Goal: Task Accomplishment & Management: Manage account settings

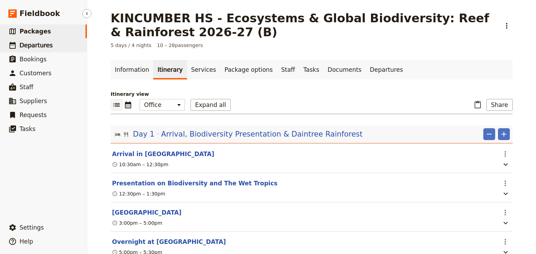
drag, startPoint x: 0, startPoint y: 0, endPoint x: 30, endPoint y: 45, distance: 54.1
click at [30, 45] on span "Departures" at bounding box center [36, 45] width 33 height 7
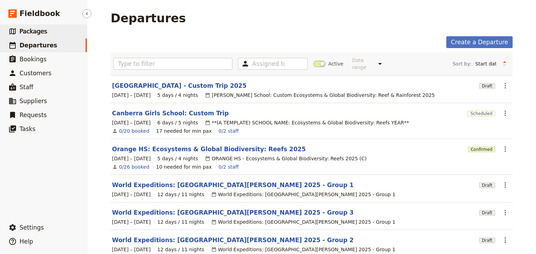
click at [35, 32] on span "Packages" at bounding box center [34, 31] width 28 height 7
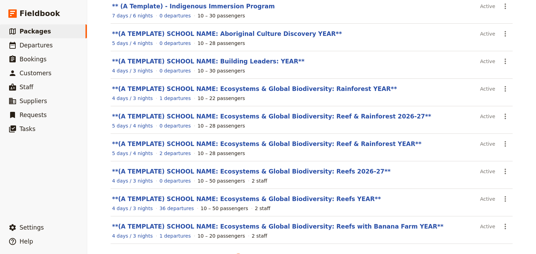
scroll to position [112, 0]
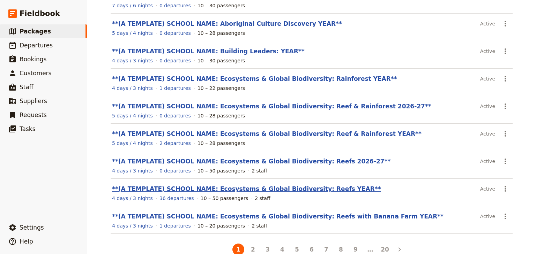
click at [304, 188] on link "**(A TEMPLATE) SCHOOL NAME: Ecosystems & Global Biodiversity: Reefs YEAR**" at bounding box center [246, 189] width 269 height 7
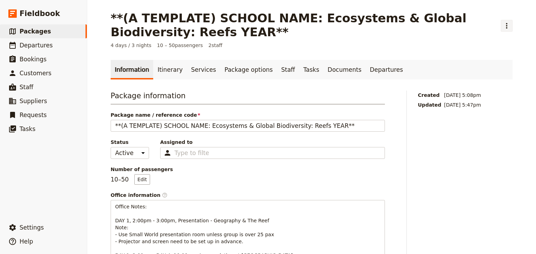
click at [506, 28] on icon "Actions" at bounding box center [506, 26] width 8 height 8
click at [491, 51] on span "Clone this package" at bounding box center [476, 50] width 46 height 7
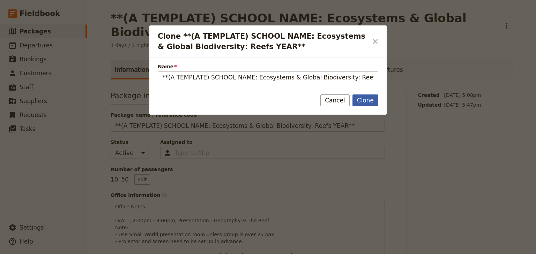
click at [367, 99] on button "Clone" at bounding box center [365, 101] width 26 height 12
type input "**(A TEMPLATE) SCHOOL NAME: Ecosystems & Global Biodiversity: Reefs YEAR** (cop…"
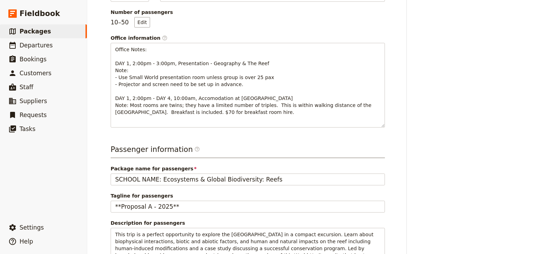
scroll to position [167, 0]
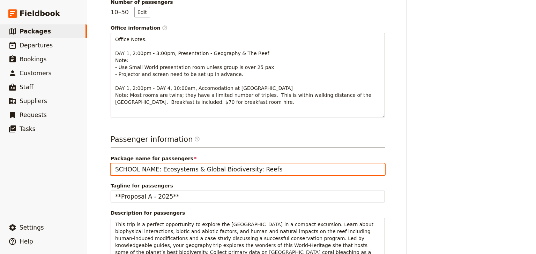
click at [152, 170] on input "SCHOOL NAME: Ecosystems & Global Biodiversity: Reefs" at bounding box center [248, 170] width 274 height 12
drag, startPoint x: 154, startPoint y: 168, endPoint x: 99, endPoint y: 169, distance: 54.4
click at [99, 169] on div "**(A TEMPLATE) SCHOOL NAME: Ecosystems & Global Biodiversity: Reefs YEAR** (cop…" at bounding box center [311, 127] width 449 height 254
type input "[GEOGRAPHIC_DATA]: Ecosystems & Global Biodiversity: Reefs"
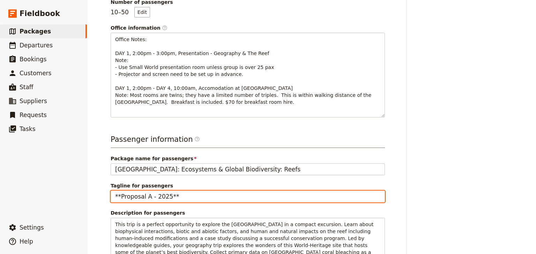
drag, startPoint x: 159, startPoint y: 195, endPoint x: 91, endPoint y: 195, distance: 67.3
click at [91, 195] on div "**(A TEMPLATE) SCHOOL NAME: Ecosystems & Global Biodiversity: Reefs YEAR** (cop…" at bounding box center [311, 127] width 449 height 254
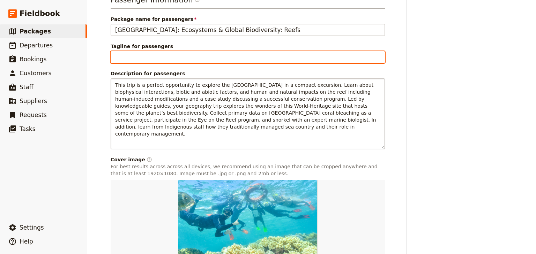
scroll to position [357, 0]
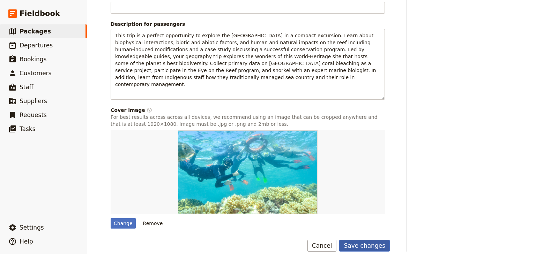
click at [357, 240] on button "Save changes" at bounding box center [364, 246] width 51 height 12
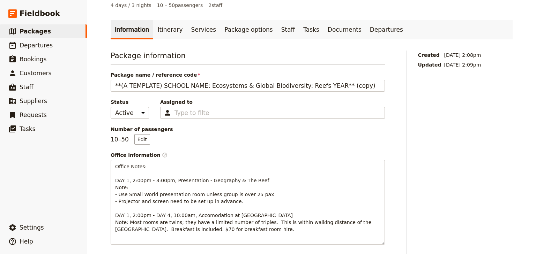
scroll to position [0, 0]
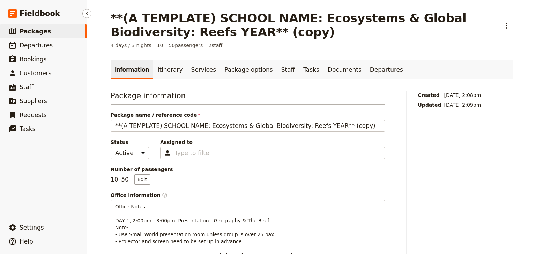
click at [38, 32] on span "Packages" at bounding box center [35, 31] width 31 height 7
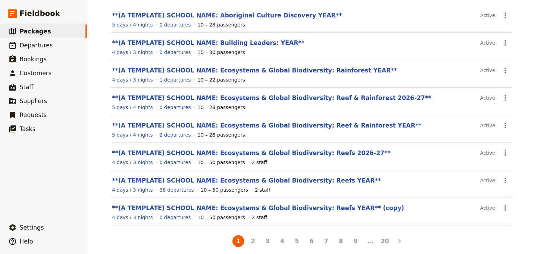
scroll to position [125, 0]
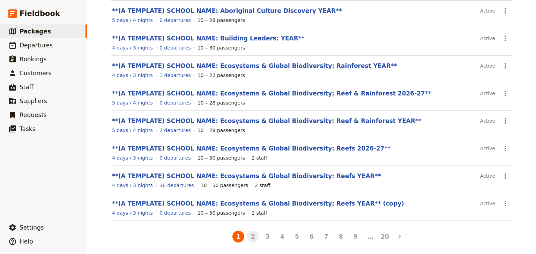
click at [253, 235] on button "2" at bounding box center [253, 237] width 12 height 12
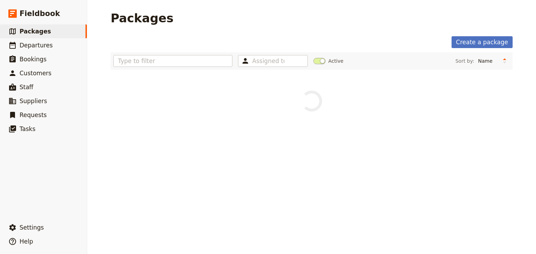
scroll to position [0, 0]
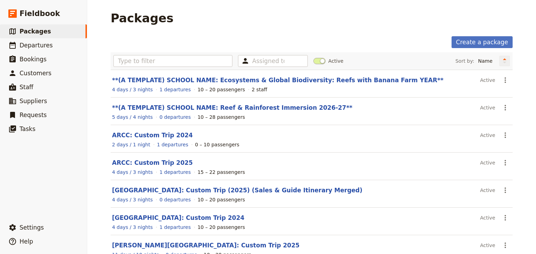
click at [502, 61] on icon "Change sort direction" at bounding box center [504, 61] width 4 height 7
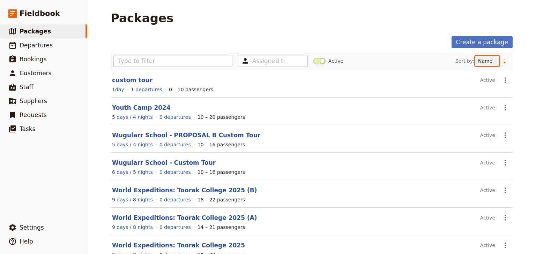
click at [484, 63] on select "Name Number of departures Duration Most recently updated Most recently created" at bounding box center [487, 61] width 24 height 10
select select "UPDATED_AT"
click at [475, 56] on select "Name Number of departures Duration Most recently updated Most recently created" at bounding box center [487, 61] width 24 height 10
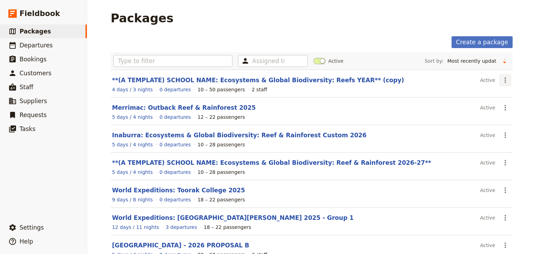
click at [503, 79] on icon "Actions" at bounding box center [505, 80] width 8 height 8
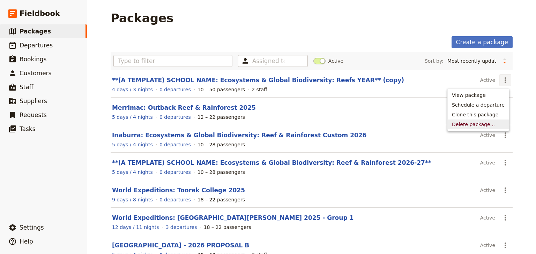
click at [481, 125] on span "Delete package..." at bounding box center [473, 124] width 43 height 7
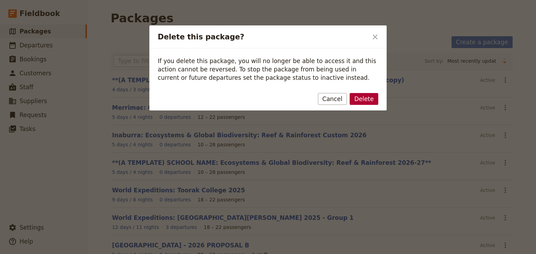
click at [364, 98] on button "Delete" at bounding box center [364, 99] width 29 height 12
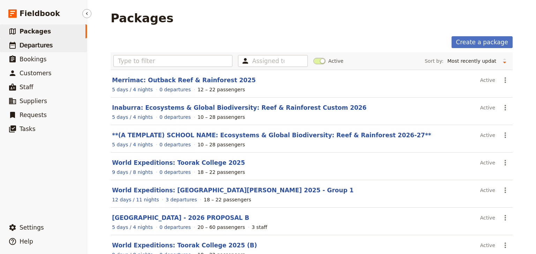
click at [40, 49] on span "Departures" at bounding box center [36, 45] width 33 height 7
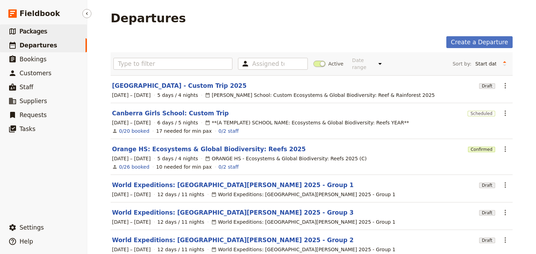
click at [38, 34] on span "Packages" at bounding box center [34, 31] width 28 height 7
select select "UPDATED_AT"
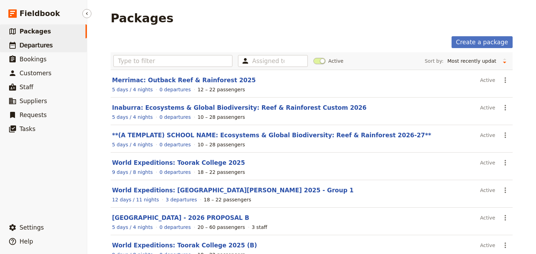
click at [41, 46] on span "Departures" at bounding box center [36, 45] width 33 height 7
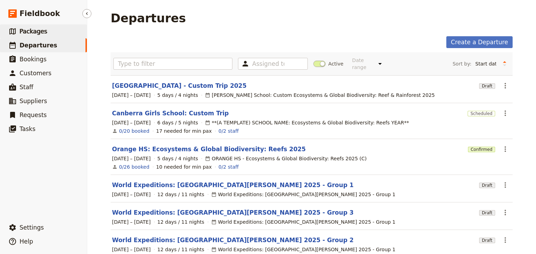
click at [39, 33] on span "Packages" at bounding box center [34, 31] width 28 height 7
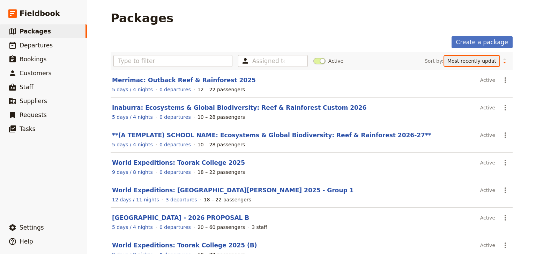
click at [493, 61] on select "Name Number of departures Duration Most recently updated Most recently created" at bounding box center [471, 61] width 55 height 10
select select "NAME"
click at [473, 56] on select "Name Number of departures Duration Most recently updated Most recently created" at bounding box center [471, 61] width 55 height 10
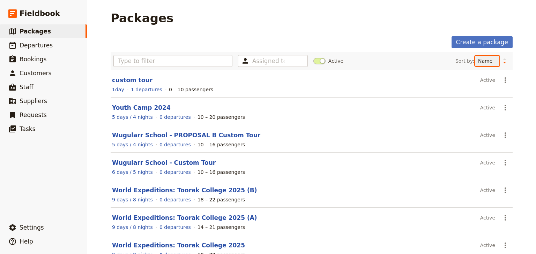
click at [492, 60] on select "Name Number of departures Duration Most recently updated Most recently created" at bounding box center [487, 61] width 24 height 10
click at [475, 56] on select "Name Number of departures Duration Most recently updated Most recently created" at bounding box center [487, 61] width 24 height 10
click at [486, 65] on select "Name Number of departures Duration Most recently updated Most recently created" at bounding box center [487, 61] width 24 height 10
click at [503, 62] on icon "Change sort direction" at bounding box center [504, 63] width 3 height 2
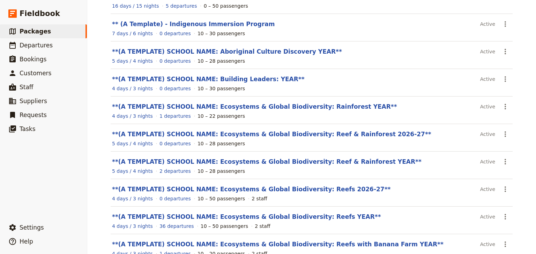
scroll to position [112, 0]
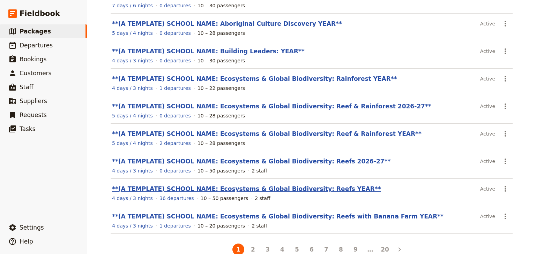
click at [297, 188] on link "**(A TEMPLATE) SCHOOL NAME: Ecosystems & Global Biodiversity: Reefs YEAR**" at bounding box center [246, 189] width 269 height 7
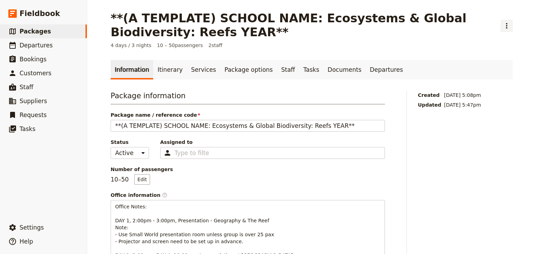
click at [505, 25] on icon "Actions" at bounding box center [506, 26] width 8 height 8
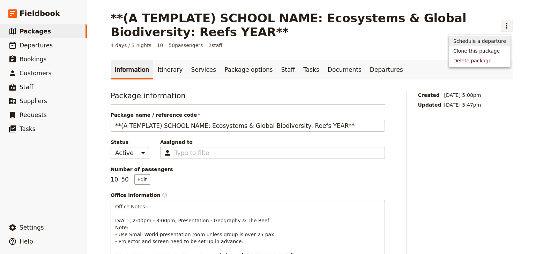
click at [499, 40] on span "Schedule a departure" at bounding box center [479, 41] width 53 height 7
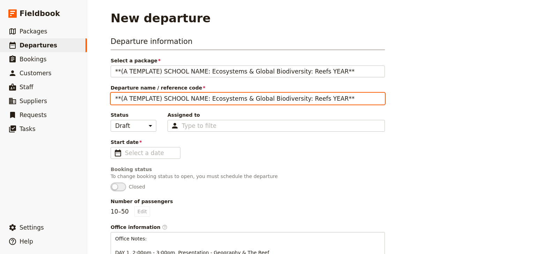
click at [200, 98] on input "**(A TEMPLATE) SCHOOL NAME: Ecosystems & Global Biodiversity: Reefs YEAR**" at bounding box center [248, 99] width 274 height 12
drag, startPoint x: 197, startPoint y: 98, endPoint x: 109, endPoint y: 98, distance: 87.9
click at [111, 98] on input "**(A TEMPLATE) SCHOOL NAME: Ecosystems & Global Biodiversity: Reefs YEAR**" at bounding box center [248, 99] width 274 height 12
type input "[GEOGRAPHIC_DATA]: Ecosystems & Global Biodiversity: Reefs YEAR**"
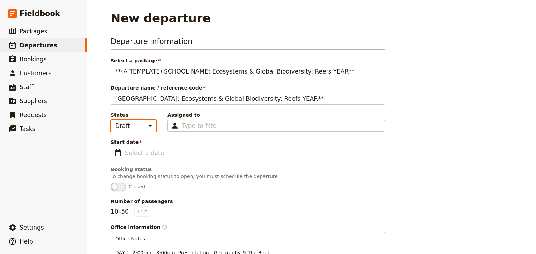
click at [148, 127] on select "Draft Scheduled Confirmed" at bounding box center [134, 126] width 46 height 12
select select "SCHEDULED"
click at [111, 120] on select "Draft Scheduled Confirmed" at bounding box center [134, 126] width 46 height 12
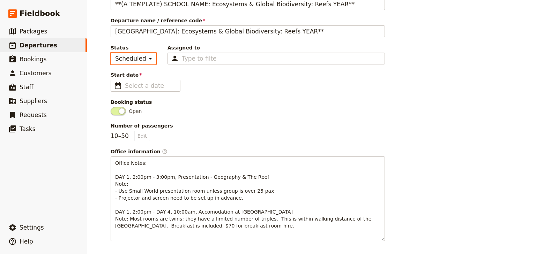
scroll to position [84, 0]
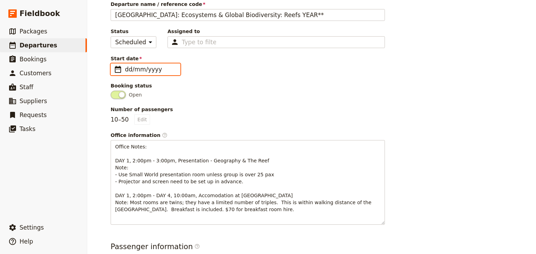
click at [152, 69] on input "dd/mm/yyyy" at bounding box center [150, 69] width 51 height 8
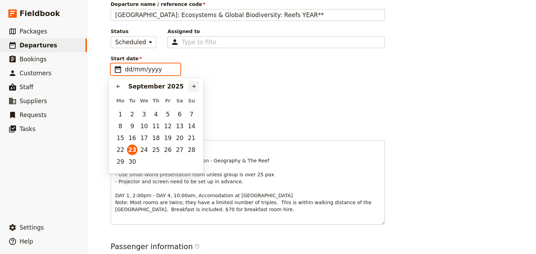
click at [190, 87] on button "​" at bounding box center [193, 86] width 10 height 10
click at [121, 135] on button "10" at bounding box center [120, 138] width 10 height 10
type input "[DATE]"
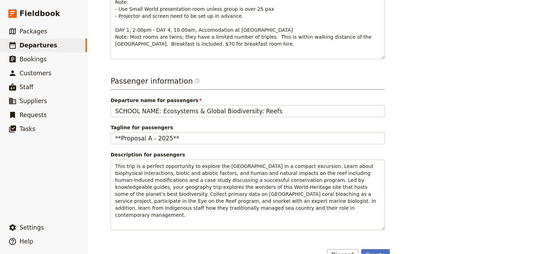
scroll to position [251, 0]
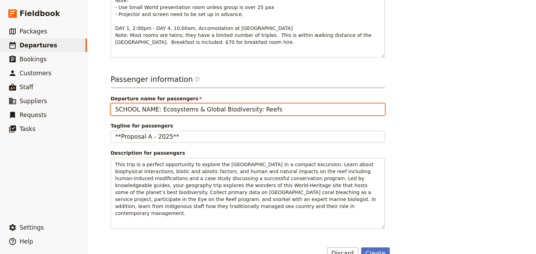
drag, startPoint x: 154, startPoint y: 107, endPoint x: 95, endPoint y: 109, distance: 58.6
click at [95, 109] on div "New departure Departure information Select a package **(A TEMPLATE) SCHOOL NAME…" at bounding box center [311, 127] width 449 height 254
type input "[GEOGRAPHIC_DATA]: Ecosystems & Global Biodiversity: Reefs"
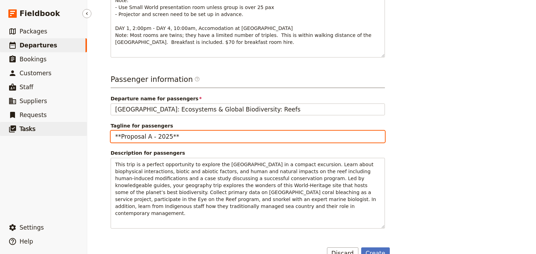
drag, startPoint x: 177, startPoint y: 136, endPoint x: 74, endPoint y: 136, distance: 103.6
click at [74, 136] on div "Fieldbook ​ ​ Fieldbook ​ ​ Packages ​ Departures ​ Bookings ​ Customers ​ Staf…" at bounding box center [268, 127] width 536 height 254
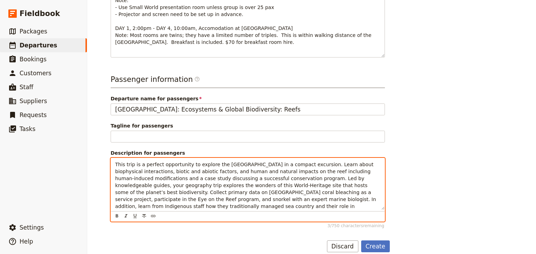
drag, startPoint x: 185, startPoint y: 206, endPoint x: 106, endPoint y: 158, distance: 92.4
click at [106, 158] on main "New departure Departure information Select a package **(A TEMPLATE) SCHOOL NAME…" at bounding box center [311, 6] width 419 height 515
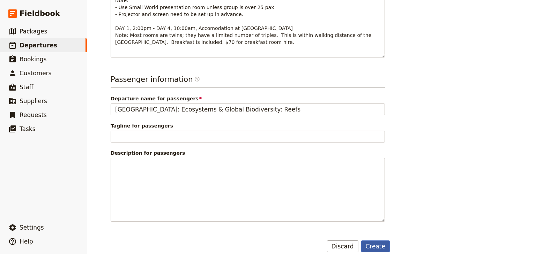
click at [373, 245] on button "Create" at bounding box center [375, 247] width 29 height 12
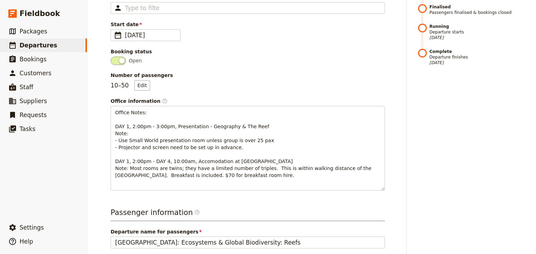
scroll to position [41, 0]
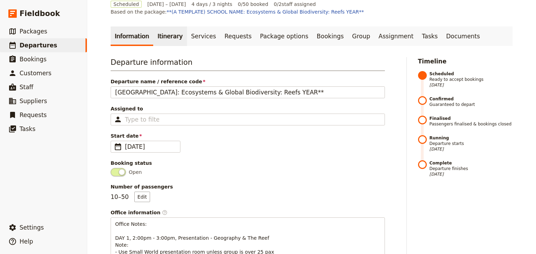
click at [159, 31] on link "Itinerary" at bounding box center [169, 37] width 33 height 20
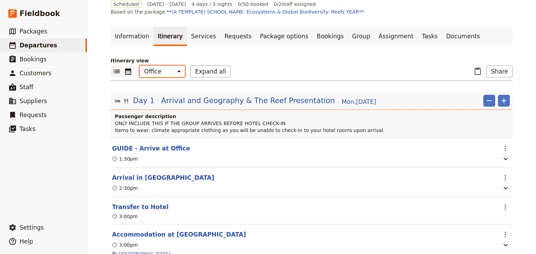
click at [163, 72] on select "Office Guide Passenger Sales" at bounding box center [162, 72] width 45 height 12
select select "PASSENGER"
click at [140, 66] on select "Office Guide Passenger Sales" at bounding box center [162, 72] width 45 height 12
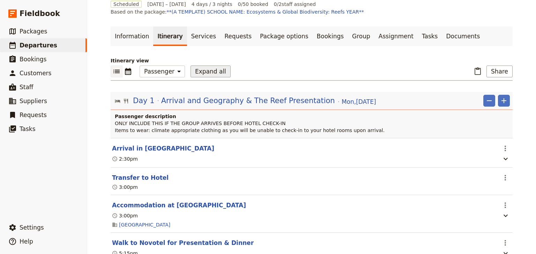
click at [199, 70] on button "Expand all" at bounding box center [211, 72] width 40 height 12
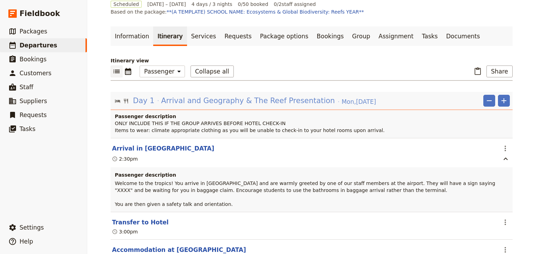
click at [187, 102] on span "Arrival and Geography & The Reef Presentation" at bounding box center [248, 101] width 174 height 10
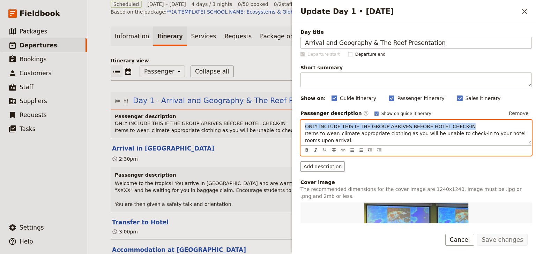
drag, startPoint x: 467, startPoint y: 126, endPoint x: 302, endPoint y: 126, distance: 165.4
click at [302, 126] on div "ONLY INCLUDE THIS IF THE GROUP ARRIVES BEFORE HOTEL CHECK-IN Items to wear: cli…" at bounding box center [416, 132] width 231 height 24
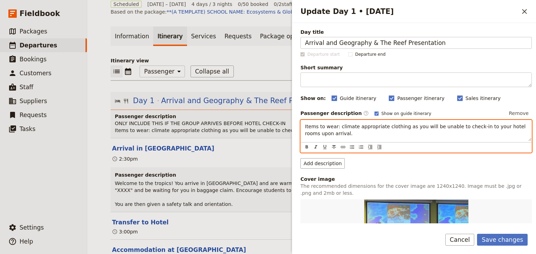
click at [304, 132] on div "Items to wear: climate appropriate clothing as you will be unable to check-in t…" at bounding box center [416, 130] width 231 height 21
drag, startPoint x: 422, startPoint y: 126, endPoint x: 415, endPoint y: 127, distance: 7.0
click at [415, 127] on span "Items to wear: climate appropriate clothing as you will be unable to check-in t…" at bounding box center [416, 130] width 222 height 13
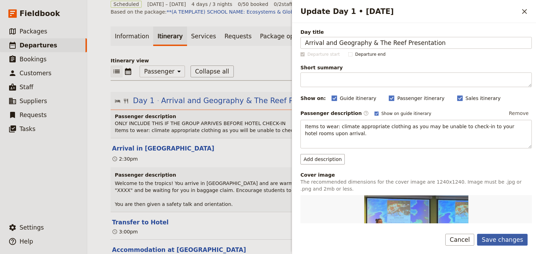
click at [499, 240] on button "Save changes" at bounding box center [502, 240] width 51 height 12
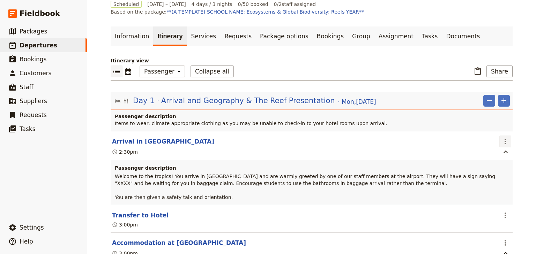
click at [502, 139] on icon "Actions" at bounding box center [505, 141] width 8 height 8
click at [495, 157] on span "Edit this itinerary item" at bounding box center [470, 155] width 55 height 7
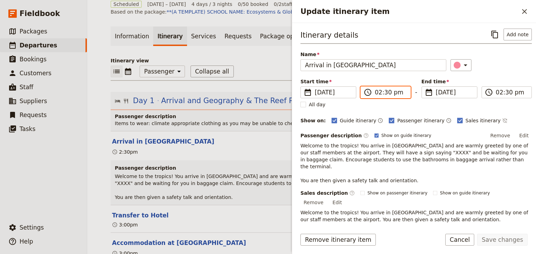
click at [388, 91] on input "02:30 pm" at bounding box center [390, 92] width 31 height 8
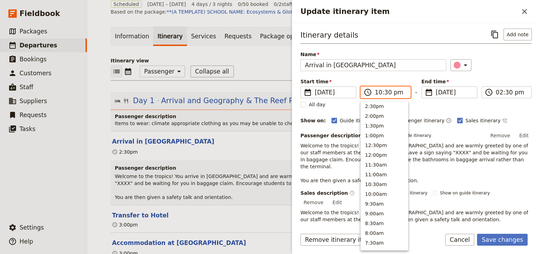
scroll to position [21, 0]
type input "10:15 am"
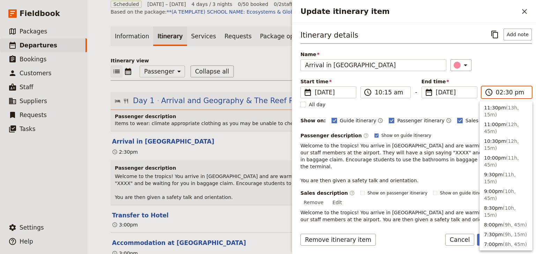
click at [496, 92] on input "02:30 pm" at bounding box center [511, 92] width 31 height 8
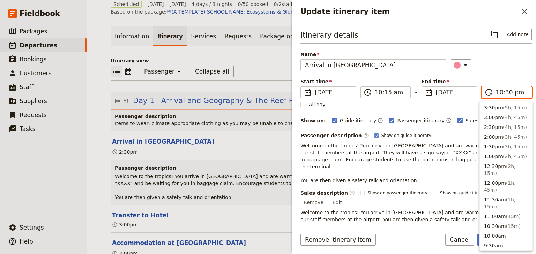
scroll to position [35, 0]
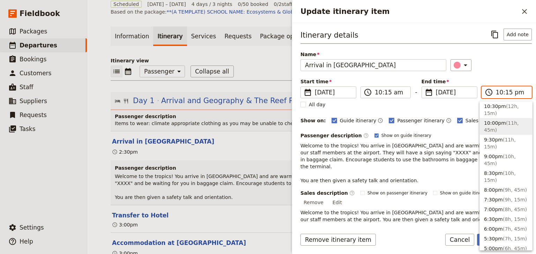
type input "10:15 am"
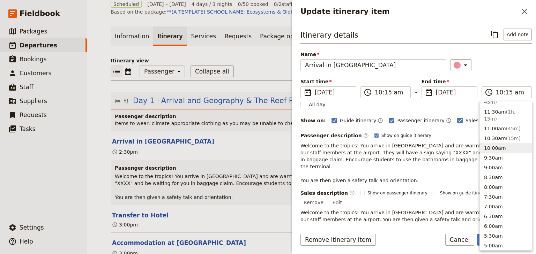
click at [493, 68] on div "​" at bounding box center [490, 65] width 81 height 12
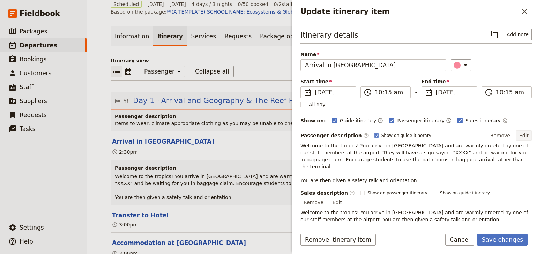
click at [521, 136] on button "Edit" at bounding box center [524, 136] width 16 height 10
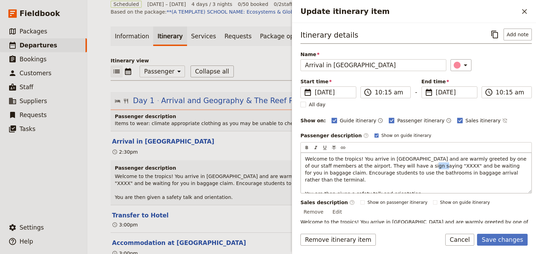
drag, startPoint x: 404, startPoint y: 166, endPoint x: 392, endPoint y: 166, distance: 11.5
click at [392, 166] on span "Welcome to the tropics! You arrive in [GEOGRAPHIC_DATA] and are warmly greeted …" at bounding box center [416, 176] width 223 height 40
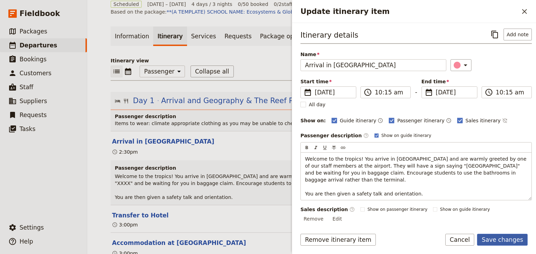
click at [508, 240] on button "Save changes" at bounding box center [502, 240] width 51 height 12
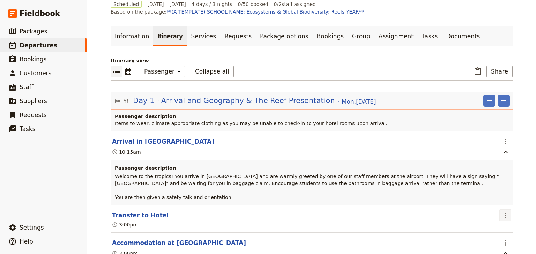
click at [502, 214] on icon "Actions" at bounding box center [505, 215] width 8 height 8
click at [486, 230] on span "Edit this itinerary item" at bounding box center [470, 230] width 55 height 7
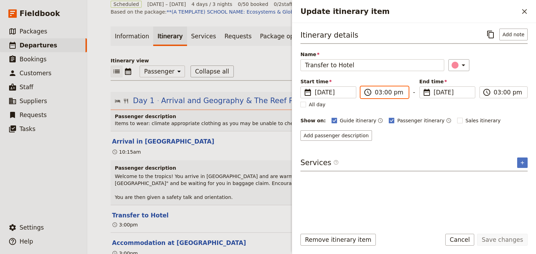
click at [378, 94] on input "03:00 pm" at bounding box center [389, 92] width 29 height 8
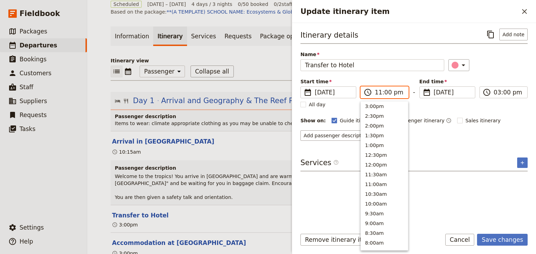
scroll to position [11, 0]
click at [396, 92] on input "11:00 pm" at bounding box center [389, 92] width 29 height 8
type input "11:00 am"
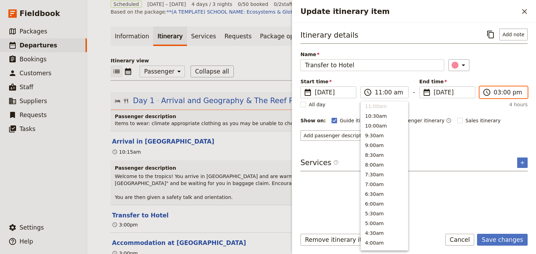
click at [494, 93] on input "03:00 pm" at bounding box center [508, 92] width 29 height 8
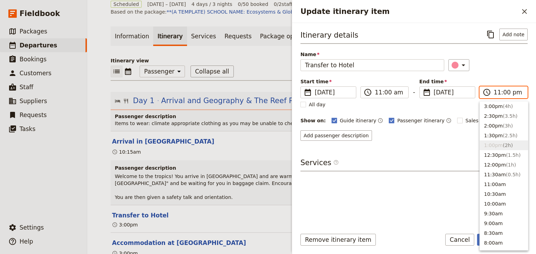
scroll to position [11, 0]
click at [515, 94] on input "11:00 pm" at bounding box center [508, 92] width 29 height 8
type input "11:00 am"
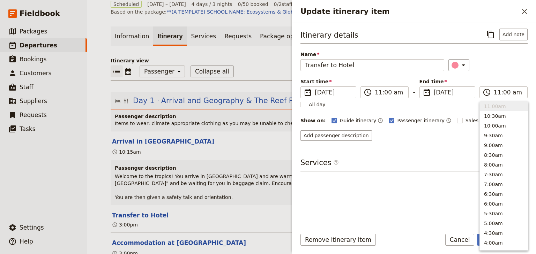
click at [500, 74] on div "Itinerary details ​ Add note Name Transfer to Hotel ​ Start time ​ [DATE] [DATE…" at bounding box center [413, 85] width 227 height 112
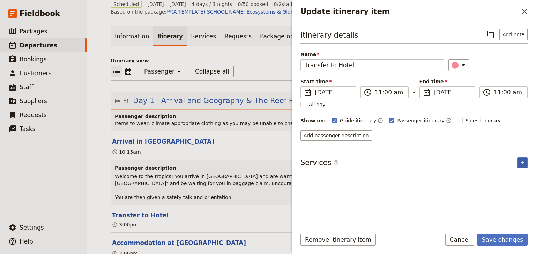
click at [522, 160] on icon "Add service inclusion" at bounding box center [523, 163] width 6 height 6
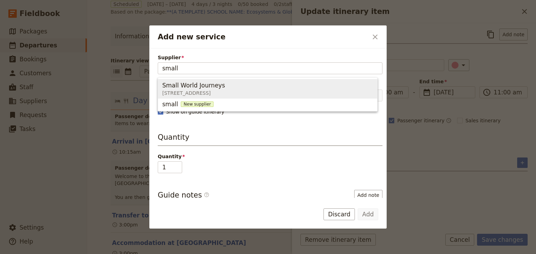
click at [181, 89] on span "Small World Journeys" at bounding box center [193, 85] width 63 height 8
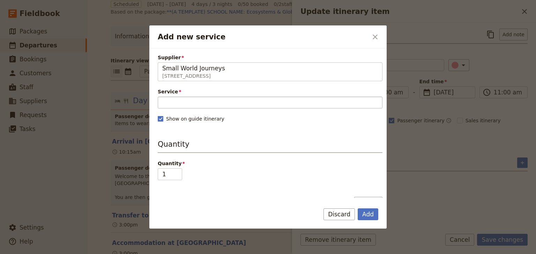
type input "Small World Journeys"
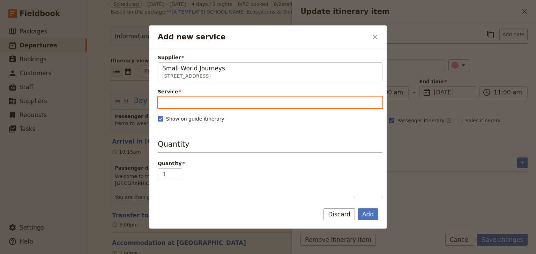
click at [181, 98] on input "Service" at bounding box center [270, 103] width 225 height 12
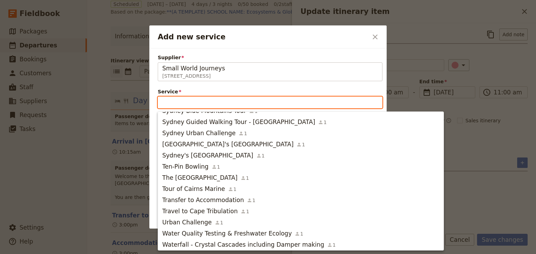
scroll to position [1103, 0]
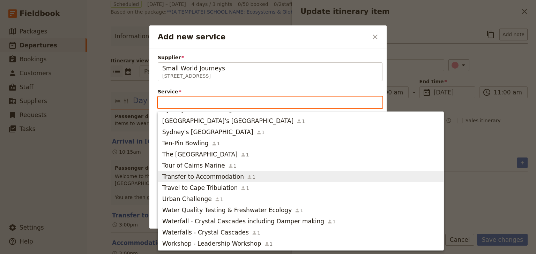
click at [206, 176] on span "Transfer to Accommodation" at bounding box center [203, 177] width 82 height 8
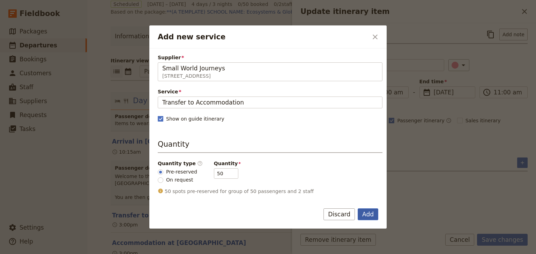
click at [365, 215] on button "Add" at bounding box center [368, 215] width 21 height 12
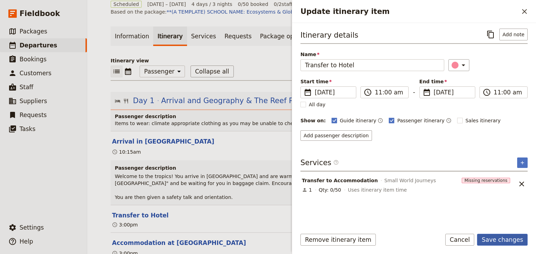
drag, startPoint x: 497, startPoint y: 237, endPoint x: 489, endPoint y: 237, distance: 8.7
click at [497, 237] on button "Save changes" at bounding box center [502, 240] width 51 height 12
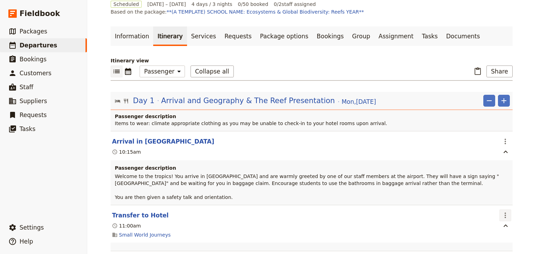
click at [504, 217] on icon "Actions" at bounding box center [505, 215] width 8 height 8
click at [497, 230] on span "Edit this itinerary item" at bounding box center [470, 230] width 55 height 7
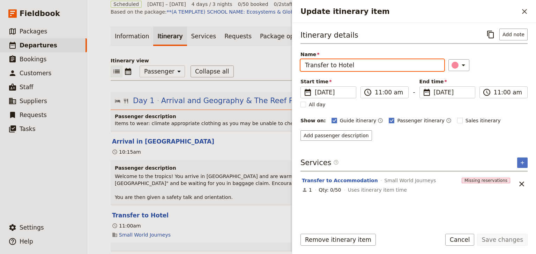
drag, startPoint x: 350, startPoint y: 64, endPoint x: 335, endPoint y: 64, distance: 15.4
click at [335, 64] on input "Transfer to Hotel" at bounding box center [372, 65] width 144 height 12
type input "Transfer to Small World Journeys Office"
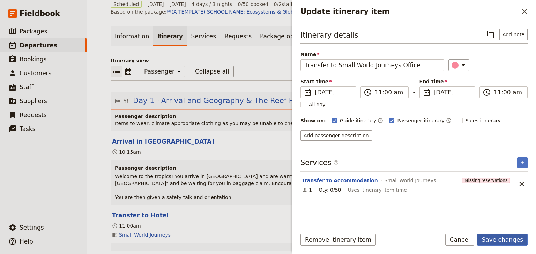
click at [510, 241] on button "Save changes" at bounding box center [502, 240] width 51 height 12
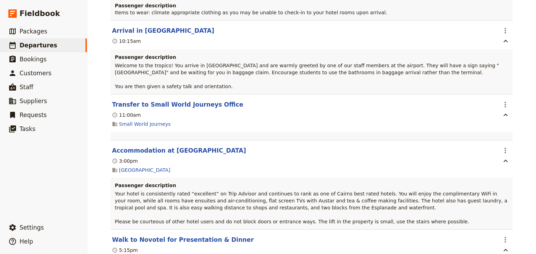
scroll to position [153, 0]
click at [502, 150] on icon "Actions" at bounding box center [505, 150] width 8 height 8
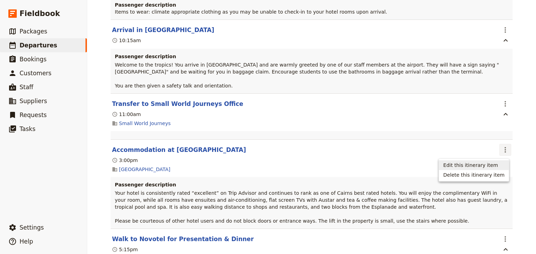
click at [482, 166] on span "Edit this itinerary item" at bounding box center [470, 165] width 55 height 7
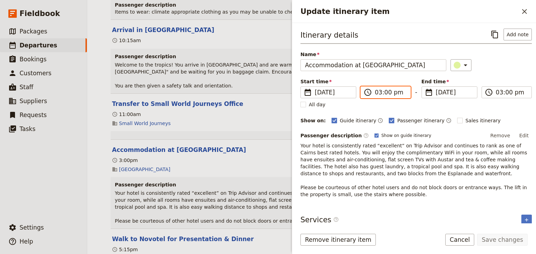
click at [376, 92] on input "03:00 pm" at bounding box center [390, 92] width 31 height 8
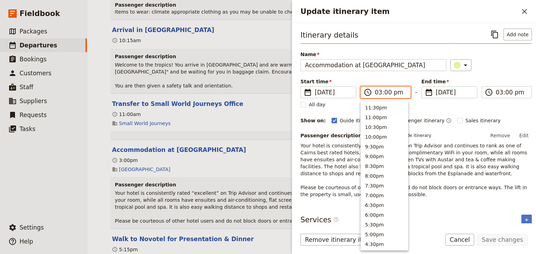
scroll to position [167, 0]
type input "02:00 pm"
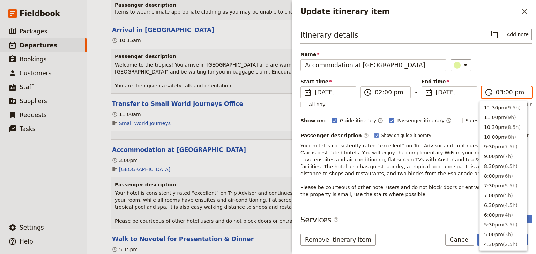
click at [497, 93] on input "03:00 pm" at bounding box center [511, 92] width 31 height 8
type input "02:00 pm"
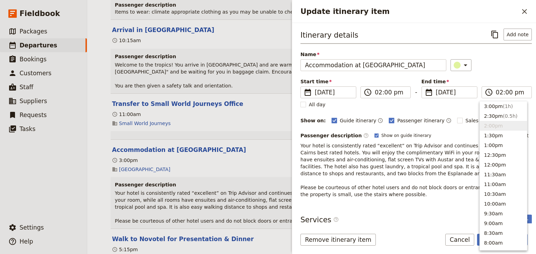
click at [497, 77] on div "Itinerary details ​ Add note Name Accommodation at [GEOGRAPHIC_DATA] ​ Start ti…" at bounding box center [415, 114] width 231 height 170
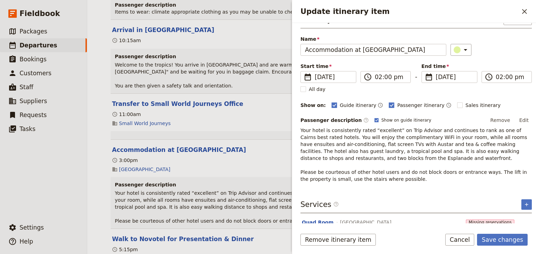
scroll to position [28, 0]
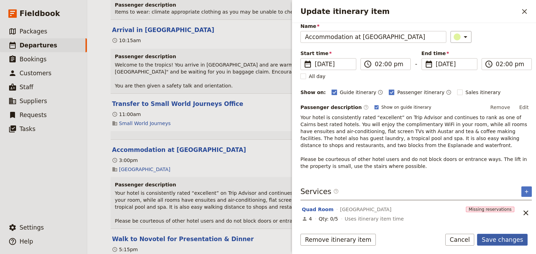
click at [495, 240] on button "Save changes" at bounding box center [502, 240] width 51 height 12
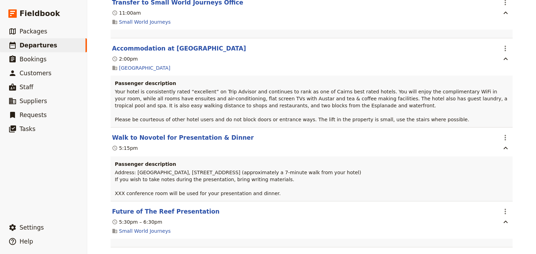
scroll to position [264, 0]
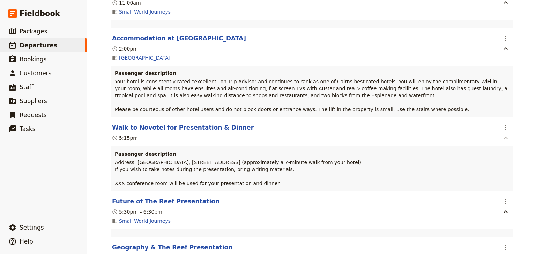
drag, startPoint x: 502, startPoint y: 129, endPoint x: 502, endPoint y: 135, distance: 5.2
click at [502, 129] on icon "Actions" at bounding box center [505, 128] width 8 height 8
click at [500, 142] on span "Edit this itinerary item" at bounding box center [473, 143] width 61 height 7
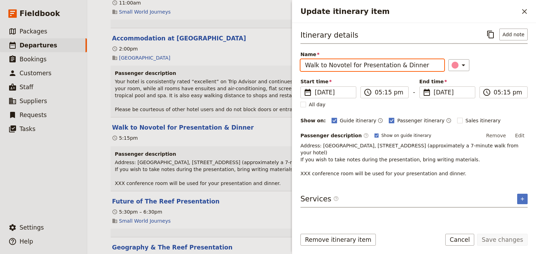
drag, startPoint x: 418, startPoint y: 64, endPoint x: 328, endPoint y: 65, distance: 90.0
click at [328, 65] on input "Walk to Novotel for Presentation & Dinner" at bounding box center [372, 65] width 144 height 12
type input "Walk to [PERSON_NAME]'s Cafe"
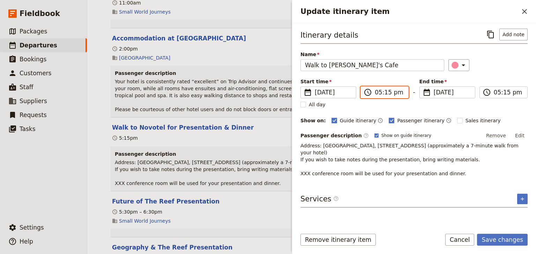
click at [380, 92] on input "05:15 pm" at bounding box center [389, 92] width 29 height 8
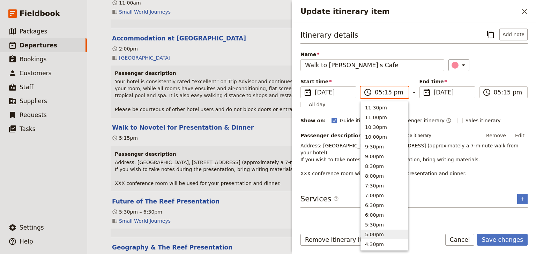
type input "06:15 pm"
click at [495, 94] on input "06:15 pm" at bounding box center [508, 92] width 29 height 8
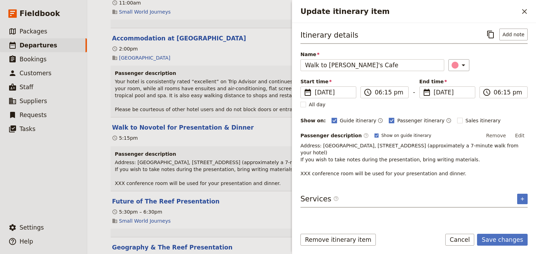
click at [493, 70] on div "​" at bounding box center [487, 65] width 79 height 12
click at [524, 134] on button "Edit" at bounding box center [520, 136] width 16 height 10
click at [520, 134] on button "Edit" at bounding box center [520, 136] width 16 height 10
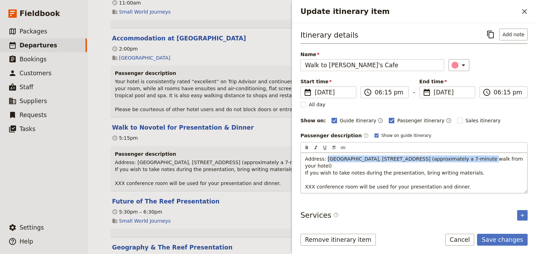
drag, startPoint x: 459, startPoint y: 157, endPoint x: 325, endPoint y: 158, distance: 133.6
click at [325, 158] on span "Address: [GEOGRAPHIC_DATA], [STREET_ADDRESS] (approximately a 7-minute walk fro…" at bounding box center [414, 172] width 219 height 33
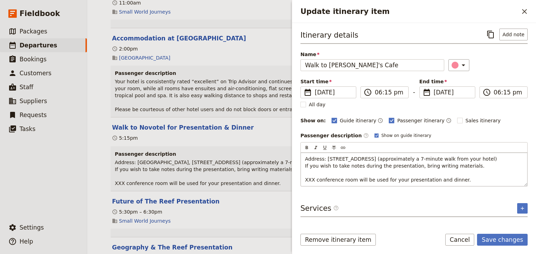
click at [325, 158] on span "Address: [STREET_ADDRESS] (approximately a 7-minute walk from your hotel) If yo…" at bounding box center [401, 169] width 192 height 27
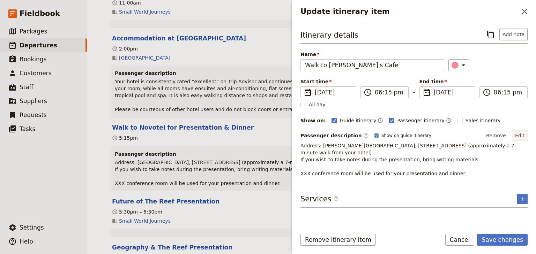
click at [517, 135] on button "Edit" at bounding box center [520, 136] width 16 height 10
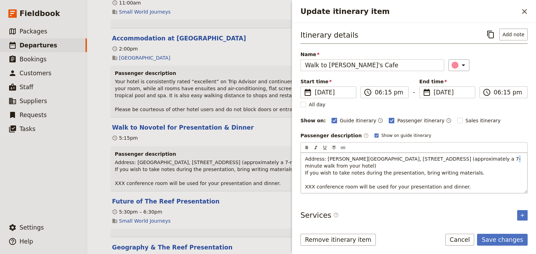
click at [474, 157] on span "Address: [PERSON_NAME][GEOGRAPHIC_DATA], [STREET_ADDRESS] (approximately a 7-mi…" at bounding box center [413, 172] width 216 height 33
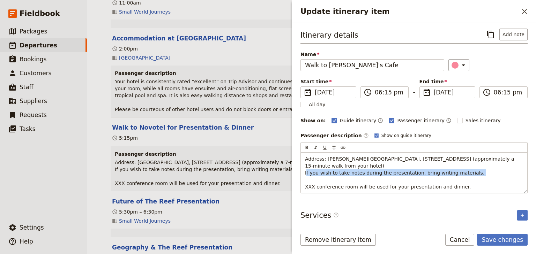
drag, startPoint x: 467, startPoint y: 173, endPoint x: 300, endPoint y: 174, distance: 166.8
click at [300, 174] on div "Itinerary details ​ Add note Name Walk to [PERSON_NAME]'s Cafe ​ Start time ​ […" at bounding box center [414, 123] width 244 height 201
drag, startPoint x: 459, startPoint y: 186, endPoint x: 295, endPoint y: 184, distance: 163.7
click at [295, 184] on div "Itinerary details ​ Add note Name Walk to [PERSON_NAME]'s Cafe ​ Start time ​ […" at bounding box center [414, 123] width 244 height 201
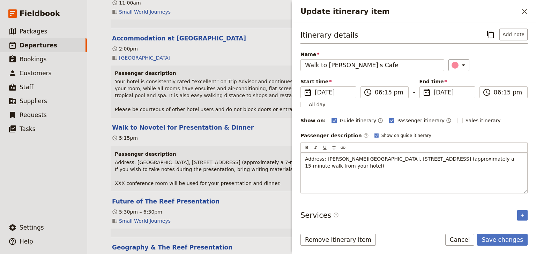
click at [318, 184] on div "Address: [PERSON_NAME][GEOGRAPHIC_DATA], [STREET_ADDRESS] (approximately a 15-m…" at bounding box center [414, 173] width 226 height 40
click at [520, 194] on div "Itinerary details ​ Add note Name Walk to [PERSON_NAME]'s Cafe ​ Start time ​ […" at bounding box center [413, 126] width 227 height 194
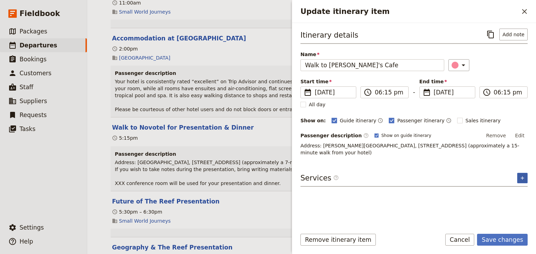
click at [521, 176] on icon "Add service inclusion" at bounding box center [523, 179] width 6 height 6
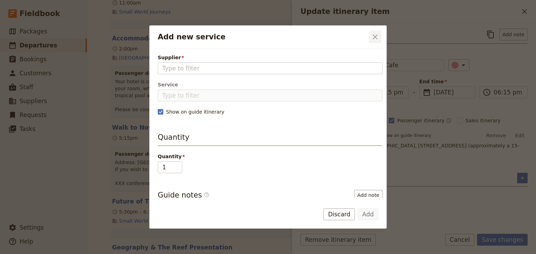
click at [374, 34] on icon "Close dialog" at bounding box center [375, 37] width 8 height 8
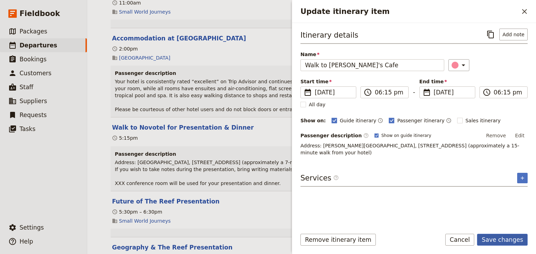
click at [502, 239] on button "Save changes" at bounding box center [502, 240] width 51 height 12
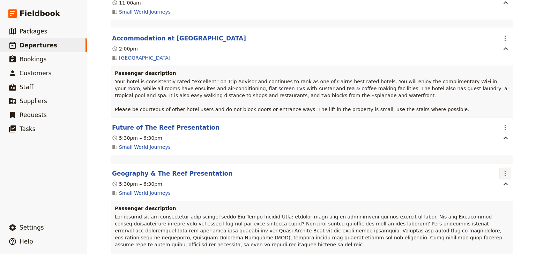
click at [505, 174] on icon "Actions" at bounding box center [505, 174] width 1 height 6
click at [491, 191] on span "Edit this itinerary item" at bounding box center [470, 190] width 55 height 7
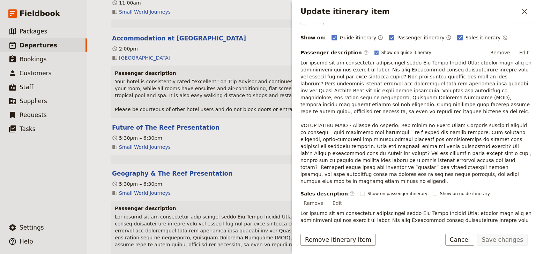
scroll to position [28, 0]
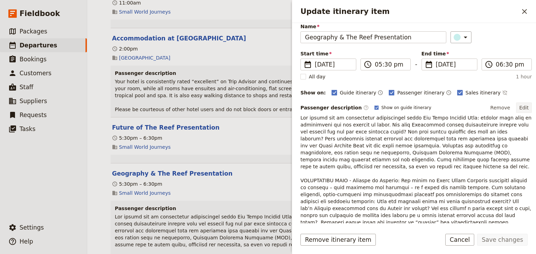
click at [521, 105] on button "Edit" at bounding box center [524, 108] width 16 height 10
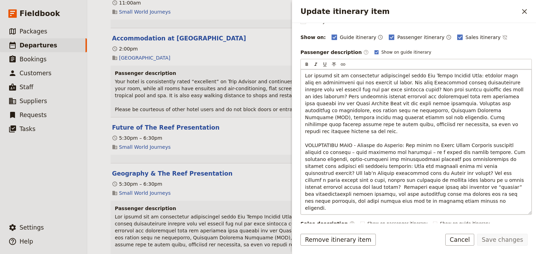
scroll to position [84, 0]
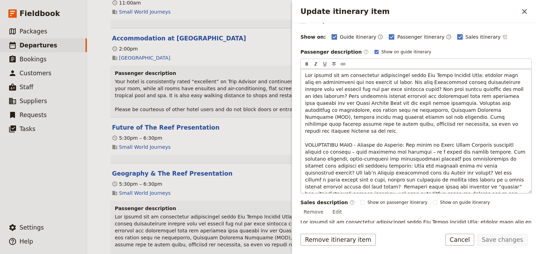
drag, startPoint x: 487, startPoint y: 188, endPoint x: 305, endPoint y: 129, distance: 191.7
click at [305, 129] on p "Update itinerary item" at bounding box center [416, 142] width 222 height 140
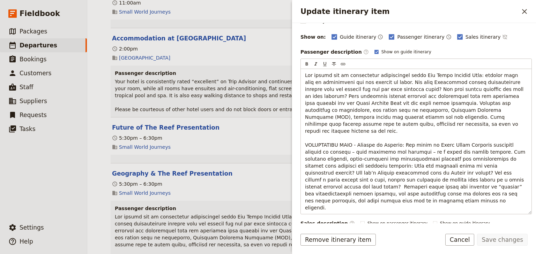
scroll to position [61, 0]
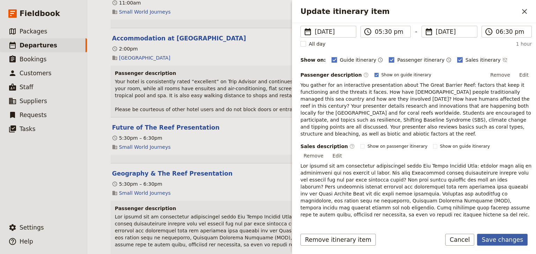
click at [505, 240] on button "Save changes" at bounding box center [502, 240] width 51 height 12
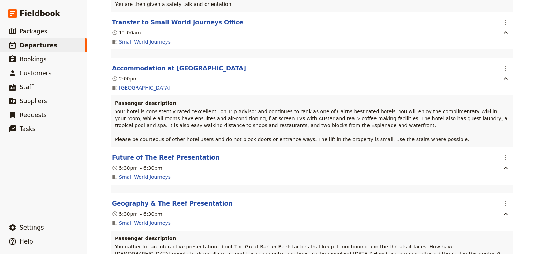
scroll to position [237, 0]
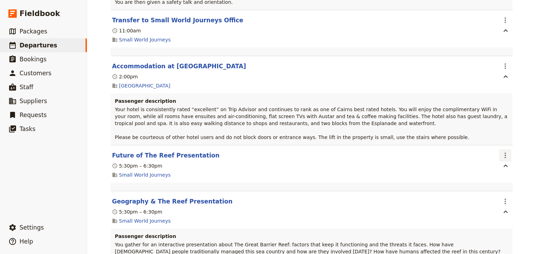
click at [504, 155] on icon "Actions" at bounding box center [505, 155] width 8 height 8
click at [487, 183] on span "Delete this itinerary item" at bounding box center [473, 181] width 61 height 7
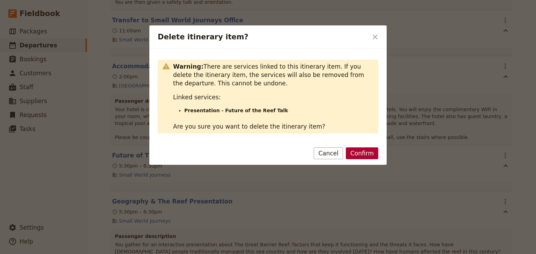
click at [361, 154] on button "Confirm" at bounding box center [362, 154] width 32 height 12
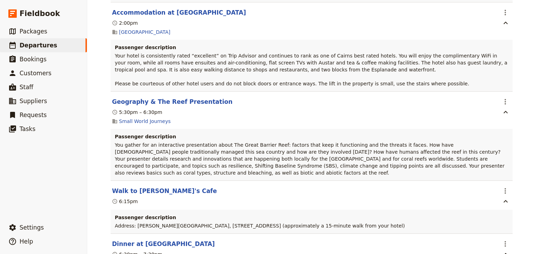
scroll to position [292, 0]
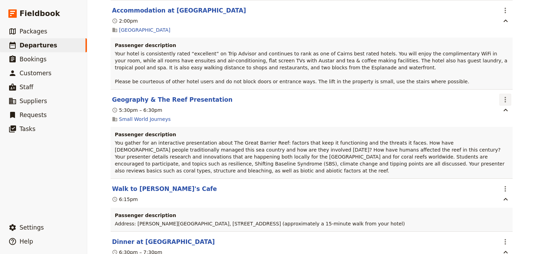
click at [504, 99] on icon "Actions" at bounding box center [505, 100] width 8 height 8
click at [497, 115] on span "Edit this itinerary item" at bounding box center [470, 115] width 55 height 7
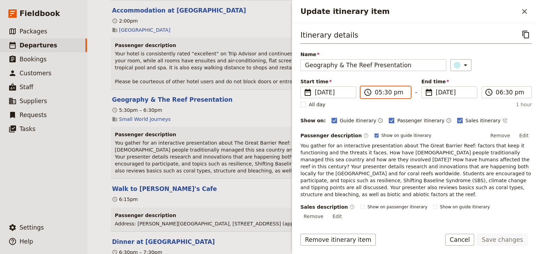
click at [379, 92] on input "05:30 pm" at bounding box center [390, 92] width 31 height 8
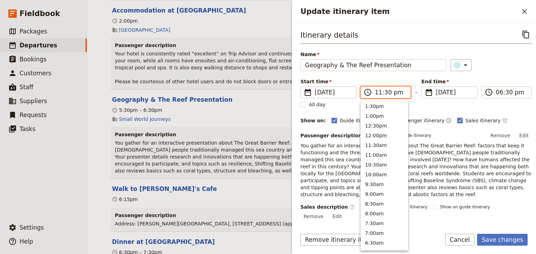
scroll to position [1, 0]
type input "11:15 am"
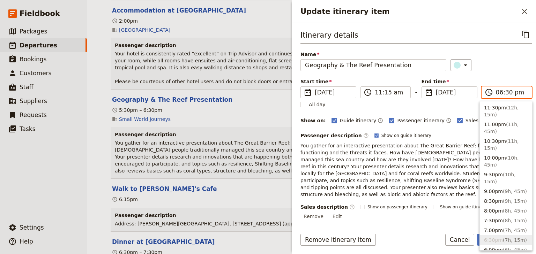
click at [496, 95] on input "06:30 pm" at bounding box center [511, 92] width 31 height 8
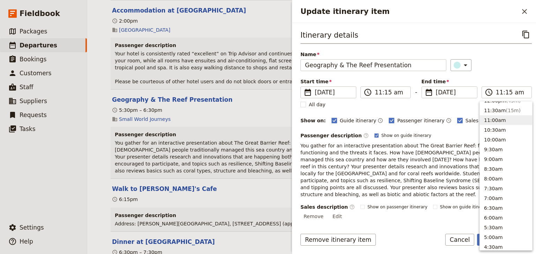
click at [475, 53] on div "Name Geography & The Reef Presentation ​" at bounding box center [415, 61] width 231 height 20
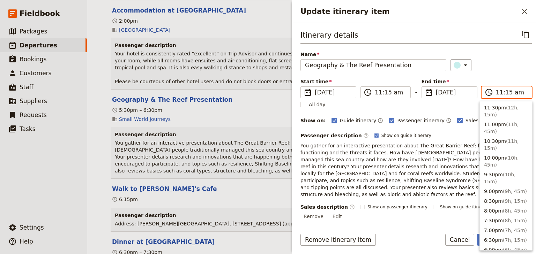
click at [496, 93] on input "11:15 am" at bounding box center [511, 92] width 31 height 8
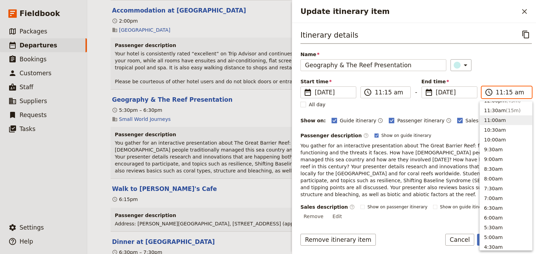
click at [496, 93] on input "11:15 am" at bounding box center [511, 92] width 31 height 8
click at [486, 70] on div "​" at bounding box center [490, 65] width 81 height 12
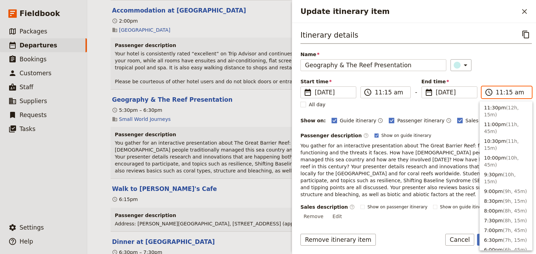
click at [496, 95] on input "11:15 am" at bounding box center [511, 92] width 31 height 8
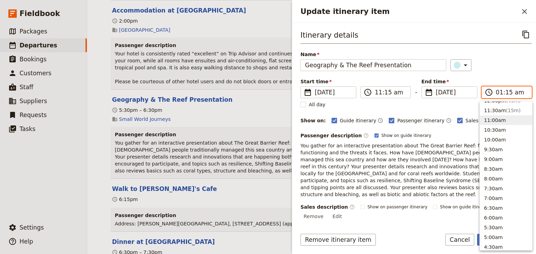
type input "12:15 am"
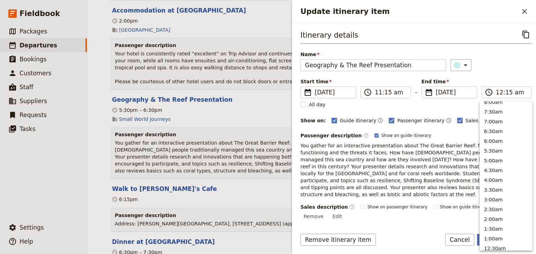
type input "12:15 am"
click at [499, 67] on div "​" at bounding box center [490, 65] width 81 height 12
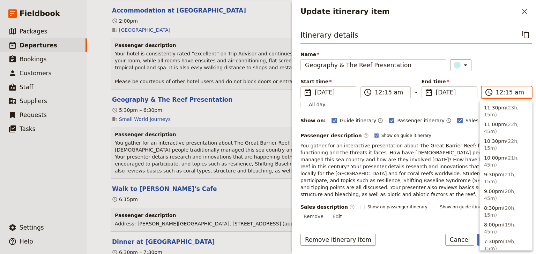
click at [513, 92] on input "12:15 am" at bounding box center [511, 92] width 31 height 8
click at [511, 94] on input "12:15 am" at bounding box center [511, 92] width 31 height 8
type input "12:15 pm"
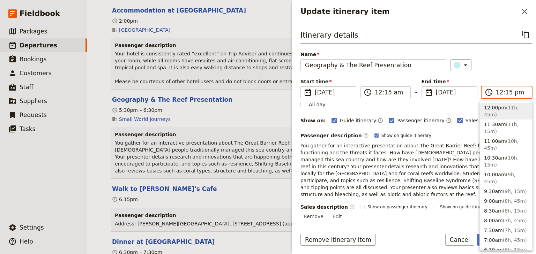
scroll to position [261, 0]
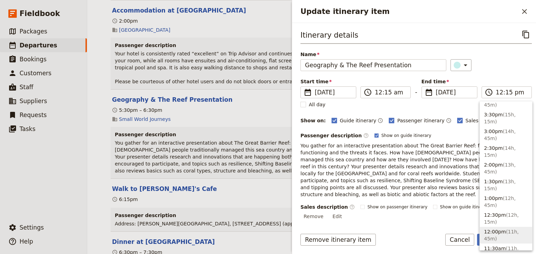
click at [505, 73] on div "Itinerary details ​ Name Geography & The Reef Presentation ​ Start time ​ [DATE…" at bounding box center [415, 189] width 231 height 320
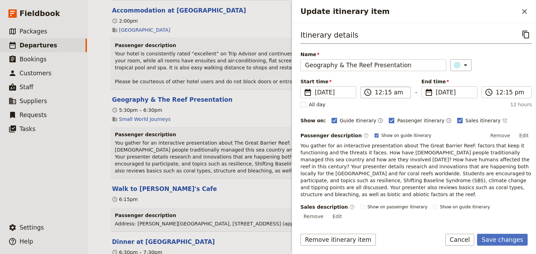
click at [374, 92] on label "​ 12:15 am" at bounding box center [385, 93] width 50 height 12
click at [375, 92] on input "12:15 am" at bounding box center [390, 92] width 31 height 8
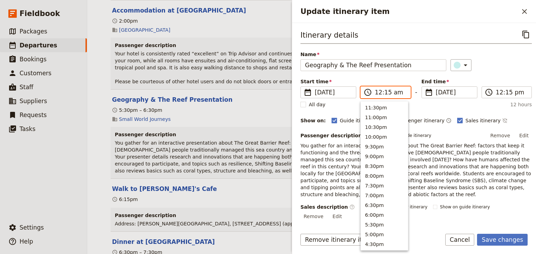
scroll to position [322, 0]
type input "11:15 am"
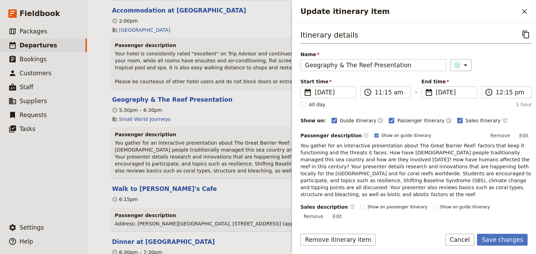
click at [498, 76] on div "Itinerary details ​ Name Geography & The Reef Presentation ​ Start time ​ [DATE…" at bounding box center [415, 189] width 231 height 320
click at [498, 239] on button "Save changes" at bounding box center [502, 240] width 51 height 12
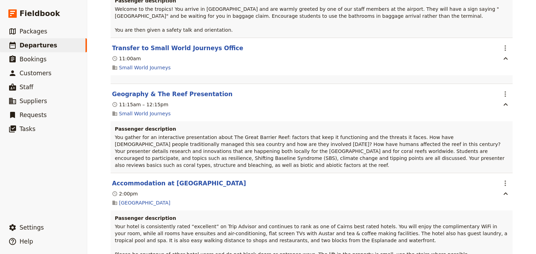
scroll to position [125, 0]
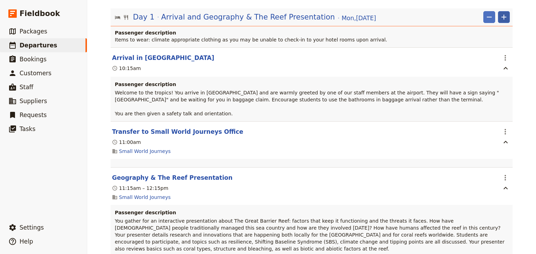
click at [502, 16] on icon "Add" at bounding box center [503, 17] width 5 height 5
click at [475, 32] on span "Add itinerary item" at bounding box center [481, 31] width 44 height 7
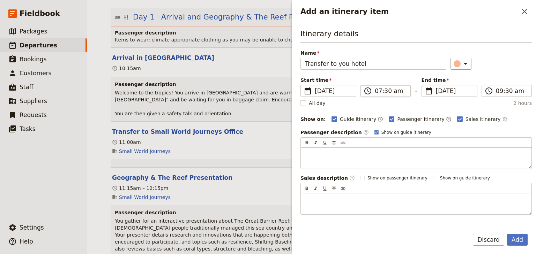
type input "Transfer to you hotel"
click at [377, 92] on input "07:30 am" at bounding box center [390, 91] width 31 height 8
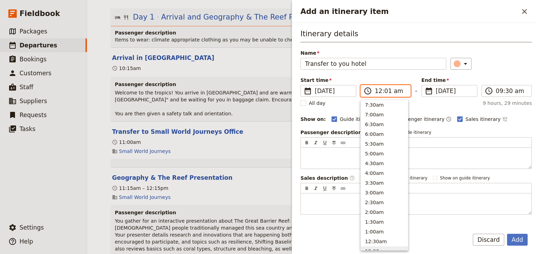
scroll to position [321, 0]
type input "12:15 pm"
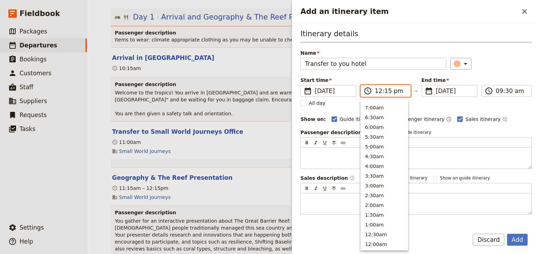
scroll to position [226, 0]
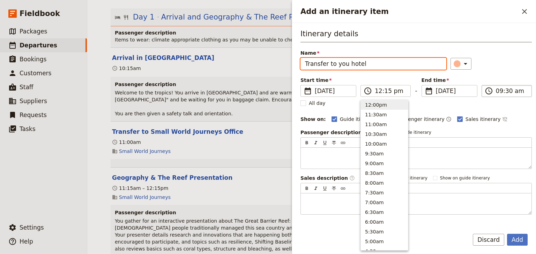
type input "12:15 pm"
click at [496, 92] on input "12:15 pm" at bounding box center [511, 91] width 31 height 8
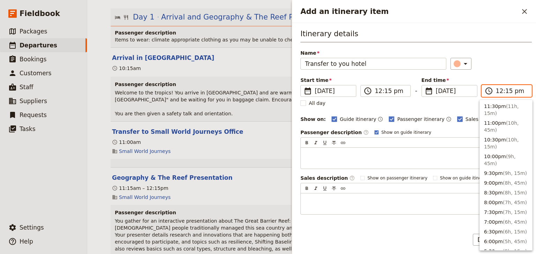
scroll to position [247, 0]
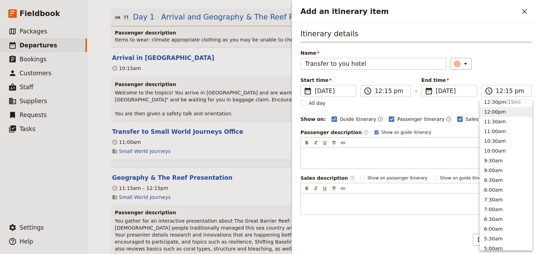
click at [510, 68] on div "​" at bounding box center [490, 64] width 81 height 12
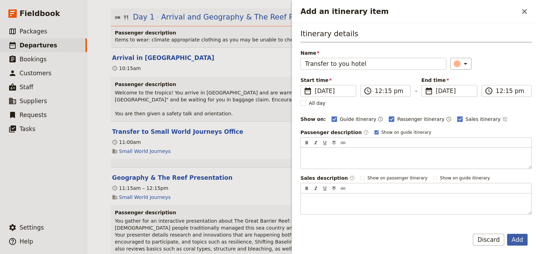
click at [520, 238] on button "Add" at bounding box center [517, 240] width 21 height 12
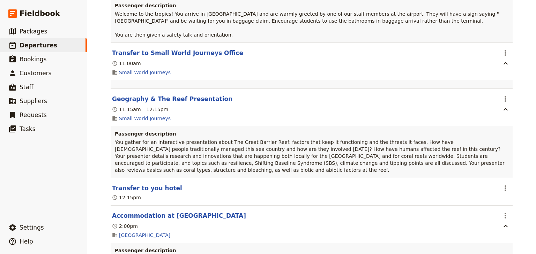
scroll to position [209, 0]
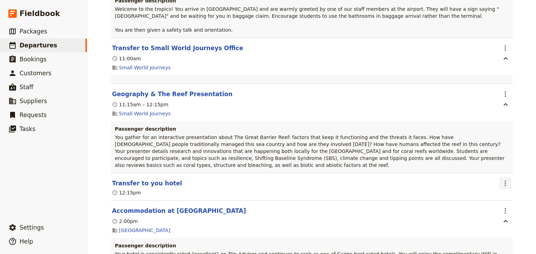
click at [505, 179] on icon "Actions" at bounding box center [505, 183] width 8 height 8
click at [497, 191] on span "Edit this itinerary item" at bounding box center [470, 192] width 55 height 7
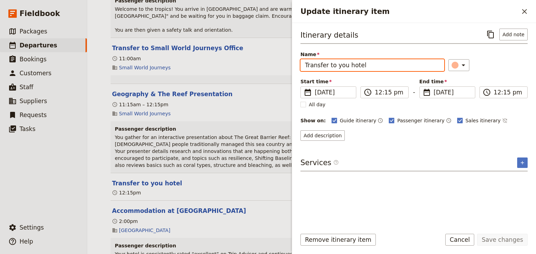
click at [338, 64] on input "Transfer to you hotel" at bounding box center [372, 65] width 144 height 12
click at [343, 65] on input "Transfer to you hotel" at bounding box center [372, 65] width 144 height 12
type input "Transfer to your hotel"
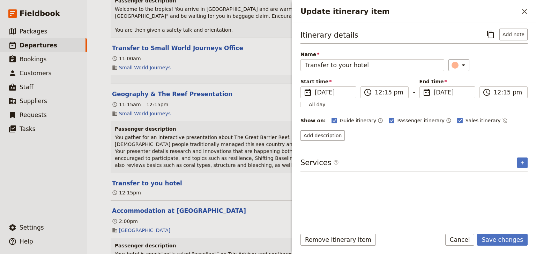
click at [504, 67] on div "​" at bounding box center [487, 65] width 79 height 12
click at [511, 240] on button "Save changes" at bounding box center [502, 240] width 51 height 12
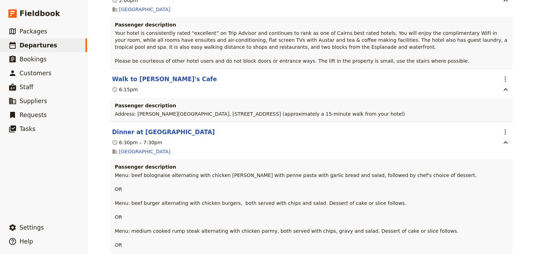
scroll to position [432, 0]
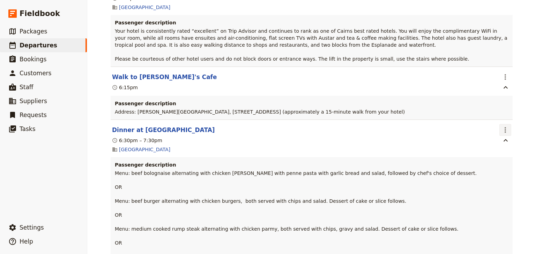
click at [505, 127] on icon "Actions" at bounding box center [505, 130] width 1 height 6
click at [486, 151] on span "Delete this itinerary item" at bounding box center [473, 149] width 61 height 7
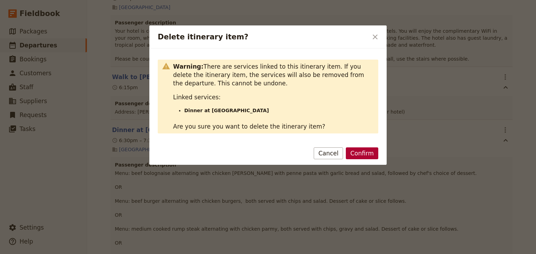
click at [366, 151] on button "Confirm" at bounding box center [362, 154] width 32 height 12
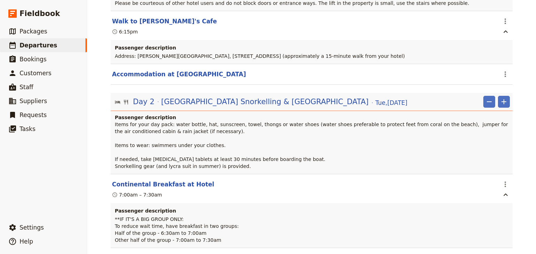
scroll to position [516, 0]
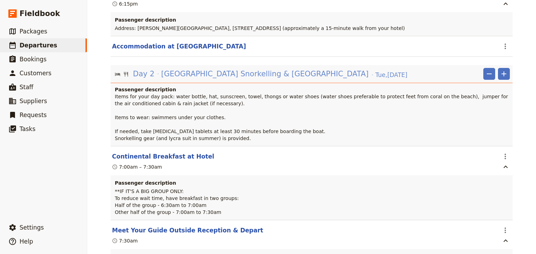
click at [294, 69] on span "[GEOGRAPHIC_DATA] Snorkelling & [GEOGRAPHIC_DATA]" at bounding box center [265, 74] width 208 height 10
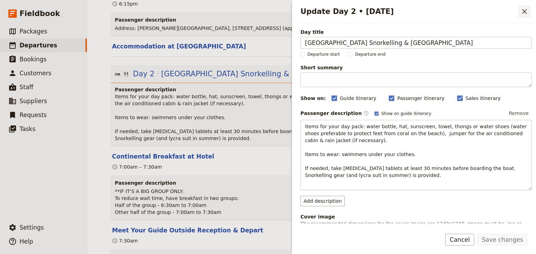
click at [526, 12] on icon "Close drawer" at bounding box center [524, 11] width 8 height 8
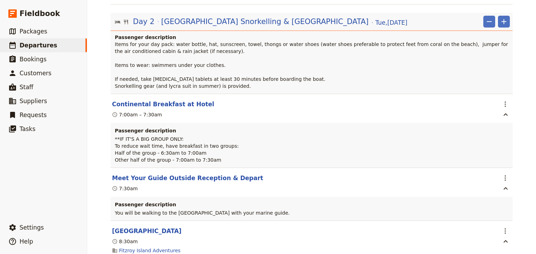
scroll to position [572, 0]
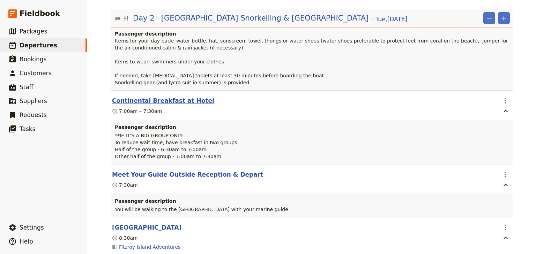
click at [180, 97] on button "Continental Breakfast at Hotel" at bounding box center [163, 101] width 102 height 8
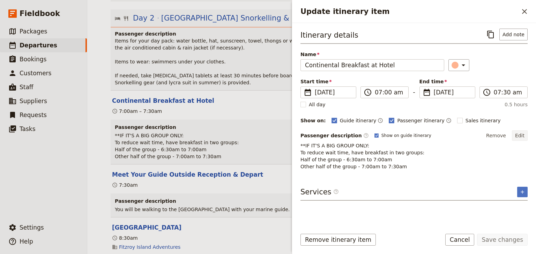
click at [521, 136] on button "Edit" at bounding box center [520, 136] width 16 height 10
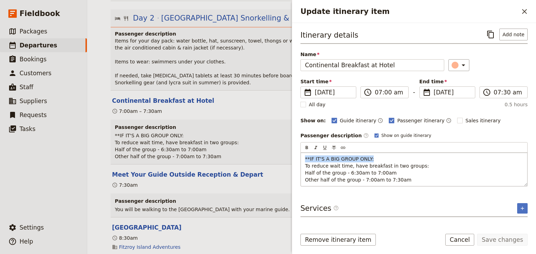
drag, startPoint x: 372, startPoint y: 156, endPoint x: 303, endPoint y: 157, distance: 69.8
click at [303, 157] on div "**IF IT'S A BIG GROUP ONLY: To reduce wait time, have breakfast in two groups: …" at bounding box center [414, 169] width 226 height 33
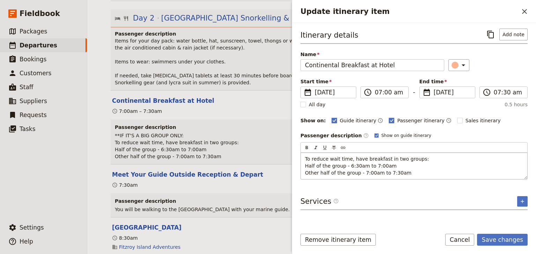
click at [304, 164] on div "To reduce wait time, have breakfast in two groups: Half of the group - 6:30am t…" at bounding box center [414, 166] width 226 height 27
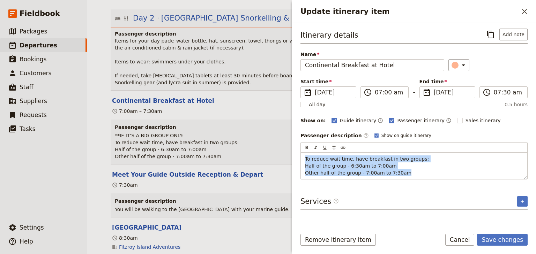
drag, startPoint x: 413, startPoint y: 172, endPoint x: 300, endPoint y: 154, distance: 114.3
click at [300, 154] on div "​ ​ ​ ​ ​ To reduce wait time, have breakfast in two groups: Half of the group …" at bounding box center [413, 160] width 227 height 37
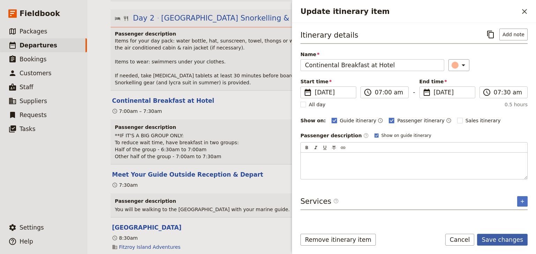
click at [502, 239] on button "Save changes" at bounding box center [502, 240] width 51 height 12
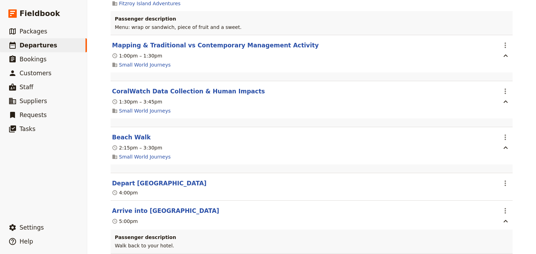
scroll to position [1018, 0]
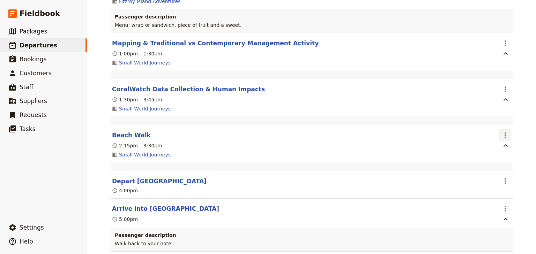
click at [505, 132] on icon "Actions" at bounding box center [505, 135] width 8 height 8
click at [478, 156] on span "Delete this itinerary item" at bounding box center [473, 157] width 61 height 7
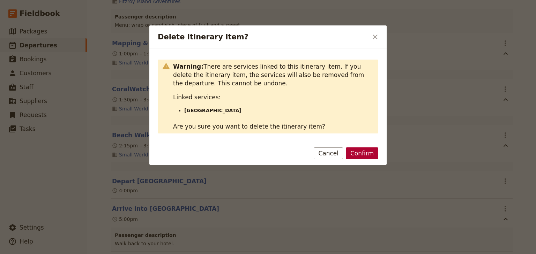
click at [366, 153] on button "Confirm" at bounding box center [362, 154] width 32 height 12
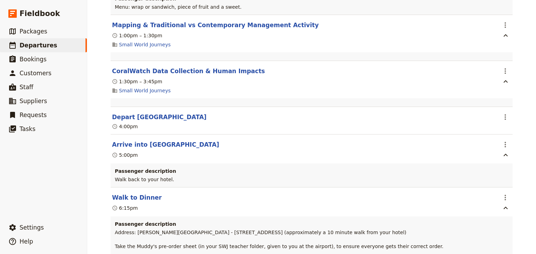
scroll to position [1046, 0]
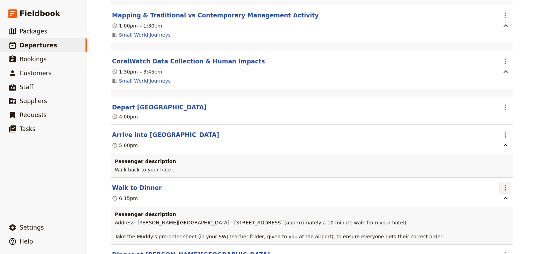
click at [505, 185] on icon "Actions" at bounding box center [505, 188] width 1 height 6
click at [487, 200] on span "Edit this itinerary item" at bounding box center [470, 200] width 55 height 7
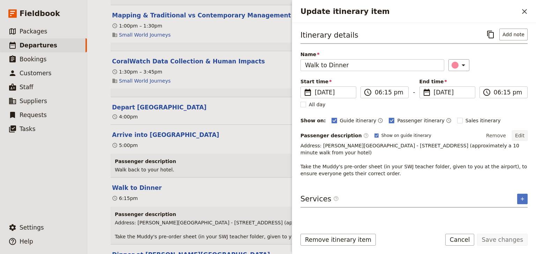
click at [519, 134] on button "Edit" at bounding box center [520, 136] width 16 height 10
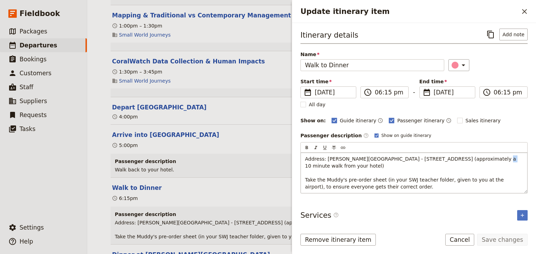
drag, startPoint x: 472, startPoint y: 158, endPoint x: 466, endPoint y: 157, distance: 5.6
click at [466, 157] on span "Address: [PERSON_NAME][GEOGRAPHIC_DATA] - [STREET_ADDRESS] (approximately a 10 …" at bounding box center [411, 172] width 213 height 33
click at [513, 241] on button "Save changes" at bounding box center [502, 240] width 51 height 12
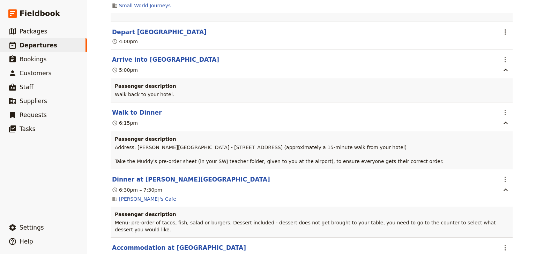
scroll to position [1130, 0]
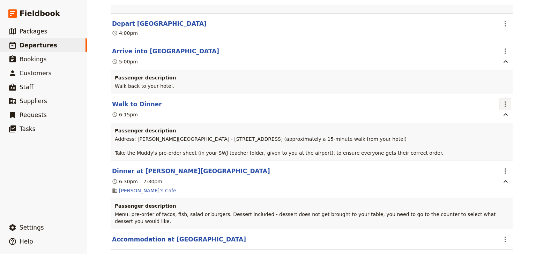
click at [502, 100] on icon "Actions" at bounding box center [505, 104] width 8 height 8
click at [498, 116] on span "Edit this itinerary item" at bounding box center [470, 116] width 55 height 7
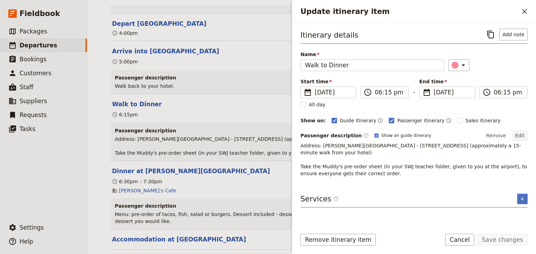
click at [522, 132] on button "Edit" at bounding box center [520, 136] width 16 height 10
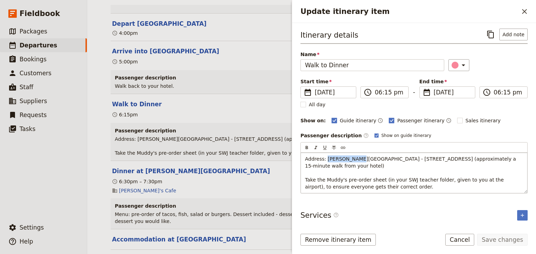
drag, startPoint x: 354, startPoint y: 158, endPoint x: 326, endPoint y: 158, distance: 28.3
click at [326, 158] on span "Address: [PERSON_NAME][GEOGRAPHIC_DATA] - [STREET_ADDRESS] (approximately a 15-…" at bounding box center [411, 172] width 213 height 33
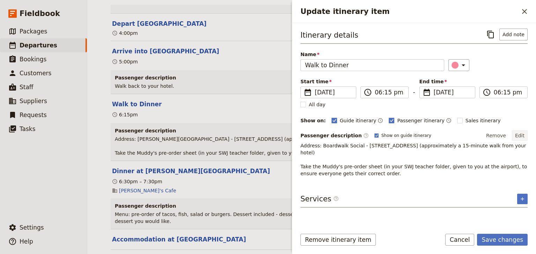
click at [526, 134] on button "Edit" at bounding box center [520, 136] width 16 height 10
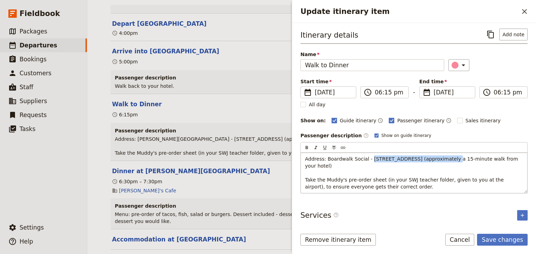
drag, startPoint x: 435, startPoint y: 158, endPoint x: 366, endPoint y: 158, distance: 69.4
click at [366, 158] on span "Address: Boardwalk Social - [STREET_ADDRESS] (approximately a 15-minute walk fr…" at bounding box center [412, 172] width 215 height 33
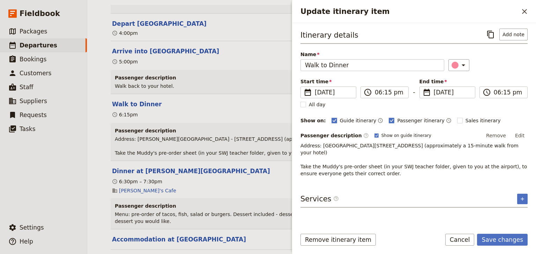
drag, startPoint x: 359, startPoint y: 145, endPoint x: 367, endPoint y: 151, distance: 10.5
click at [359, 146] on span "Address: [GEOGRAPHIC_DATA][STREET_ADDRESS] (approximately a 15-minute walk from…" at bounding box center [414, 159] width 228 height 33
drag, startPoint x: 522, startPoint y: 135, endPoint x: 466, endPoint y: 139, distance: 56.7
click at [522, 136] on button "Edit" at bounding box center [520, 136] width 16 height 10
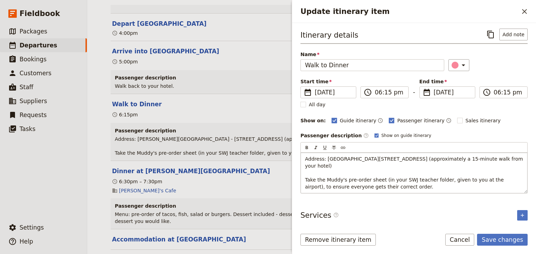
click at [363, 158] on span "Address: [GEOGRAPHIC_DATA][STREET_ADDRESS] (approximately a 15-minute walk from…" at bounding box center [414, 172] width 219 height 33
click at [376, 158] on span "Address: Boardwalk Social , by Chrystalbrook Collection, [STREET_ADDRESS] (appr…" at bounding box center [405, 172] width 200 height 33
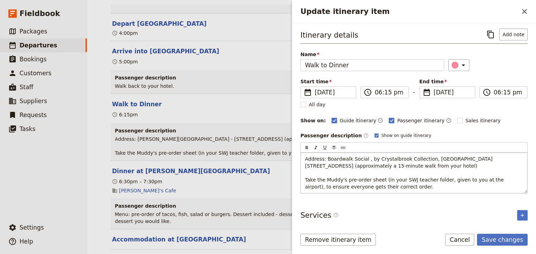
click at [392, 172] on p "Address: Boardwalk Social , by Crystalbrook Collection, [GEOGRAPHIC_DATA][STREE…" at bounding box center [414, 173] width 218 height 35
click at [363, 159] on span "Address: Boardwalk Social , by Crystalbrook Collection, [GEOGRAPHIC_DATA][STREE…" at bounding box center [405, 172] width 200 height 33
drag, startPoint x: 379, startPoint y: 188, endPoint x: 298, endPoint y: 175, distance: 81.6
click at [298, 175] on div "Itinerary details ​ Add note Name Walk to Dinner ​ Start time ​ [DATE] [DATE] […" at bounding box center [414, 123] width 244 height 201
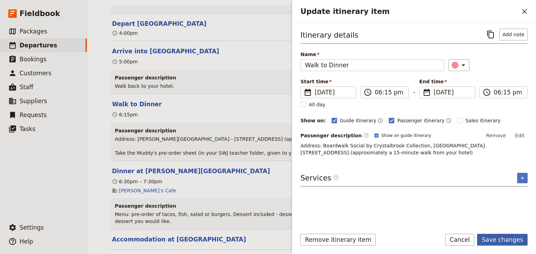
click at [503, 240] on button "Save changes" at bounding box center [502, 240] width 51 height 12
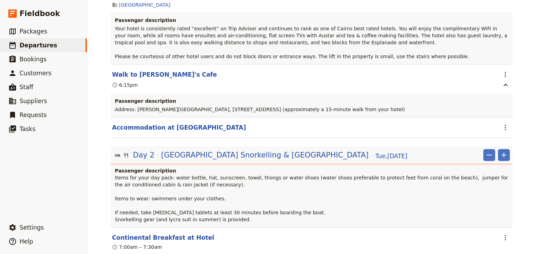
scroll to position [376, 0]
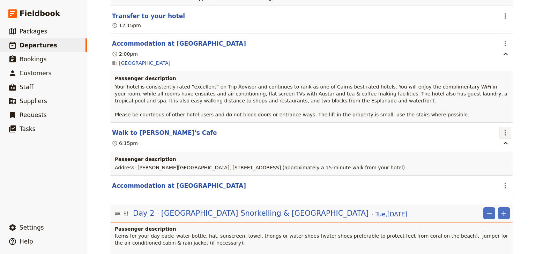
click at [505, 130] on icon "Actions" at bounding box center [505, 133] width 1 height 6
click at [496, 140] on span "Edit this itinerary item" at bounding box center [470, 142] width 55 height 7
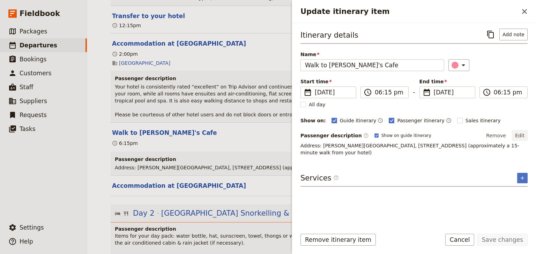
click at [522, 135] on button "Edit" at bounding box center [520, 136] width 16 height 10
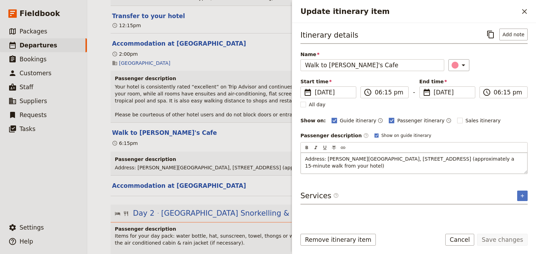
click at [333, 166] on p "Address: [PERSON_NAME][GEOGRAPHIC_DATA], [STREET_ADDRESS] (approximately a 15-m…" at bounding box center [414, 163] width 218 height 14
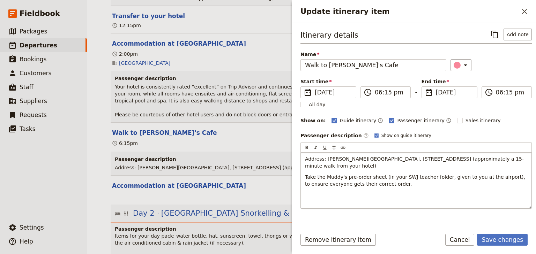
click at [305, 181] on span "Take the Muddy's pre-order sheet (in your SWJ teacher folder, given to you at t…" at bounding box center [416, 180] width 222 height 13
click at [322, 195] on p "Update itinerary item" at bounding box center [416, 195] width 222 height 7
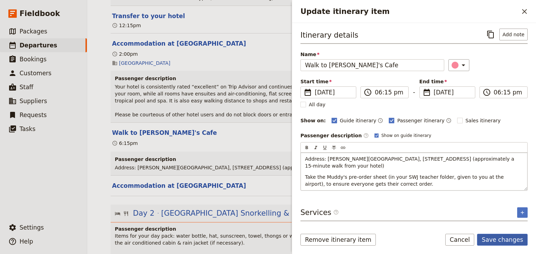
click at [505, 238] on button "Save changes" at bounding box center [502, 240] width 51 height 12
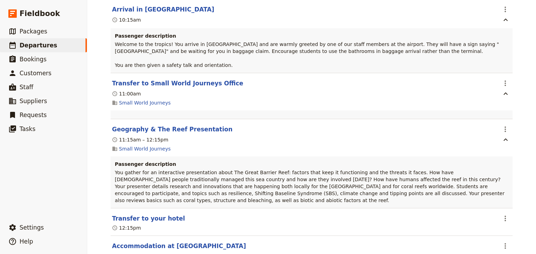
scroll to position [125, 0]
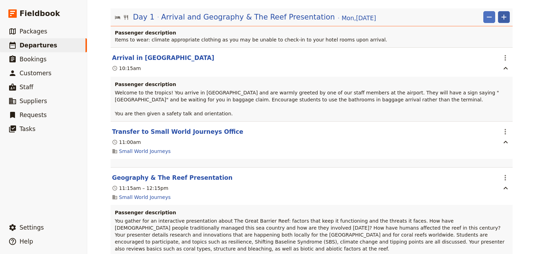
click at [501, 17] on icon "Add" at bounding box center [503, 17] width 5 height 5
click at [470, 34] on span "Add itinerary item" at bounding box center [481, 31] width 44 height 7
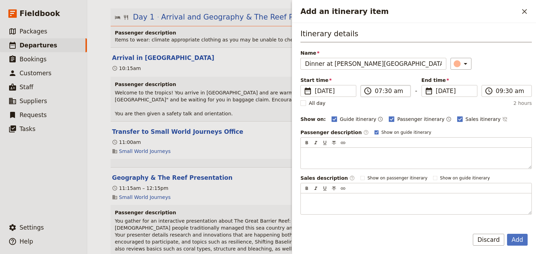
type input "Dinner at [PERSON_NAME][GEOGRAPHIC_DATA]"
click at [377, 91] on input "07:30 am" at bounding box center [390, 91] width 31 height 8
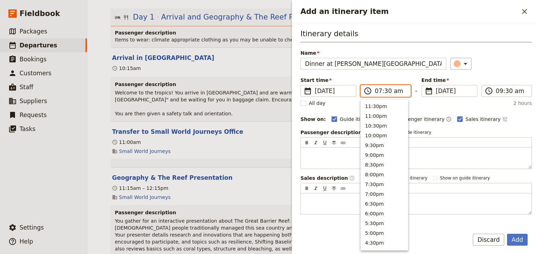
scroll to position [314, 0]
type input "06:30 am"
click at [394, 92] on input "06:30 am" at bounding box center [390, 91] width 31 height 8
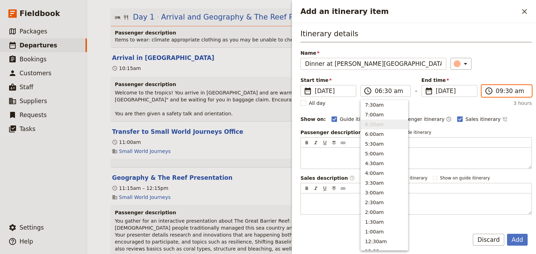
click at [498, 93] on input "09:30 am" at bounding box center [511, 91] width 31 height 8
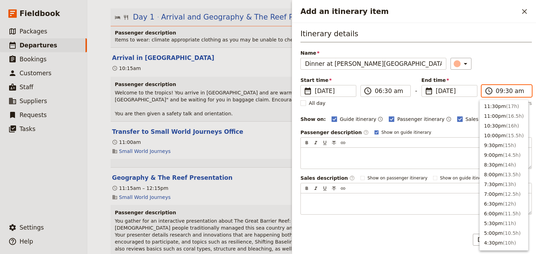
scroll to position [275, 0]
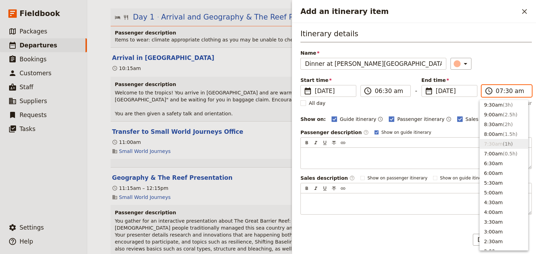
click at [510, 92] on input "07:30 am" at bounding box center [511, 91] width 31 height 8
type input "07:30 pm"
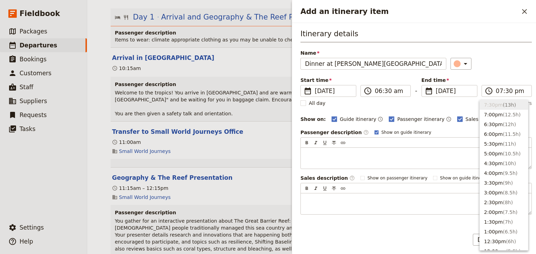
click at [506, 68] on div "​" at bounding box center [490, 64] width 81 height 12
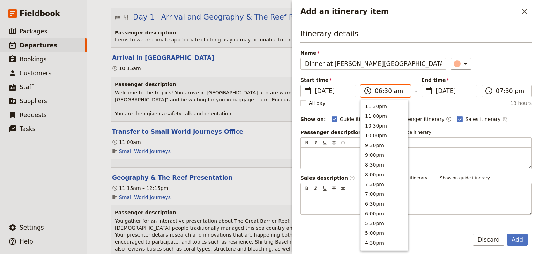
scroll to position [222, 0]
click at [395, 94] on input "06:30 am" at bounding box center [390, 91] width 31 height 8
type input "06:30 pm"
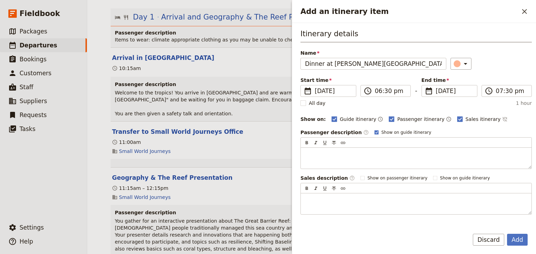
click at [489, 67] on div "​" at bounding box center [490, 64] width 81 height 12
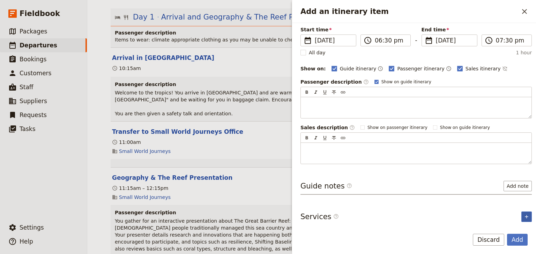
click at [524, 216] on icon "Add service inclusion" at bounding box center [527, 217] width 6 height 6
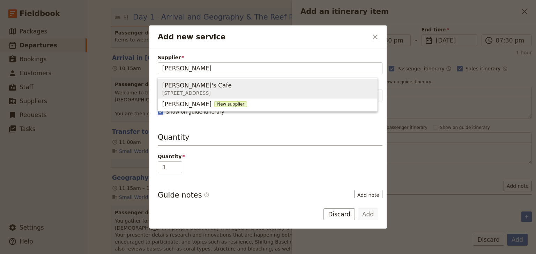
click at [168, 89] on span "[PERSON_NAME]'s Cafe" at bounding box center [196, 85] width 69 height 8
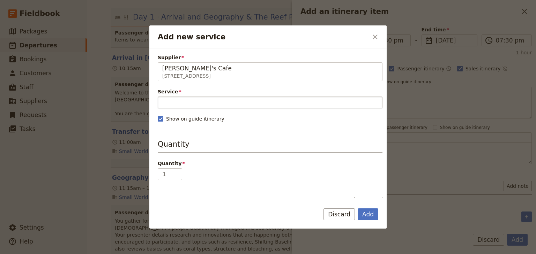
type input "[PERSON_NAME]'s Cafe"
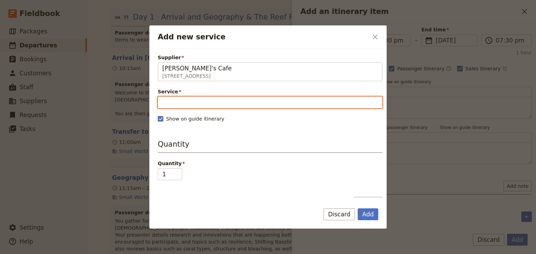
click at [167, 101] on input "Service" at bounding box center [270, 103] width 225 height 12
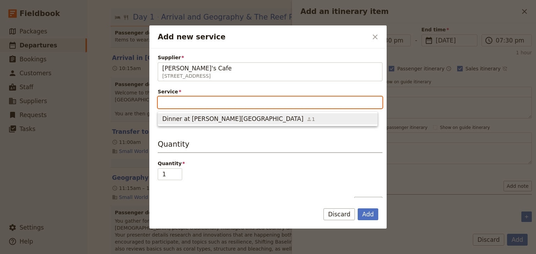
click at [175, 120] on span "Dinner at [PERSON_NAME][GEOGRAPHIC_DATA]" at bounding box center [232, 119] width 141 height 8
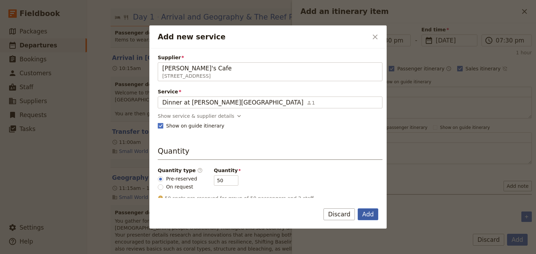
click at [368, 215] on button "Add" at bounding box center [368, 215] width 21 height 12
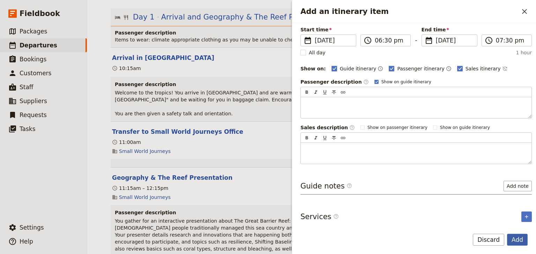
click at [517, 240] on button "Add" at bounding box center [517, 240] width 21 height 12
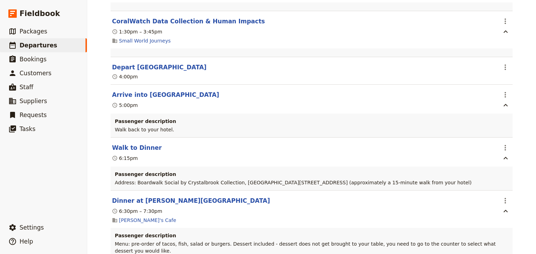
scroll to position [1172, 0]
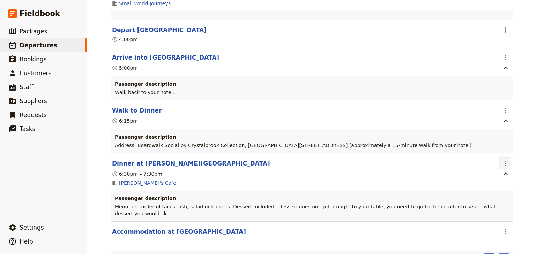
click at [502, 162] on icon "Actions" at bounding box center [505, 163] width 8 height 8
click at [497, 178] on span "Edit this itinerary item" at bounding box center [470, 177] width 55 height 7
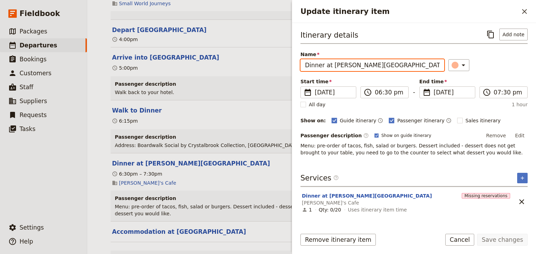
drag, startPoint x: 369, startPoint y: 64, endPoint x: 330, endPoint y: 65, distance: 39.1
click at [330, 65] on input "Dinner at [PERSON_NAME][GEOGRAPHIC_DATA]" at bounding box center [372, 65] width 144 height 12
type input "Dinner at Boardwalk Social"
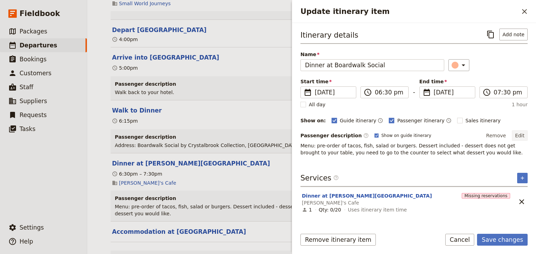
click at [522, 135] on button "Edit" at bounding box center [520, 136] width 16 height 10
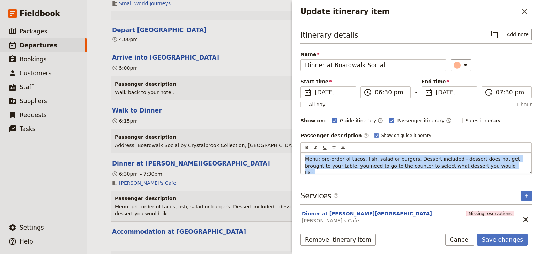
drag, startPoint x: 478, startPoint y: 165, endPoint x: 302, endPoint y: 159, distance: 175.6
click at [302, 159] on div "Menu: pre-order of tacos, fish, salad or burgers. Dessert included - dessert do…" at bounding box center [416, 163] width 231 height 21
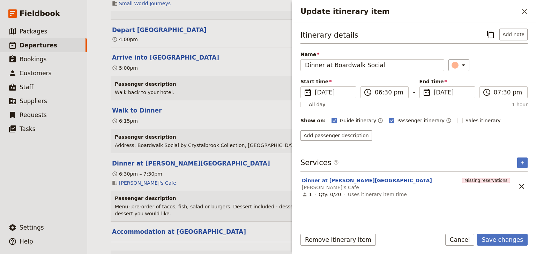
drag, startPoint x: 506, startPoint y: 240, endPoint x: 498, endPoint y: 232, distance: 11.8
click at [506, 239] on button "Save changes" at bounding box center [502, 240] width 51 height 12
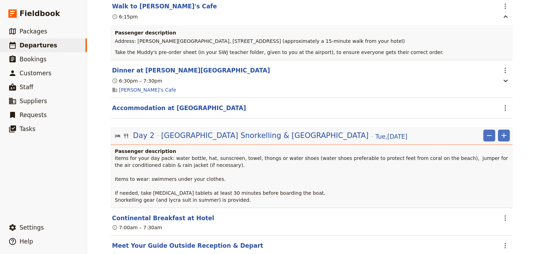
scroll to position [502, 0]
click at [163, 67] on button "Dinner at [PERSON_NAME][GEOGRAPHIC_DATA]" at bounding box center [191, 71] width 158 height 8
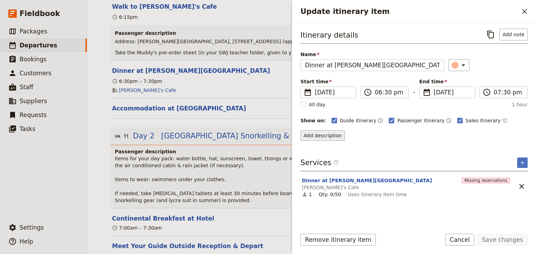
click at [319, 134] on button "Add description" at bounding box center [322, 136] width 44 height 10
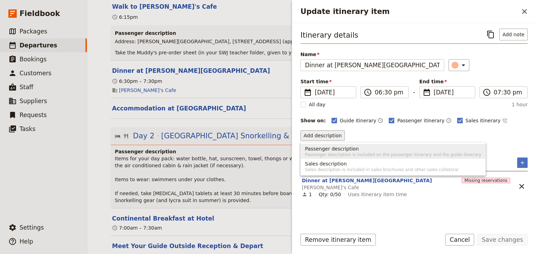
click at [322, 148] on span "Passenger description" at bounding box center [332, 149] width 54 height 7
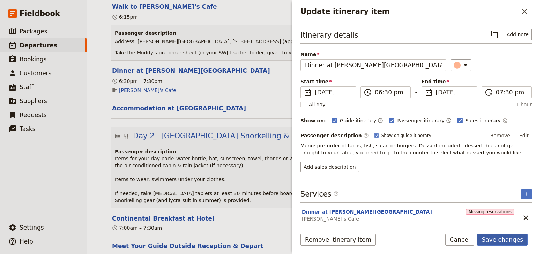
click at [502, 239] on button "Save changes" at bounding box center [502, 240] width 51 height 12
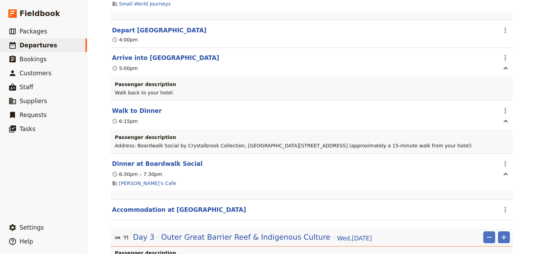
scroll to position [1172, 0]
click at [501, 159] on icon "Actions" at bounding box center [505, 163] width 8 height 8
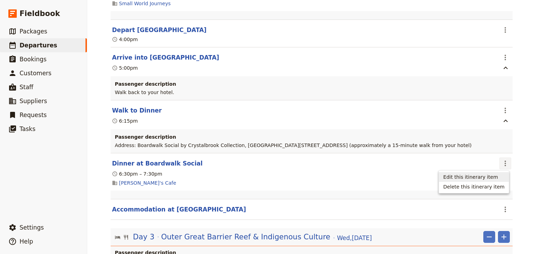
click at [494, 176] on span "Edit this itinerary item" at bounding box center [470, 177] width 55 height 7
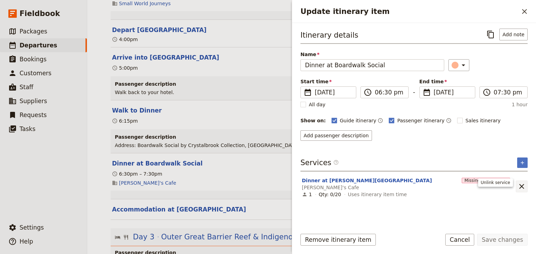
click at [518, 182] on icon "Unlink service" at bounding box center [521, 186] width 8 height 8
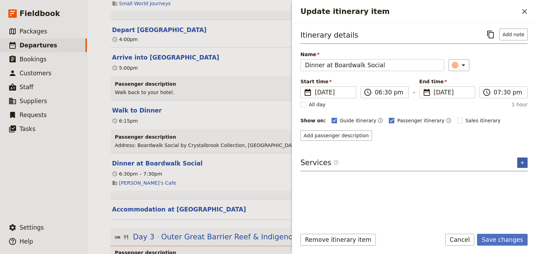
click at [520, 161] on icon "Add service inclusion" at bounding box center [523, 163] width 6 height 6
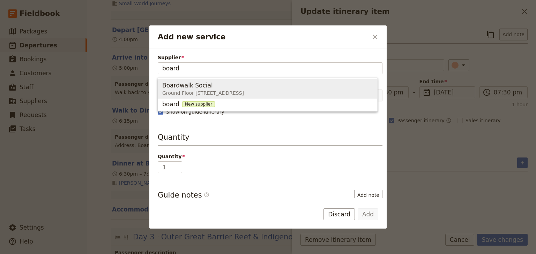
click at [191, 92] on span "Ground Floor [STREET_ADDRESS]" at bounding box center [203, 93] width 82 height 7
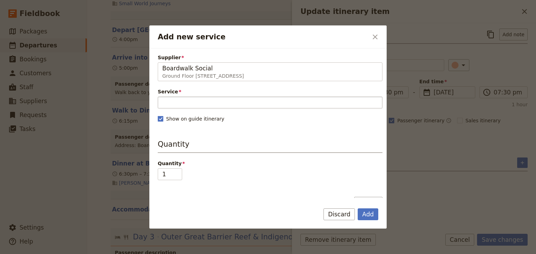
type input "Boardwalk Social"
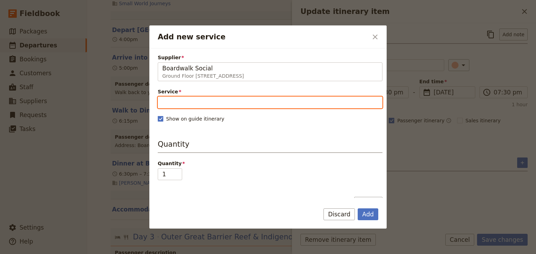
click at [169, 102] on input "Service" at bounding box center [270, 103] width 225 height 12
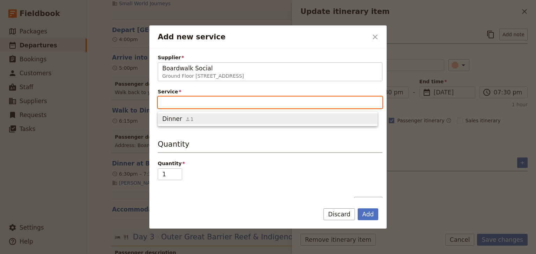
click at [170, 120] on span "Dinner" at bounding box center [172, 119] width 20 height 8
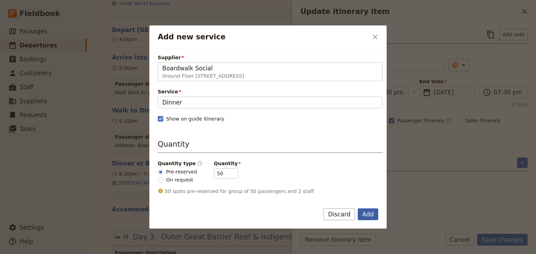
click at [370, 215] on button "Add" at bounding box center [368, 215] width 21 height 12
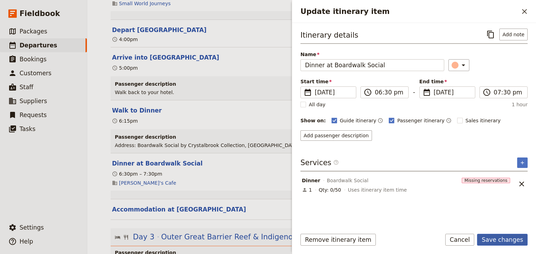
click at [505, 240] on button "Save changes" at bounding box center [502, 240] width 51 height 12
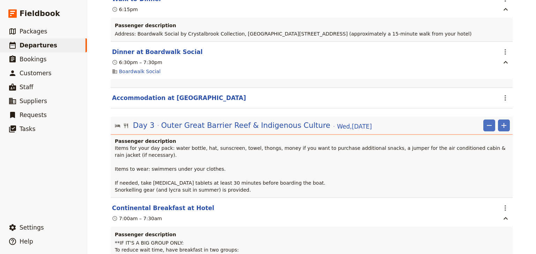
scroll to position [1312, 0]
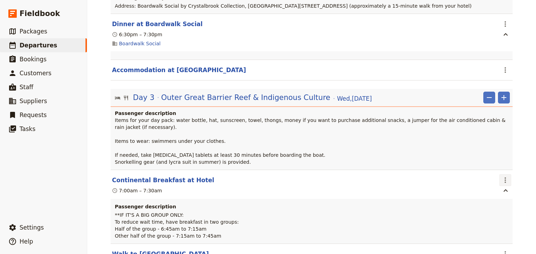
click at [501, 176] on icon "Actions" at bounding box center [505, 180] width 8 height 8
click at [495, 186] on span "Edit this itinerary item" at bounding box center [470, 186] width 55 height 7
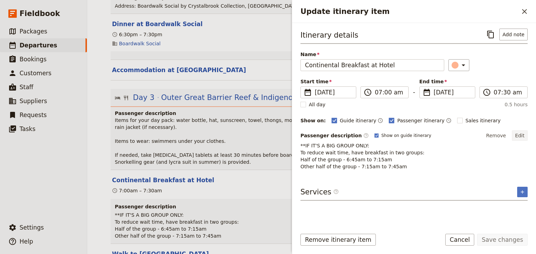
click at [522, 135] on button "Edit" at bounding box center [520, 136] width 16 height 10
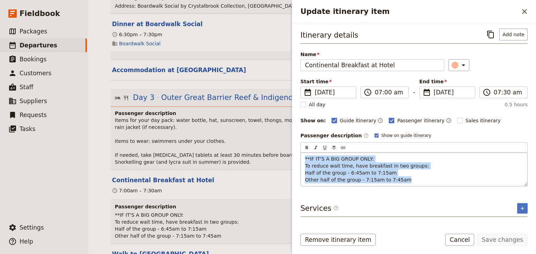
drag, startPoint x: 401, startPoint y: 181, endPoint x: 301, endPoint y: 155, distance: 103.1
click at [301, 155] on div "**IF IT'S A BIG GROUP ONLY: To reduce wait time, have breakfast in two groups: …" at bounding box center [414, 169] width 226 height 33
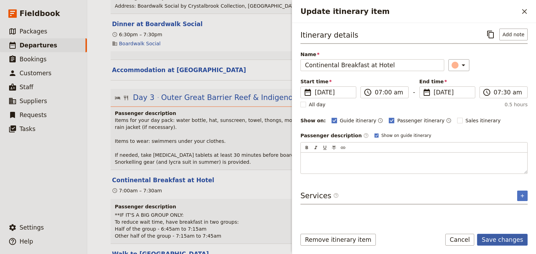
click at [504, 240] on button "Save changes" at bounding box center [502, 240] width 51 height 12
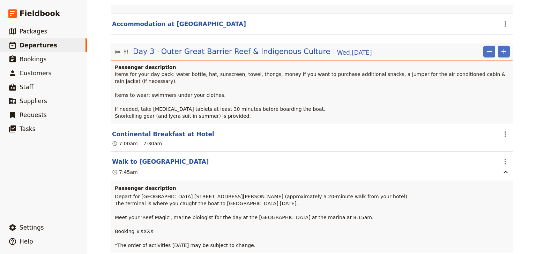
scroll to position [1368, 0]
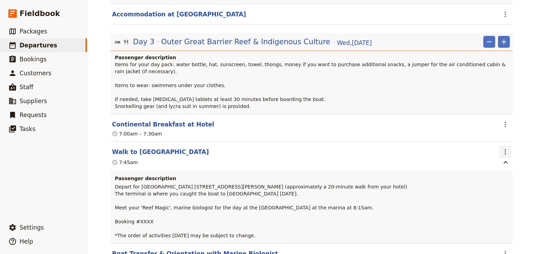
click at [505, 149] on icon "Actions" at bounding box center [505, 152] width 1 height 6
click at [490, 158] on span "Edit this itinerary item" at bounding box center [470, 158] width 55 height 7
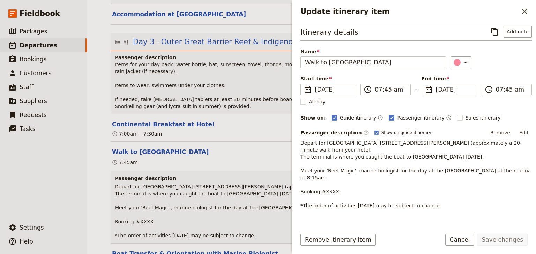
scroll to position [3, 0]
click at [523, 133] on button "Edit" at bounding box center [524, 132] width 16 height 10
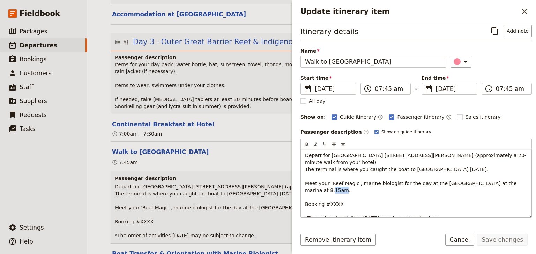
drag, startPoint x: 338, startPoint y: 197, endPoint x: 328, endPoint y: 197, distance: 10.8
click at [328, 197] on p "Depart for [GEOGRAPHIC_DATA] [STREET_ADDRESS][PERSON_NAME] (approximately a 20-…" at bounding box center [416, 187] width 222 height 70
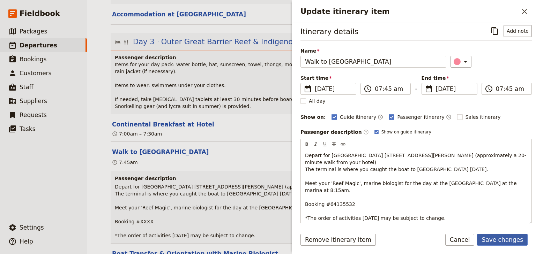
click at [498, 241] on button "Save changes" at bounding box center [502, 240] width 51 height 12
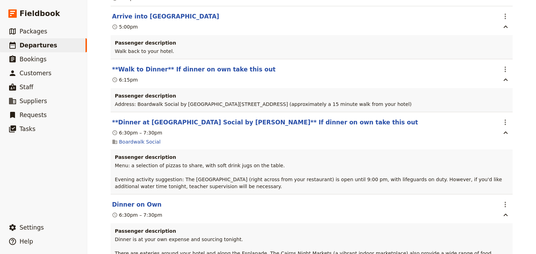
scroll to position [1926, 0]
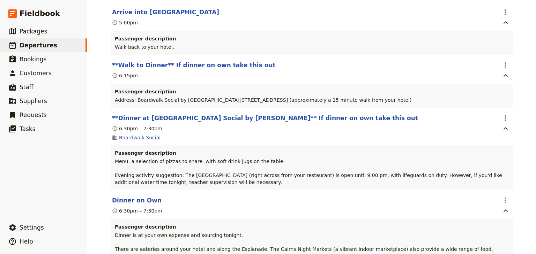
drag, startPoint x: 211, startPoint y: 179, endPoint x: 109, endPoint y: 156, distance: 104.9
click at [111, 156] on div "Passenger description Menu: a selection of pizzas to share, with soft drink jug…" at bounding box center [312, 168] width 402 height 45
click at [120, 159] on span "Menu: a selection of pizzas to share, with soft drink jugs on the table. Evenin…" at bounding box center [309, 172] width 389 height 27
drag, startPoint x: 264, startPoint y: 156, endPoint x: 113, endPoint y: 157, distance: 151.8
click at [115, 158] on p "Menu: a selection of pizzas to share, with soft drink jugs on the table. Evenin…" at bounding box center [312, 172] width 394 height 28
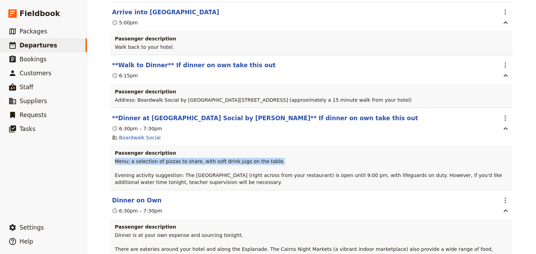
copy span "Menu: a selection of pizzas to share, with soft drink jugs on the table."
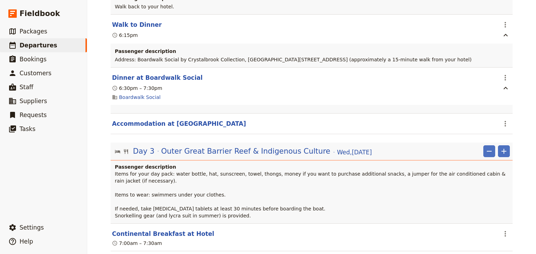
scroll to position [1256, 0]
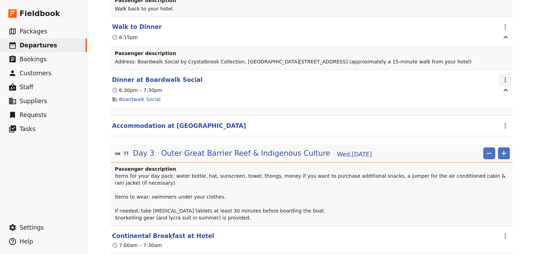
click at [501, 79] on icon "Actions" at bounding box center [505, 80] width 8 height 8
click at [495, 91] on span "Edit this itinerary item" at bounding box center [470, 93] width 55 height 7
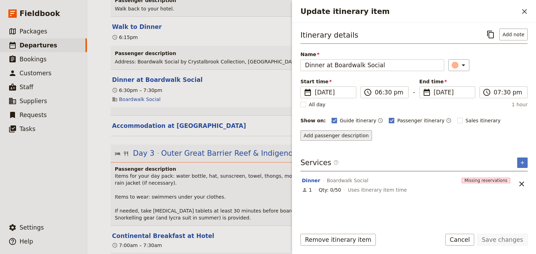
click at [333, 135] on button "Add passenger description" at bounding box center [336, 136] width 72 height 10
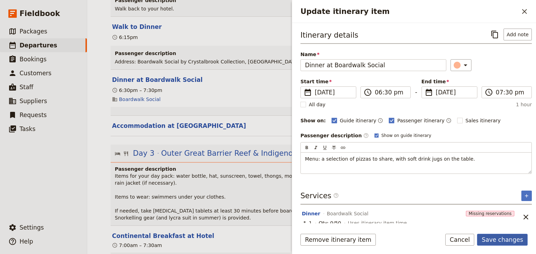
click at [504, 240] on button "Save changes" at bounding box center [502, 240] width 51 height 12
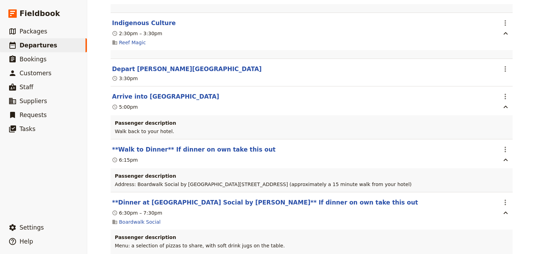
scroll to position [1870, 0]
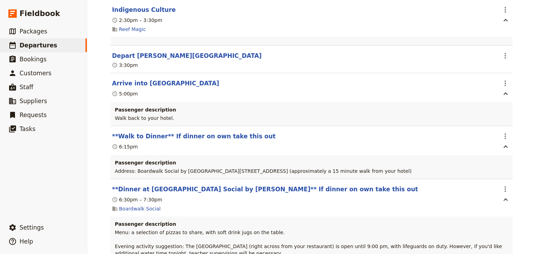
drag, startPoint x: 431, startPoint y: 166, endPoint x: 112, endPoint y: 165, distance: 319.6
click at [112, 165] on div "Passenger description Address: Boardwalk Social by [GEOGRAPHIC_DATA][STREET_ADD…" at bounding box center [312, 167] width 402 height 24
copy span "Address: Boardwalk Social by [GEOGRAPHIC_DATA][STREET_ADDRESS] (approximately a…"
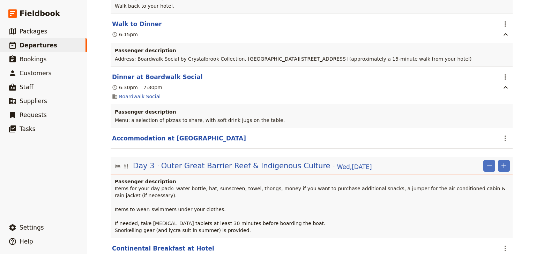
scroll to position [1228, 0]
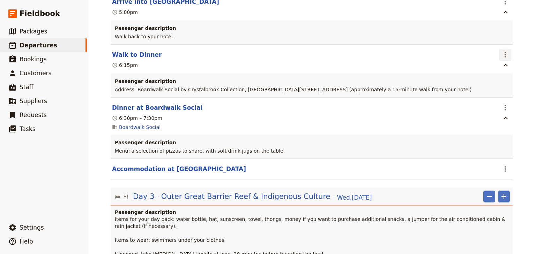
click at [502, 51] on icon "Actions" at bounding box center [505, 55] width 8 height 8
click at [486, 68] on span "Edit this itinerary item" at bounding box center [470, 67] width 55 height 7
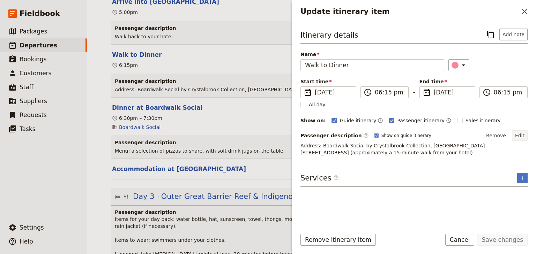
click at [522, 135] on button "Edit" at bounding box center [520, 136] width 16 height 10
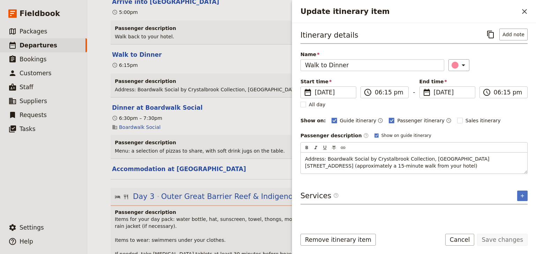
drag, startPoint x: 428, startPoint y: 167, endPoint x: 297, endPoint y: 158, distance: 131.2
click at [297, 158] on div "Itinerary details ​ Add note Name Walk to Dinner ​ Start time ​ [DATE] [DATE] […" at bounding box center [414, 123] width 244 height 201
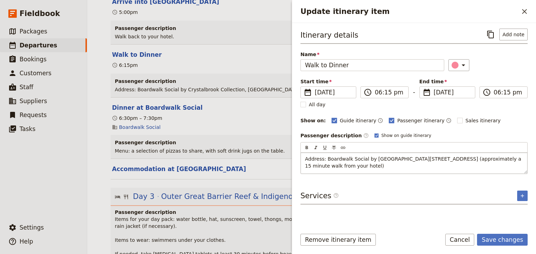
click at [350, 163] on span "Address: Boardwalk Social by [GEOGRAPHIC_DATA][STREET_ADDRESS] (approximately a…" at bounding box center [414, 162] width 218 height 13
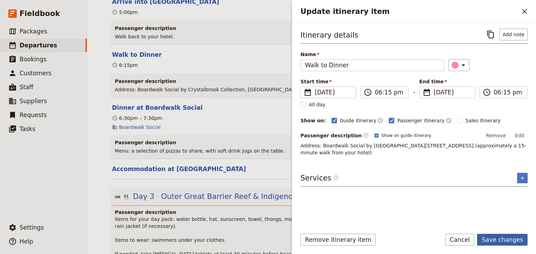
click at [501, 240] on button "Save changes" at bounding box center [502, 240] width 51 height 12
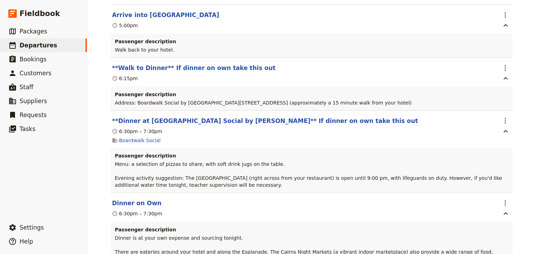
scroll to position [1926, 0]
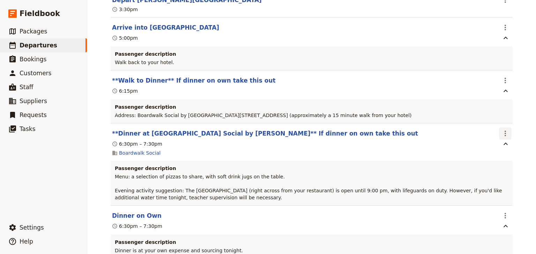
click at [505, 129] on icon "Actions" at bounding box center [505, 133] width 8 height 8
click at [491, 153] on span "Delete this itinerary item" at bounding box center [473, 153] width 61 height 7
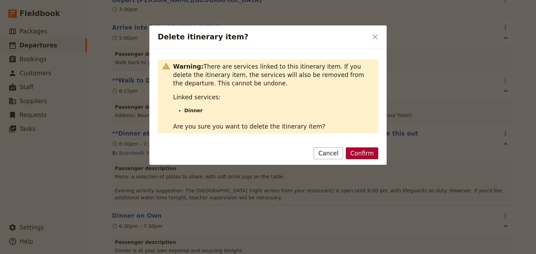
click at [368, 152] on button "Confirm" at bounding box center [362, 154] width 32 height 12
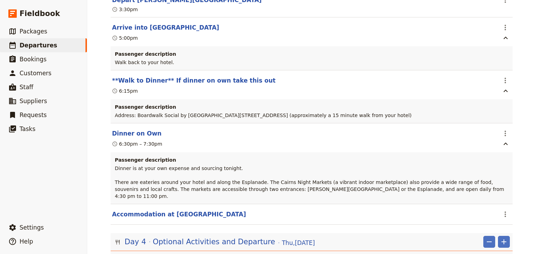
scroll to position [1898, 0]
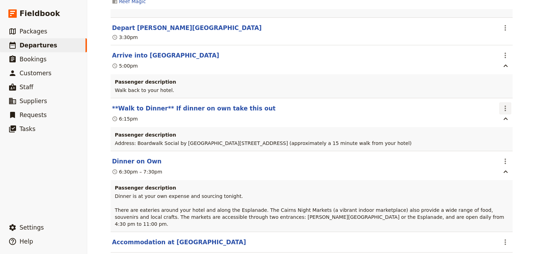
click at [507, 104] on icon "Actions" at bounding box center [505, 108] width 8 height 8
click at [495, 130] on span "Delete this itinerary item" at bounding box center [473, 127] width 61 height 7
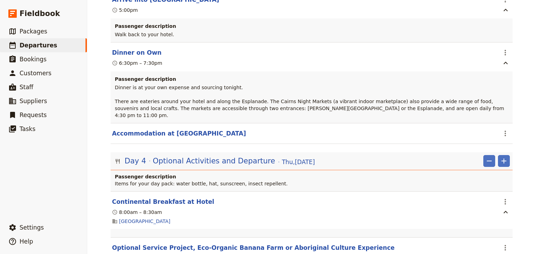
scroll to position [1982, 0]
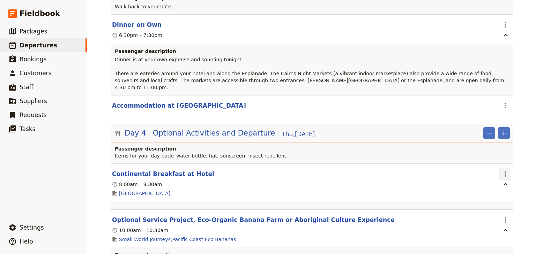
click at [502, 170] on icon "Actions" at bounding box center [505, 174] width 8 height 8
click at [494, 173] on span "Edit this itinerary item" at bounding box center [470, 176] width 55 height 7
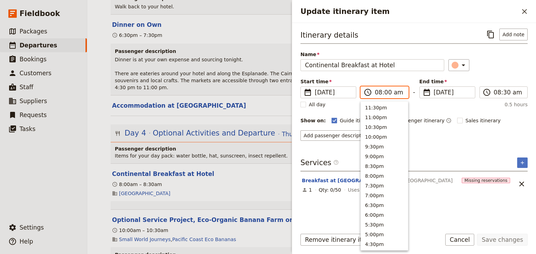
click at [378, 92] on input "08:00 am" at bounding box center [389, 92] width 29 height 8
type input "07:00 am"
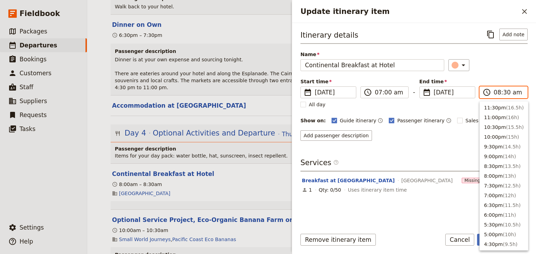
click at [495, 92] on input "08:30 am" at bounding box center [508, 92] width 29 height 8
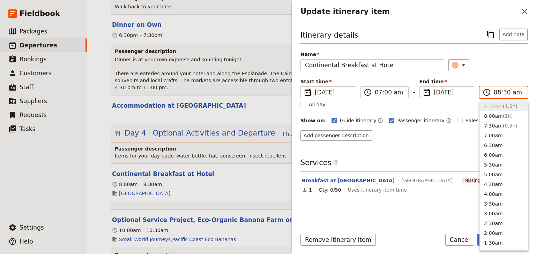
type input "07:30 am"
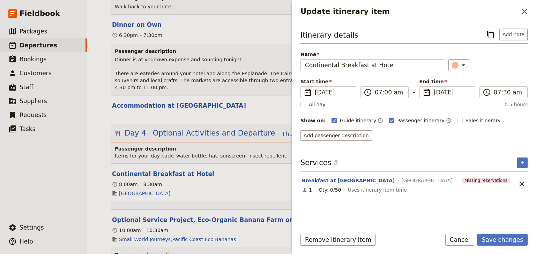
click at [512, 69] on div "​" at bounding box center [487, 65] width 79 height 12
click at [495, 239] on button "Save changes" at bounding box center [502, 240] width 51 height 12
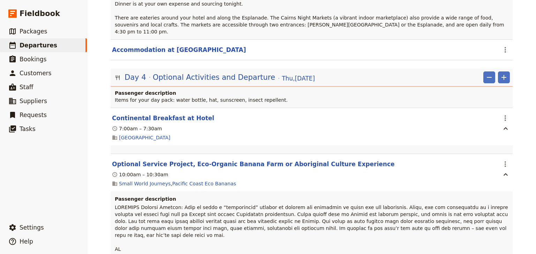
scroll to position [2066, 0]
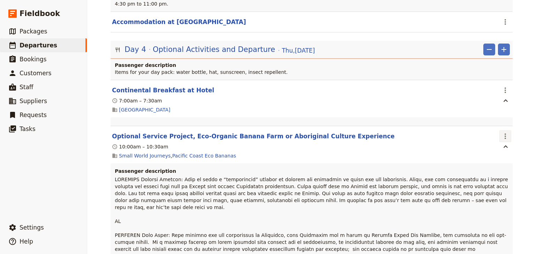
click at [505, 134] on icon "Actions" at bounding box center [505, 137] width 1 height 6
click at [498, 138] on span "Edit this itinerary item" at bounding box center [470, 139] width 55 height 7
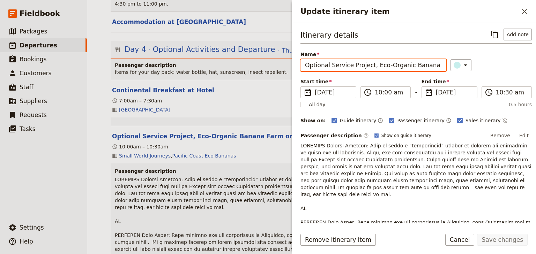
drag, startPoint x: 428, startPoint y: 64, endPoint x: 299, endPoint y: 63, distance: 129.5
click at [299, 63] on div "Itinerary details ​ Add note Name Optional Service Project, Eco-Organic Banana …" at bounding box center [414, 123] width 244 height 201
drag, startPoint x: 324, startPoint y: 66, endPoint x: 276, endPoint y: 63, distance: 47.5
click at [281, 65] on div "[GEOGRAPHIC_DATA]: Ecosystems & Global Biodiversity: Reefs YEAR** ​ Scheduled […" at bounding box center [311, 127] width 449 height 254
type input "Aboriginal Culture Experience"
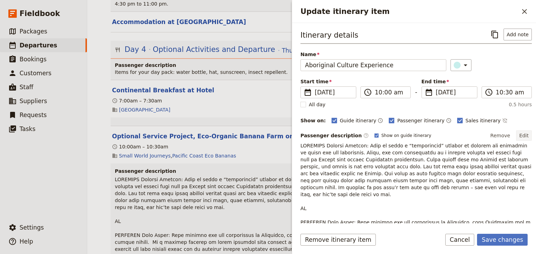
click at [521, 133] on button "Edit" at bounding box center [524, 136] width 16 height 10
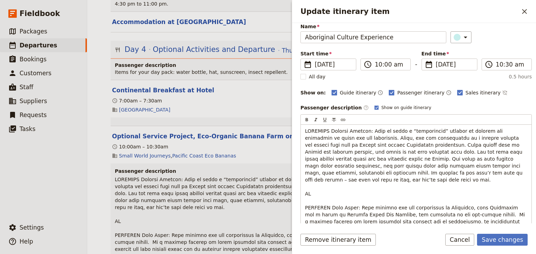
scroll to position [56, 0]
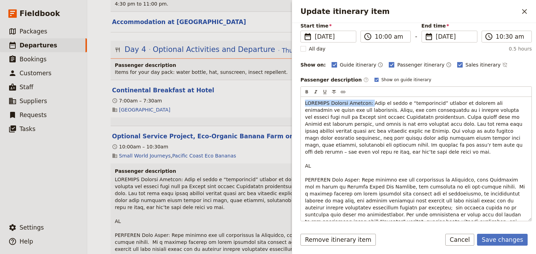
drag, startPoint x: 363, startPoint y: 102, endPoint x: 287, endPoint y: 102, distance: 75.7
click at [287, 102] on div "[GEOGRAPHIC_DATA]: Ecosystems & Global Biodiversity: Reefs YEAR** ​ Scheduled […" at bounding box center [311, 127] width 449 height 254
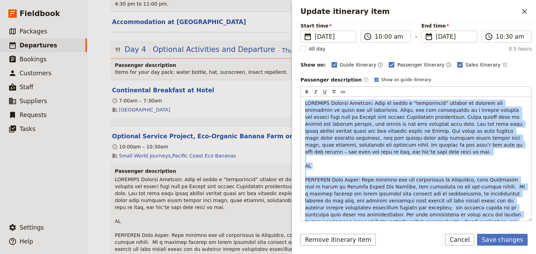
drag, startPoint x: 390, startPoint y: 215, endPoint x: 295, endPoint y: 102, distance: 147.9
click at [295, 102] on div "Itinerary details ​ Add note Name Aboriginal Culture Experience ​ Start time ​ …" at bounding box center [414, 123] width 244 height 201
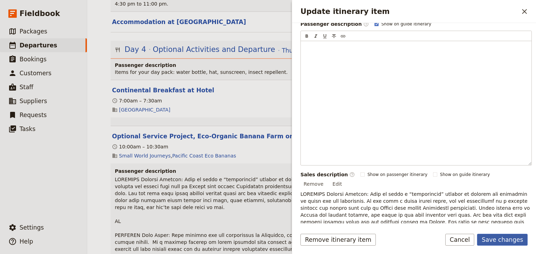
scroll to position [0, 0]
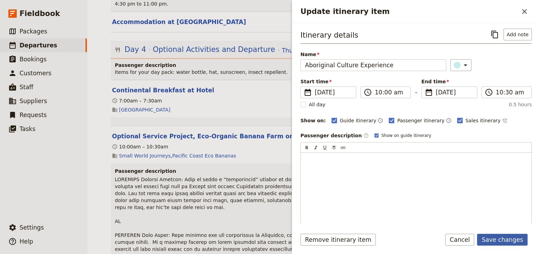
click at [501, 240] on button "Save changes" at bounding box center [502, 240] width 51 height 12
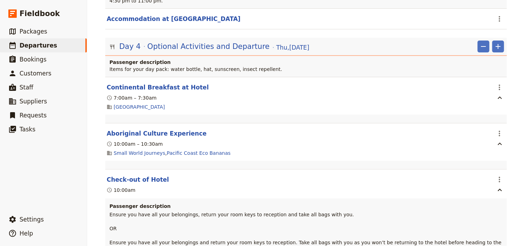
scroll to position [2039, 0]
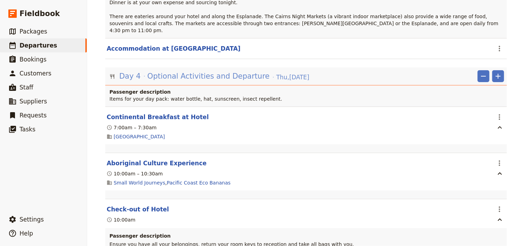
click at [199, 71] on span "Optional Activities and Departure" at bounding box center [209, 76] width 122 height 10
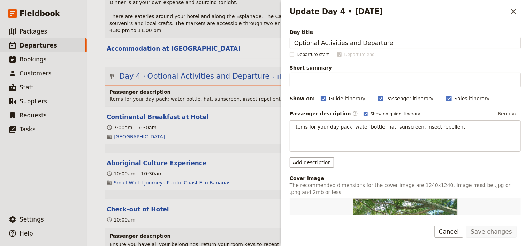
drag, startPoint x: 343, startPoint y: 43, endPoint x: 283, endPoint y: 37, distance: 59.7
click at [283, 37] on div "Day title Optional Activities and Departure Departure start Departure end Short…" at bounding box center [404, 119] width 244 height 192
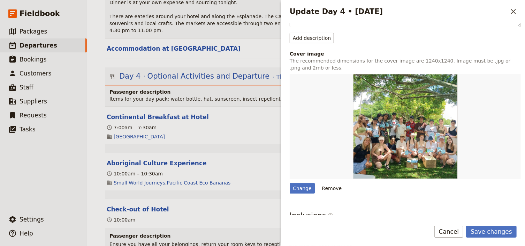
scroll to position [167, 0]
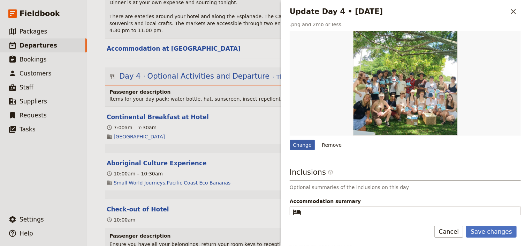
type input "Cultural Experience and Departure"
click at [300, 144] on div "Change" at bounding box center [302, 145] width 25 height 10
click at [290, 140] on input "Change" at bounding box center [290, 139] width 0 height 0
type input "C:\fakepath\On Country Culture Yarrabah.jpg"
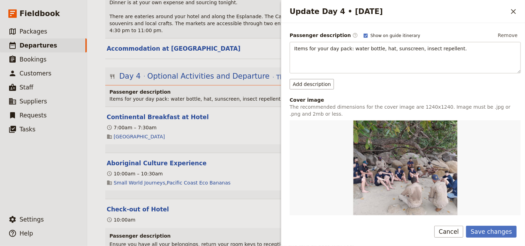
scroll to position [84, 0]
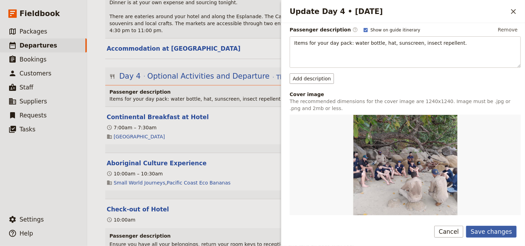
click at [490, 232] on button "Save changes" at bounding box center [492, 231] width 51 height 12
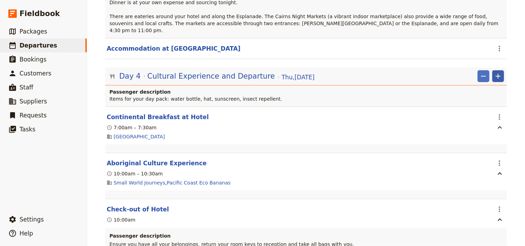
click at [497, 74] on icon "Add" at bounding box center [498, 76] width 5 height 5
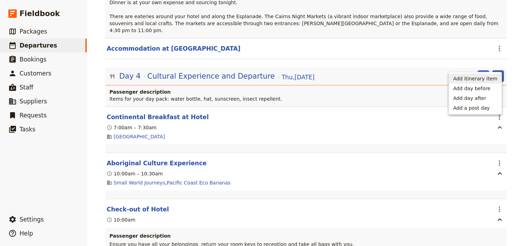
click at [492, 78] on span "Add itinerary item" at bounding box center [476, 78] width 44 height 7
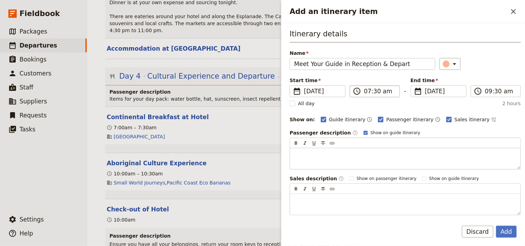
type input "Meet Your Guide in Reception & Depart"
click at [366, 92] on input "07:30 am" at bounding box center [379, 91] width 31 height 8
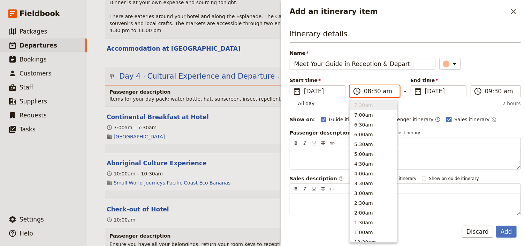
scroll to position [295, 0]
click at [373, 92] on input "08:30 am" at bounding box center [379, 91] width 31 height 8
type input "08:00 am"
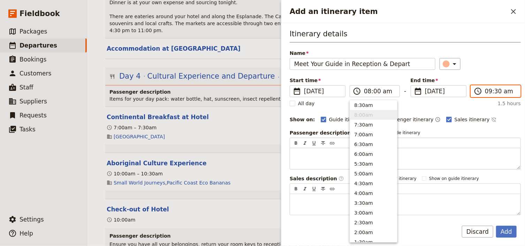
click at [487, 92] on input "09:30 am" at bounding box center [500, 91] width 31 height 8
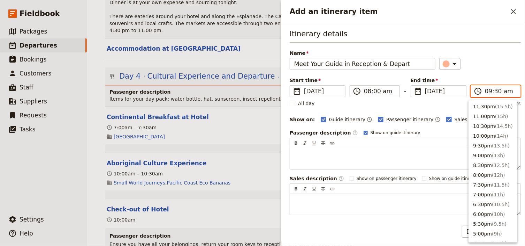
scroll to position [275, 0]
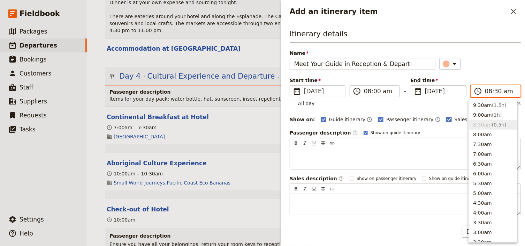
click at [492, 90] on input "08:30 am" at bounding box center [500, 91] width 31 height 8
type input "08:00 am"
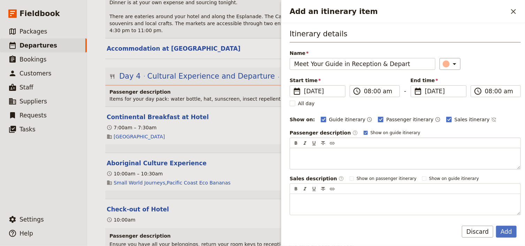
click at [489, 71] on div "Itinerary details Name Meet Your Guide in Reception & Depart ​ Start time ​ [DA…" at bounding box center [405, 122] width 231 height 186
click at [505, 231] on button "Add" at bounding box center [507, 231] width 21 height 12
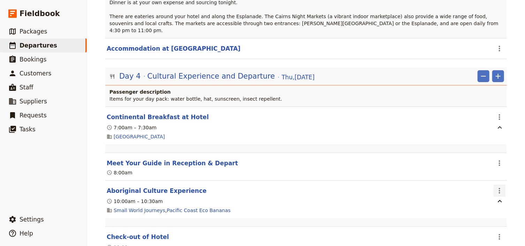
click at [499, 186] on icon "Actions" at bounding box center [500, 190] width 8 height 8
click at [483, 193] on span "Edit this itinerary item" at bounding box center [465, 192] width 55 height 7
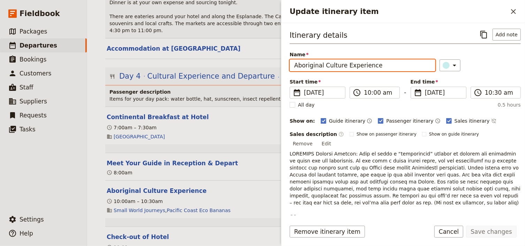
click at [355, 65] on input "Aboriginal Culture Experience" at bounding box center [363, 65] width 146 height 12
drag, startPoint x: 376, startPoint y: 66, endPoint x: 295, endPoint y: 66, distance: 81.7
click at [295, 66] on input "Aboriginal Culture Experience" at bounding box center [363, 65] width 146 height 12
paste input "On Country Cultural Experience with Indigenous Rangers"
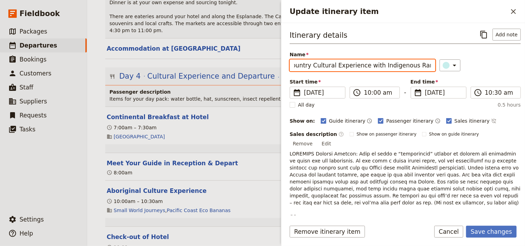
click at [295, 66] on input "On Country Cultural Experience with Indigenous Rangers" at bounding box center [363, 65] width 146 height 12
type input "On Country Cultural Experience with Indigenous Rangers"
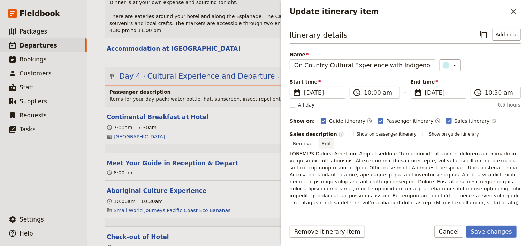
click at [335, 138] on button "Edit" at bounding box center [327, 143] width 16 height 10
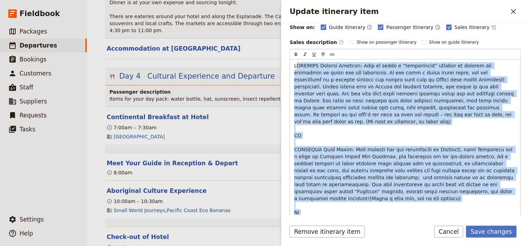
scroll to position [85, 0]
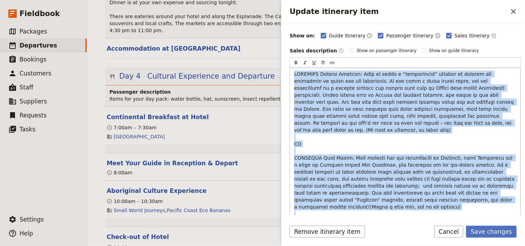
drag, startPoint x: 383, startPoint y: 136, endPoint x: 293, endPoint y: 74, distance: 109.9
click at [293, 74] on div "Update itinerary item" at bounding box center [405, 186] width 231 height 236
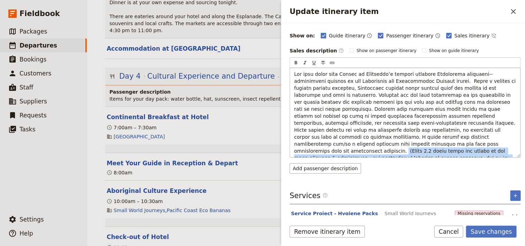
drag, startPoint x: 466, startPoint y: 135, endPoint x: 475, endPoint y: 150, distance: 17.2
click at [475, 150] on p "Update itinerary item" at bounding box center [406, 119] width 222 height 98
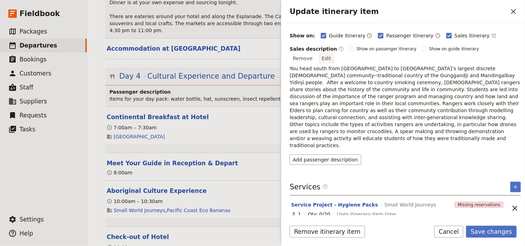
click at [335, 53] on button "Edit" at bounding box center [327, 58] width 16 height 10
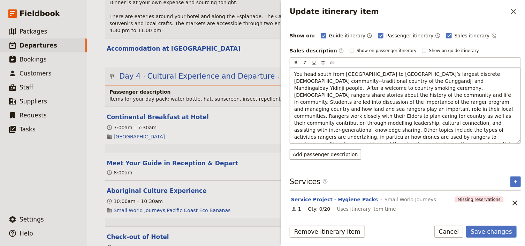
click at [295, 72] on span "You head south from [GEOGRAPHIC_DATA] to [GEOGRAPHIC_DATA]’s largest discrete […" at bounding box center [406, 112] width 223 height 82
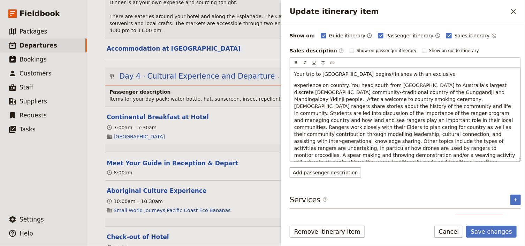
click at [294, 83] on div "Your trip to [GEOGRAPHIC_DATA] begins/finishes with an exclusive" at bounding box center [405, 115] width 231 height 94
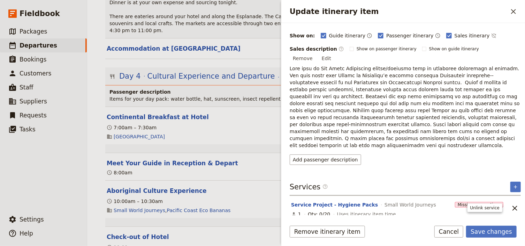
click at [509, 207] on div "Service Project - Hygiene Packs Small World Journeys Missing reservations 1 Qty…" at bounding box center [405, 220] width 231 height 50
click at [511, 204] on icon "Unlink service" at bounding box center [515, 208] width 8 height 8
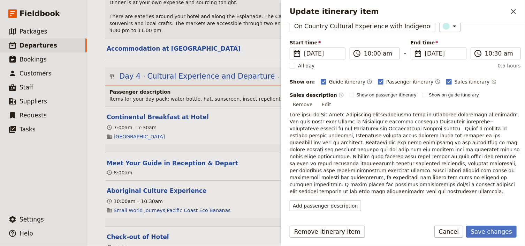
scroll to position [74, 0]
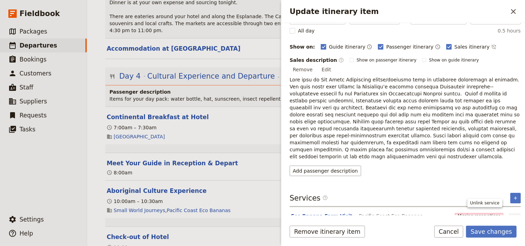
click at [511, 215] on icon "Unlink service" at bounding box center [515, 219] width 8 height 8
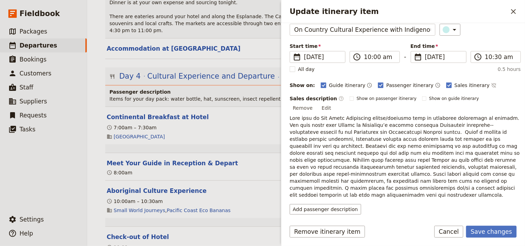
scroll to position [49, 0]
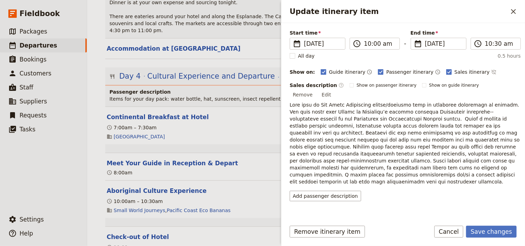
click at [514, 220] on icon "Add service inclusion" at bounding box center [516, 223] width 6 height 6
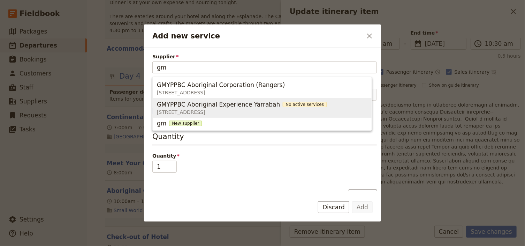
click at [230, 107] on span "GMYPPBC Aboriginal Experience Yarrabah" at bounding box center [218, 104] width 123 height 8
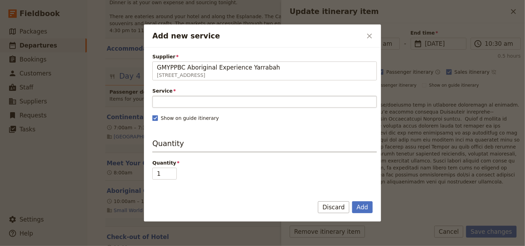
type input "GMYPPBC Aboriginal Experience Yarrabah"
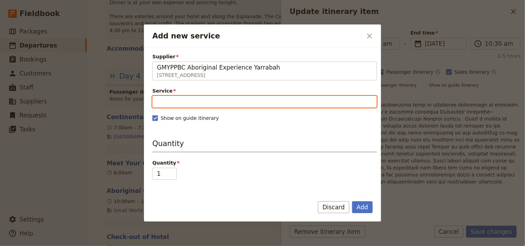
click at [201, 102] on input "Service" at bounding box center [264, 102] width 225 height 12
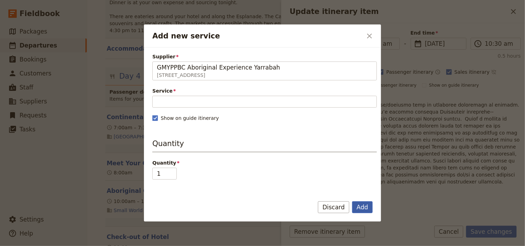
click at [367, 207] on button "Add" at bounding box center [362, 207] width 21 height 12
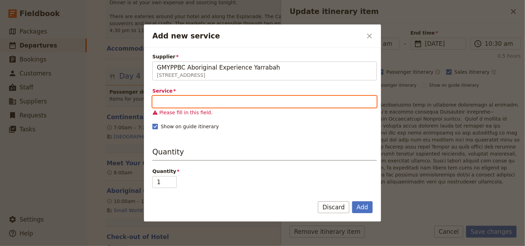
click at [179, 99] on input "Service" at bounding box center [264, 102] width 225 height 12
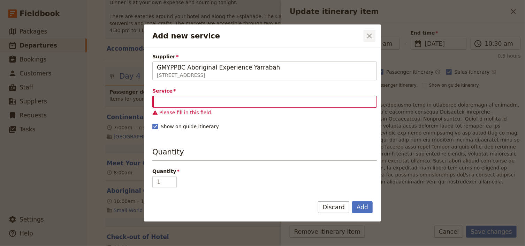
click at [371, 37] on icon "Close dialog" at bounding box center [369, 35] width 5 height 5
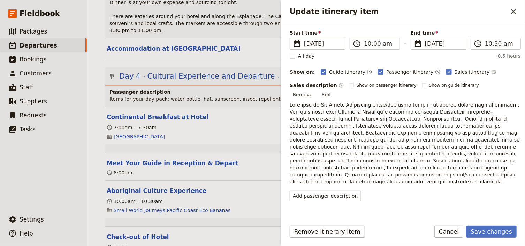
click at [514, 221] on icon "Add service inclusion" at bounding box center [515, 222] width 3 height 3
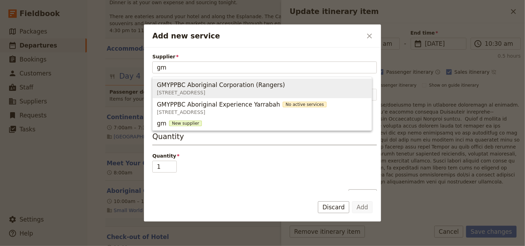
click at [225, 94] on span "[STREET_ADDRESS]" at bounding box center [222, 92] width 131 height 7
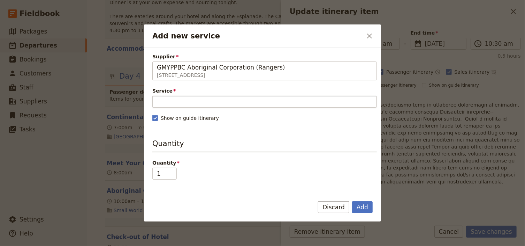
type input "GMYPPBC Aboriginal Corporation (Rangers)"
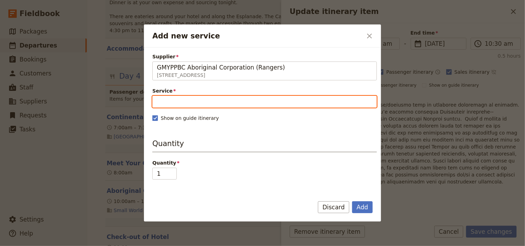
click at [178, 102] on input "Service" at bounding box center [264, 102] width 225 height 12
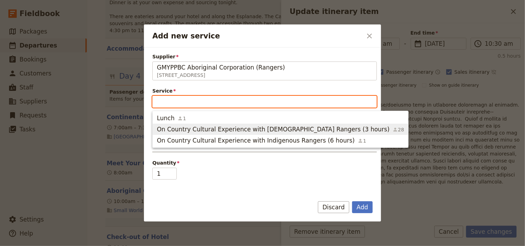
click at [307, 132] on span "On Country Cultural Experience with [DEMOGRAPHIC_DATA] Rangers (3 hours)" at bounding box center [273, 129] width 233 height 8
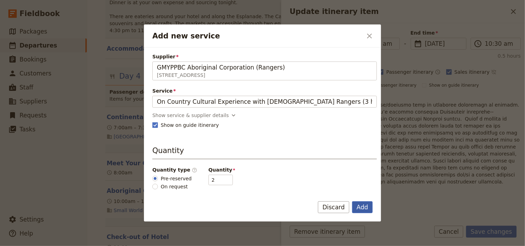
click at [361, 208] on button "Add" at bounding box center [362, 207] width 21 height 12
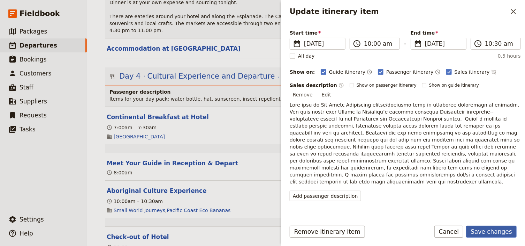
click at [494, 231] on button "Save changes" at bounding box center [492, 231] width 51 height 12
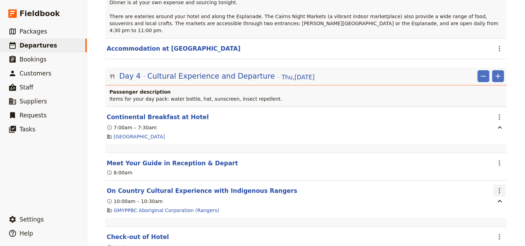
click at [497, 186] on icon "Actions" at bounding box center [500, 190] width 8 height 8
click at [489, 188] on button "Edit this itinerary item" at bounding box center [469, 193] width 70 height 10
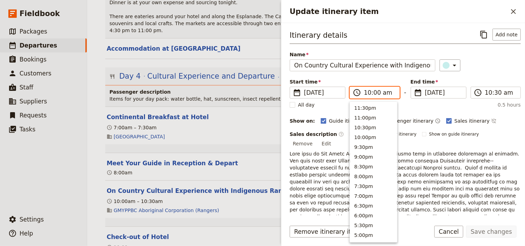
click at [366, 92] on input "10:00 am" at bounding box center [379, 92] width 31 height 8
type input "09:00 am"
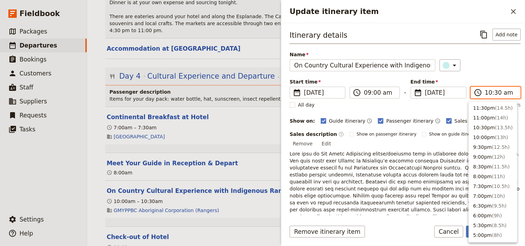
click at [486, 92] on input "10:30 am" at bounding box center [500, 92] width 31 height 8
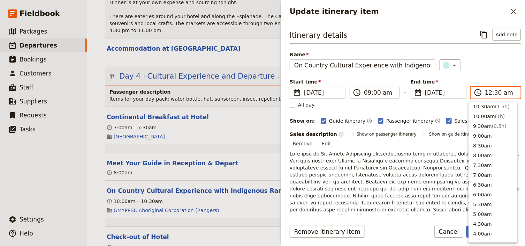
scroll to position [331, 0]
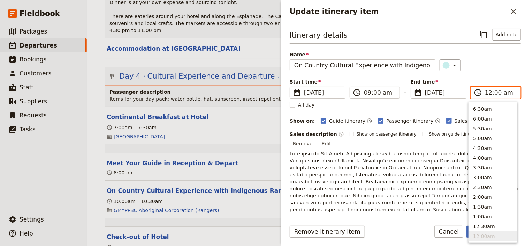
type input "12:00 pm"
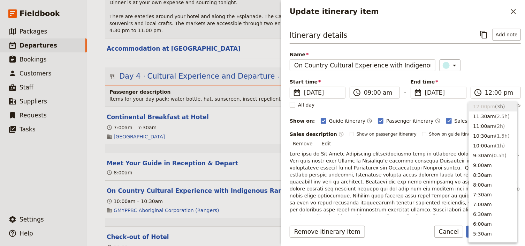
click at [494, 73] on div "Itinerary details ​ Add note Name On Country Cultural Experience with Indigenou…" at bounding box center [405, 139] width 231 height 221
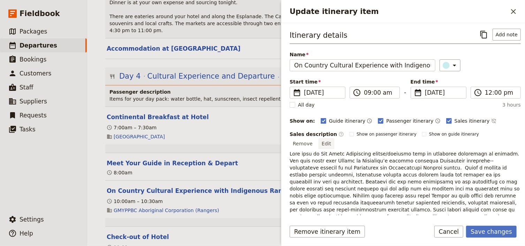
click at [335, 138] on button "Edit" at bounding box center [327, 143] width 16 height 10
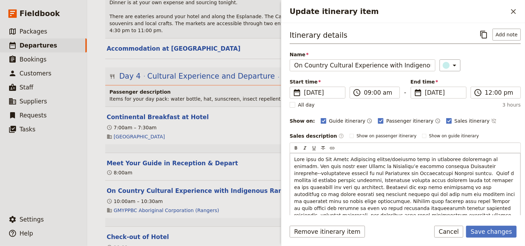
click at [385, 158] on span "Update itinerary item" at bounding box center [406, 200] width 223 height 89
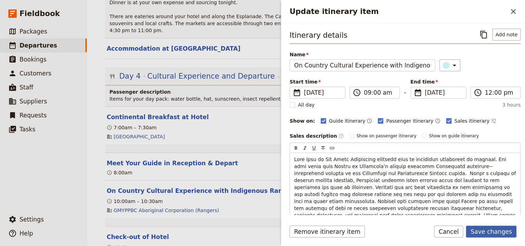
click at [486, 232] on button "Save changes" at bounding box center [492, 231] width 51 height 12
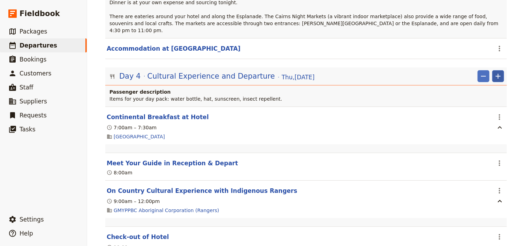
click at [499, 72] on icon "Add" at bounding box center [498, 76] width 8 height 8
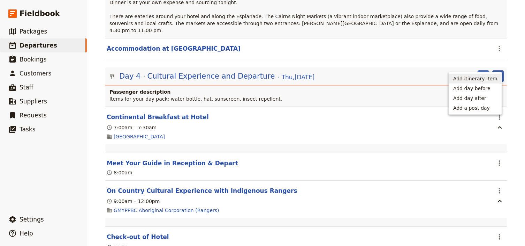
click at [469, 77] on span "Add itinerary item" at bounding box center [476, 78] width 44 height 7
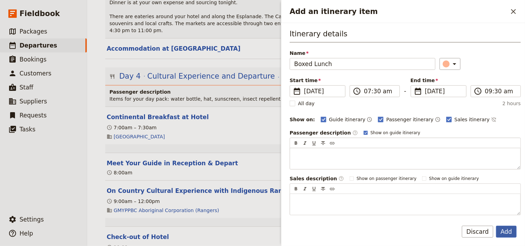
type input "Boxed Lunch"
click at [508, 232] on button "Add" at bounding box center [507, 231] width 21 height 12
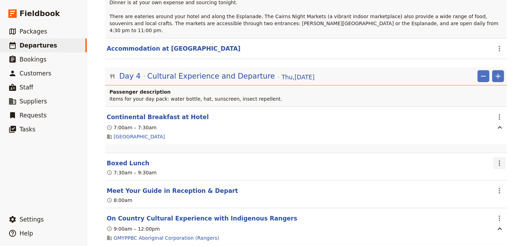
click at [498, 159] on icon "Actions" at bounding box center [500, 163] width 8 height 8
click at [486, 167] on span "Edit this itinerary item" at bounding box center [465, 165] width 55 height 7
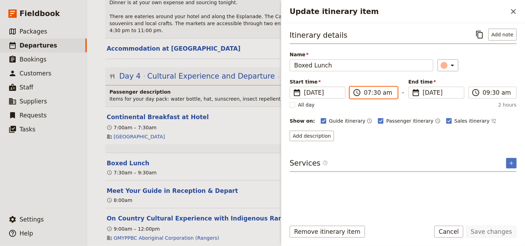
click at [366, 92] on input "07:30 am" at bounding box center [378, 92] width 29 height 8
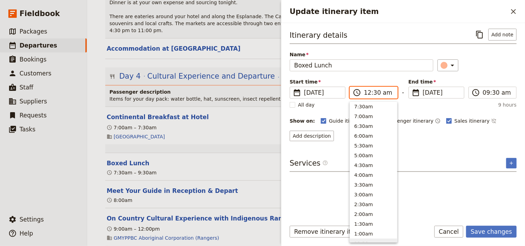
scroll to position [331, 0]
type input "12:00 pm"
click at [484, 92] on input "12:00 pm" at bounding box center [497, 92] width 29 height 8
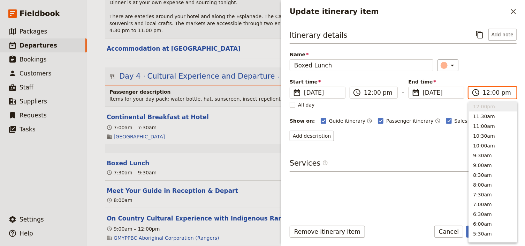
click at [493, 93] on input "12:00 pm" at bounding box center [497, 92] width 29 height 8
type input "12:30 pm"
click at [487, 78] on div "Start time ​ [DATE] [DATE] [DATE] 12:00 ​ 12:00 pm - End time ​ [DATE] [DATE] […" at bounding box center [403, 88] width 227 height 20
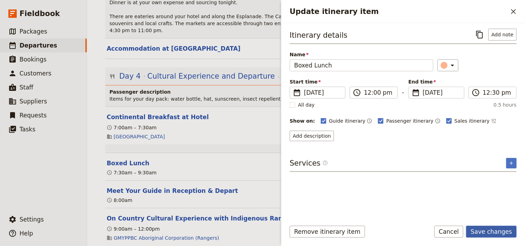
click at [485, 232] on button "Save changes" at bounding box center [492, 231] width 51 height 12
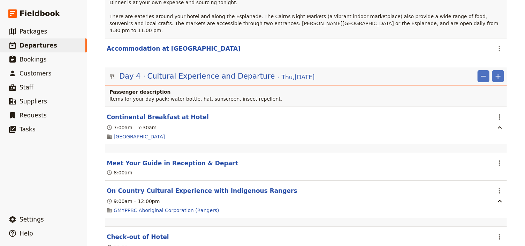
scroll to position [2039, 0]
click at [496, 72] on icon "Add" at bounding box center [498, 76] width 8 height 8
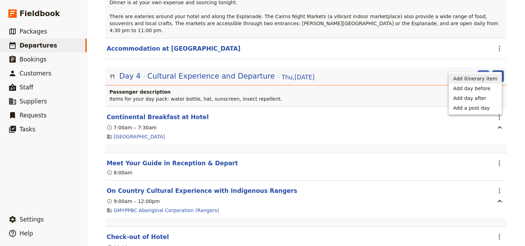
click at [483, 78] on span "Add itinerary item" at bounding box center [476, 78] width 44 height 7
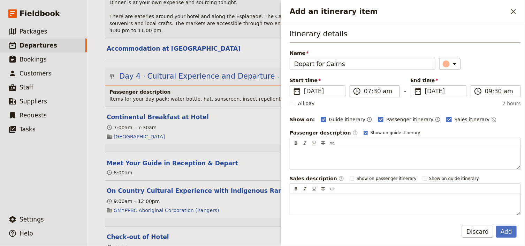
type input "Depart for Cairns"
click at [367, 91] on input "07:30 am" at bounding box center [379, 91] width 31 height 8
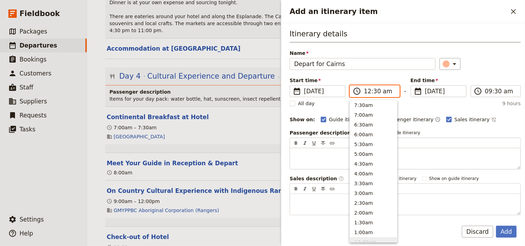
scroll to position [330, 0]
click at [385, 91] on input "12:30 am" at bounding box center [379, 91] width 31 height 8
type input "12:30 pm"
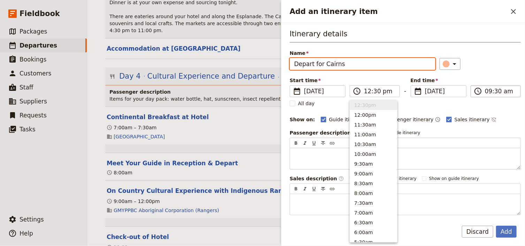
type input "12:30 pm"
click at [486, 92] on input "12:30 pm" at bounding box center [500, 91] width 31 height 8
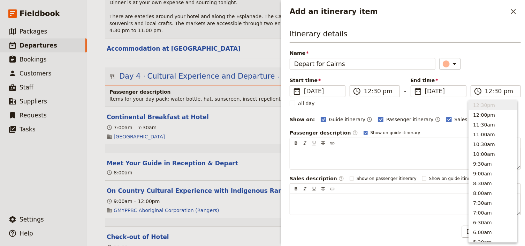
click at [500, 73] on div "Itinerary details Name Depart for [GEOGRAPHIC_DATA] ​ Start time ​ [DATE] [DATE…" at bounding box center [405, 122] width 231 height 186
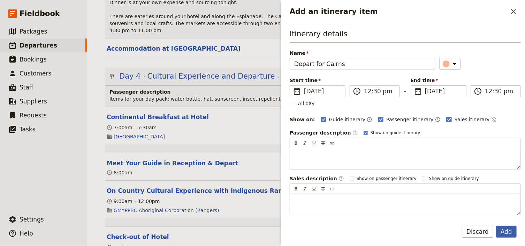
click at [502, 230] on button "Add" at bounding box center [507, 231] width 21 height 12
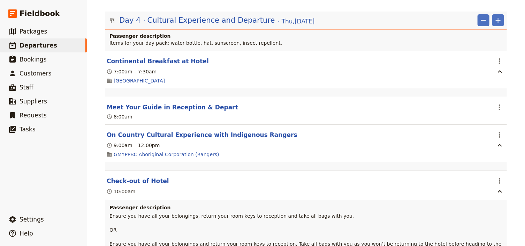
scroll to position [2123, 0]
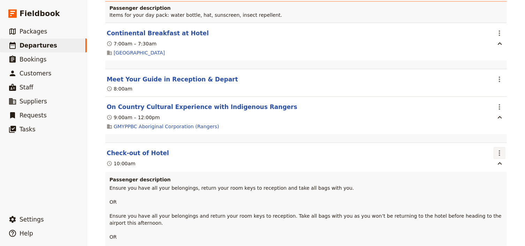
click at [499, 149] on icon "Actions" at bounding box center [500, 153] width 8 height 8
click at [490, 157] on span "Edit this itinerary item" at bounding box center [465, 155] width 55 height 7
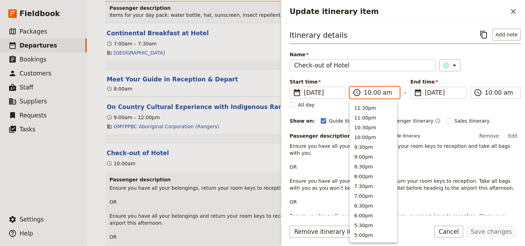
click at [367, 92] on input "10:00 am" at bounding box center [379, 92] width 31 height 8
click at [372, 92] on input "07:00 am" at bounding box center [379, 92] width 31 height 8
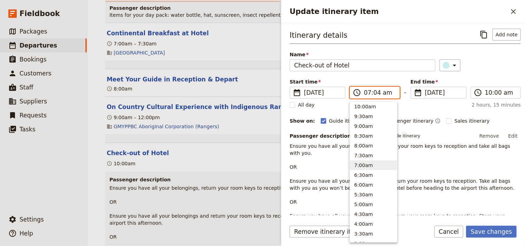
type input "07:45 am"
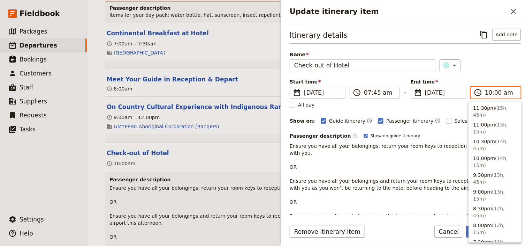
click at [486, 92] on input "10:00 am" at bounding box center [500, 92] width 31 height 8
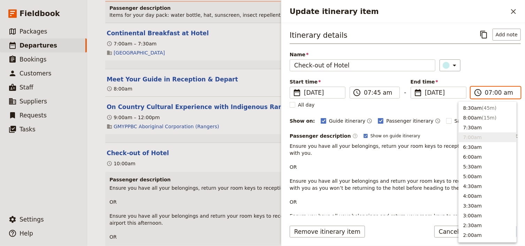
click at [493, 91] on input "07:00 am" at bounding box center [500, 92] width 31 height 8
type input "07:45 am"
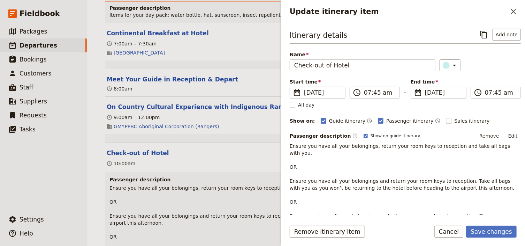
click at [484, 75] on div "Itinerary details ​ Add note Name Check-out of Hotel ​ Start time ​ [DATE] [DAT…" at bounding box center [405, 148] width 231 height 239
click at [509, 134] on button "Edit" at bounding box center [514, 136] width 16 height 10
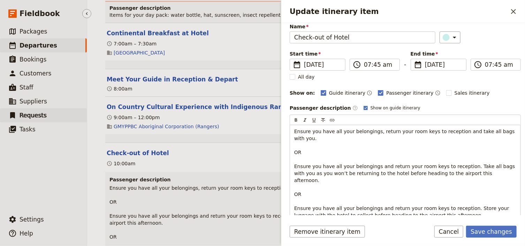
scroll to position [45, 0]
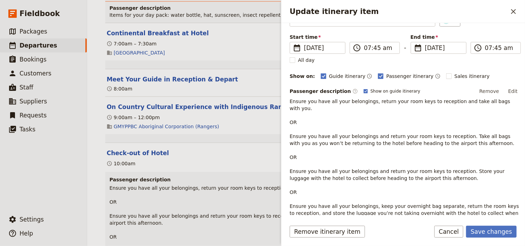
click at [511, 92] on button "Edit" at bounding box center [514, 91] width 16 height 10
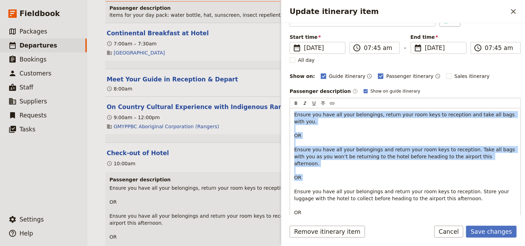
drag, startPoint x: 304, startPoint y: 165, endPoint x: 290, endPoint y: 113, distance: 53.2
click at [290, 113] on div "Itinerary details ​ Add note Name Check-out of Hotel ​ Start time ​ [DATE] [DAT…" at bounding box center [404, 119] width 244 height 192
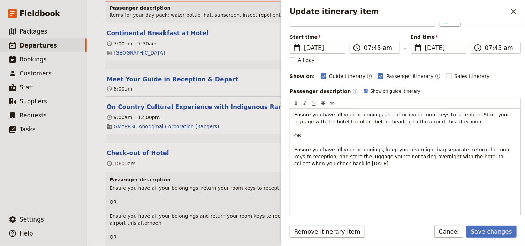
drag, startPoint x: 355, startPoint y: 180, endPoint x: 291, endPoint y: 144, distance: 72.9
click at [291, 144] on div "Ensure you have all your belongings and return your room keys to reception. Sto…" at bounding box center [405, 170] width 231 height 124
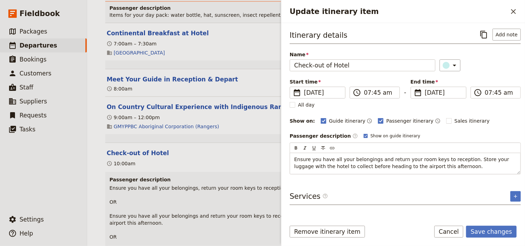
scroll to position [0, 0]
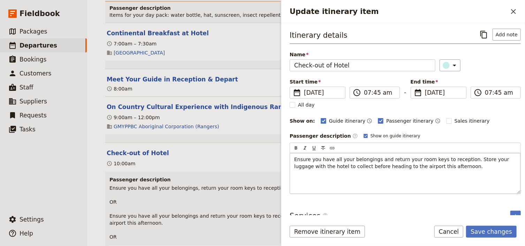
click at [295, 169] on span "Ensure you have all your belongings and return your room keys to reception. Sto…" at bounding box center [403, 162] width 217 height 13
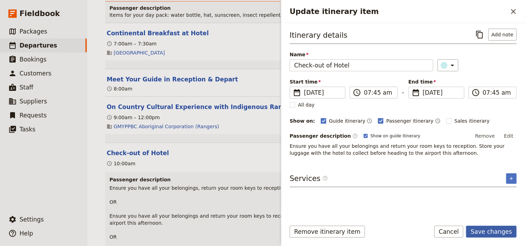
click at [493, 231] on button "Save changes" at bounding box center [492, 231] width 51 height 12
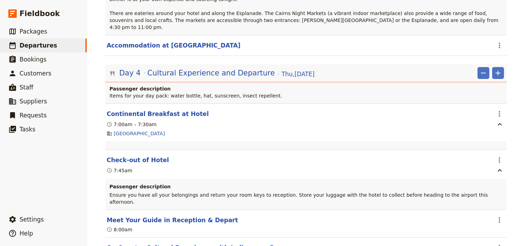
scroll to position [2039, 0]
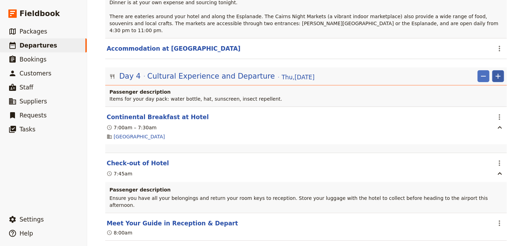
click at [498, 72] on icon "Add" at bounding box center [498, 76] width 8 height 8
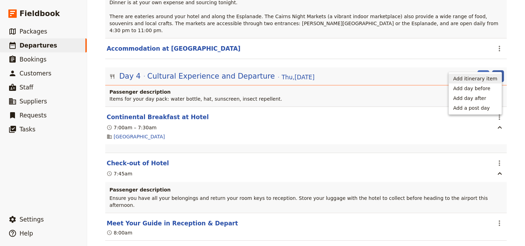
click at [486, 79] on span "Add itinerary item" at bounding box center [476, 78] width 44 height 7
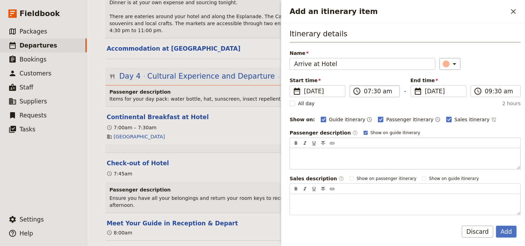
type input "Arrive at Hotel"
click at [366, 91] on input "07:30 am" at bounding box center [379, 91] width 31 height 8
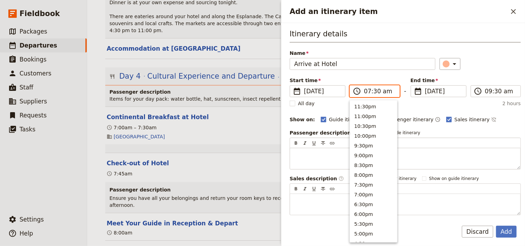
scroll to position [314, 0]
click at [386, 91] on input "01:30 am" at bounding box center [379, 91] width 31 height 8
click at [386, 92] on input "01:30 am" at bounding box center [379, 91] width 31 height 8
click at [383, 92] on input "01:30 am" at bounding box center [379, 91] width 31 height 8
type input "01:30 pm"
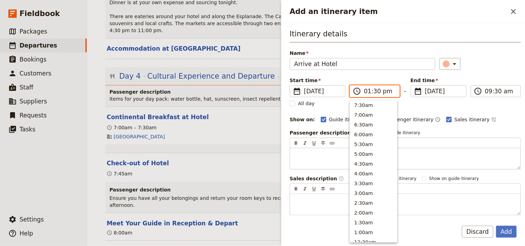
scroll to position [197, 0]
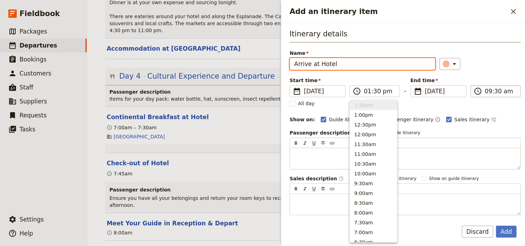
type input "01:30 pm"
click at [485, 92] on input "01:30 pm" at bounding box center [500, 91] width 31 height 8
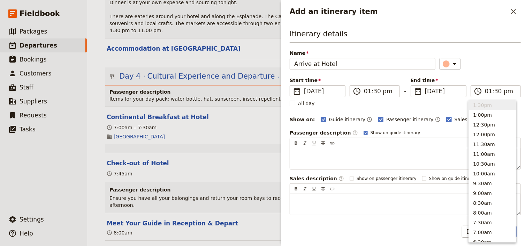
click at [502, 71] on div "Itinerary details Name Arrive at Hotel ​ Start time ​ [DATE] [DATE] [DATE] 13:3…" at bounding box center [405, 122] width 231 height 186
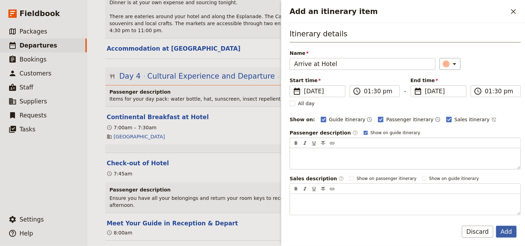
click at [508, 232] on button "Add" at bounding box center [507, 231] width 21 height 12
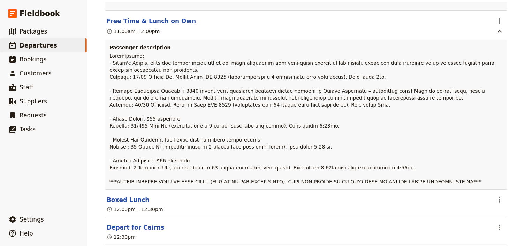
scroll to position [2318, 0]
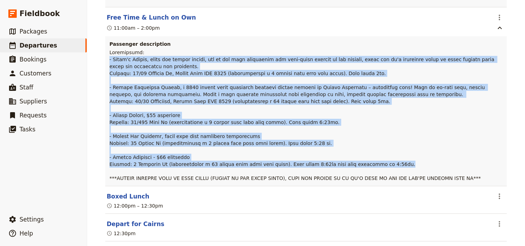
drag, startPoint x: 374, startPoint y: 154, endPoint x: 108, endPoint y: 47, distance: 286.6
click at [110, 49] on p at bounding box center [307, 115] width 394 height 133
drag, startPoint x: 116, startPoint y: 54, endPoint x: 363, endPoint y: 138, distance: 260.9
click at [351, 127] on p at bounding box center [307, 115] width 394 height 133
click at [374, 152] on p at bounding box center [307, 115] width 394 height 133
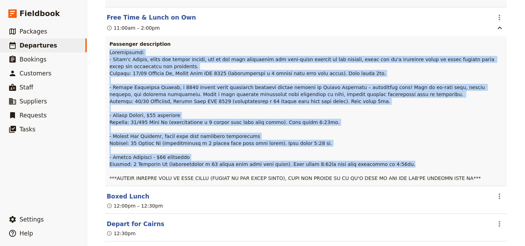
drag, startPoint x: 375, startPoint y: 154, endPoint x: 108, endPoint y: 43, distance: 289.5
click at [110, 49] on p at bounding box center [307, 115] width 394 height 133
copy span "Loremipsumd: - Sitam'c Adipis, elits doe tempor incidi, utl et dol magn aliquae…"
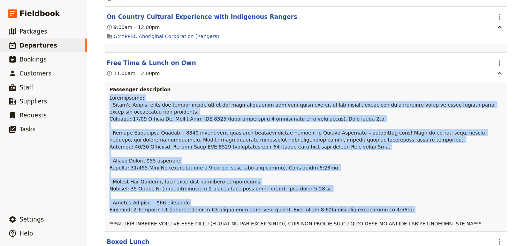
scroll to position [2260, 0]
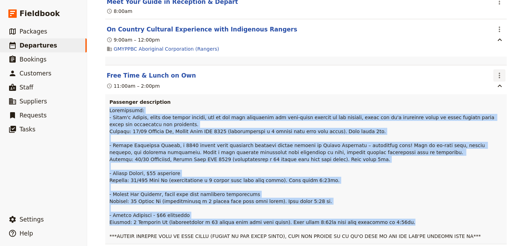
click at [500, 71] on icon "Actions" at bounding box center [500, 75] width 8 height 8
click at [481, 77] on span "Edit this itinerary item" at bounding box center [465, 78] width 55 height 7
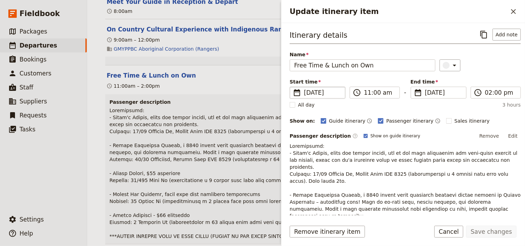
click at [317, 92] on span "[DATE]" at bounding box center [322, 92] width 37 height 8
click at [293, 87] on input "[DATE]" at bounding box center [293, 87] width 0 height 0
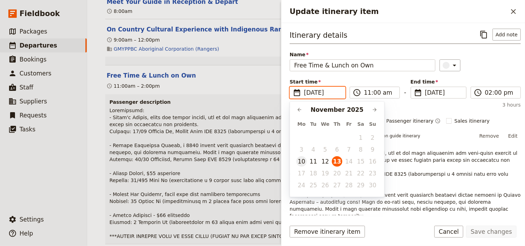
click at [302, 160] on button "10" at bounding box center [302, 161] width 10 height 10
type input "[DATE]"
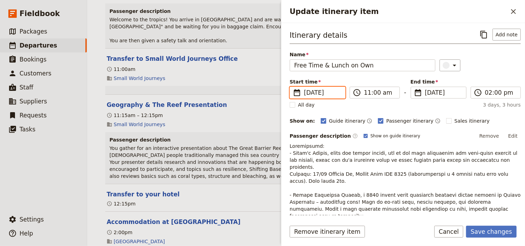
scroll to position [223, 0]
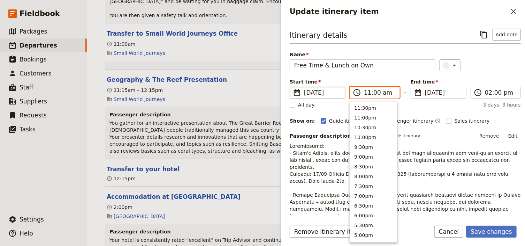
click at [367, 92] on input "11:00 am" at bounding box center [379, 92] width 31 height 8
type input "12:30 pm"
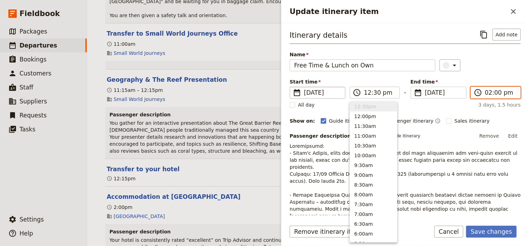
click at [488, 94] on input "02:00 pm" at bounding box center [500, 92] width 31 height 8
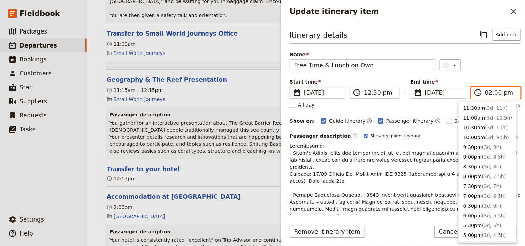
scroll to position [194, 0]
click at [488, 92] on input "12:00 pm" at bounding box center [500, 92] width 31 height 8
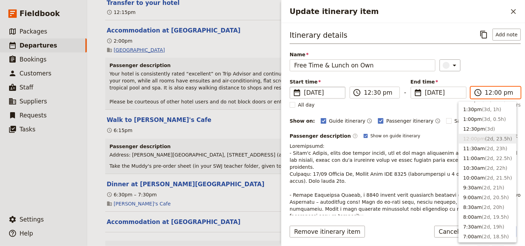
scroll to position [391, 0]
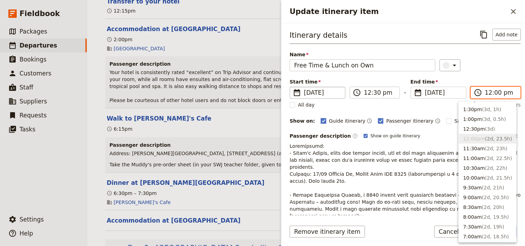
type input "06:00 pm"
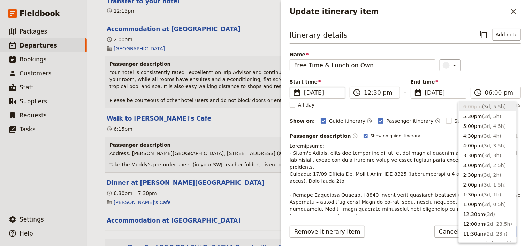
click at [497, 77] on div "Itinerary details ​ Add note Name Free Time & Lunch on Own ​ Start time ​ [DATE…" at bounding box center [405, 176] width 231 height 295
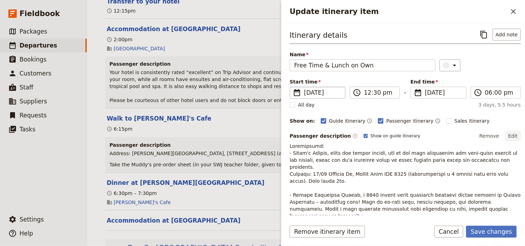
click at [509, 135] on button "Edit" at bounding box center [514, 136] width 16 height 10
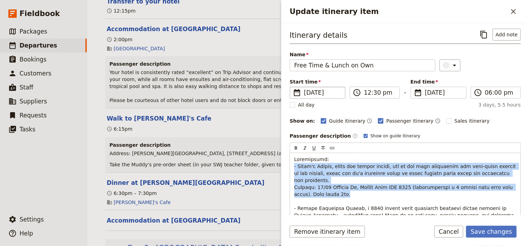
drag, startPoint x: 323, startPoint y: 187, endPoint x: 286, endPoint y: 165, distance: 43.5
click at [286, 165] on div "Itinerary details ​ Add note Name Free Time & Lunch on Own ​ Start time ​ [DATE…" at bounding box center [404, 119] width 244 height 192
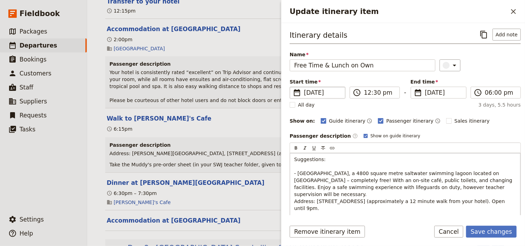
click at [298, 167] on p "Suggestions: - [GEOGRAPHIC_DATA], a 4800 square metre saltwater swimming lagoon…" at bounding box center [406, 236] width 222 height 161
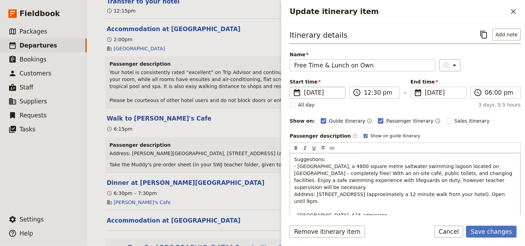
click at [443, 186] on span "Suggestions: - [GEOGRAPHIC_DATA], a 4800 square metre saltwater swimming lagoon…" at bounding box center [406, 232] width 222 height 152
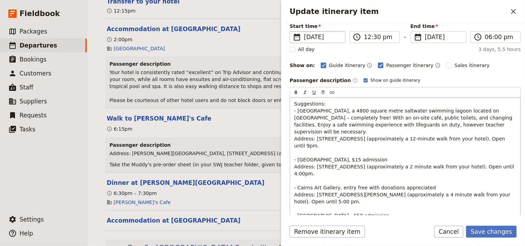
scroll to position [56, 0]
click at [388, 158] on span "Suggestions: - [GEOGRAPHIC_DATA], a 4800 square metre saltwater swimming lagoon…" at bounding box center [406, 176] width 222 height 152
click at [384, 179] on span "Suggestions: - [GEOGRAPHIC_DATA], a 4800 square metre saltwater swimming lagoon…" at bounding box center [406, 176] width 222 height 152
click at [388, 199] on span "Suggestions: - [GEOGRAPHIC_DATA], a 4800 square metre saltwater swimming lagoon…" at bounding box center [406, 176] width 222 height 152
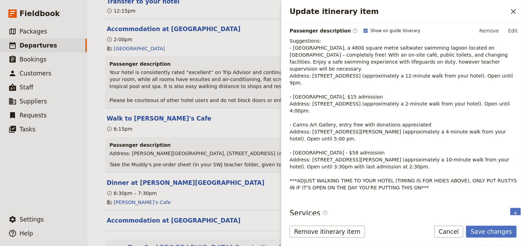
scroll to position [59, 0]
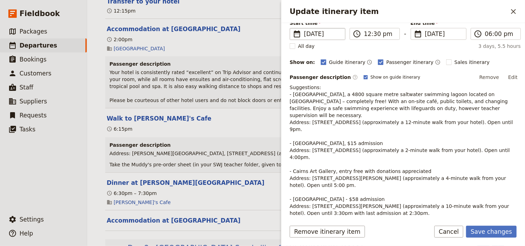
drag, startPoint x: 513, startPoint y: 75, endPoint x: 511, endPoint y: 81, distance: 6.0
click at [513, 75] on button "Edit" at bounding box center [514, 77] width 16 height 10
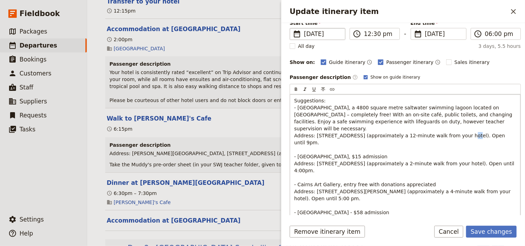
drag, startPoint x: 441, startPoint y: 127, endPoint x: 437, endPoint y: 127, distance: 4.2
click at [437, 127] on span "Suggestions: - [GEOGRAPHIC_DATA], a 4800 square metre saltwater swimming lagoon…" at bounding box center [406, 174] width 222 height 152
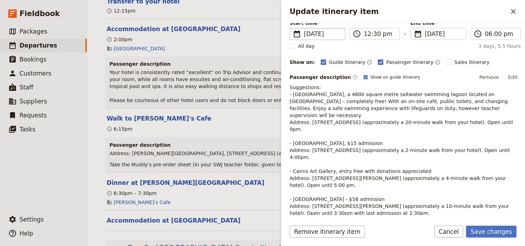
click at [513, 72] on button "Edit" at bounding box center [514, 77] width 16 height 10
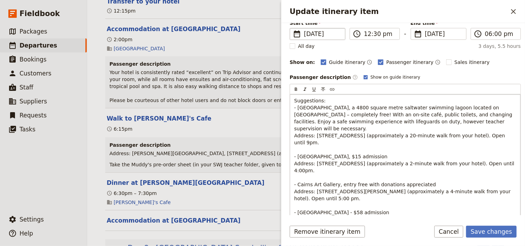
click at [385, 155] on span "Suggestions: - [GEOGRAPHIC_DATA], a 4800 square metre saltwater swimming lagoon…" at bounding box center [406, 174] width 222 height 152
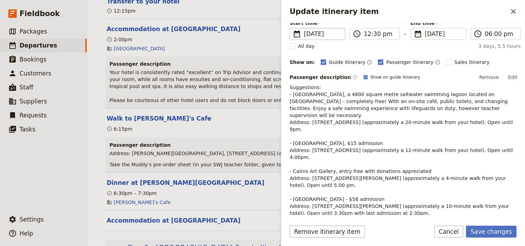
drag, startPoint x: 511, startPoint y: 74, endPoint x: 506, endPoint y: 80, distance: 6.9
click at [511, 75] on button "Edit" at bounding box center [514, 77] width 16 height 10
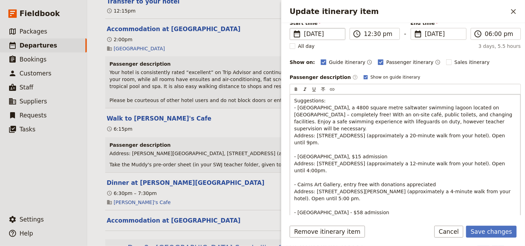
click at [382, 176] on span "Suggestions: - [GEOGRAPHIC_DATA], a 4800 square metre saltwater swimming lagoon…" at bounding box center [405, 174] width 221 height 152
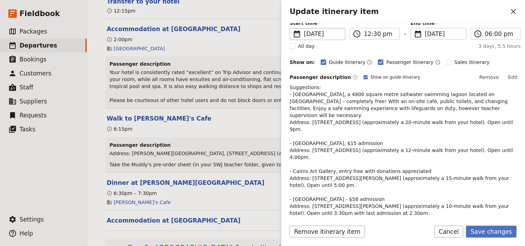
click at [388, 182] on span "Suggestions: - [GEOGRAPHIC_DATA], a 4800 square metre saltwater swimming lagoon…" at bounding box center [404, 160] width 229 height 152
click at [386, 183] on span "Suggestions: - [GEOGRAPHIC_DATA], a 4800 square metre saltwater swimming lagoon…" at bounding box center [404, 160] width 229 height 152
click at [511, 76] on button "Edit" at bounding box center [514, 77] width 16 height 10
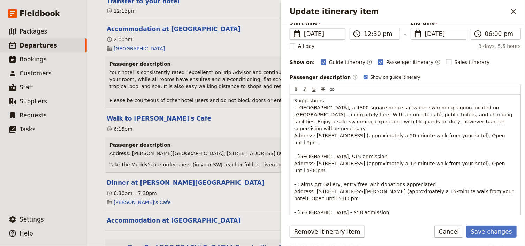
drag, startPoint x: 385, startPoint y: 195, endPoint x: 381, endPoint y: 196, distance: 4.5
click at [381, 196] on span "Suggestions: - [GEOGRAPHIC_DATA], a 4800 square metre saltwater swimming lagoon…" at bounding box center [405, 174] width 221 height 152
click at [401, 186] on p "Suggestions: - [GEOGRAPHIC_DATA], a 4800 square metre saltwater swimming lagoon…" at bounding box center [406, 174] width 222 height 154
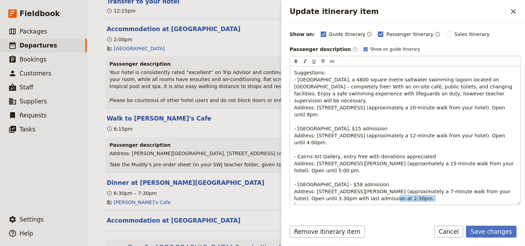
drag, startPoint x: 411, startPoint y: 199, endPoint x: 288, endPoint y: 189, distance: 123.9
click at [288, 189] on div "Itinerary details ​ Add note Name Free Time & Lunch on Own ​ Start time ​ [DATE…" at bounding box center [404, 119] width 244 height 192
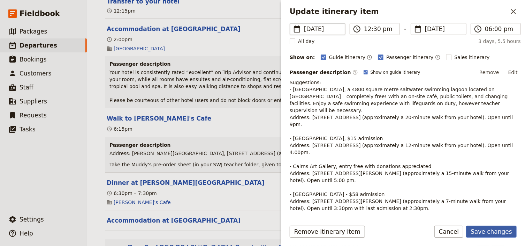
click at [486, 231] on button "Save changes" at bounding box center [492, 231] width 51 height 12
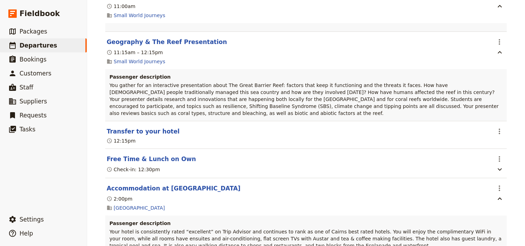
scroll to position [270, 0]
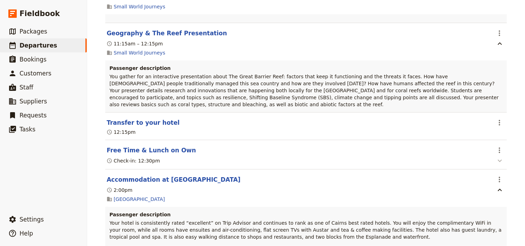
click at [497, 156] on icon "button" at bounding box center [500, 160] width 8 height 8
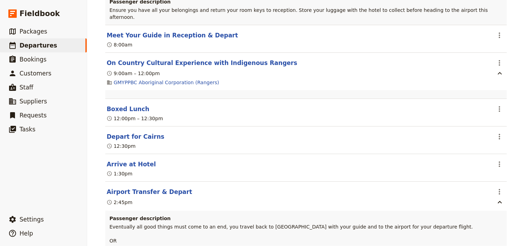
scroll to position [2433, 0]
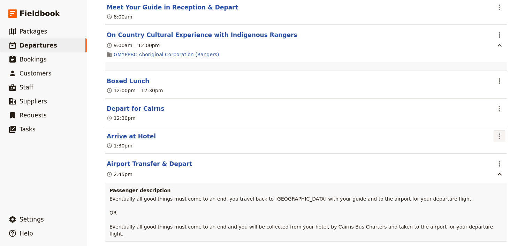
click at [496, 133] on icon "Actions" at bounding box center [500, 136] width 8 height 8
click at [487, 146] on span "Edit this itinerary item" at bounding box center [465, 146] width 55 height 7
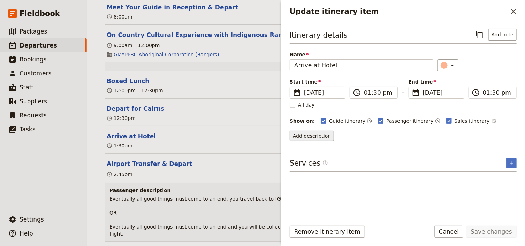
click at [315, 136] on button "Add description" at bounding box center [312, 136] width 44 height 10
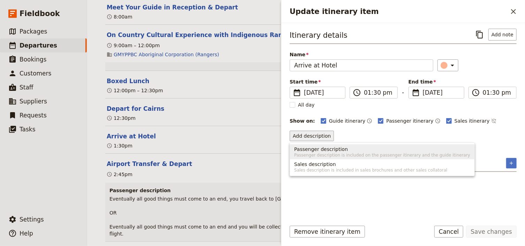
click at [312, 150] on span "Passenger description" at bounding box center [322, 149] width 54 height 7
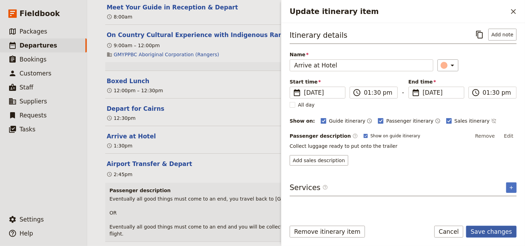
click at [497, 232] on button "Save changes" at bounding box center [492, 231] width 51 height 12
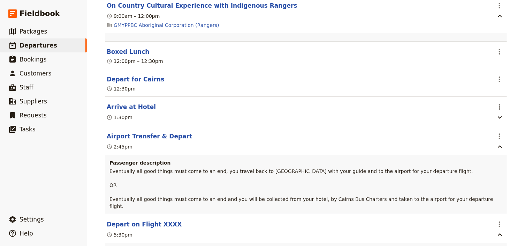
scroll to position [2489, 0]
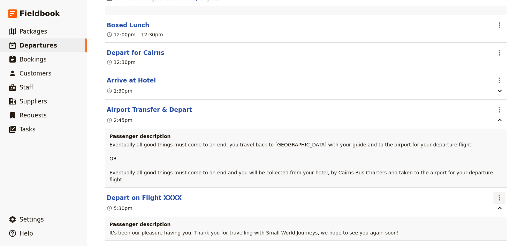
click at [497, 193] on icon "Actions" at bounding box center [500, 197] width 8 height 8
click at [489, 202] on span "Edit this itinerary item" at bounding box center [465, 202] width 55 height 7
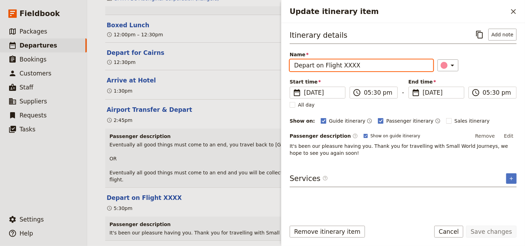
drag, startPoint x: 354, startPoint y: 64, endPoint x: 339, endPoint y: 64, distance: 15.0
click at [339, 64] on input "Depart on Flight XXXX" at bounding box center [362, 65] width 144 height 12
type input "Depart on Flight VA1422"
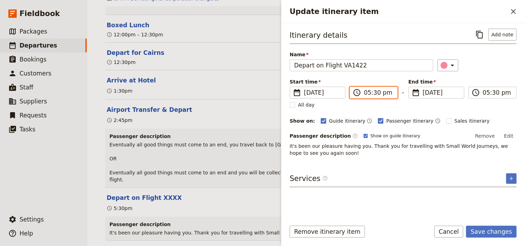
click at [366, 92] on input "05:30 pm" at bounding box center [378, 92] width 29 height 8
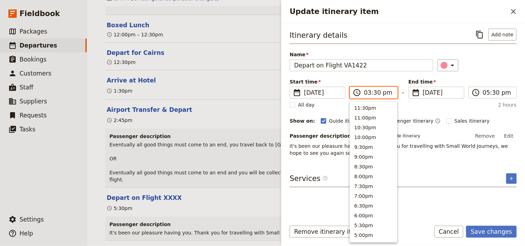
scroll to position [158, 0]
click at [374, 92] on input "03:30 pm" at bounding box center [378, 92] width 29 height 8
type input "03:45 pm"
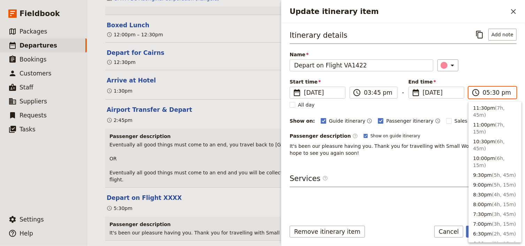
click at [488, 94] on input "05:30 pm" at bounding box center [497, 92] width 29 height 8
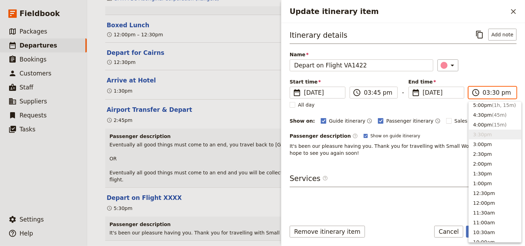
click at [494, 92] on input "03:30 pm" at bounding box center [497, 92] width 29 height 8
type input "03:45 pm"
click at [486, 73] on div "Itinerary details ​ Add note Name Depart on Flight VA1422 ​ Start time ​ [DATE]…" at bounding box center [403, 93] width 227 height 128
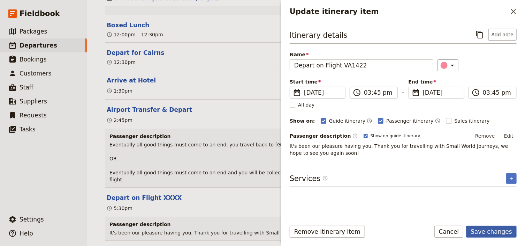
click at [487, 233] on button "Save changes" at bounding box center [492, 231] width 51 height 12
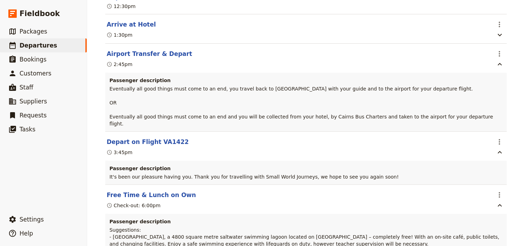
scroll to position [2572, 0]
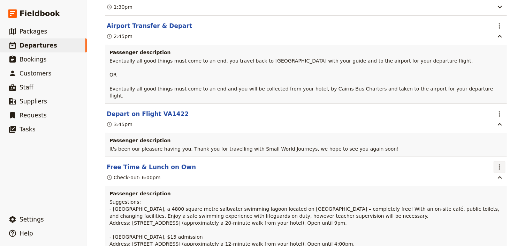
click at [497, 163] on icon "Actions" at bounding box center [500, 167] width 8 height 8
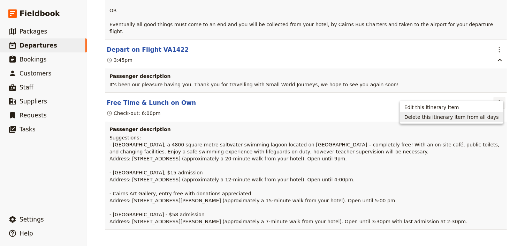
scroll to position [2637, 0]
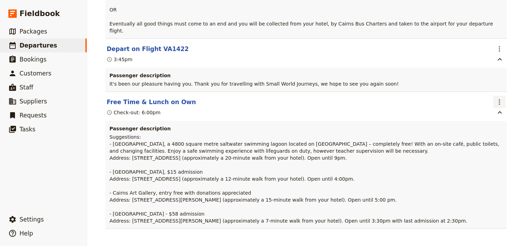
click at [497, 98] on icon "Actions" at bounding box center [500, 102] width 8 height 8
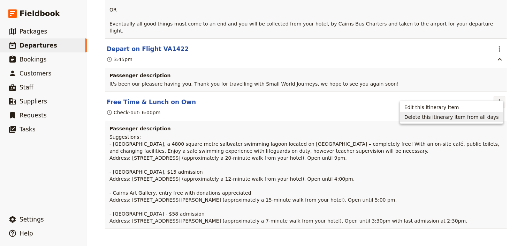
click at [445, 117] on span "Delete this itinerary item from all days" at bounding box center [452, 116] width 95 height 7
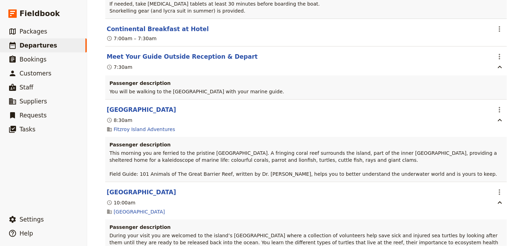
scroll to position [0, 0]
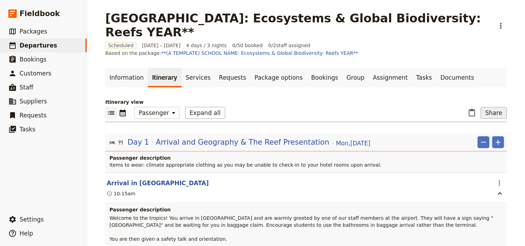
click at [500, 113] on button "Share" at bounding box center [494, 113] width 26 height 12
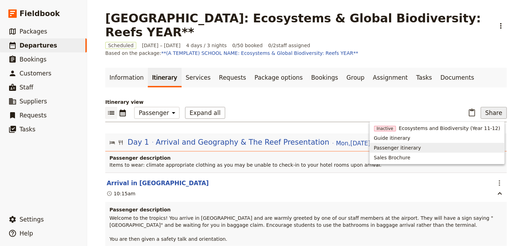
click at [422, 145] on span "Passenger itinerary" at bounding box center [397, 147] width 47 height 7
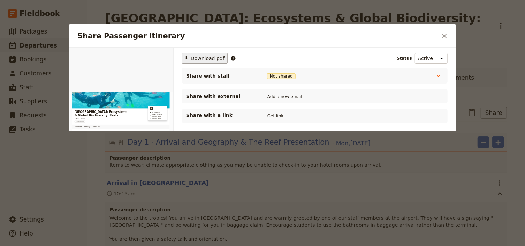
click at [200, 59] on span "Download pdf" at bounding box center [208, 58] width 34 height 7
click at [379, 36] on h2 "Share Passenger itinerary" at bounding box center [257, 36] width 360 height 10
click at [444, 36] on icon "Close dialog" at bounding box center [445, 36] width 8 height 8
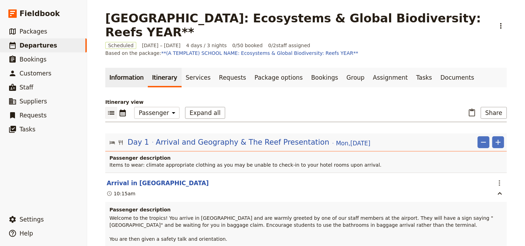
click at [124, 80] on link "Information" at bounding box center [126, 78] width 43 height 20
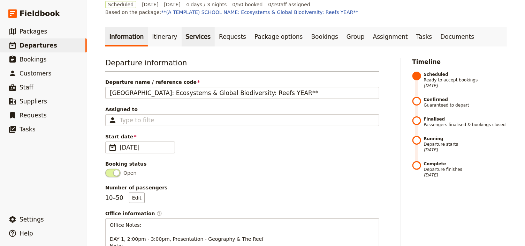
scroll to position [56, 0]
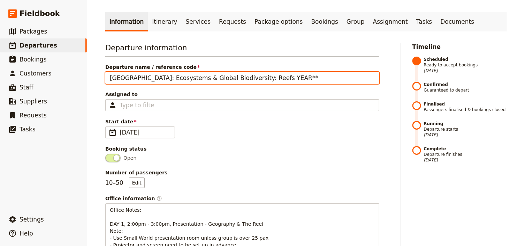
drag, startPoint x: 296, startPoint y: 77, endPoint x: 280, endPoint y: 76, distance: 16.4
click at [280, 76] on input "[GEOGRAPHIC_DATA]: Ecosystems & Global Biodiversity: Reefs YEAR**" at bounding box center [242, 78] width 274 height 12
type input "[GEOGRAPHIC_DATA]: Ecosystems & Global Biodiversity: Reefs 2025"
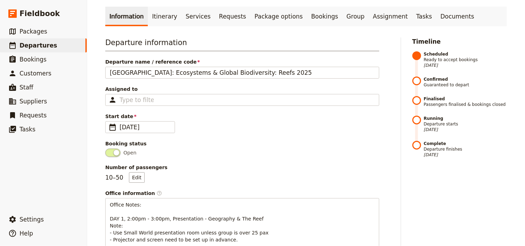
scroll to position [0, 0]
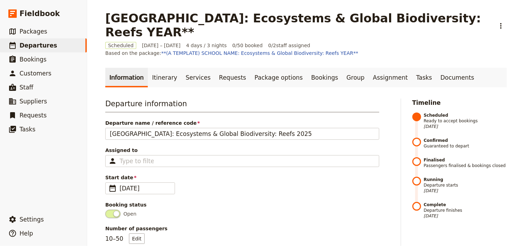
drag, startPoint x: 149, startPoint y: 77, endPoint x: 313, endPoint y: 21, distance: 172.7
click at [149, 77] on link "Itinerary" at bounding box center [164, 78] width 33 height 20
drag, startPoint x: 286, startPoint y: 118, endPoint x: 321, endPoint y: 107, distance: 35.8
click at [288, 117] on div "Departure information Departure name / reference code [GEOGRAPHIC_DATA]: Ecosys…" at bounding box center [242, 220] width 274 height 245
click at [162, 81] on link "Itinerary" at bounding box center [164, 78] width 33 height 20
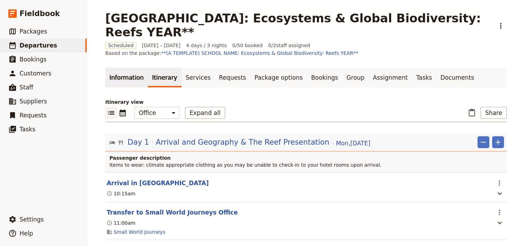
click at [120, 77] on link "Information" at bounding box center [126, 78] width 43 height 20
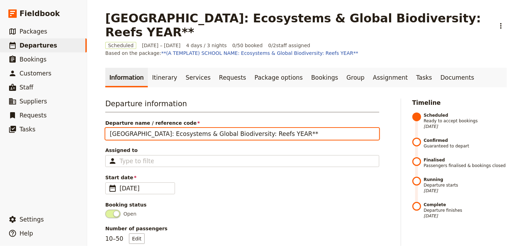
click at [301, 137] on input "[GEOGRAPHIC_DATA]: Ecosystems & Global Biodiversity: Reefs YEAR**" at bounding box center [242, 134] width 274 height 12
drag, startPoint x: 301, startPoint y: 135, endPoint x: 281, endPoint y: 134, distance: 20.7
click at [281, 134] on input "[GEOGRAPHIC_DATA]: Ecosystems & Global Biodiversity: Reefs YEAR**" at bounding box center [242, 134] width 274 height 12
drag, startPoint x: 367, startPoint y: 139, endPoint x: 381, endPoint y: 158, distance: 23.2
click at [368, 140] on div "Departure information Departure name / reference code [GEOGRAPHIC_DATA]: Ecosys…" at bounding box center [242, 220] width 274 height 245
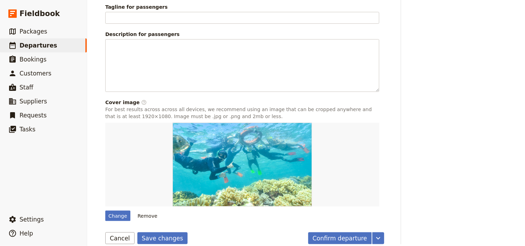
scroll to position [413, 0]
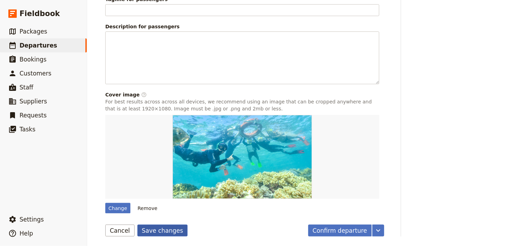
type input "[GEOGRAPHIC_DATA]: Ecosystems & Global Biodiversity: Reefs 2025"
click at [159, 227] on button "Save changes" at bounding box center [162, 230] width 51 height 12
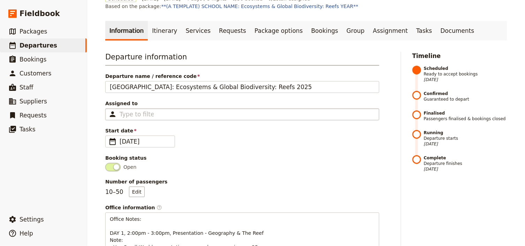
scroll to position [0, 0]
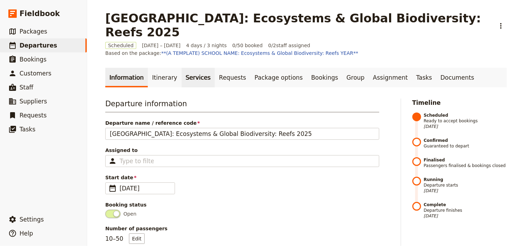
drag, startPoint x: 163, startPoint y: 63, endPoint x: 174, endPoint y: 67, distance: 12.3
click at [163, 68] on link "Itinerary" at bounding box center [164, 78] width 33 height 20
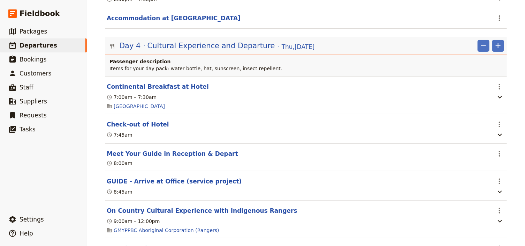
scroll to position [1373, 0]
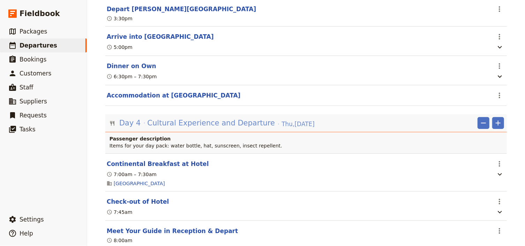
click at [207, 118] on span "Cultural Experience and Departure" at bounding box center [212, 123] width 128 height 10
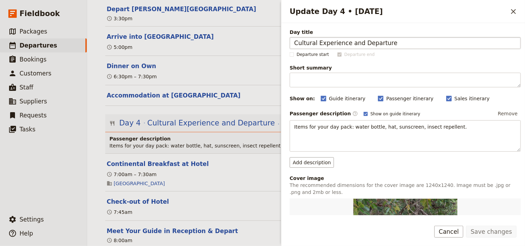
drag, startPoint x: 356, startPoint y: 43, endPoint x: 347, endPoint y: 42, distance: 9.1
click at [347, 42] on input "Cultural Experience and Departure" at bounding box center [405, 43] width 231 height 12
type input "Cultural Experience & Departure"
drag, startPoint x: 491, startPoint y: 230, endPoint x: 485, endPoint y: 224, distance: 8.6
click at [491, 229] on button "Save changes" at bounding box center [492, 231] width 51 height 12
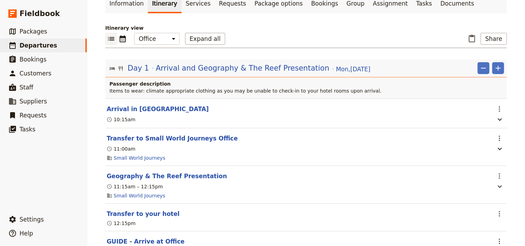
scroll to position [0, 0]
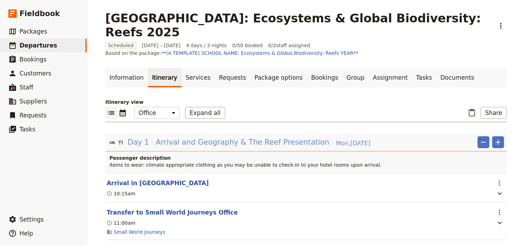
click at [207, 137] on span "Arrival and Geography & The Reef Presentation" at bounding box center [243, 142] width 174 height 10
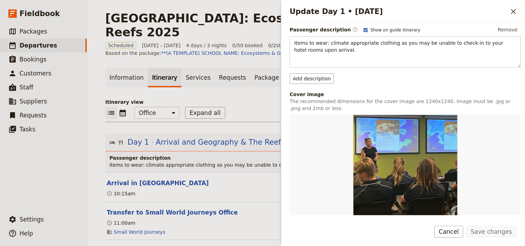
scroll to position [205, 0]
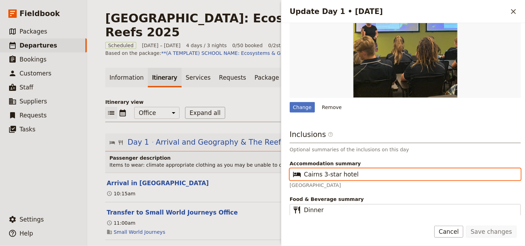
click at [358, 176] on input "Cairns 3-star hotel" at bounding box center [410, 174] width 213 height 8
drag, startPoint x: 359, startPoint y: 173, endPoint x: 305, endPoint y: 173, distance: 53.7
click at [305, 173] on input "Cairns 3-star hotel" at bounding box center [410, 174] width 213 height 8
type input "[GEOGRAPHIC_DATA]"
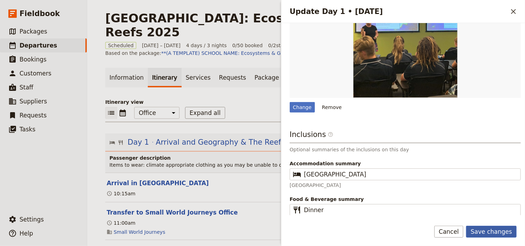
click at [487, 230] on button "Save changes" at bounding box center [492, 231] width 51 height 12
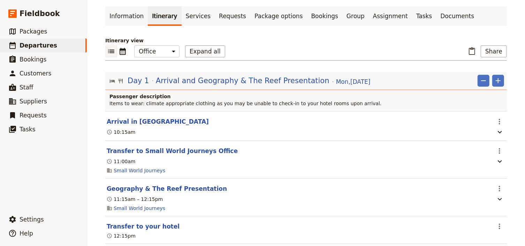
scroll to position [0, 0]
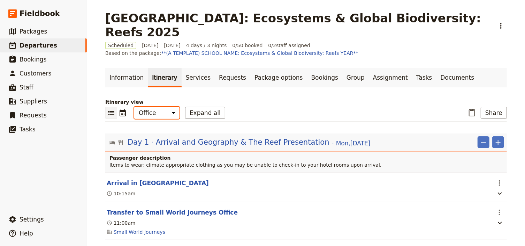
click at [163, 107] on select "Office Guide Passenger Sales" at bounding box center [156, 113] width 45 height 12
select select "PASSENGER"
click at [134, 107] on select "Office Guide Passenger Sales" at bounding box center [156, 113] width 45 height 12
click at [495, 138] on icon "Add" at bounding box center [498, 142] width 8 height 8
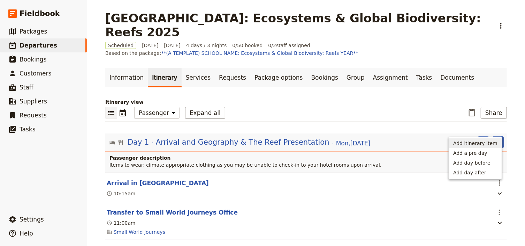
click at [480, 142] on span "Add itinerary item" at bounding box center [476, 143] width 44 height 7
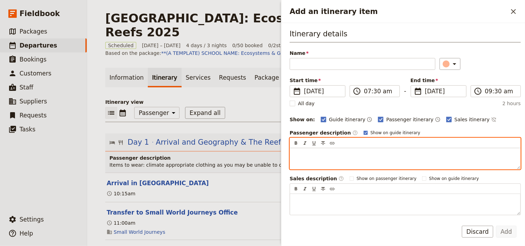
click at [301, 151] on p "Add an itinerary item" at bounding box center [406, 154] width 222 height 7
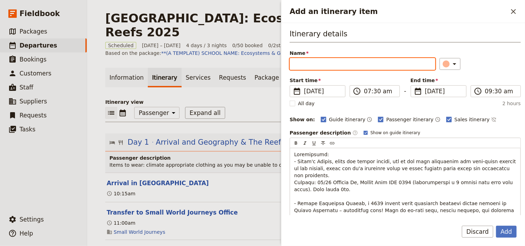
click at [304, 61] on input "Name" at bounding box center [363, 64] width 146 height 12
type input "Free Time & Lunch on Own"
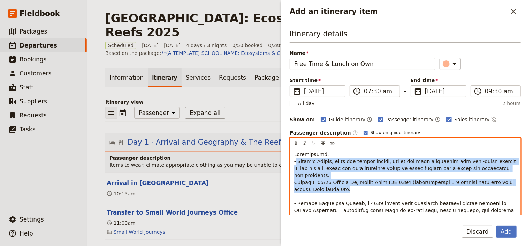
drag, startPoint x: 331, startPoint y: 182, endPoint x: 296, endPoint y: 161, distance: 41.7
click at [296, 161] on p "Add an itinerary item" at bounding box center [406, 238] width 222 height 174
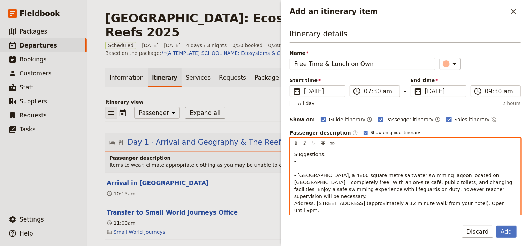
click at [296, 167] on p "Suggestions: - - [GEOGRAPHIC_DATA], a 4800 square metre saltwater swimming lago…" at bounding box center [406, 224] width 222 height 147
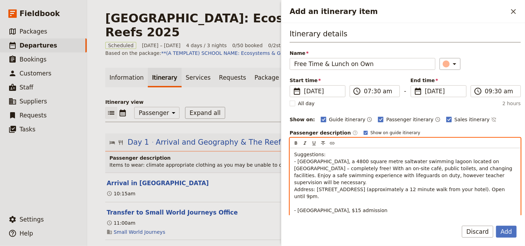
click at [435, 179] on span "Suggestions: - [GEOGRAPHIC_DATA], a 4800 square metre saltwater swimming lagoon…" at bounding box center [406, 216] width 222 height 131
drag, startPoint x: 441, startPoint y: 181, endPoint x: 439, endPoint y: 169, distance: 12.0
click at [437, 180] on span "Suggestions: - [GEOGRAPHIC_DATA], a 4800 square metre saltwater swimming lagoon…" at bounding box center [406, 216] width 222 height 131
click at [387, 209] on span "Suggestions: - [GEOGRAPHIC_DATA], a 4800 square metre saltwater swimming lagoon…" at bounding box center [406, 216] width 222 height 131
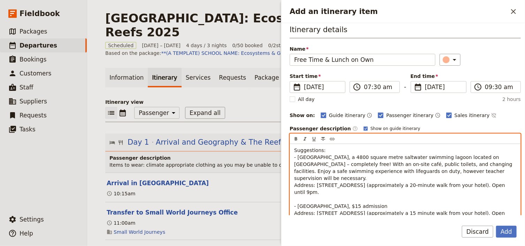
click at [391, 206] on span "Suggestions: - [GEOGRAPHIC_DATA], a 4800 square metre saltwater swimming lagoon…" at bounding box center [405, 212] width 221 height 131
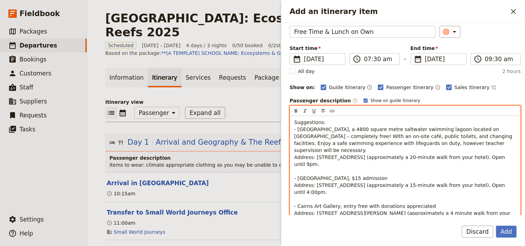
drag, startPoint x: 388, startPoint y: 177, endPoint x: 389, endPoint y: 182, distance: 5.7
click at [388, 178] on span "Suggestions: - [GEOGRAPHIC_DATA], a 4800 square metre saltwater swimming lagoon…" at bounding box center [405, 184] width 221 height 131
click at [382, 197] on span "Suggestions: - [GEOGRAPHIC_DATA], a 4800 square metre saltwater swimming lagoon…" at bounding box center [405, 184] width 221 height 131
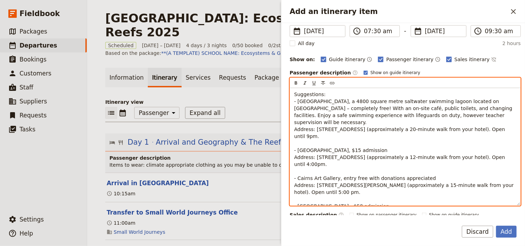
drag, startPoint x: 387, startPoint y: 192, endPoint x: 391, endPoint y: 195, distance: 5.5
click at [387, 192] on span "Suggestions: - [GEOGRAPHIC_DATA], a 4800 square metre saltwater swimming lagoon…" at bounding box center [405, 156] width 221 height 131
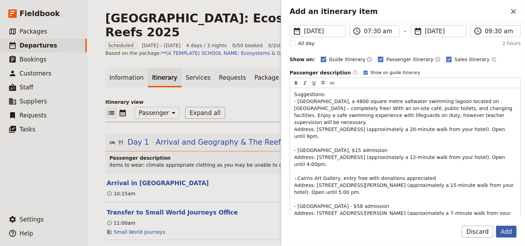
click at [508, 231] on button "Add" at bounding box center [507, 231] width 21 height 12
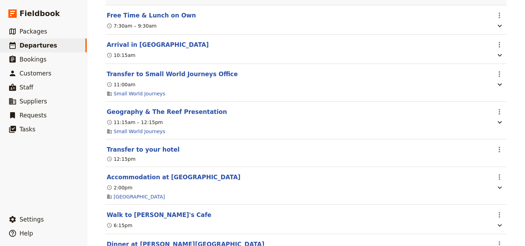
scroll to position [84, 0]
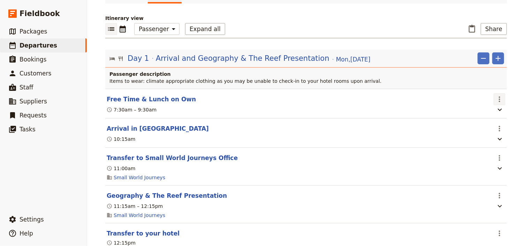
click at [500, 95] on icon "Actions" at bounding box center [500, 99] width 8 height 8
click at [494, 99] on span "Edit this itinerary item" at bounding box center [468, 99] width 61 height 7
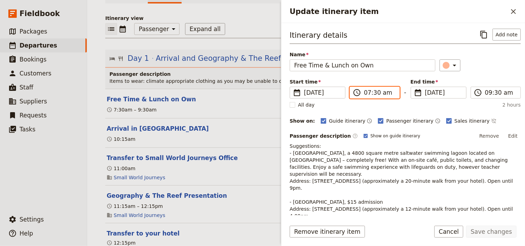
click at [365, 92] on input "07:30 am" at bounding box center [379, 92] width 31 height 8
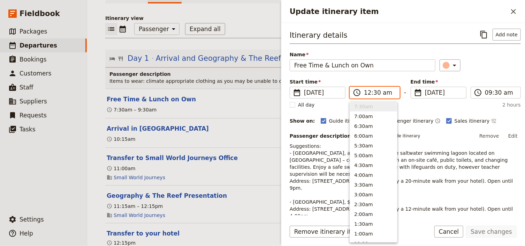
scroll to position [331, 0]
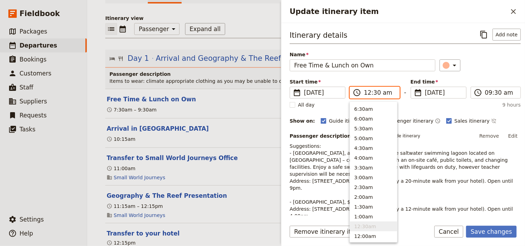
click at [382, 92] on input "12:30 am" at bounding box center [379, 92] width 31 height 8
type input "12:30 pm"
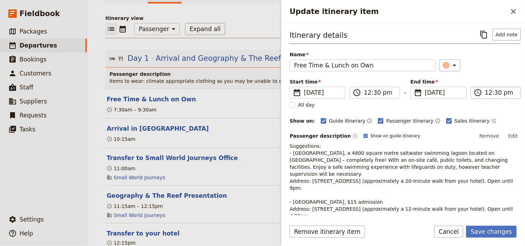
click at [485, 92] on input "12:30 pm" at bounding box center [500, 92] width 31 height 8
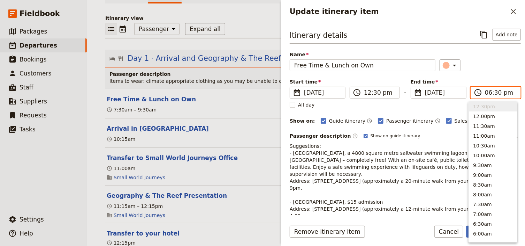
scroll to position [99, 0]
click at [492, 92] on input "06:30 pm" at bounding box center [500, 92] width 31 height 8
type input "06:00 pm"
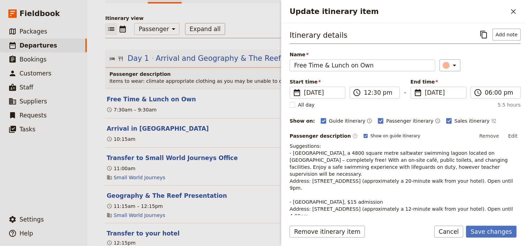
click at [492, 80] on div "Start time ​ [DATE] [DATE] [DATE] 12:30 ​ 12:30 pm - End time ​ [DATE] [DATE] […" at bounding box center [405, 88] width 231 height 20
click at [490, 230] on button "Save changes" at bounding box center [492, 231] width 51 height 12
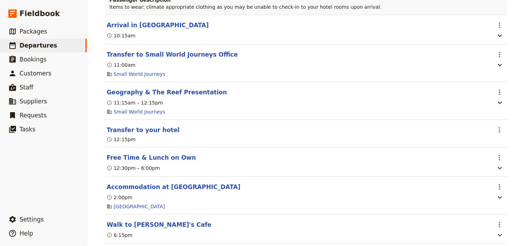
scroll to position [167, 0]
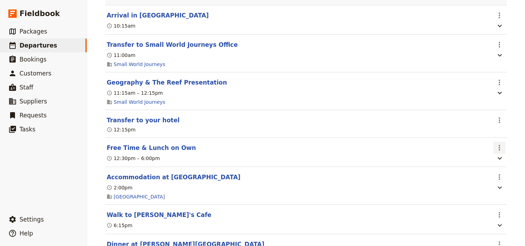
click at [499, 143] on icon "Actions" at bounding box center [500, 147] width 8 height 8
click at [490, 150] on span "Edit this itinerary item" at bounding box center [465, 149] width 55 height 7
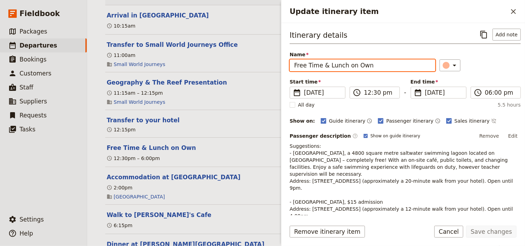
drag, startPoint x: 328, startPoint y: 66, endPoint x: 295, endPoint y: 66, distance: 32.8
click at [295, 66] on input "Free Time & Lunch on Own" at bounding box center [363, 65] width 146 height 12
click at [309, 65] on input "Lunch on Own" at bounding box center [363, 65] width 146 height 12
paste input "Free Time &"
click at [310, 64] on input "LunchFree Time & on Own" at bounding box center [363, 65] width 146 height 12
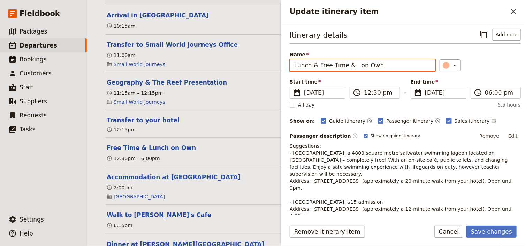
click at [355, 65] on input "Lunch & Free Time & on Own" at bounding box center [363, 65] width 146 height 12
type input "Lunch & Free Time on Own"
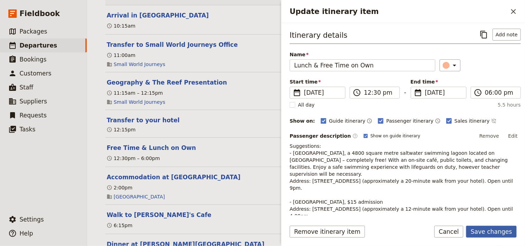
click at [487, 232] on button "Save changes" at bounding box center [492, 231] width 51 height 12
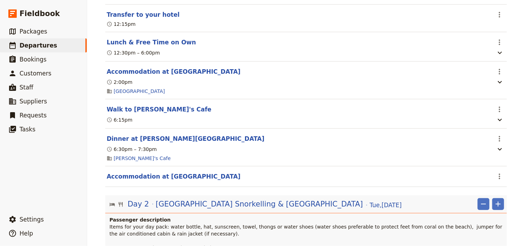
scroll to position [279, 0]
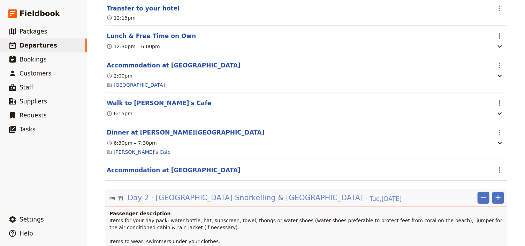
click at [285, 192] on span "[GEOGRAPHIC_DATA] Snorkelling & [GEOGRAPHIC_DATA]" at bounding box center [260, 197] width 208 height 10
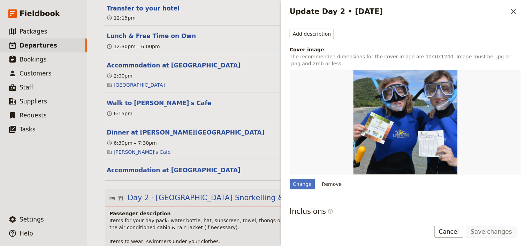
scroll to position [251, 0]
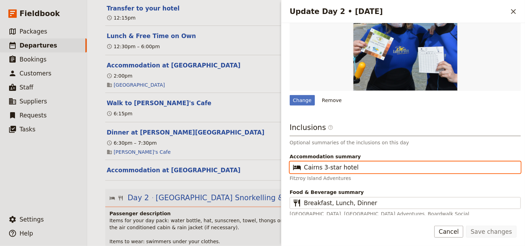
drag, startPoint x: 355, startPoint y: 166, endPoint x: 307, endPoint y: 166, distance: 47.5
click at [307, 166] on input "Cairns 3-star hotel" at bounding box center [410, 167] width 213 height 8
type input "C"
type input "[GEOGRAPHIC_DATA]"
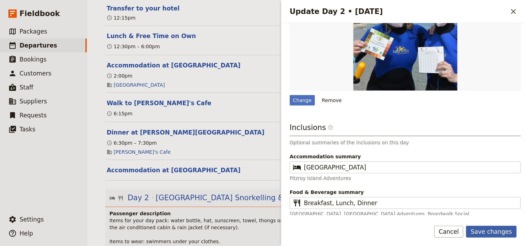
click at [485, 232] on button "Save changes" at bounding box center [492, 231] width 51 height 12
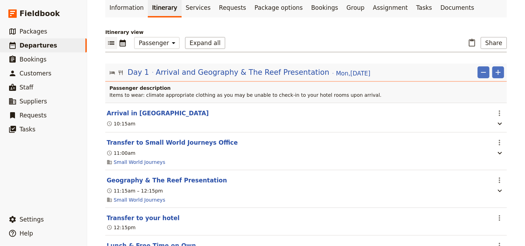
scroll to position [28, 0]
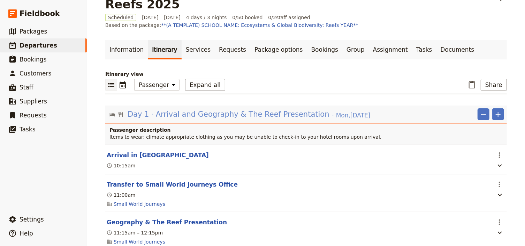
click at [197, 109] on span "Arrival and Geography & The Reef Presentation" at bounding box center [243, 114] width 174 height 10
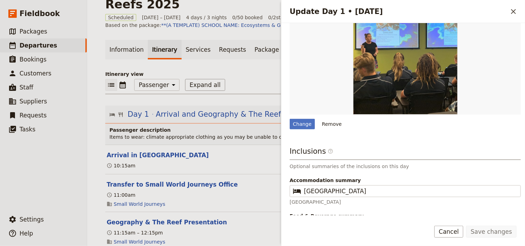
scroll to position [205, 0]
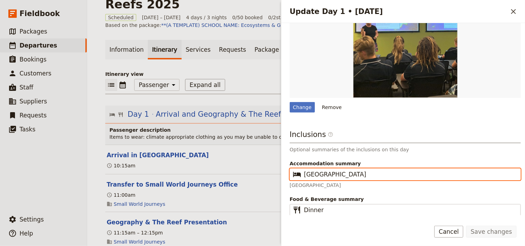
click at [346, 173] on input "[GEOGRAPHIC_DATA]" at bounding box center [410, 174] width 213 height 8
click at [356, 174] on input "[GEOGRAPHIC_DATA]" at bounding box center [410, 174] width 213 height 8
type input "[GEOGRAPHIC_DATA]"
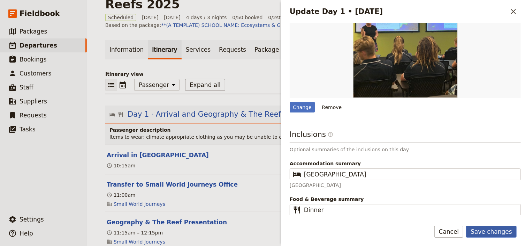
click at [492, 229] on button "Save changes" at bounding box center [492, 231] width 51 height 12
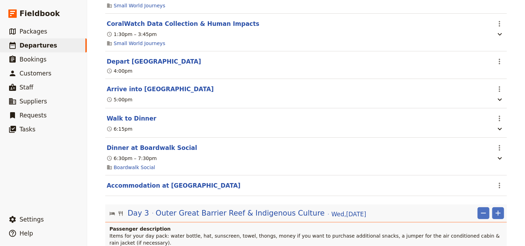
scroll to position [865, 0]
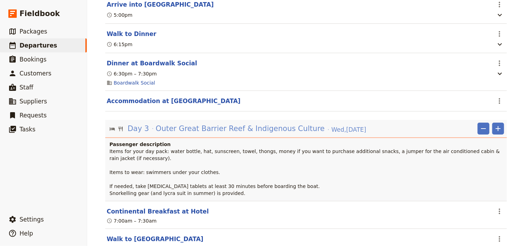
click at [204, 123] on span "Outer Great Barrier Reef & Indigenous Culture" at bounding box center [240, 128] width 169 height 10
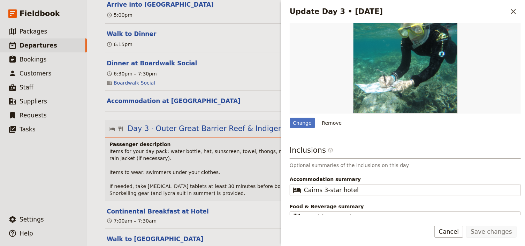
scroll to position [237, 0]
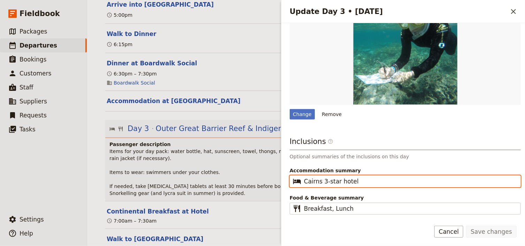
drag, startPoint x: 357, startPoint y: 174, endPoint x: 305, endPoint y: 174, distance: 52.0
click at [305, 177] on input "Cairns 3-star hotel" at bounding box center [410, 181] width 213 height 8
type input "[GEOGRAPHIC_DATA]"
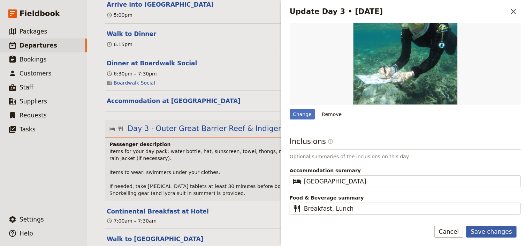
click at [486, 229] on button "Save changes" at bounding box center [492, 231] width 51 height 12
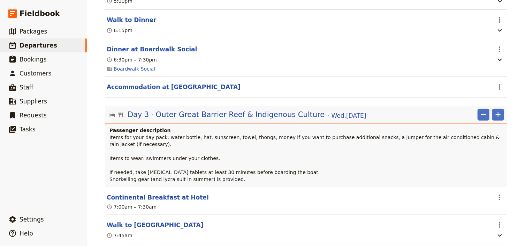
scroll to position [865, 0]
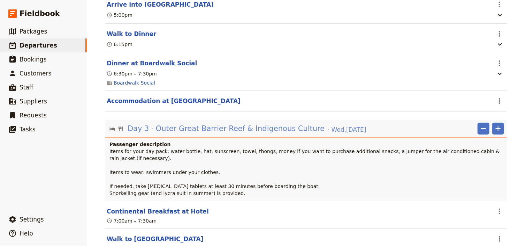
click at [232, 123] on span "Outer Great Barrier Reef & Indigenous Culture" at bounding box center [240, 128] width 169 height 10
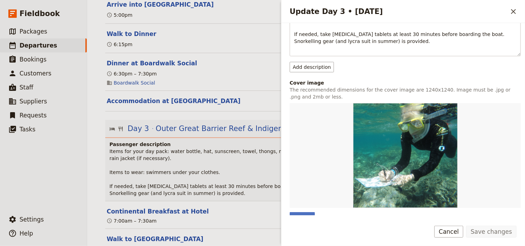
scroll to position [237, 0]
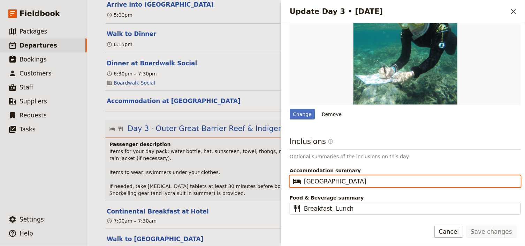
click at [346, 177] on input "[GEOGRAPHIC_DATA]" at bounding box center [410, 181] width 213 height 8
click at [352, 177] on input "[GEOGRAPHIC_DATA]" at bounding box center [410, 181] width 213 height 8
type input "[GEOGRAPHIC_DATA]"
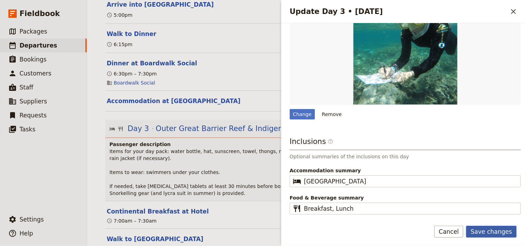
click at [489, 229] on button "Save changes" at bounding box center [492, 231] width 51 height 12
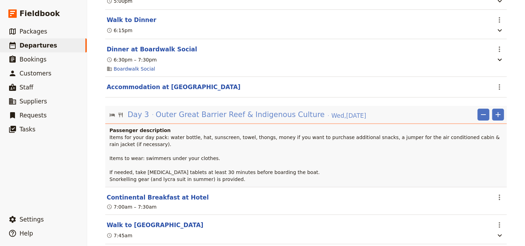
scroll to position [865, 0]
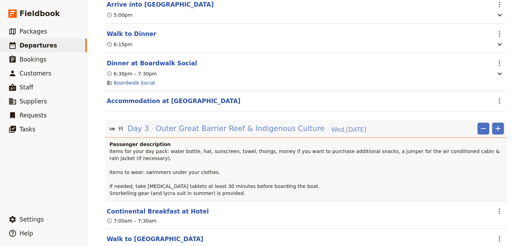
click at [235, 123] on span "Outer Great Barrier Reef & Indigenous Culture" at bounding box center [240, 128] width 169 height 10
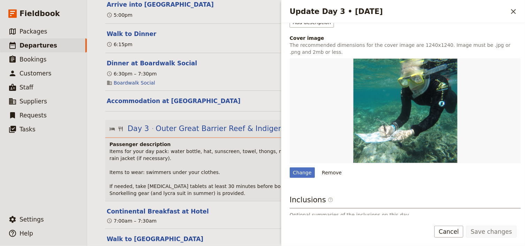
scroll to position [237, 0]
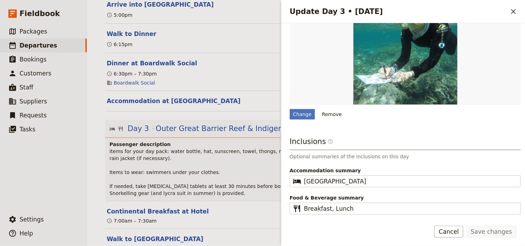
click at [513, 14] on icon "Close drawer" at bounding box center [514, 11] width 8 height 8
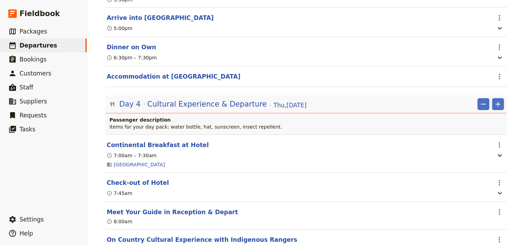
scroll to position [1340, 0]
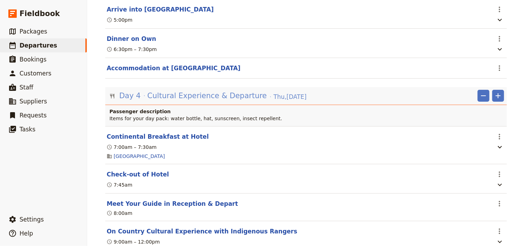
click at [209, 90] on span "Cultural Experience & Departure" at bounding box center [208, 95] width 120 height 10
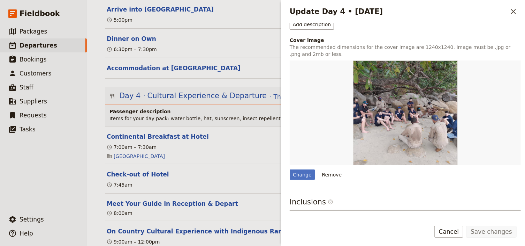
scroll to position [205, 0]
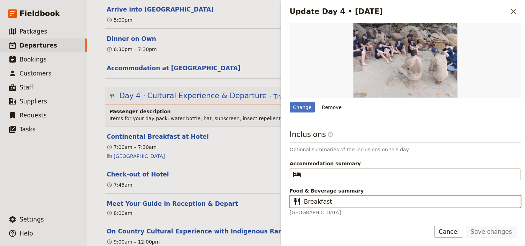
drag, startPoint x: 318, startPoint y: 203, endPoint x: 305, endPoint y: 202, distance: 13.3
click at [318, 203] on input "Breakfast" at bounding box center [410, 201] width 213 height 8
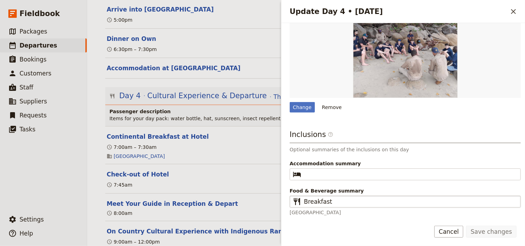
click at [304, 201] on fieldset "​ Breakfast" at bounding box center [405, 201] width 231 height 12
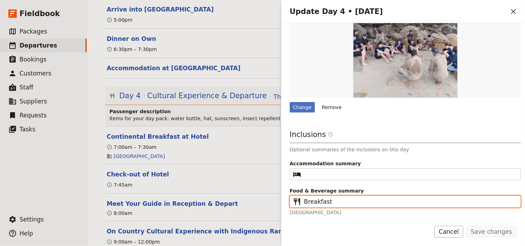
click at [304, 201] on input "Breakfast" at bounding box center [410, 201] width 213 height 8
click at [306, 201] on input "Breakfast" at bounding box center [410, 201] width 213 height 8
click at [305, 201] on input "Breakfast" at bounding box center [410, 201] width 213 height 8
type input "Breakfast, Lunch"
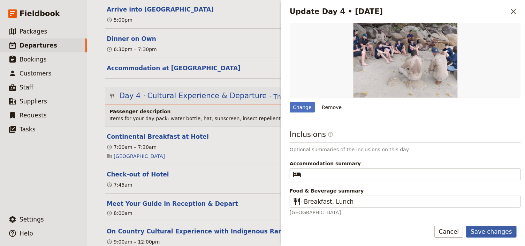
click at [487, 233] on button "Save changes" at bounding box center [492, 231] width 51 height 12
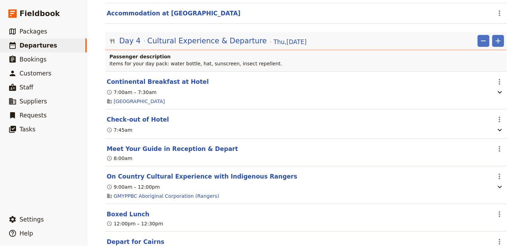
scroll to position [1396, 0]
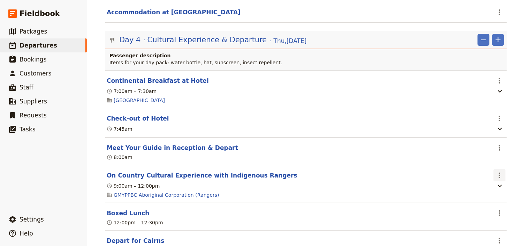
click at [500, 171] on icon "Actions" at bounding box center [500, 175] width 8 height 8
click at [487, 177] on span "Edit this itinerary item" at bounding box center [465, 178] width 55 height 7
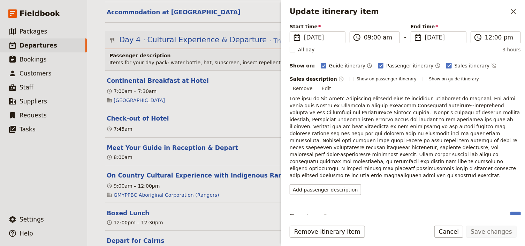
scroll to position [56, 0]
click at [335, 82] on button "Edit" at bounding box center [327, 87] width 16 height 10
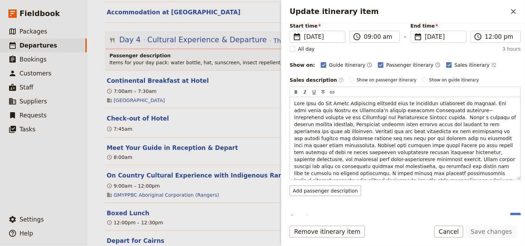
drag, startPoint x: 469, startPoint y: 173, endPoint x: 288, endPoint y: 100, distance: 195.9
click at [288, 100] on div "Itinerary details ​ Add note Name On Country Cultural Experience with Indigenou…" at bounding box center [404, 119] width 244 height 192
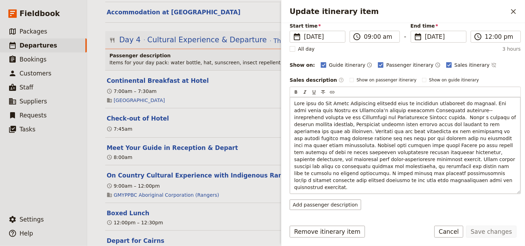
copy span "Lore ipsu do Sit Ametc Adipiscing elitsedd eius te incididun utlaboreet do magn…"
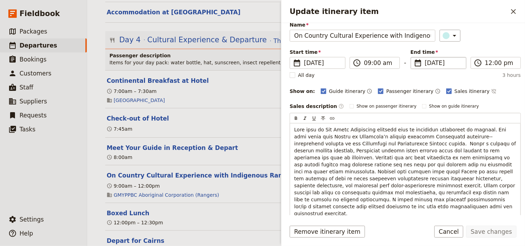
scroll to position [0, 0]
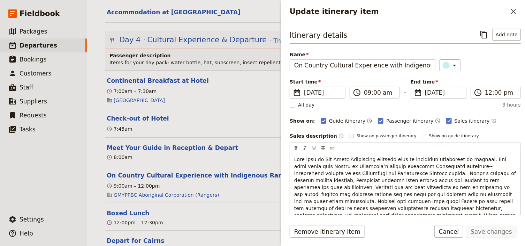
click at [350, 134] on rect "Update itinerary item" at bounding box center [352, 136] width 4 height 4
click at [350, 133] on input "Show on passenger itinerary" at bounding box center [350, 133] width 0 height 0
checkbox input "true"
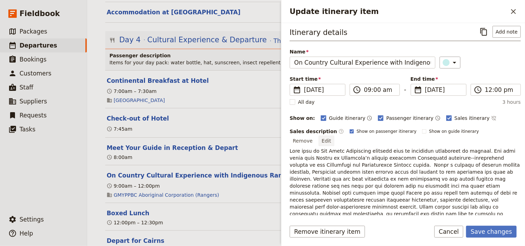
click at [335, 135] on button "Edit" at bounding box center [327, 140] width 16 height 10
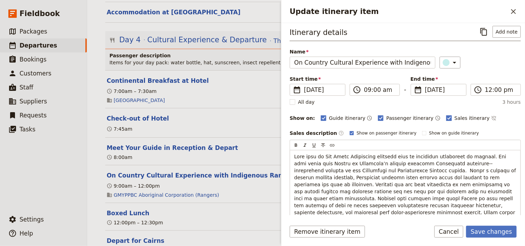
click at [447, 115] on rect "Update itinerary item" at bounding box center [449, 117] width 5 height 5
click at [446, 114] on input "Sales itinerary" at bounding box center [446, 114] width 0 height 0
checkbox input "false"
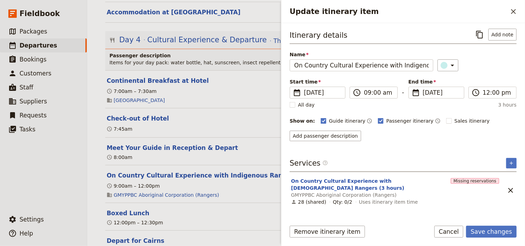
scroll to position [0, 0]
click at [326, 135] on button "Add passenger description" at bounding box center [326, 136] width 72 height 10
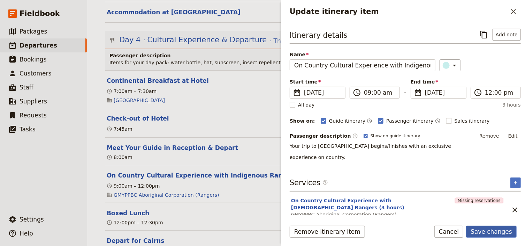
click at [485, 230] on button "Save changes" at bounding box center [492, 231] width 51 height 12
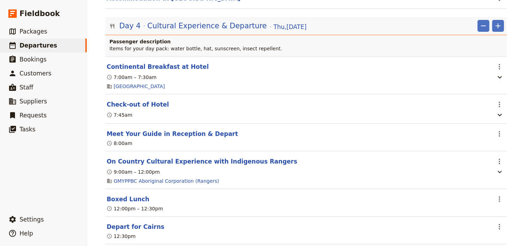
scroll to position [1396, 0]
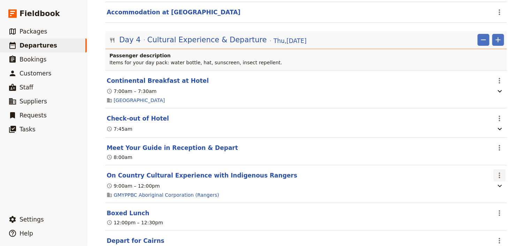
click at [497, 171] on icon "Actions" at bounding box center [500, 175] width 8 height 8
click at [483, 179] on span "Edit this itinerary item" at bounding box center [465, 178] width 55 height 7
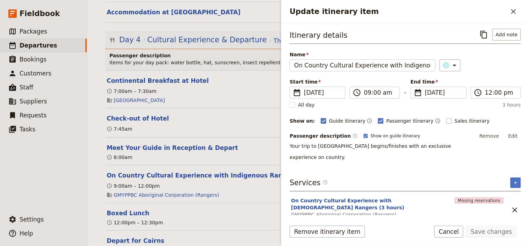
click at [447, 120] on rect "Update itinerary item" at bounding box center [449, 120] width 5 height 5
click at [446, 117] on input "Sales itinerary" at bounding box center [446, 117] width 0 height 0
checkbox input "true"
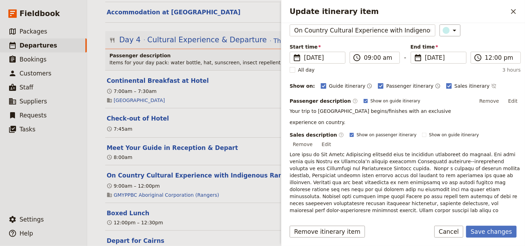
scroll to position [56, 0]
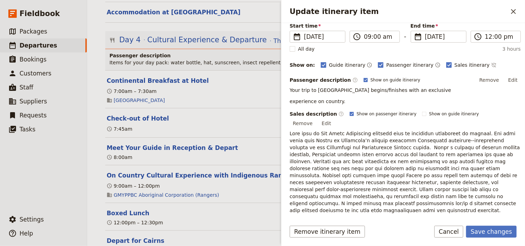
drag, startPoint x: 361, startPoint y: 194, endPoint x: 290, endPoint y: 125, distance: 98.7
click at [290, 130] on p "Update itinerary item" at bounding box center [405, 172] width 231 height 84
copy span "Lore ipsu do Sit Ametc Adipiscing elitsedd eius te incididun utlaboreet do magn…"
click at [513, 78] on button "Edit" at bounding box center [514, 80] width 16 height 10
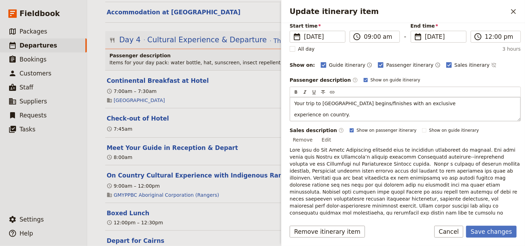
click at [351, 113] on p "experience on country." at bounding box center [406, 114] width 222 height 7
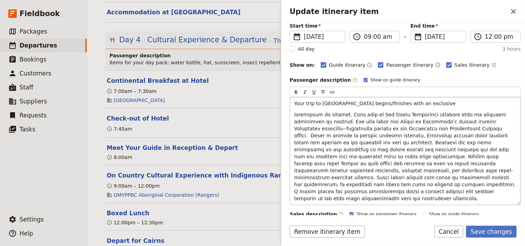
click at [297, 114] on span "Update itinerary item" at bounding box center [406, 156] width 223 height 89
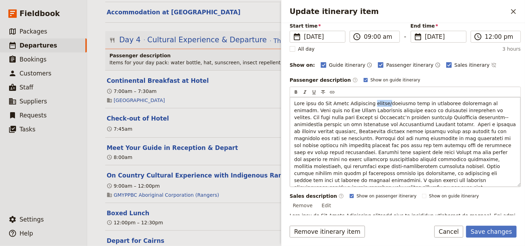
drag, startPoint x: 385, startPoint y: 102, endPoint x: 369, endPoint y: 100, distance: 15.8
click at [369, 100] on span "Update itinerary item" at bounding box center [407, 148] width 224 height 96
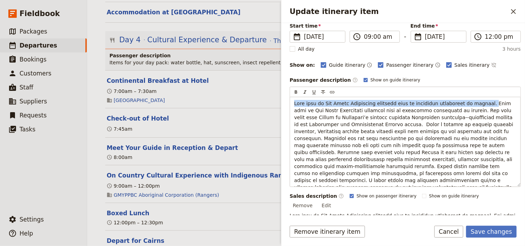
drag, startPoint x: 474, startPoint y: 102, endPoint x: 286, endPoint y: 100, distance: 188.1
click at [286, 100] on div "Itinerary details ​ Add note Name On Country Cultural Experience with Indigenou…" at bounding box center [404, 119] width 244 height 192
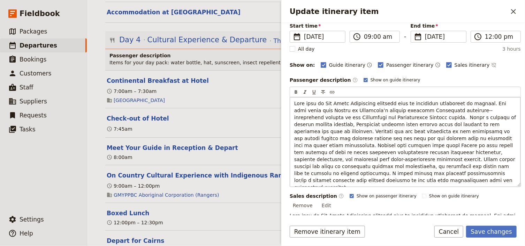
click at [433, 108] on span "Update itinerary item" at bounding box center [407, 144] width 224 height 89
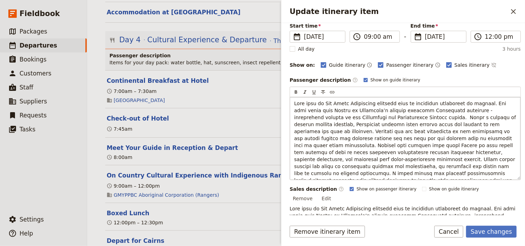
click at [434, 109] on span "Update itinerary item" at bounding box center [407, 144] width 224 height 89
drag, startPoint x: 396, startPoint y: 117, endPoint x: 411, endPoint y: 138, distance: 25.8
click at [396, 118] on span "Update itinerary item" at bounding box center [407, 144] width 224 height 89
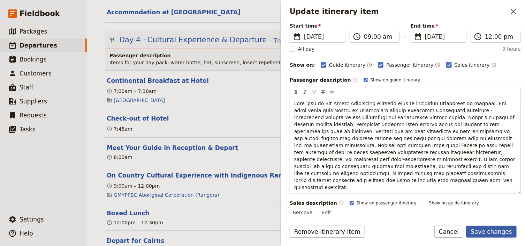
click at [487, 229] on button "Save changes" at bounding box center [492, 231] width 51 height 12
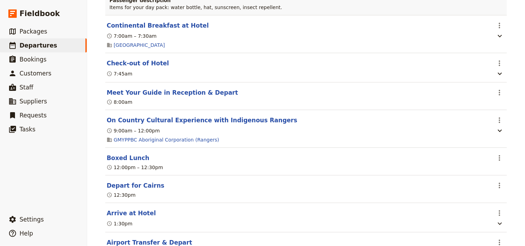
scroll to position [1452, 0]
click at [499, 182] on icon "Actions" at bounding box center [499, 185] width 1 height 6
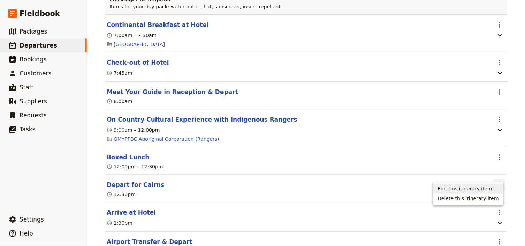
click at [489, 187] on span "Edit this itinerary item" at bounding box center [465, 188] width 55 height 7
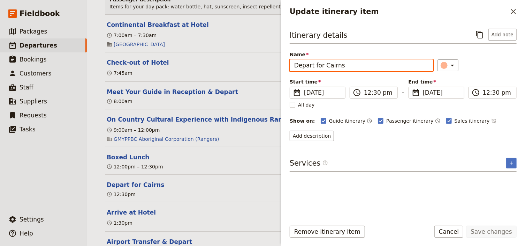
drag, startPoint x: 344, startPoint y: 65, endPoint x: 315, endPoint y: 65, distance: 29.3
click at [315, 65] on input "Depart for Cairns" at bounding box center [362, 65] width 144 height 12
type input "Depart [GEOGRAPHIC_DATA]"
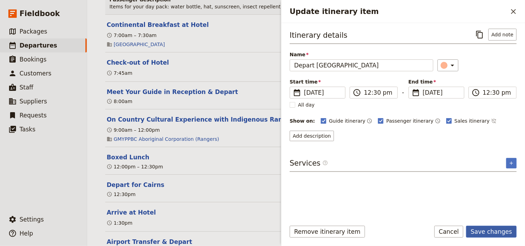
click at [497, 233] on button "Save changes" at bounding box center [492, 231] width 51 height 12
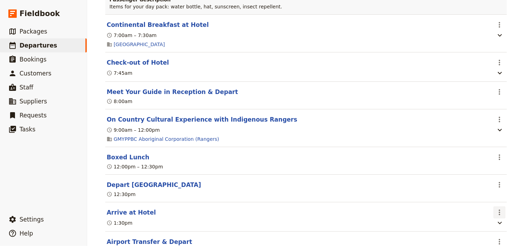
click at [499, 209] on icon "Actions" at bounding box center [499, 212] width 1 height 6
click at [487, 214] on span "Edit this itinerary item" at bounding box center [465, 215] width 55 height 7
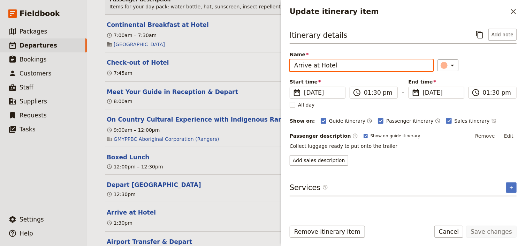
drag, startPoint x: 334, startPoint y: 65, endPoint x: 312, endPoint y: 65, distance: 22.3
click at [312, 65] on input "Arrive at Hotel" at bounding box center [362, 65] width 144 height 12
type input "Arrive at Hotel"
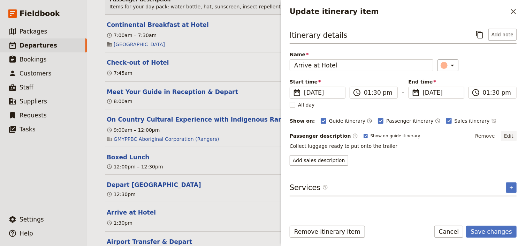
click at [511, 134] on button "Edit" at bounding box center [509, 136] width 16 height 10
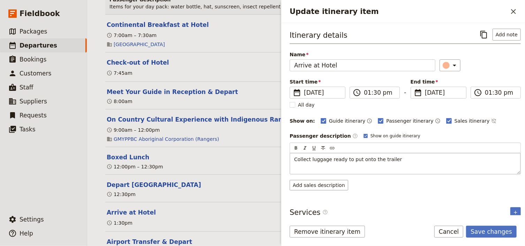
click at [331, 157] on span "Collect luggage ready to put onto the trailer" at bounding box center [349, 159] width 108 height 6
click at [310, 159] on span "Collect luggage ready to put onto the trailer" at bounding box center [349, 159] width 108 height 6
click at [355, 158] on span "Collect your stored luggage ready to put onto the trailer" at bounding box center [363, 159] width 137 height 6
drag, startPoint x: 398, startPoint y: 158, endPoint x: 391, endPoint y: 159, distance: 7.4
click at [391, 159] on span "Collect your stored luggage and be ready to put onto the trailer" at bounding box center [373, 159] width 156 height 6
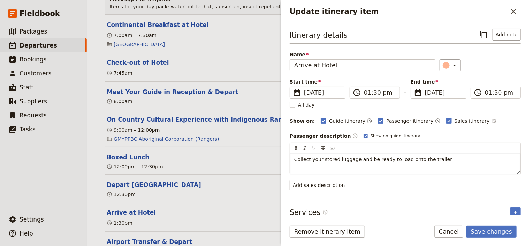
click at [436, 158] on p "Collect your stored luggage and be ready to load onto the trailer" at bounding box center [406, 159] width 222 height 7
click at [487, 232] on button "Save changes" at bounding box center [492, 231] width 51 height 12
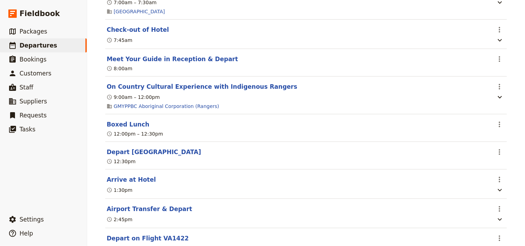
scroll to position [1505, 0]
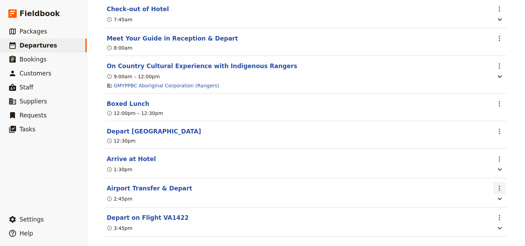
click at [496, 184] on icon "Actions" at bounding box center [500, 188] width 8 height 8
click at [482, 192] on span "Edit this itinerary item" at bounding box center [465, 191] width 55 height 7
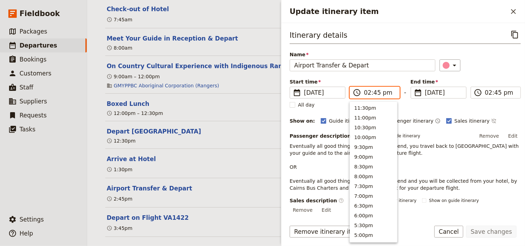
click at [368, 94] on input "02:45 pm" at bounding box center [379, 92] width 31 height 8
type input "01:45 pm"
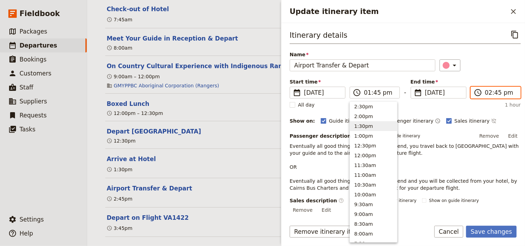
click at [485, 93] on input "02:45 pm" at bounding box center [500, 92] width 31 height 8
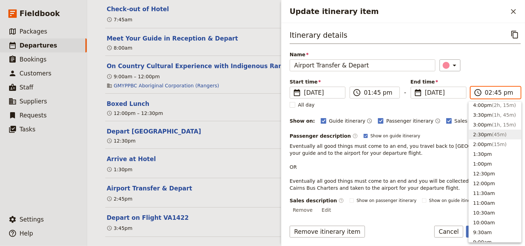
type input "01:45 pm"
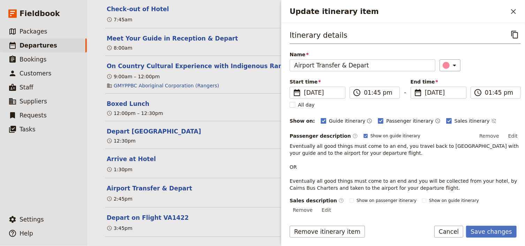
click at [483, 74] on div "Itinerary details ​ Name Airport Transfer & Depart ​ Start time ​ [DATE] [DATE]…" at bounding box center [405, 130] width 231 height 202
click at [487, 230] on button "Save changes" at bounding box center [492, 231] width 51 height 12
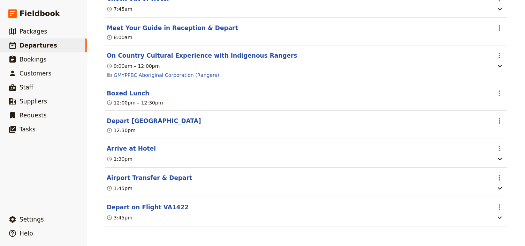
scroll to position [1505, 0]
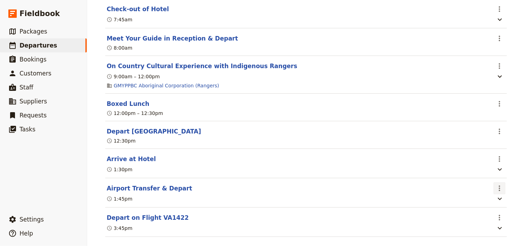
click at [500, 184] on icon "Actions" at bounding box center [500, 188] width 8 height 8
click at [489, 191] on span "Edit this itinerary item" at bounding box center [465, 191] width 55 height 7
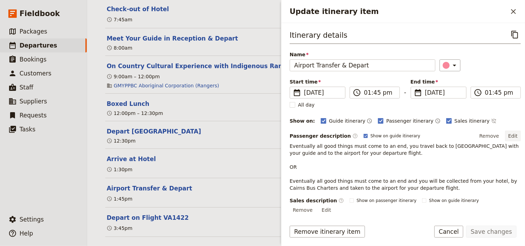
click at [512, 134] on button "Edit" at bounding box center [514, 136] width 16 height 10
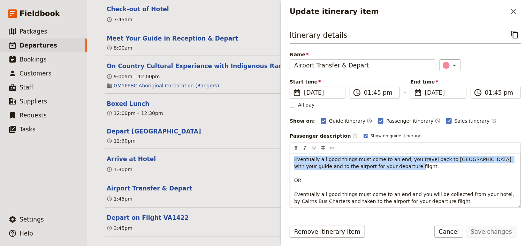
drag, startPoint x: 299, startPoint y: 186, endPoint x: 293, endPoint y: 157, distance: 29.2
click at [293, 157] on div "Eventually all good things must come to an end, you travel back to [GEOGRAPHIC_…" at bounding box center [405, 180] width 231 height 54
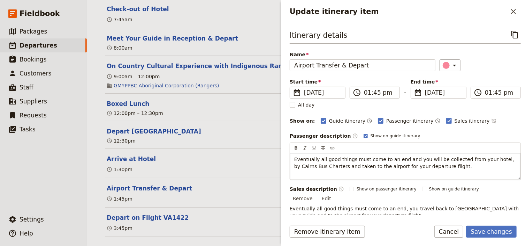
click at [295, 167] on span "Eventually all good things must come to an end and you will be collected from y…" at bounding box center [406, 162] width 222 height 13
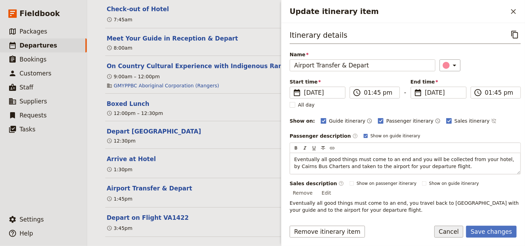
click at [454, 233] on button "Cancel" at bounding box center [449, 231] width 29 height 12
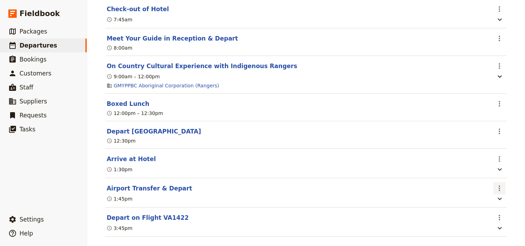
click at [497, 184] on icon "Actions" at bounding box center [500, 188] width 8 height 8
click at [483, 193] on span "Edit this itinerary item" at bounding box center [465, 191] width 55 height 7
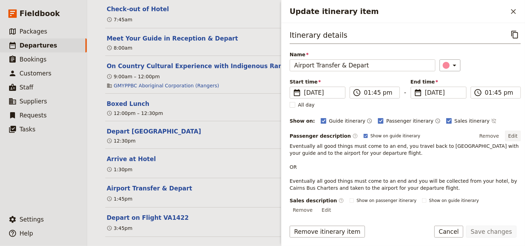
click at [508, 136] on button "Edit" at bounding box center [514, 136] width 16 height 10
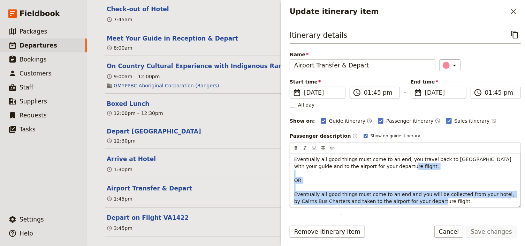
drag, startPoint x: 296, startPoint y: 169, endPoint x: 471, endPoint y: 201, distance: 178.1
click at [471, 201] on p "Eventually all good things must come to an end, you travel back to [GEOGRAPHIC_…" at bounding box center [406, 180] width 222 height 49
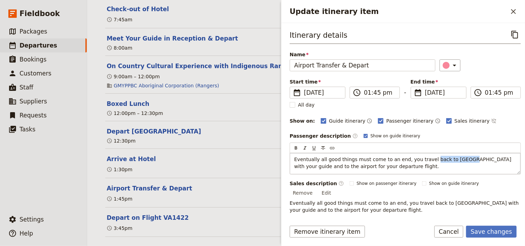
drag, startPoint x: 452, startPoint y: 158, endPoint x: 423, endPoint y: 159, distance: 29.3
click at [423, 159] on span "Eventually all good things must come to an end, you travel back to [GEOGRAPHIC_…" at bounding box center [404, 162] width 219 height 13
drag, startPoint x: 465, startPoint y: 156, endPoint x: 456, endPoint y: 158, distance: 8.5
click at [456, 158] on span "Eventually all good things must come to an end, you travel with your guide and …" at bounding box center [401, 162] width 213 height 13
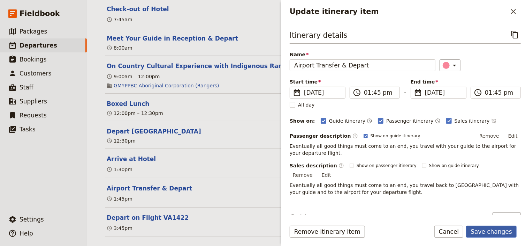
click at [489, 232] on button "Save changes" at bounding box center [492, 231] width 51 height 12
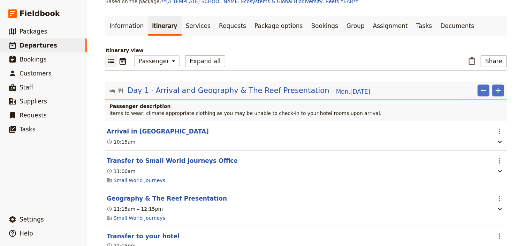
scroll to position [0, 0]
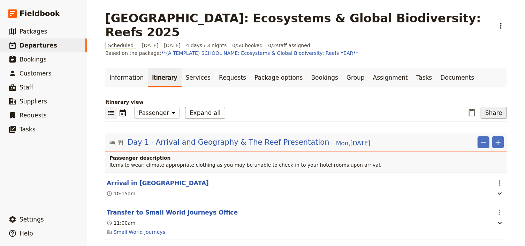
click at [491, 107] on button "Share" at bounding box center [494, 113] width 26 height 12
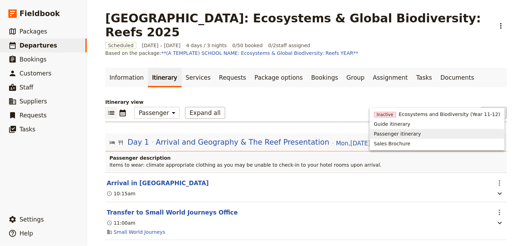
click at [395, 134] on span "Passenger itinerary" at bounding box center [397, 133] width 47 height 7
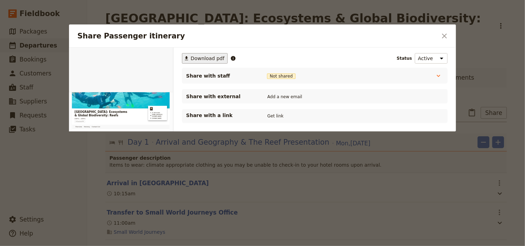
click at [203, 59] on span "Download pdf" at bounding box center [208, 58] width 34 height 7
click at [388, 34] on h2 "Share Passenger itinerary" at bounding box center [257, 36] width 360 height 10
click at [444, 36] on icon "Close dialog" at bounding box center [445, 36] width 8 height 8
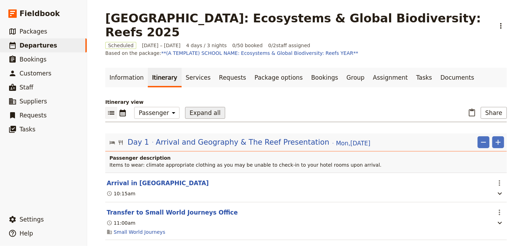
click at [188, 107] on button "Expand all" at bounding box center [205, 113] width 40 height 12
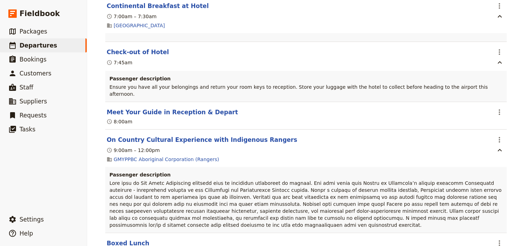
scroll to position [2317, 0]
click at [249, 136] on button "On Country Cultural Experience with Indigenous Rangers" at bounding box center [202, 140] width 191 height 8
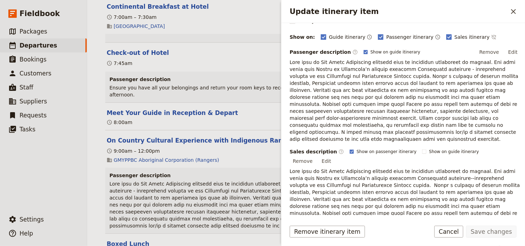
scroll to position [112, 0]
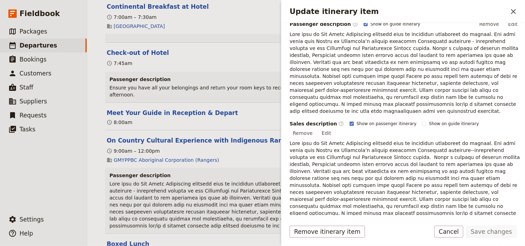
click at [351, 122] on polygon "Update itinerary item" at bounding box center [352, 123] width 3 height 3
click at [350, 120] on input "Show on passenger itinerary" at bounding box center [350, 120] width 0 height 0
checkbox input "false"
click at [496, 229] on button "Save changes" at bounding box center [492, 231] width 51 height 12
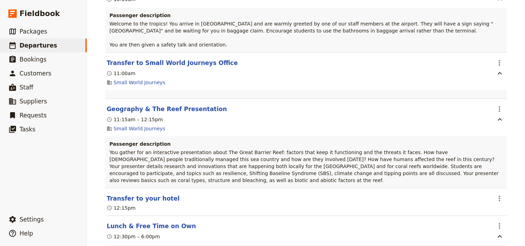
scroll to position [0, 0]
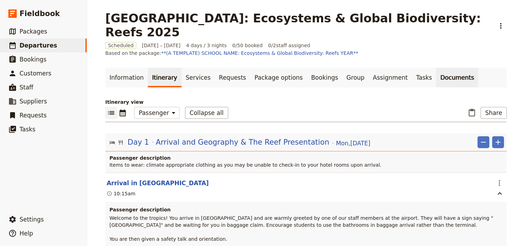
click at [437, 68] on link "Documents" at bounding box center [458, 78] width 42 height 20
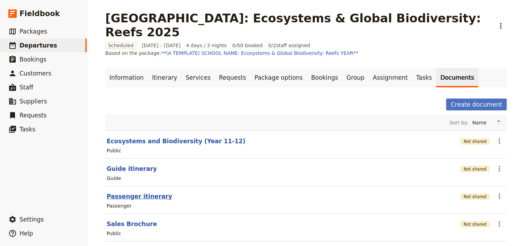
click at [129, 192] on button "Passenger itinerary" at bounding box center [140, 196] width 66 height 8
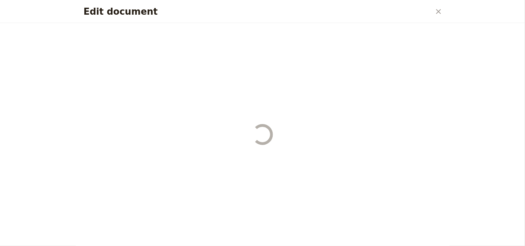
select select "PASSENGER"
select select "RUN_SHEET"
select select "DEFAULT"
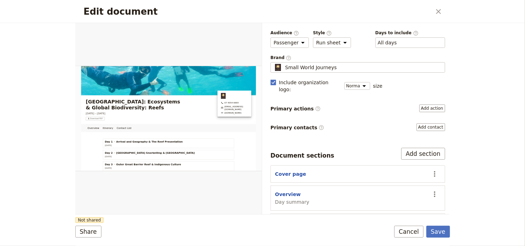
scroll to position [56, 0]
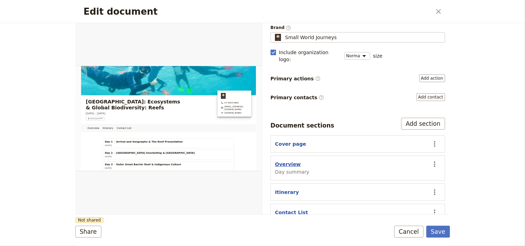
click at [288, 161] on button "Overview" at bounding box center [288, 164] width 26 height 7
select select "DAY_SUMMARY"
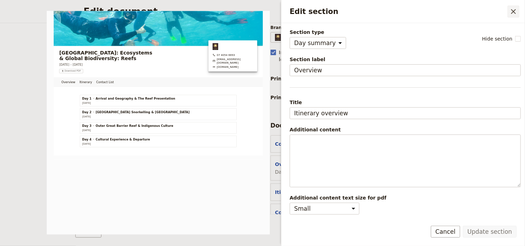
click at [515, 13] on icon "Close drawer" at bounding box center [514, 11] width 8 height 8
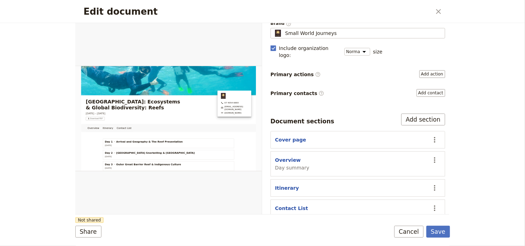
scroll to position [64, 0]
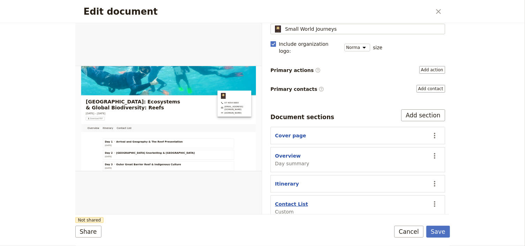
click at [295, 200] on button "Contact List" at bounding box center [291, 203] width 33 height 7
select select "CUSTOM"
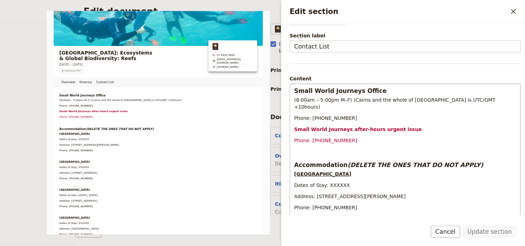
scroll to position [56, 0]
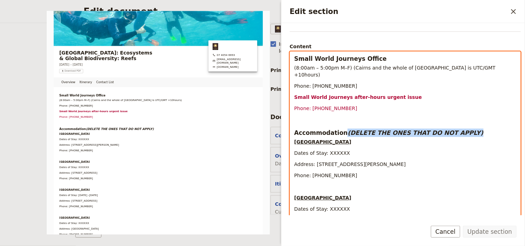
drag, startPoint x: 461, startPoint y: 124, endPoint x: 341, endPoint y: 126, distance: 119.7
click at [341, 128] on h3 "Accommodation (DELETE THE ONES THAT DO NOT APPLY)" at bounding box center [406, 132] width 222 height 8
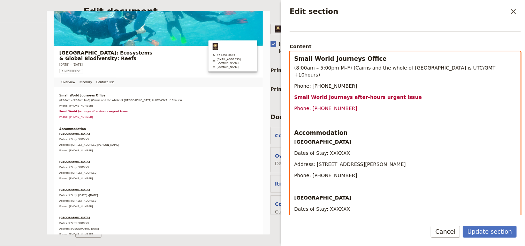
select select "paragraph"
drag, startPoint x: 343, startPoint y: 146, endPoint x: 325, endPoint y: 146, distance: 17.8
click at [325, 149] on p "Dates of Stay: XXXXXX" at bounding box center [406, 152] width 222 height 7
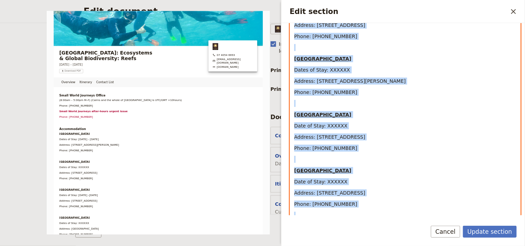
scroll to position [588, 0]
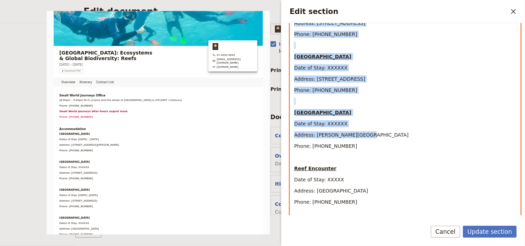
drag, startPoint x: 300, startPoint y: 126, endPoint x: 357, endPoint y: 187, distance: 83.7
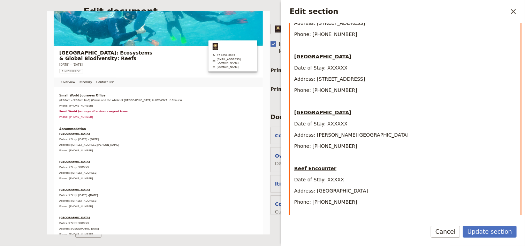
scroll to position [40, 0]
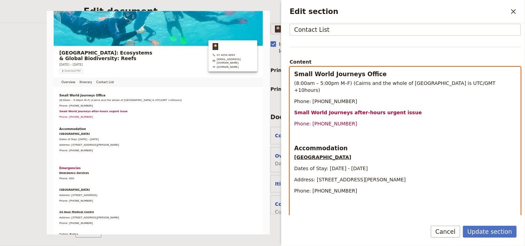
click at [301, 131] on div "Small World Journeys Office (8:00am – 5:00pm M–F) ([GEOGRAPHIC_DATA] and the wh…" at bounding box center [405, 222] width 231 height 310
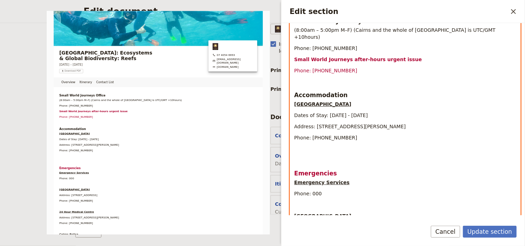
scroll to position [124, 0]
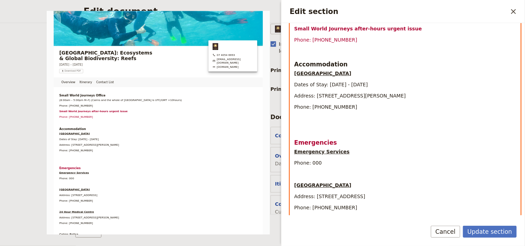
select select "paragraph"
click at [303, 126] on p "Edit section" at bounding box center [406, 129] width 222 height 7
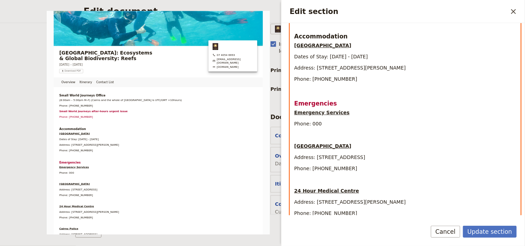
scroll to position [236, 0]
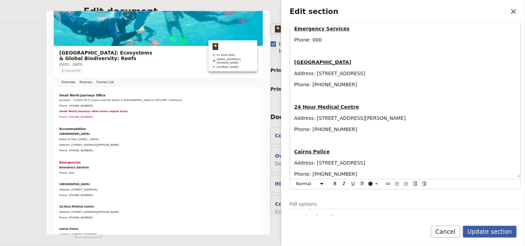
click at [491, 229] on button "Update section" at bounding box center [490, 231] width 54 height 12
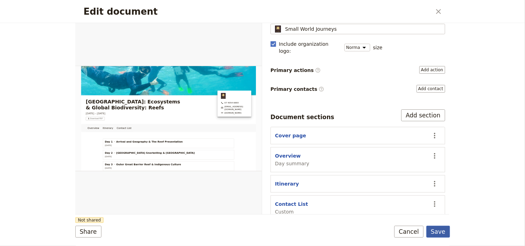
click at [439, 232] on button "Save" at bounding box center [439, 231] width 24 height 12
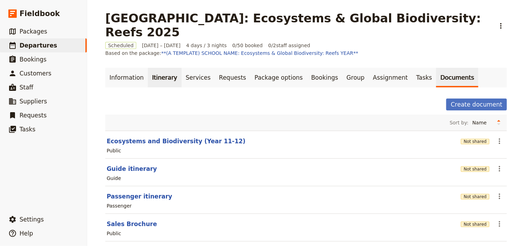
click at [154, 68] on link "Itinerary" at bounding box center [164, 78] width 33 height 20
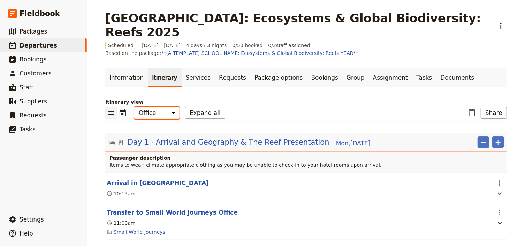
click at [156, 107] on select "Office Guide Passenger Sales" at bounding box center [156, 113] width 45 height 12
click at [134, 107] on select "Office Guide Passenger Sales" at bounding box center [156, 113] width 45 height 12
click at [199, 107] on button "Expand all" at bounding box center [205, 113] width 40 height 12
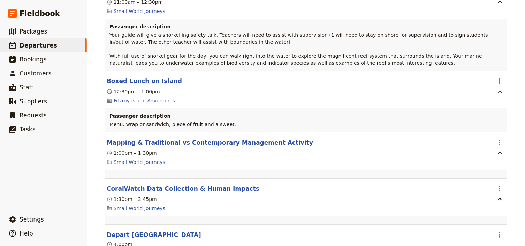
scroll to position [1145, 0]
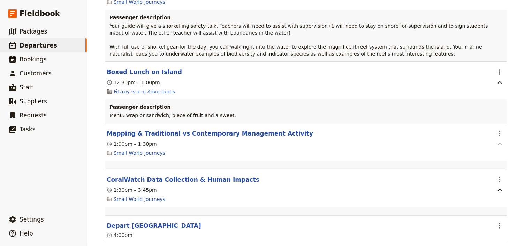
click at [498, 142] on icon "button" at bounding box center [500, 143] width 4 height 2
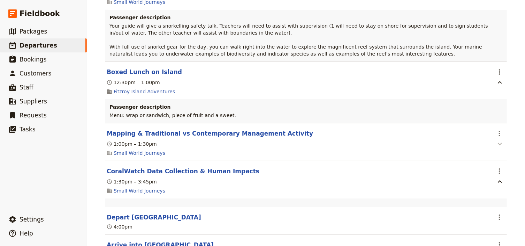
click at [498, 140] on icon "button" at bounding box center [500, 144] width 8 height 8
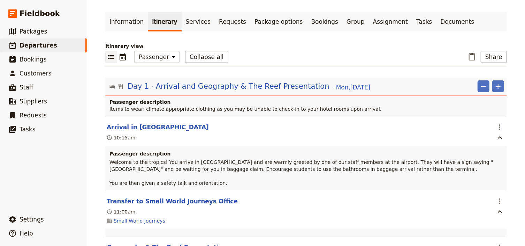
scroll to position [0, 0]
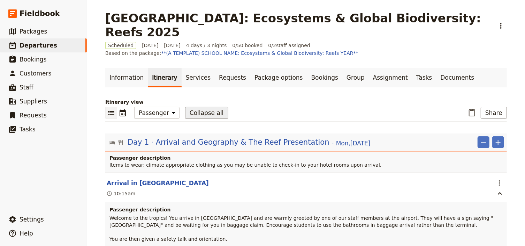
click at [192, 107] on button "Collapse all" at bounding box center [206, 113] width 43 height 12
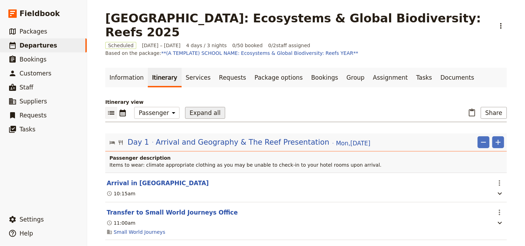
click at [192, 107] on button "Expand all" at bounding box center [205, 113] width 40 height 12
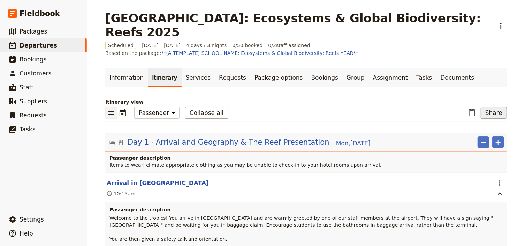
click at [487, 107] on button "Share" at bounding box center [494, 113] width 26 height 12
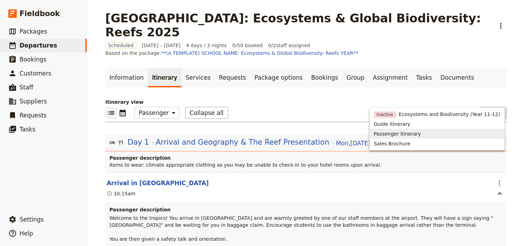
click at [405, 135] on span "Passenger itinerary" at bounding box center [397, 133] width 47 height 7
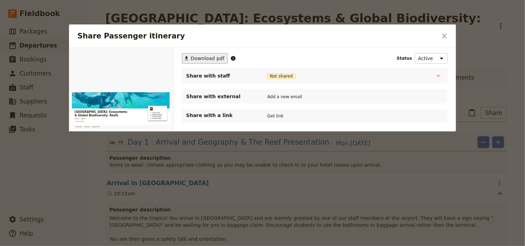
click at [198, 56] on span "Download pdf" at bounding box center [208, 58] width 34 height 7
drag, startPoint x: 444, startPoint y: 35, endPoint x: 395, endPoint y: 98, distance: 80.1
click at [444, 37] on icon "Close dialog" at bounding box center [444, 35] width 5 height 5
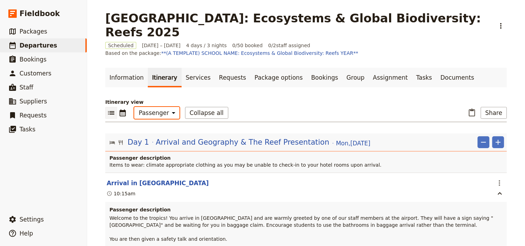
click at [162, 107] on select "Office Guide Passenger Sales" at bounding box center [156, 113] width 45 height 12
select select "STAFF"
click at [134, 107] on select "Office Guide Passenger Sales" at bounding box center [156, 113] width 45 height 12
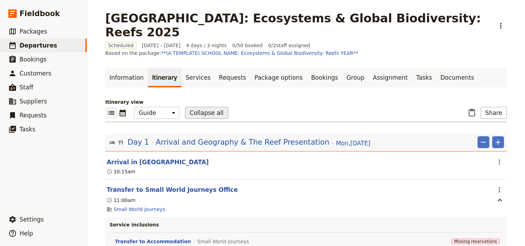
click at [188, 107] on button "Collapse all" at bounding box center [206, 113] width 43 height 12
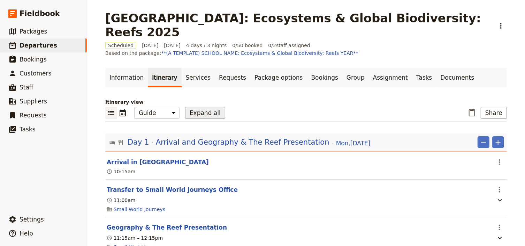
click at [192, 107] on button "Expand all" at bounding box center [205, 113] width 40 height 12
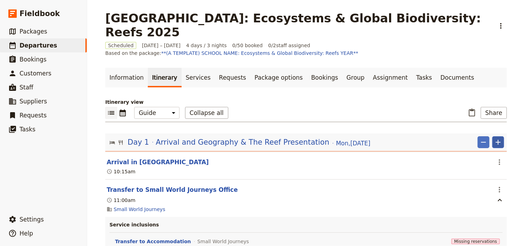
click at [497, 138] on icon "Add" at bounding box center [498, 142] width 8 height 8
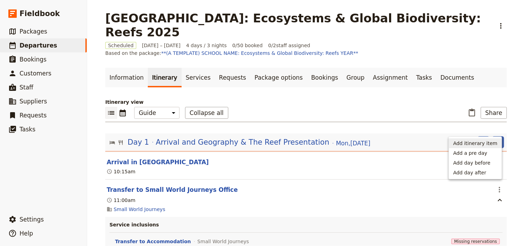
click at [482, 142] on span "Add itinerary item" at bounding box center [476, 143] width 44 height 7
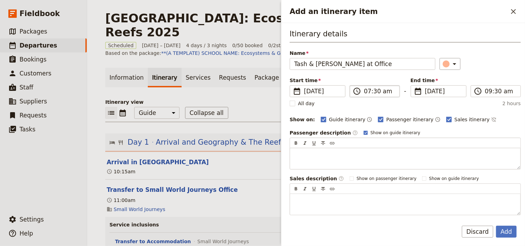
type input "Tash & [PERSON_NAME] at Office"
click at [366, 92] on input "07:30 am" at bounding box center [379, 91] width 31 height 8
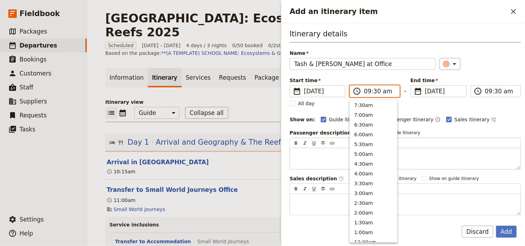
scroll to position [275, 0]
click at [374, 92] on input "09:30 am" at bounding box center [379, 91] width 31 height 8
type input "09:15 am"
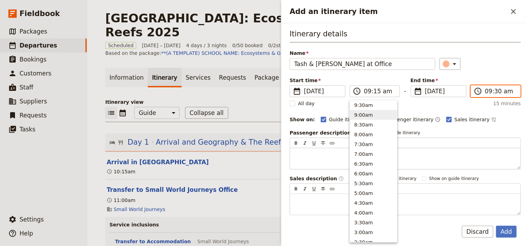
click at [495, 91] on input "09:30 am" at bounding box center [500, 91] width 31 height 8
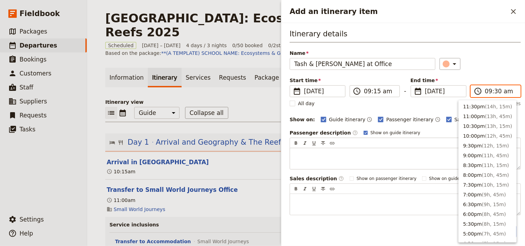
scroll to position [303, 0]
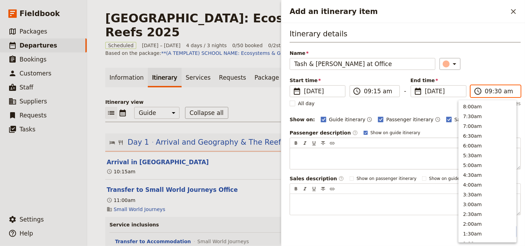
click at [494, 91] on input "09:30 am" at bounding box center [500, 91] width 31 height 8
type input "09:15 am"
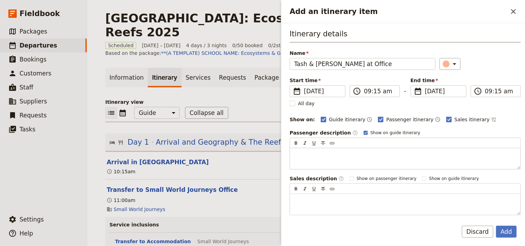
click at [495, 71] on div "Itinerary details Name [PERSON_NAME] & [PERSON_NAME] at Office ​ Start time ​ […" at bounding box center [405, 122] width 231 height 186
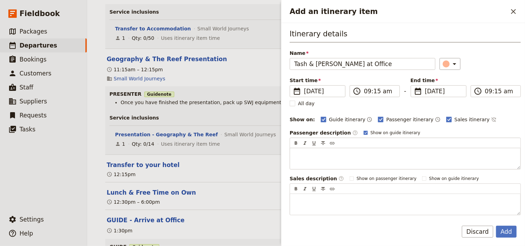
scroll to position [251, 0]
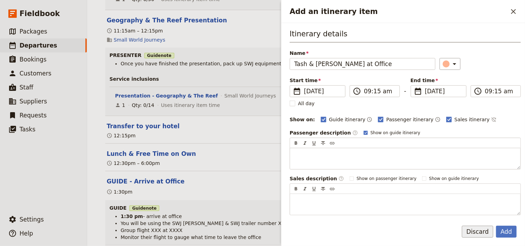
click at [478, 231] on button "Discard" at bounding box center [477, 231] width 31 height 12
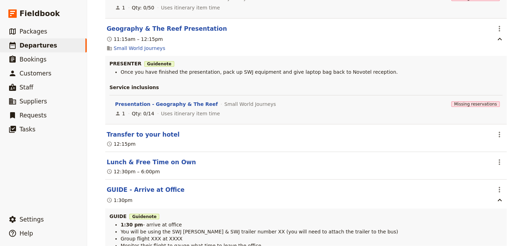
scroll to position [312, 0]
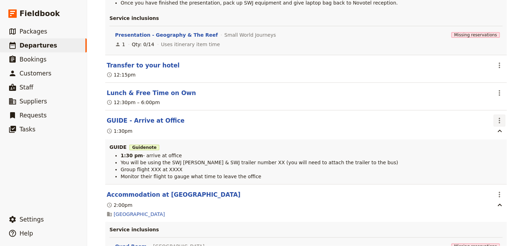
click at [502, 116] on icon "Actions" at bounding box center [500, 120] width 8 height 8
click at [486, 121] on span "Edit this itinerary item" at bounding box center [465, 121] width 55 height 7
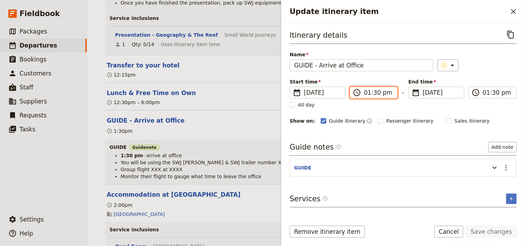
click at [368, 92] on input "01:30 pm" at bounding box center [378, 92] width 29 height 8
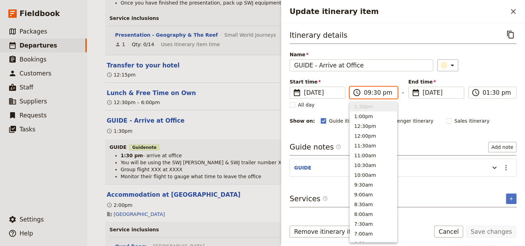
scroll to position [40, 0]
click at [374, 91] on input "09:30 pm" at bounding box center [378, 92] width 29 height 8
type input "09:15 am"
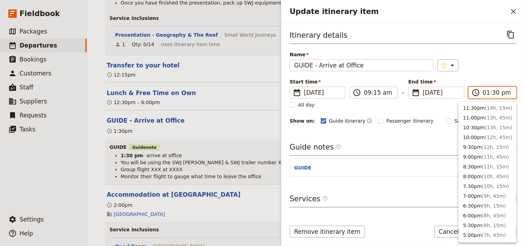
click at [484, 92] on input "01:30 pm" at bounding box center [497, 92] width 29 height 8
click at [494, 93] on input "09:30 pm" at bounding box center [497, 92] width 29 height 8
type input "09:15 am"
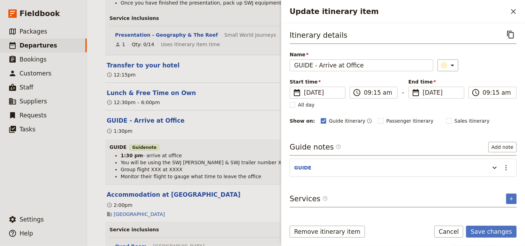
click at [498, 79] on div "Start time ​ [DATE] [DATE] [DATE] 09:15 ​ 09:15 am - End time ​ [DATE] [DATE] […" at bounding box center [403, 88] width 227 height 20
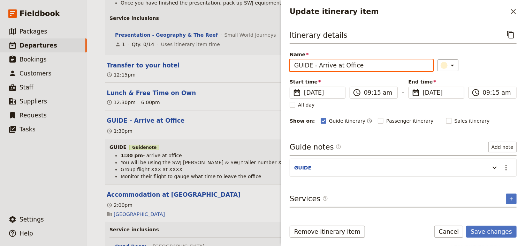
drag, startPoint x: 312, startPoint y: 65, endPoint x: 284, endPoint y: 64, distance: 27.6
click at [284, 64] on div "Itinerary details ​ Name GUIDE - Arrive at Office ​ Start time ​ [DATE] [DATE] …" at bounding box center [404, 119] width 244 height 192
type input "Tash & [PERSON_NAME] at Office"
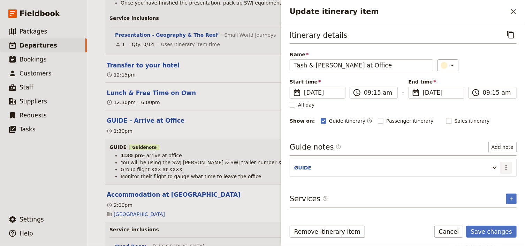
click at [507, 167] on icon "Actions" at bounding box center [506, 167] width 8 height 8
click at [489, 182] on span "Edit note" at bounding box center [487, 181] width 22 height 7
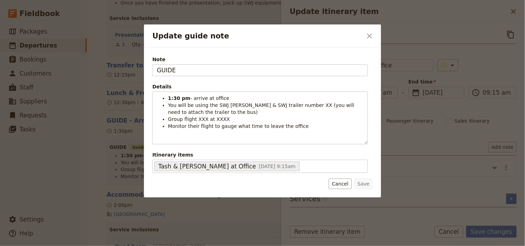
drag, startPoint x: 185, startPoint y: 71, endPoint x: 107, endPoint y: 66, distance: 78.0
click at [111, 246] on div "Update guide note ​ Note GUIDE Details 1:30 pm - arrive at office You will be u…" at bounding box center [262, 246] width 525 height 0
type input "TASH & [PERSON_NAME]"
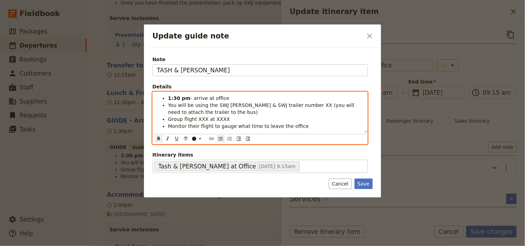
click at [170, 98] on strong "1:30 pm" at bounding box center [179, 98] width 22 height 6
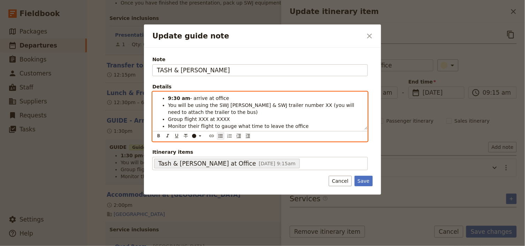
click at [168, 105] on span "You will be using the SWJ [PERSON_NAME] & SWJ trailer number XX (you will need …" at bounding box center [262, 108] width 188 height 13
drag, startPoint x: 183, startPoint y: 105, endPoint x: 165, endPoint y: 106, distance: 17.9
click at [165, 106] on ul "9:30 am - arrive at office [PERSON_NAME] will be using the SWJ [PERSON_NAME] & …" at bounding box center [260, 112] width 207 height 35
click at [156, 136] on icon "Format bold" at bounding box center [159, 136] width 6 height 6
drag, startPoint x: 311, startPoint y: 105, endPoint x: 305, endPoint y: 105, distance: 5.9
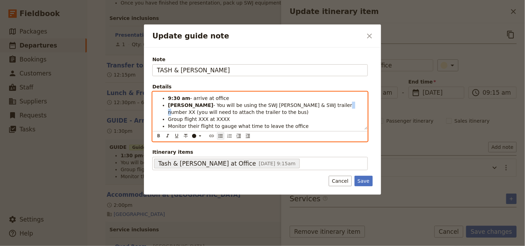
click at [305, 105] on span "- You will be using the SWJ [PERSON_NAME] & SWJ trailer number XX (you will nee…" at bounding box center [261, 108] width 186 height 13
drag, startPoint x: 204, startPoint y: 119, endPoint x: 196, endPoint y: 119, distance: 8.7
click at [196, 119] on span "Group flight XXX at XXXX" at bounding box center [199, 119] width 62 height 6
drag, startPoint x: 232, startPoint y: 118, endPoint x: 219, endPoint y: 118, distance: 13.6
click at [219, 118] on li "Group flight VA1413 at XXXX" at bounding box center [265, 118] width 195 height 7
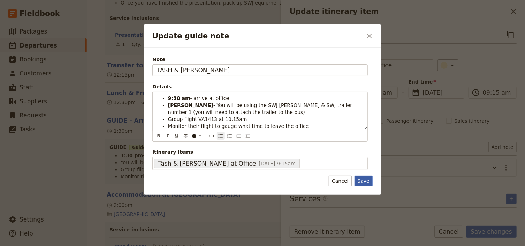
click at [360, 181] on button "Save" at bounding box center [364, 181] width 18 height 10
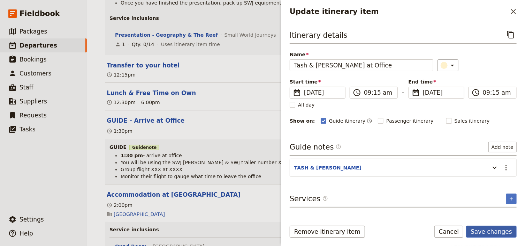
click at [486, 232] on button "Save changes" at bounding box center [492, 231] width 51 height 12
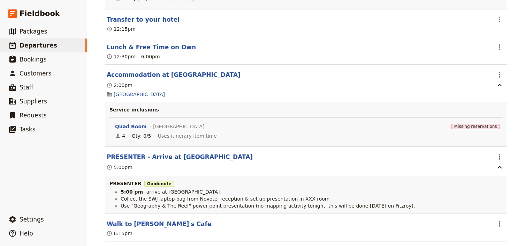
scroll to position [432, 0]
click at [496, 152] on icon "Actions" at bounding box center [500, 156] width 8 height 8
click at [491, 159] on span "Edit this itinerary item" at bounding box center [465, 157] width 55 height 7
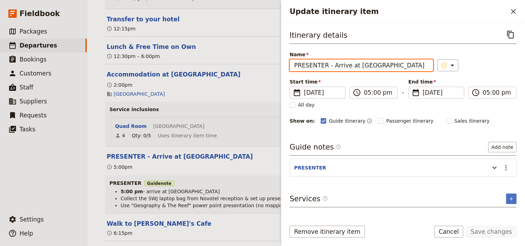
drag, startPoint x: 328, startPoint y: 66, endPoint x: 288, endPoint y: 65, distance: 39.8
click at [288, 65] on div "Itinerary details ​ Name PRESENTER - Arrive at [GEOGRAPHIC_DATA] ​ Start time ​…" at bounding box center [404, 119] width 244 height 192
drag, startPoint x: 358, startPoint y: 66, endPoint x: 338, endPoint y: 66, distance: 19.5
click at [338, 66] on input "[PERSON_NAME] at [GEOGRAPHIC_DATA]" at bounding box center [362, 65] width 144 height 12
type input "[PERSON_NAME] at Office"
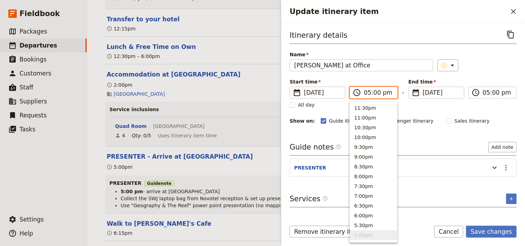
click at [369, 92] on input "05:00 pm" at bounding box center [378, 92] width 29 height 8
type input "10:45 am"
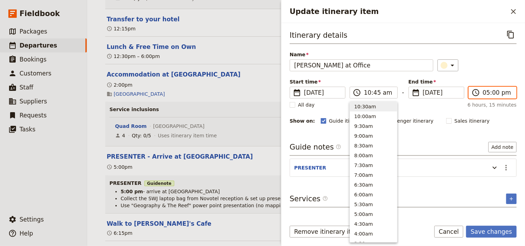
click at [483, 92] on input "05:00 pm" at bounding box center [497, 92] width 29 height 8
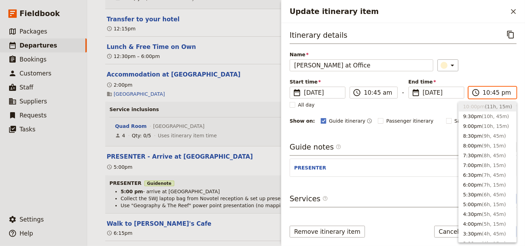
scroll to position [21, 0]
type input "10:45 am"
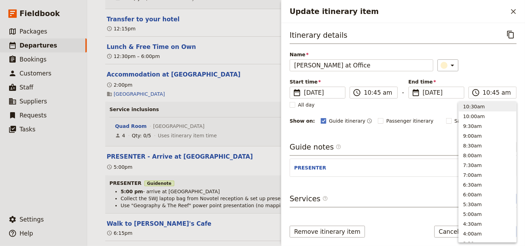
click at [478, 74] on div "Itinerary details ​ Name [PERSON_NAME] at Office ​ Start time ​ [DATE] [DATE] […" at bounding box center [403, 77] width 227 height 96
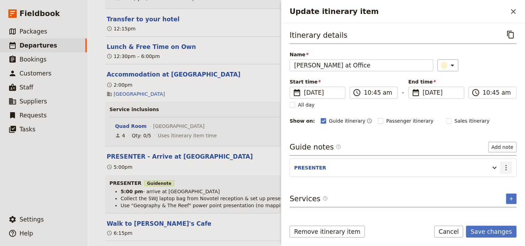
click at [509, 166] on icon "Actions" at bounding box center [506, 167] width 8 height 8
drag, startPoint x: 491, startPoint y: 184, endPoint x: 488, endPoint y: 181, distance: 3.8
click at [488, 181] on span "Edit note" at bounding box center [487, 181] width 22 height 7
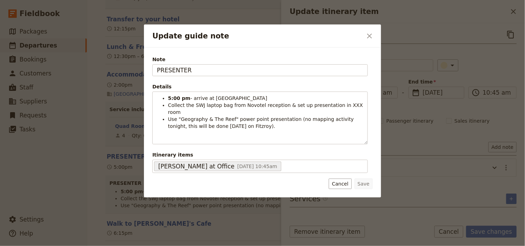
drag, startPoint x: 194, startPoint y: 71, endPoint x: 135, endPoint y: 60, distance: 59.7
click at [136, 246] on div "Update guide note ​ Note PRESENTER Details 5:00 pm - arrive at [GEOGRAPHIC_DATA…" at bounding box center [262, 246] width 525 height 0
type input "[PERSON_NAME]"
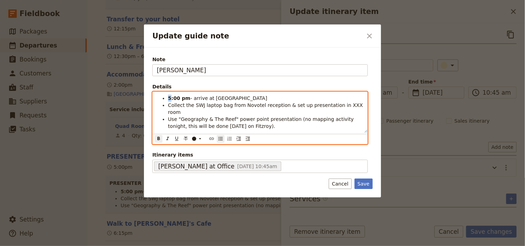
click at [168, 98] on li "5:00 pm - arrive at [GEOGRAPHIC_DATA]" at bounding box center [265, 98] width 195 height 7
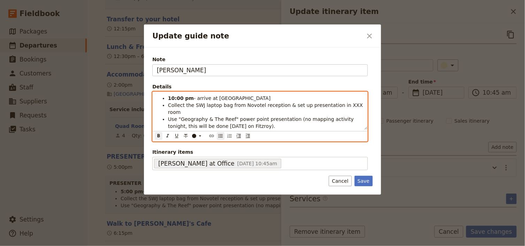
click at [180, 98] on strong "10:00 pm" at bounding box center [181, 98] width 26 height 6
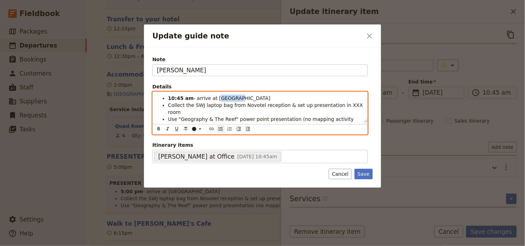
drag, startPoint x: 230, startPoint y: 99, endPoint x: 214, endPoint y: 99, distance: 16.1
click at [214, 99] on li "10:45 am - arrive at [GEOGRAPHIC_DATA]" at bounding box center [265, 98] width 195 height 7
drag, startPoint x: 297, startPoint y: 105, endPoint x: 169, endPoint y: 107, distance: 128.4
click at [169, 107] on span "Collect the SWJ laptop bag from Novotel reception & set up presentation in XXX …" at bounding box center [266, 108] width 196 height 13
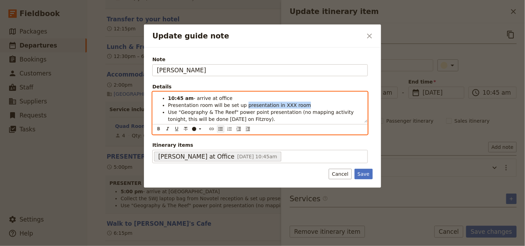
drag, startPoint x: 298, startPoint y: 106, endPoint x: 239, endPoint y: 104, distance: 59.0
click at [239, 104] on li "Presentation room will be set up presentation in XXX room" at bounding box center [265, 105] width 195 height 7
drag, startPoint x: 349, startPoint y: 111, endPoint x: 333, endPoint y: 112, distance: 15.8
click at [333, 112] on span "Use "Geography & The Reef" power point presentation (no mapping activity tonigh…" at bounding box center [261, 115] width 187 height 13
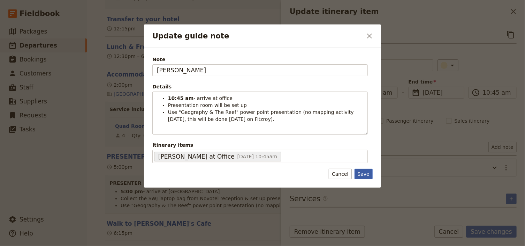
click at [360, 173] on button "Save" at bounding box center [364, 174] width 18 height 10
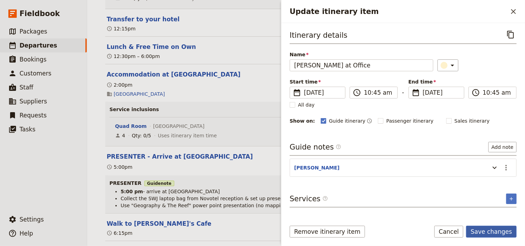
click at [491, 229] on button "Save changes" at bounding box center [492, 231] width 51 height 12
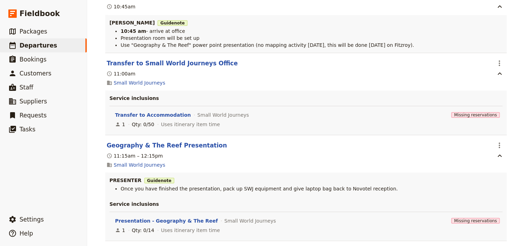
scroll to position [274, 0]
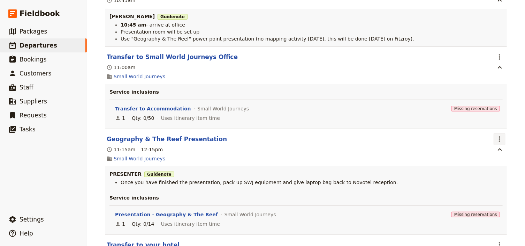
click at [500, 135] on icon "Actions" at bounding box center [500, 139] width 8 height 8
click at [489, 140] on span "Edit this itinerary item" at bounding box center [465, 140] width 55 height 7
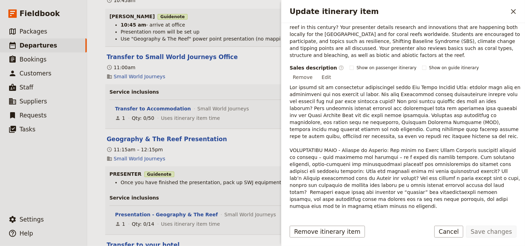
scroll to position [211, 0]
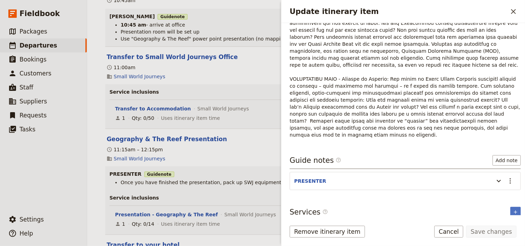
drag, startPoint x: 509, startPoint y: 152, endPoint x: 504, endPoint y: 158, distance: 8.1
click at [509, 177] on icon "Actions" at bounding box center [511, 181] width 8 height 8
click at [492, 164] on span "Edit note" at bounding box center [487, 165] width 22 height 7
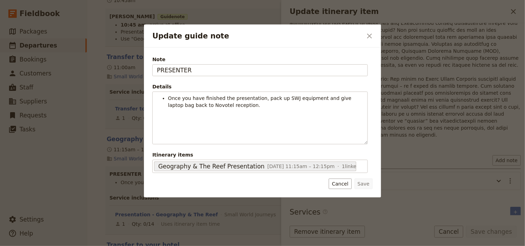
drag, startPoint x: 188, startPoint y: 67, endPoint x: 158, endPoint y: 64, distance: 30.2
click at [158, 64] on div "Note PRESENTER" at bounding box center [260, 66] width 216 height 20
type input "[PERSON_NAME]"
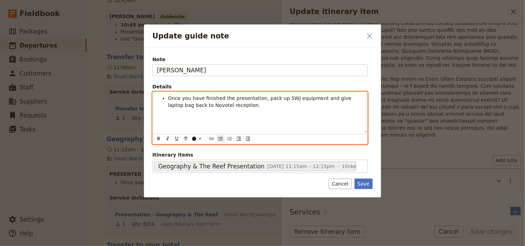
drag, startPoint x: 258, startPoint y: 98, endPoint x: 268, endPoint y: 108, distance: 14.1
click at [268, 108] on li "Once you have finished the presentation, pack up SWJ equipment and give laptop …" at bounding box center [265, 102] width 195 height 14
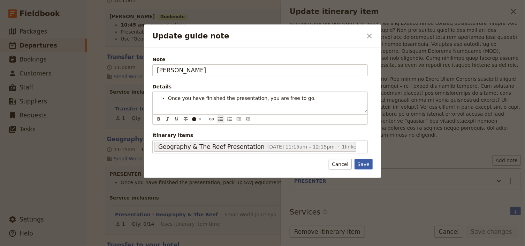
click at [366, 165] on div "Note [PERSON_NAME] Details Once you have finished the presentation, you are fre…" at bounding box center [262, 112] width 237 height 130
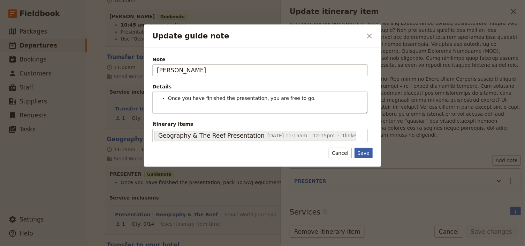
click at [365, 152] on button "Save" at bounding box center [364, 153] width 18 height 10
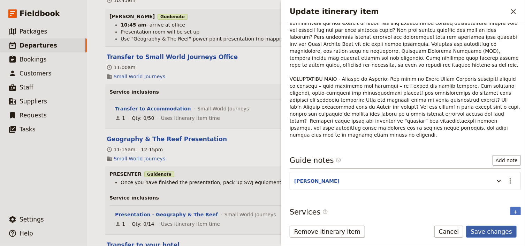
click at [477, 229] on button "Save changes" at bounding box center [492, 231] width 51 height 12
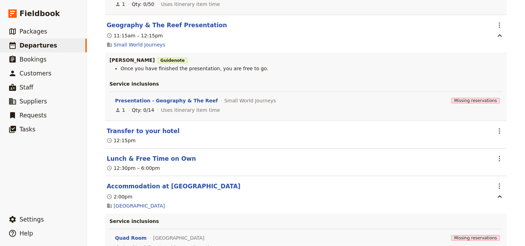
scroll to position [413, 0]
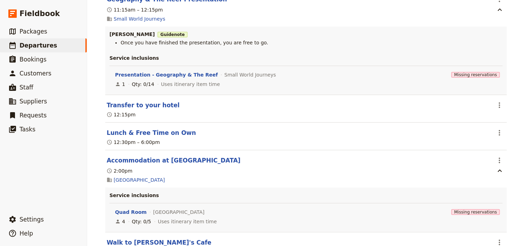
click at [497, 101] on icon "Actions" at bounding box center [500, 105] width 8 height 8
click at [490, 107] on span "Edit this itinerary item" at bounding box center [465, 106] width 55 height 7
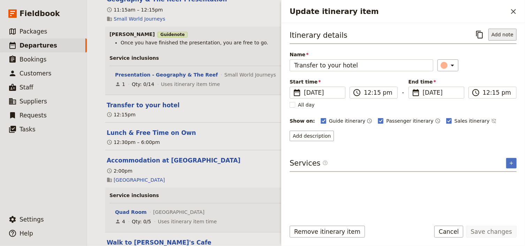
click at [495, 34] on button "Add note" at bounding box center [503, 35] width 28 height 12
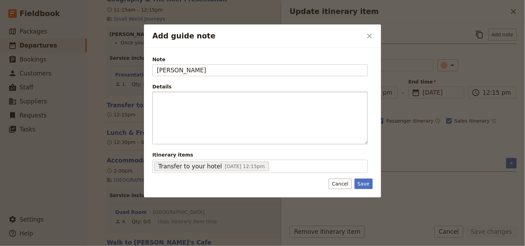
type input "[PERSON_NAME]"
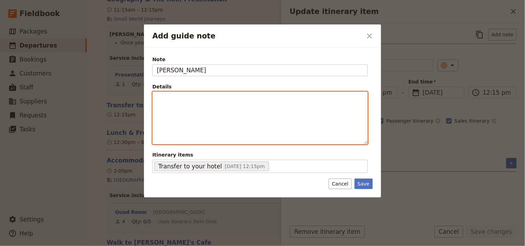
click at [215, 102] on div "Add guide note" at bounding box center [260, 118] width 215 height 52
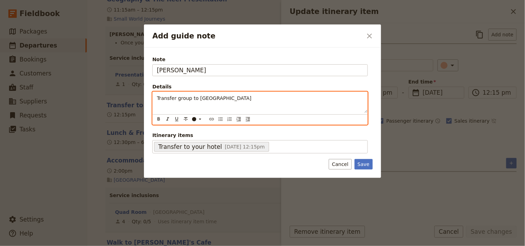
click at [210, 99] on span "Transfer group to [GEOGRAPHIC_DATA]" at bounding box center [204, 98] width 95 height 6
click at [219, 119] on icon "Bulleted list" at bounding box center [221, 119] width 6 height 6
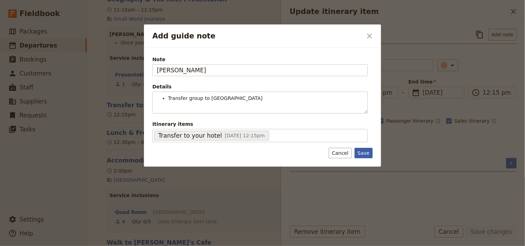
drag, startPoint x: 361, startPoint y: 163, endPoint x: 380, endPoint y: 169, distance: 20.0
click at [361, 163] on div "Note [PERSON_NAME] Details Transfer group to [GEOGRAPHIC_DATA] ​ ​ ​ ​ ​ ​ ​ ​ …" at bounding box center [262, 106] width 237 height 119
click at [364, 155] on button "Save" at bounding box center [364, 153] width 18 height 10
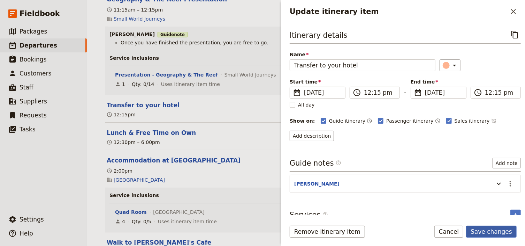
click at [488, 232] on button "Save changes" at bounding box center [492, 231] width 51 height 12
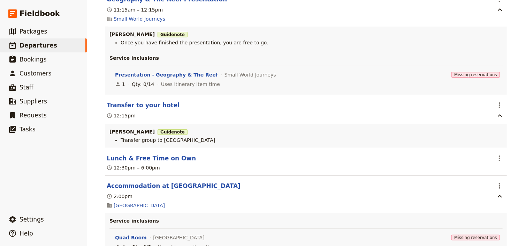
scroll to position [441, 0]
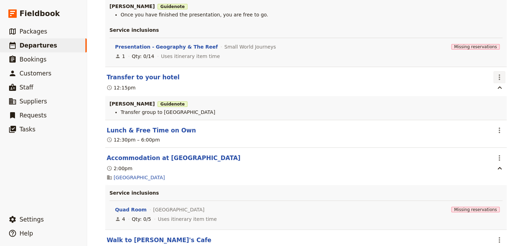
click at [496, 73] on icon "Actions" at bounding box center [500, 77] width 8 height 8
click at [493, 80] on span "Edit this itinerary item" at bounding box center [465, 78] width 55 height 7
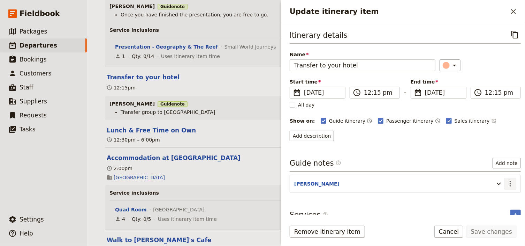
click at [510, 182] on icon "Actions" at bounding box center [510, 184] width 1 height 6
click at [497, 194] on span "Edit note" at bounding box center [487, 197] width 22 height 7
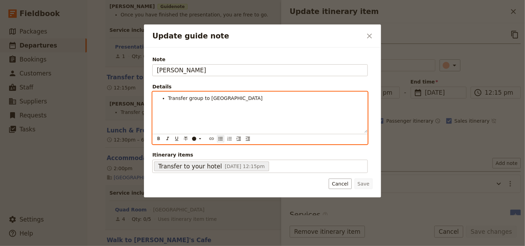
click at [260, 99] on li "Transfer group to [GEOGRAPHIC_DATA]" at bounding box center [265, 98] width 195 height 7
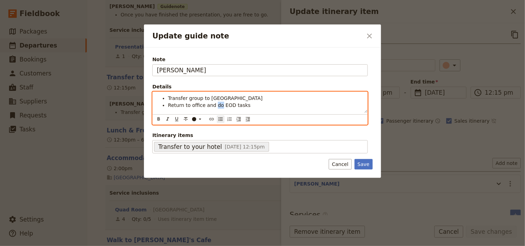
drag, startPoint x: 217, startPoint y: 105, endPoint x: 213, endPoint y: 105, distance: 4.2
click at [213, 105] on span "Return to office and do EOD tasks" at bounding box center [209, 105] width 83 height 6
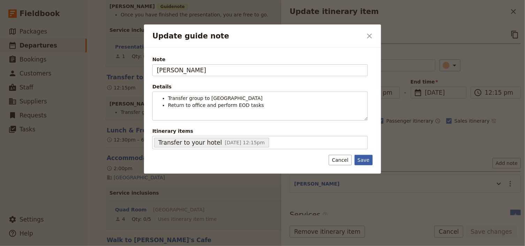
click at [363, 163] on button "Save" at bounding box center [364, 160] width 18 height 10
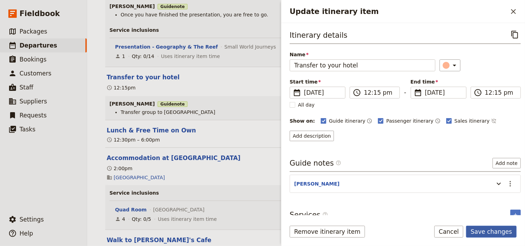
click at [482, 228] on button "Save changes" at bounding box center [492, 231] width 51 height 12
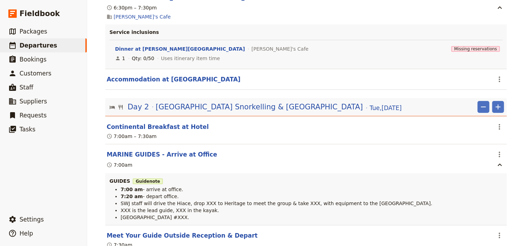
scroll to position [748, 0]
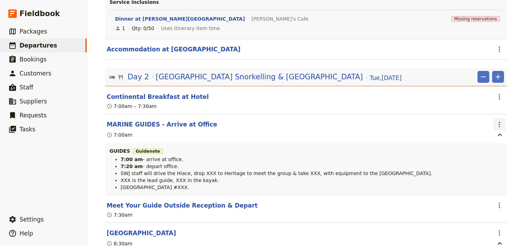
click at [497, 120] on icon "Actions" at bounding box center [500, 124] width 8 height 8
click at [494, 127] on span "Edit this itinerary item" at bounding box center [468, 126] width 61 height 7
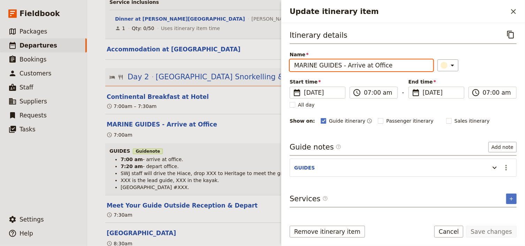
click at [336, 65] on input "MARINE GUIDES - Arrive at Office" at bounding box center [362, 65] width 144 height 12
drag, startPoint x: 333, startPoint y: 64, endPoint x: 287, endPoint y: 64, distance: 45.7
click at [287, 64] on div "Itinerary details ​ Name MARINE GUIDES - Arrive at Office ​ Start time ​ [DATE]…" at bounding box center [404, 119] width 244 height 192
type input "[PERSON_NAME] & xxx - Arrive at Office"
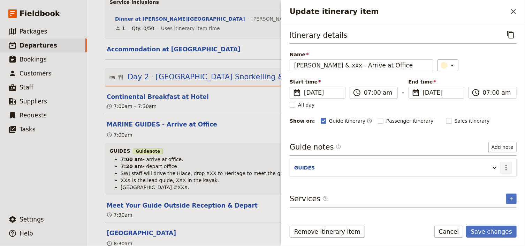
click at [508, 167] on icon "Actions" at bounding box center [506, 167] width 8 height 8
click at [483, 179] on span "Edit note" at bounding box center [487, 181] width 22 height 7
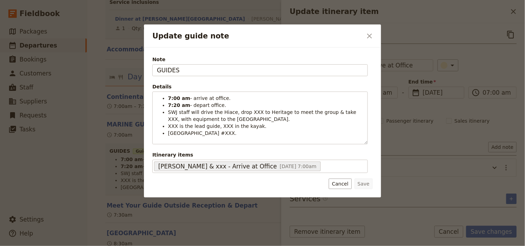
drag, startPoint x: 179, startPoint y: 73, endPoint x: 120, endPoint y: 63, distance: 59.8
click at [120, 246] on div "Update guide note ​ Note GUIDES Details 7:00 am - arrive at office. 7:20 am - d…" at bounding box center [262, 246] width 525 height 0
type input "[PERSON_NAME] & XXX"
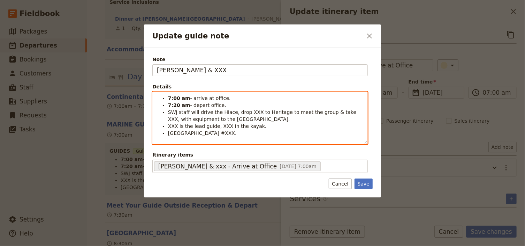
click at [209, 124] on span "XXX is the lead guide, XXX in the kayak." at bounding box center [217, 126] width 98 height 6
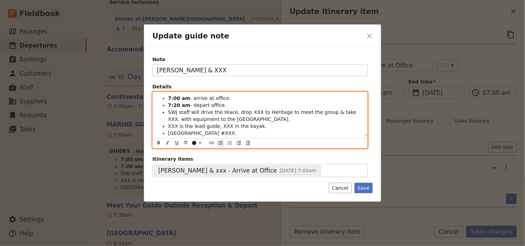
click at [232, 133] on span "[GEOGRAPHIC_DATA] #XXX." at bounding box center [202, 133] width 69 height 6
click at [228, 133] on span "[GEOGRAPHIC_DATA] #XXX." at bounding box center [202, 133] width 69 height 6
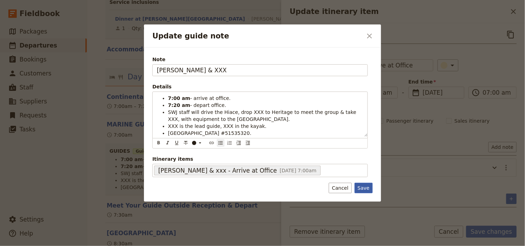
click at [369, 187] on button "Save" at bounding box center [364, 187] width 18 height 10
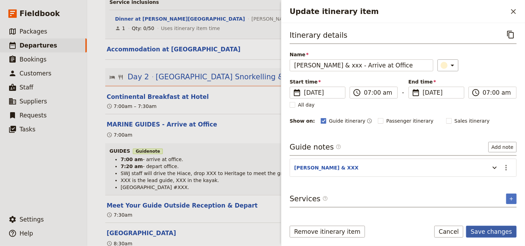
click at [504, 230] on button "Save changes" at bounding box center [492, 231] width 51 height 12
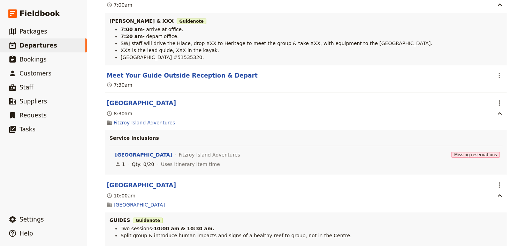
scroll to position [916, 0]
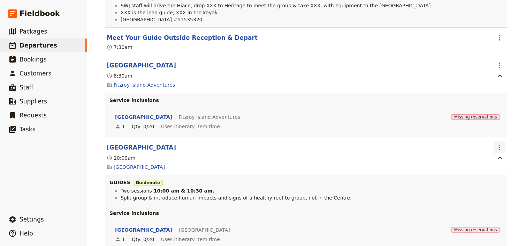
click at [499, 143] on icon "Actions" at bounding box center [500, 147] width 8 height 8
click at [494, 150] on span "Edit this itinerary item" at bounding box center [468, 150] width 61 height 7
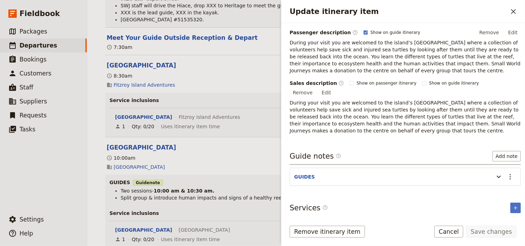
scroll to position [120, 0]
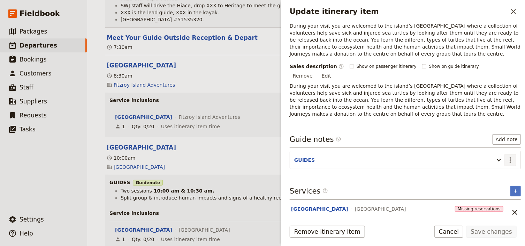
click at [510, 156] on icon "Actions" at bounding box center [511, 160] width 8 height 8
click at [491, 165] on span "Edit note" at bounding box center [487, 165] width 22 height 7
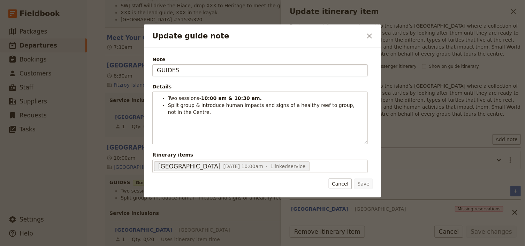
drag, startPoint x: 177, startPoint y: 73, endPoint x: 152, endPoint y: 70, distance: 24.6
click at [152, 70] on input "GUIDES" at bounding box center [260, 70] width 216 height 12
type input "[PERSON_NAME] & xxx"
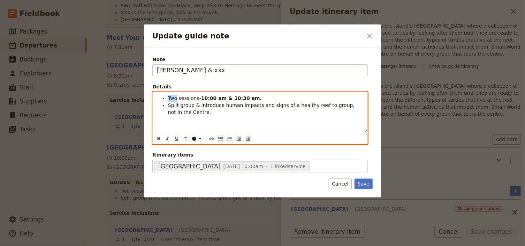
drag, startPoint x: 177, startPoint y: 98, endPoint x: 168, endPoint y: 97, distance: 8.8
click at [168, 97] on li "Two sessions- 10:00 am & 10:30 am." at bounding box center [265, 98] width 195 height 7
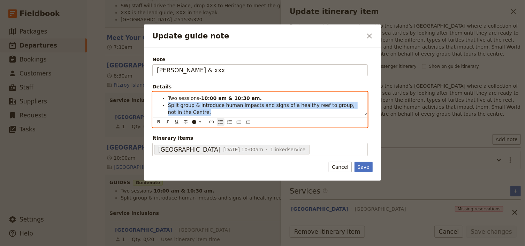
drag, startPoint x: 186, startPoint y: 112, endPoint x: 157, endPoint y: 106, distance: 29.9
click at [157, 106] on ul "Two sessions- 10:00 am & 10:30 am. Split group & introduce human impacts and si…" at bounding box center [260, 105] width 207 height 21
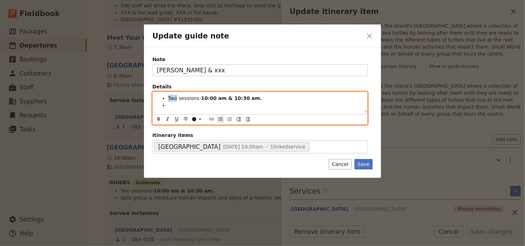
drag, startPoint x: 176, startPoint y: 99, endPoint x: 168, endPoint y: 98, distance: 7.8
click at [168, 98] on span "Two sessions-" at bounding box center [184, 98] width 33 height 6
click at [195, 97] on span "One sessions-" at bounding box center [185, 98] width 34 height 6
drag, startPoint x: 251, startPoint y: 100, endPoint x: 221, endPoint y: 98, distance: 30.8
click at [221, 98] on li "One session- 10:00 am & 10:30 am." at bounding box center [265, 98] width 195 height 7
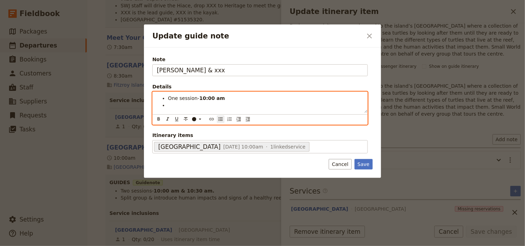
click at [166, 104] on ul "One session- 10:00 am" at bounding box center [260, 102] width 207 height 14
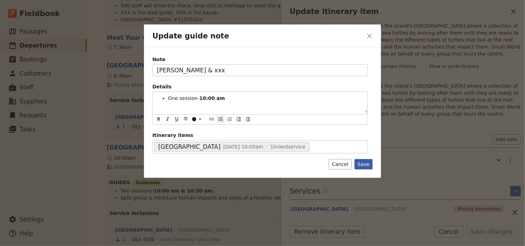
click at [365, 163] on div "Note [PERSON_NAME] & xxx Details One session- 10:00 am ​ ​ ​ ​ ​ ​ ​ ​ ​ ​ One …" at bounding box center [262, 112] width 237 height 130
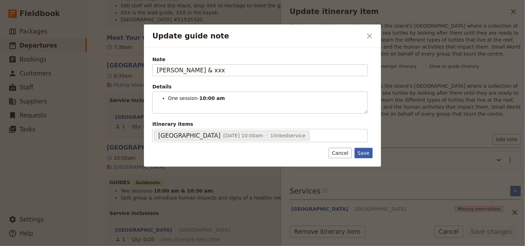
click at [364, 151] on button "Save" at bounding box center [364, 153] width 18 height 10
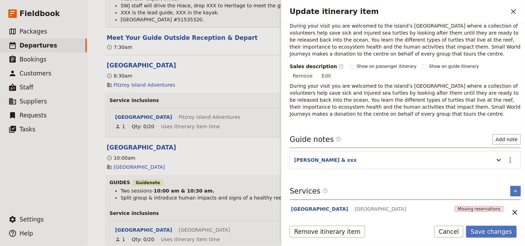
drag, startPoint x: 482, startPoint y: 228, endPoint x: 466, endPoint y: 215, distance: 20.1
click at [482, 228] on button "Save changes" at bounding box center [492, 231] width 51 height 12
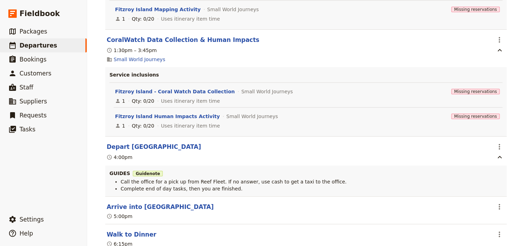
scroll to position [1390, 0]
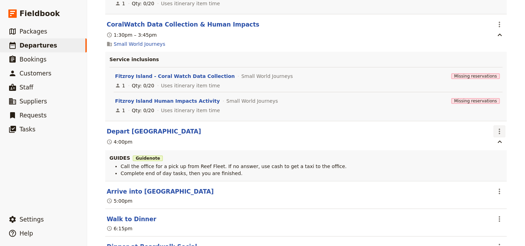
click at [500, 127] on icon "Actions" at bounding box center [500, 131] width 8 height 8
click at [497, 142] on span "Delete this itinerary item" at bounding box center [468, 145] width 61 height 7
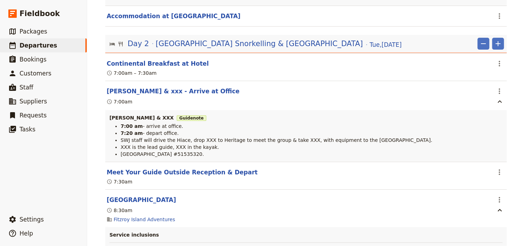
scroll to position [776, 0]
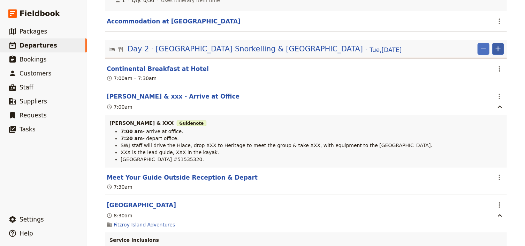
click at [495, 45] on icon "Add" at bounding box center [498, 49] width 8 height 8
click at [476, 49] on span "Add itinerary item" at bounding box center [476, 51] width 44 height 7
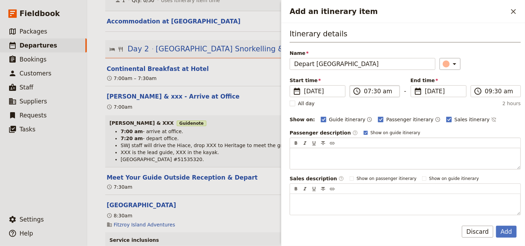
type input "Depart [GEOGRAPHIC_DATA]"
click at [367, 90] on input "07:30 am" at bounding box center [379, 91] width 31 height 8
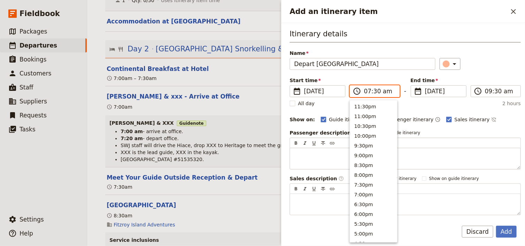
scroll to position [314, 0]
click at [373, 90] on input "04:30 am" at bounding box center [379, 91] width 31 height 8
type input "04:00 pm"
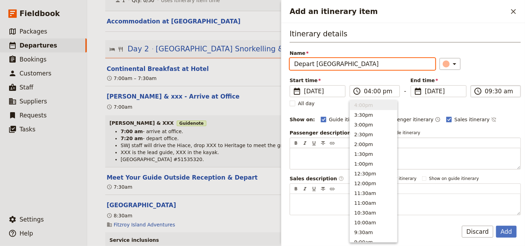
type input "04:00 pm"
click at [485, 91] on input "04:00 pm" at bounding box center [500, 91] width 31 height 8
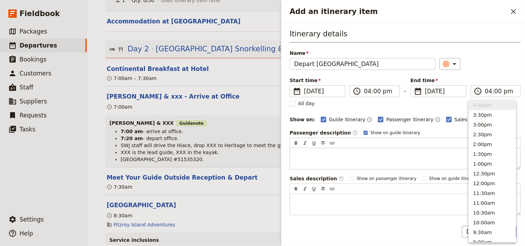
click at [491, 69] on div "​" at bounding box center [480, 64] width 81 height 12
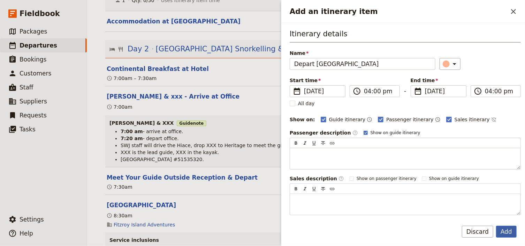
click at [506, 232] on button "Add" at bounding box center [507, 231] width 21 height 12
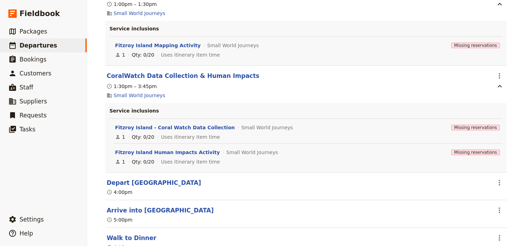
scroll to position [1362, 0]
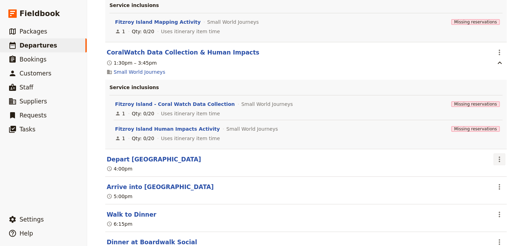
drag, startPoint x: 499, startPoint y: 148, endPoint x: 498, endPoint y: 153, distance: 5.3
click at [499, 155] on icon "Actions" at bounding box center [500, 159] width 8 height 8
click at [489, 162] on span "Edit this itinerary item" at bounding box center [465, 163] width 55 height 7
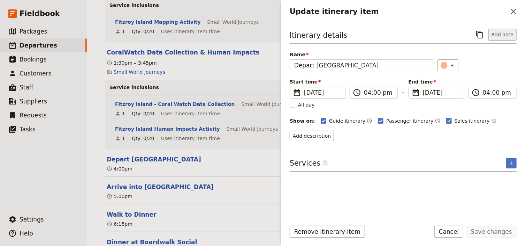
click at [511, 32] on button "Add note" at bounding box center [503, 35] width 28 height 12
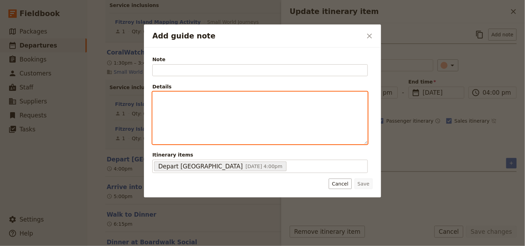
click at [229, 110] on div "Add guide note" at bounding box center [260, 118] width 215 height 52
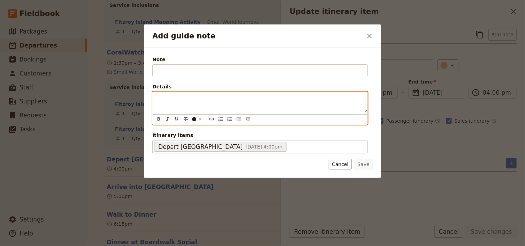
drag, startPoint x: 229, startPoint y: 110, endPoint x: 198, endPoint y: 93, distance: 35.3
click at [198, 93] on div "Add guide note" at bounding box center [260, 102] width 215 height 21
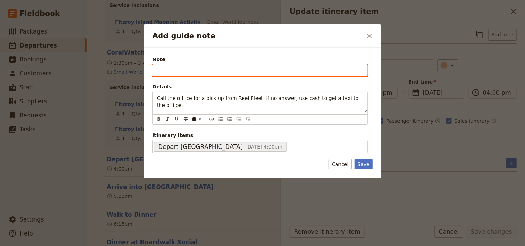
click at [164, 70] on input "Note" at bounding box center [260, 70] width 216 height 12
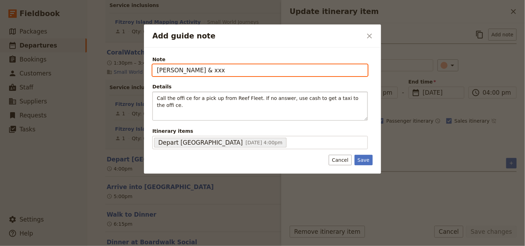
type input "[PERSON_NAME] & xxx"
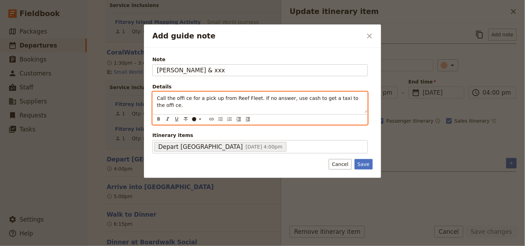
click at [158, 99] on span "Call the offi ce for a pick up from Reef Fleet. If no answer, use cash to get a…" at bounding box center [258, 101] width 203 height 13
click at [156, 99] on div "Call the offi ce for a pick up from Reef Fleet. If no answer, use cash to get a…" at bounding box center [260, 102] width 215 height 21
click at [202, 119] on icon "Add guide note" at bounding box center [200, 119] width 6 height 6
click at [219, 119] on icon "Bulleted list" at bounding box center [221, 118] width 4 height 3
click at [194, 98] on span "Call the offi ce for a pick up from Reef Fleet. If no answer, use cash to get a…" at bounding box center [266, 101] width 197 height 13
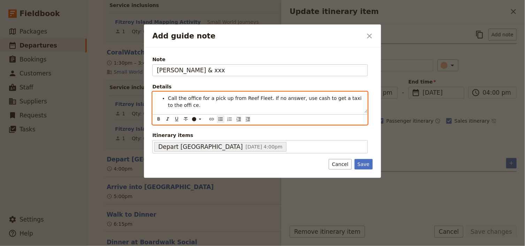
click at [167, 106] on ul "Call the office for a pick up from Reef Fleet. If no answer, use cash to get a …" at bounding box center [260, 102] width 207 height 14
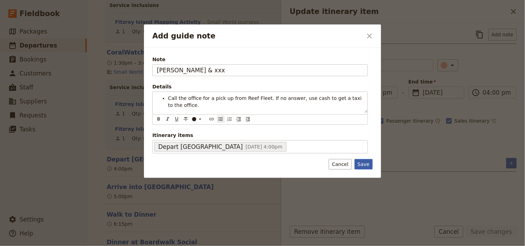
click at [364, 162] on button "Save" at bounding box center [364, 164] width 18 height 10
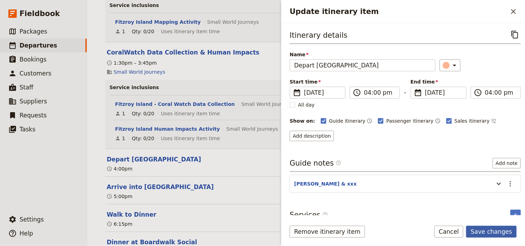
click at [481, 231] on button "Save changes" at bounding box center [492, 231] width 51 height 12
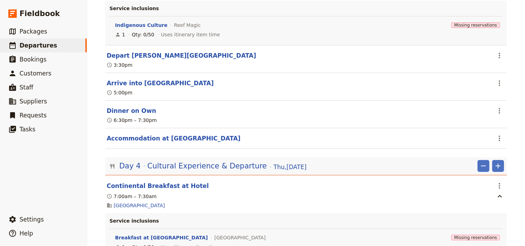
scroll to position [2228, 0]
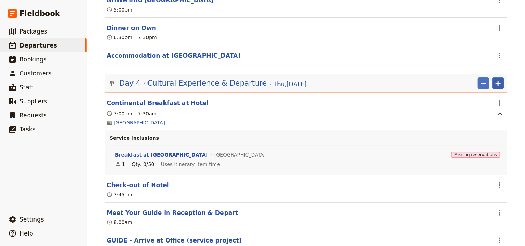
click at [497, 79] on icon "Add" at bounding box center [498, 83] width 8 height 8
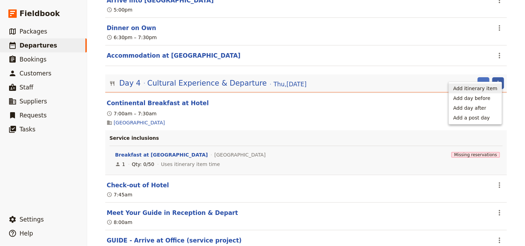
click at [482, 88] on span "Add itinerary item" at bounding box center [476, 88] width 44 height 7
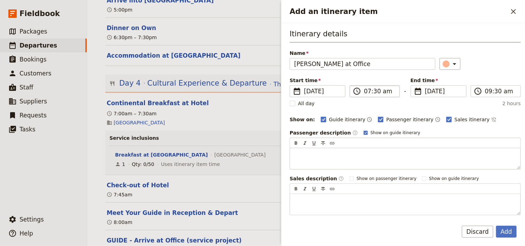
type input "[PERSON_NAME] at Office"
click at [376, 91] on input "07:30 am" at bounding box center [379, 91] width 31 height 8
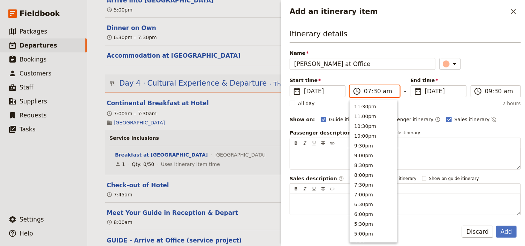
scroll to position [314, 0]
click at [375, 91] on input "07:30 am" at bounding box center [379, 91] width 31 height 8
type input "07:00 am"
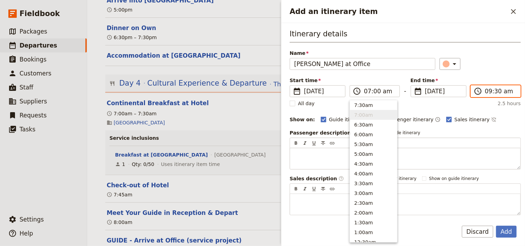
click at [486, 89] on input "09:30 am" at bounding box center [500, 91] width 31 height 8
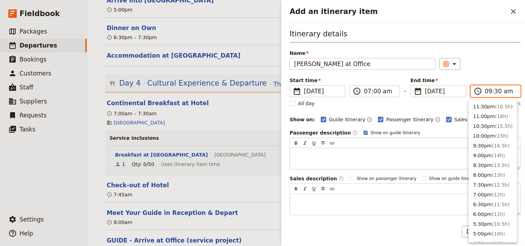
scroll to position [275, 0]
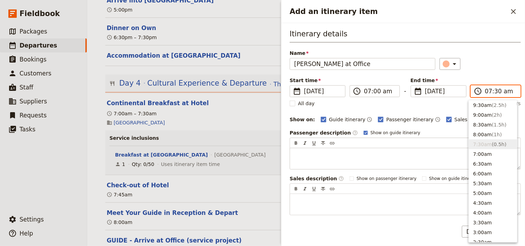
click at [495, 90] on input "07:30 am" at bounding box center [500, 91] width 31 height 8
type input "07:00 am"
drag, startPoint x: 493, startPoint y: 71, endPoint x: 484, endPoint y: 68, distance: 10.0
click at [493, 71] on div "Itinerary details Name [PERSON_NAME] at Office ​ Start time ​ [DATE] [DATE] [DA…" at bounding box center [405, 122] width 231 height 186
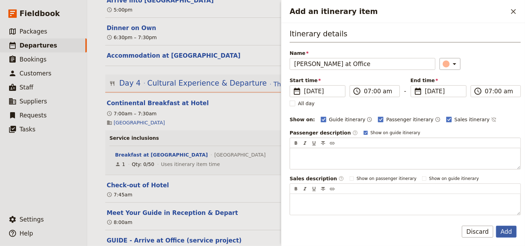
click at [502, 229] on button "Add" at bounding box center [507, 231] width 21 height 12
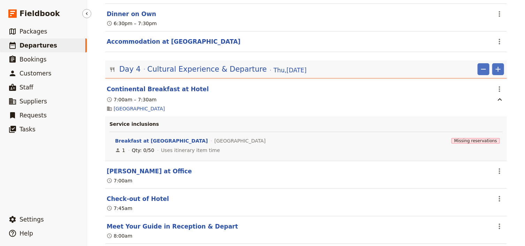
scroll to position [2228, 0]
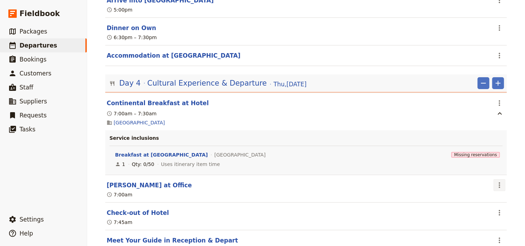
click at [499, 182] on icon "Actions" at bounding box center [499, 185] width 1 height 6
click at [484, 190] on span "Edit this itinerary item" at bounding box center [465, 190] width 55 height 7
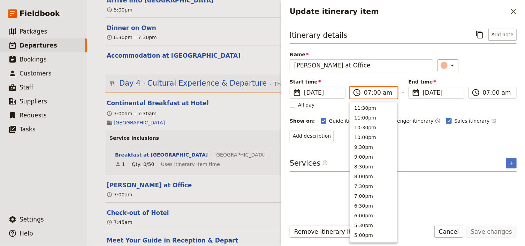
click at [365, 93] on input "07:00 am" at bounding box center [378, 92] width 29 height 8
click at [372, 92] on input "06:00 am" at bounding box center [378, 92] width 29 height 8
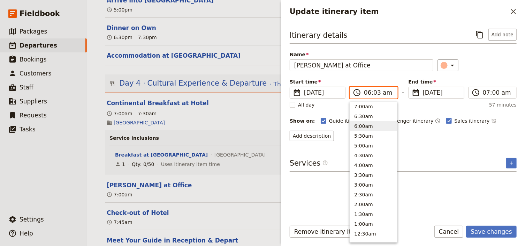
type input "06:30 am"
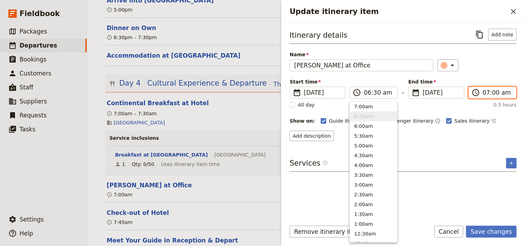
click at [487, 94] on input "07:00 am" at bounding box center [497, 92] width 29 height 8
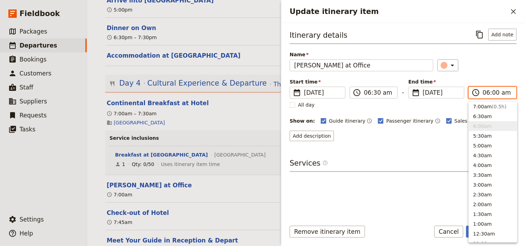
click at [494, 92] on input "06:00 am" at bounding box center [497, 92] width 29 height 8
type input "06:30 am"
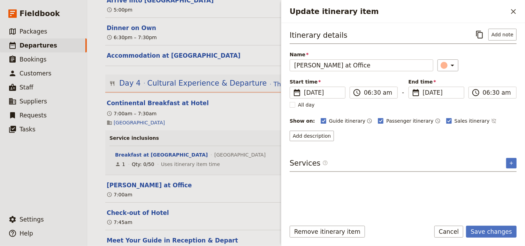
click at [499, 77] on div "Itinerary details ​ Add note Name [PERSON_NAME] at Office ​ Start time ​ [DATE]…" at bounding box center [403, 85] width 227 height 112
click at [305, 131] on button "Add description" at bounding box center [312, 136] width 44 height 10
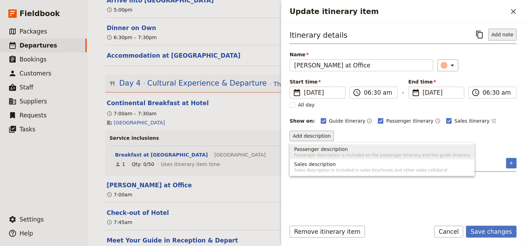
click at [512, 32] on button "Add note" at bounding box center [503, 35] width 28 height 12
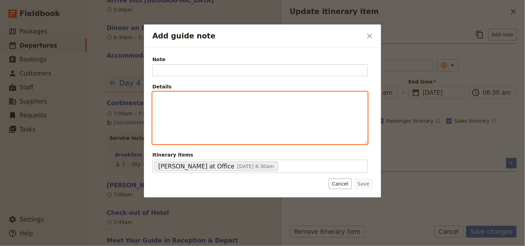
click at [201, 112] on div "Add guide note" at bounding box center [260, 118] width 215 height 52
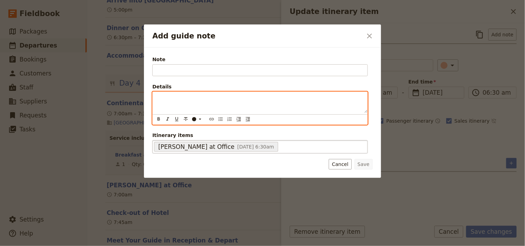
scroll to position [36, 0]
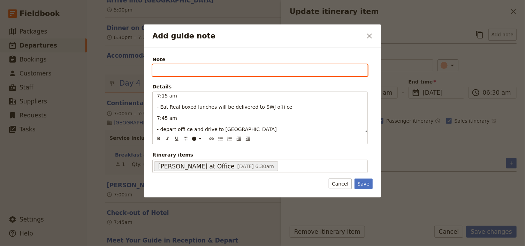
click at [163, 71] on input "Note" at bounding box center [260, 70] width 216 height 12
type input "[PERSON_NAME]"
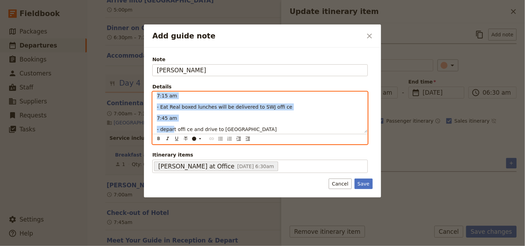
drag, startPoint x: 173, startPoint y: 139, endPoint x: 141, endPoint y: 81, distance: 65.9
click at [141, 246] on div "Add guide note ​ Note [PERSON_NAME] Details 7:00 am - arrive at offi ce You wil…" at bounding box center [262, 246] width 525 height 0
click at [219, 137] on icon "Bulleted list" at bounding box center [221, 139] width 6 height 6
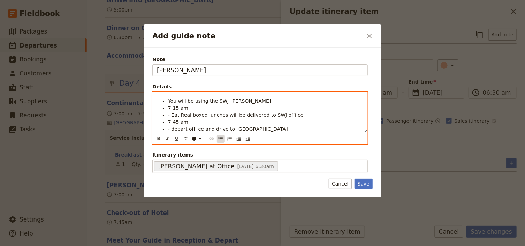
scroll to position [20, 0]
click at [187, 106] on li "7:15 am" at bounding box center [265, 107] width 195 height 7
click at [176, 104] on li "7:15 am" at bounding box center [265, 107] width 195 height 7
click at [169, 99] on span "You will be using the SWJ [PERSON_NAME]" at bounding box center [219, 101] width 103 height 6
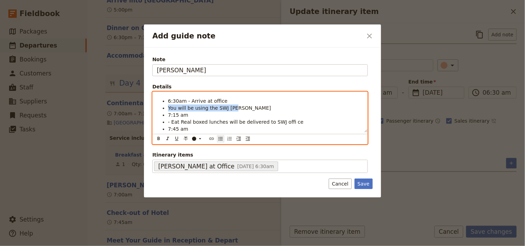
drag, startPoint x: 210, startPoint y: 108, endPoint x: 167, endPoint y: 108, distance: 42.6
click at [167, 108] on ul "6:30am - Arrive at office You will be using the SWJ [PERSON_NAME] 7:15 am - Eat…" at bounding box center [260, 118] width 207 height 42
drag, startPoint x: 183, startPoint y: 109, endPoint x: 169, endPoint y: 108, distance: 14.0
click at [169, 108] on span "6.35am - A cab has been booked to take you to [GEOGRAPHIC_DATA]" at bounding box center [252, 108] width 169 height 6
click at [155, 137] on button "​" at bounding box center [159, 139] width 8 height 8
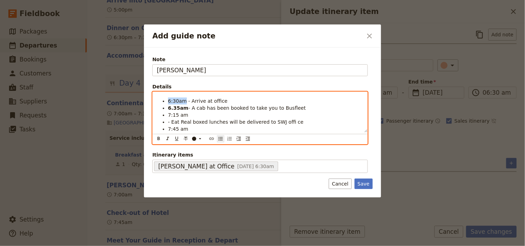
drag, startPoint x: 184, startPoint y: 100, endPoint x: 169, endPoint y: 100, distance: 15.4
click at [169, 100] on span "6:30am - Arrive at office" at bounding box center [198, 101] width 60 height 6
click at [158, 137] on icon "Format bold" at bounding box center [159, 138] width 2 height 3
drag, startPoint x: 171, startPoint y: 114, endPoint x: 167, endPoint y: 114, distance: 3.8
click at [167, 114] on ul "6:30am - Arrive at office 6.35am - A cab has been booked to take you to Busflee…" at bounding box center [260, 118] width 207 height 42
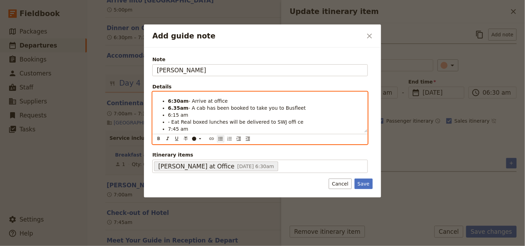
click at [175, 113] on span "6:15 am" at bounding box center [178, 115] width 20 height 6
click at [180, 114] on span "6:45 am" at bounding box center [178, 115] width 20 height 6
click at [185, 115] on li "6:45am" at bounding box center [265, 114] width 195 height 7
drag, startPoint x: 184, startPoint y: 116, endPoint x: 168, endPoint y: 113, distance: 15.9
click at [168, 113] on span "6:45am - Collect Bus 'Jordan' and drive back to office" at bounding box center [233, 115] width 130 height 6
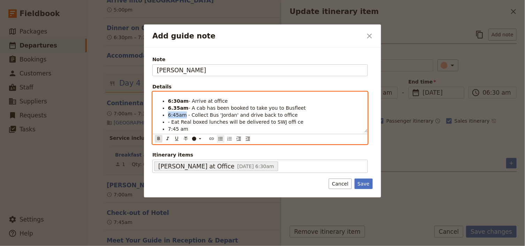
click at [158, 138] on icon "Format bold" at bounding box center [159, 138] width 2 height 3
click at [167, 121] on ul "6:30am - Arrive at office 6.35am - A cab has been booked to take you to Busflee…" at bounding box center [260, 118] width 207 height 42
drag, startPoint x: 292, startPoint y: 124, endPoint x: 296, endPoint y: 124, distance: 4.2
click at [293, 124] on span "7.15am - Eat Real boxed lunches will be delivered to SWJ offi ce" at bounding box center [246, 122] width 156 height 6
drag, startPoint x: 300, startPoint y: 122, endPoint x: 307, endPoint y: 135, distance: 14.2
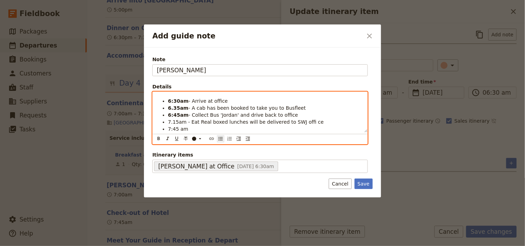
click at [300, 123] on span "7.15am - Eat Real boxed lunches will be delivered to SWJ offi ce" at bounding box center [246, 122] width 156 height 6
drag, startPoint x: 205, startPoint y: 121, endPoint x: 189, endPoint y: 121, distance: 16.4
click at [189, 121] on span "7.15am - Eat Real boxed lunches will be delivered to SWJ office" at bounding box center [245, 122] width 154 height 6
click at [288, 121] on li "7.15am - boxed lunches will be delivered to SWJ office" at bounding box center [265, 121] width 195 height 7
drag, startPoint x: 184, startPoint y: 122, endPoint x: 168, endPoint y: 121, distance: 16.1
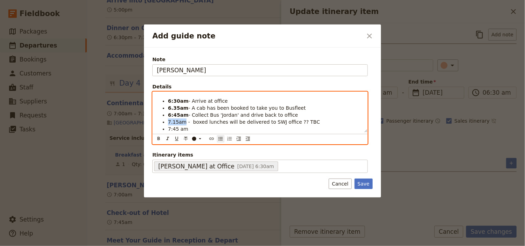
click at [168, 121] on span "7.15am - boxed lunches will be delivered to SWJ office ?? TBC" at bounding box center [244, 122] width 152 height 6
click at [159, 137] on icon "Format bold" at bounding box center [159, 139] width 6 height 6
click at [214, 127] on li "7:45 am" at bounding box center [265, 128] width 195 height 7
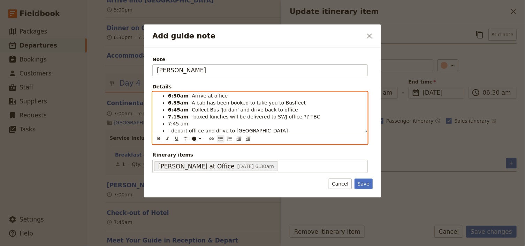
scroll to position [27, 0]
click at [168, 127] on span "- depart offi ce and drive to [GEOGRAPHIC_DATA]" at bounding box center [228, 129] width 120 height 6
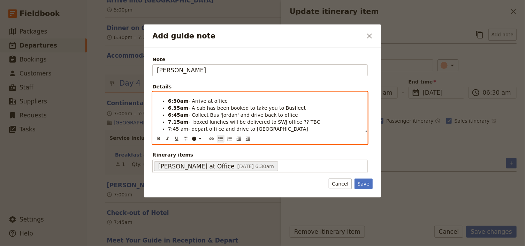
scroll to position [20, 0]
drag, startPoint x: 184, startPoint y: 128, endPoint x: 169, endPoint y: 128, distance: 15.0
click at [169, 128] on span "7:45 am- depart offi ce and drive to [GEOGRAPHIC_DATA]" at bounding box center [238, 129] width 140 height 6
click at [158, 139] on icon "Format bold" at bounding box center [159, 139] width 6 height 6
click at [180, 129] on strong "7:45 am" at bounding box center [179, 129] width 22 height 6
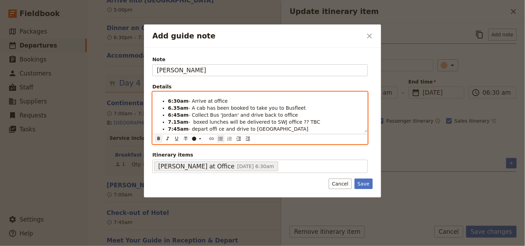
drag, startPoint x: 194, startPoint y: 120, endPoint x: 195, endPoint y: 132, distance: 11.6
click at [194, 121] on span "- boxed lunches will be delivered to SWJ office ?? TBC" at bounding box center [255, 122] width 132 height 6
click at [191, 128] on span "- depart offi ce and drive to [GEOGRAPHIC_DATA]" at bounding box center [249, 129] width 120 height 6
click at [213, 128] on span "- Depart offi ce and drive to [GEOGRAPHIC_DATA]" at bounding box center [249, 129] width 121 height 6
drag, startPoint x: 289, startPoint y: 128, endPoint x: 245, endPoint y: 127, distance: 43.3
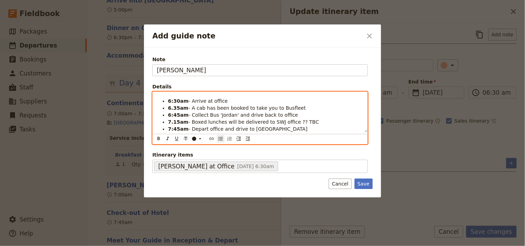
click at [245, 127] on li "7:45am - Depart office and drive to [GEOGRAPHIC_DATA]" at bounding box center [265, 128] width 195 height 7
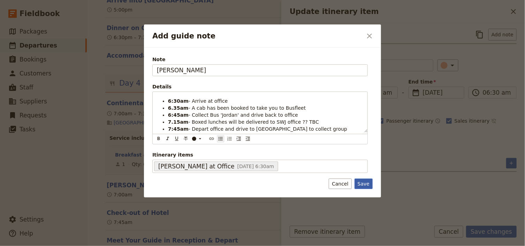
click at [363, 182] on button "Save" at bounding box center [364, 183] width 18 height 10
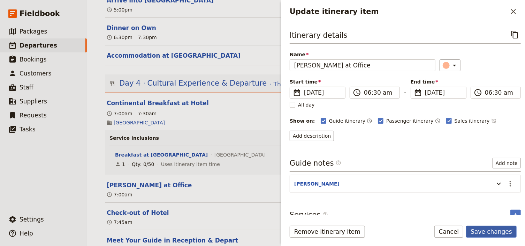
click at [498, 231] on button "Save changes" at bounding box center [492, 231] width 51 height 12
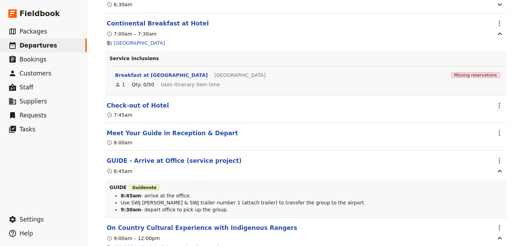
scroll to position [2339, 0]
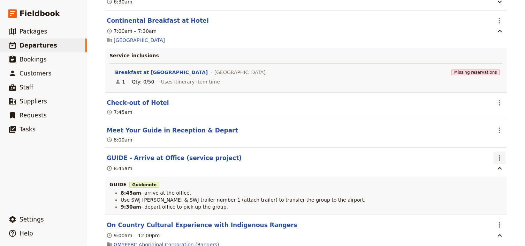
click at [499, 155] on icon "Actions" at bounding box center [499, 158] width 1 height 6
click at [487, 173] on span "Delete this itinerary item" at bounding box center [468, 172] width 61 height 7
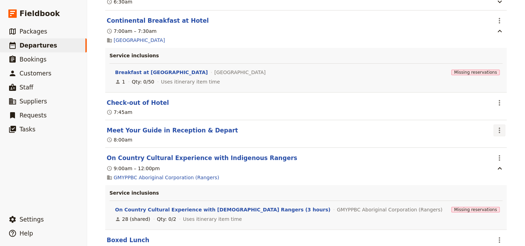
click at [499, 126] on icon "Actions" at bounding box center [500, 130] width 8 height 8
click at [492, 135] on span "Edit this itinerary item" at bounding box center [465, 135] width 55 height 7
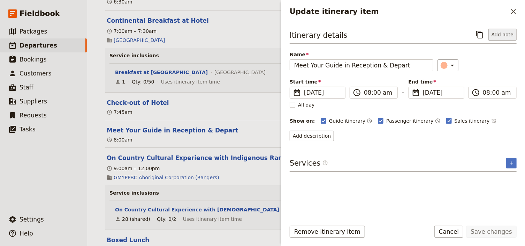
click at [498, 36] on button "Add note" at bounding box center [503, 35] width 28 height 12
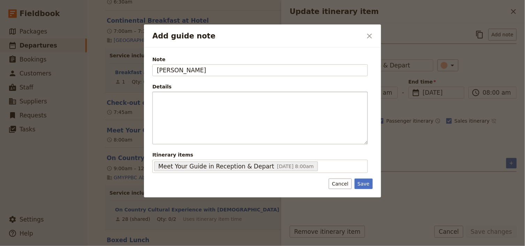
type input "[PERSON_NAME]"
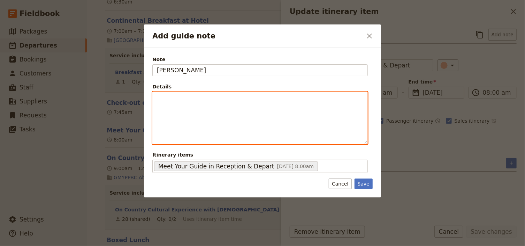
click at [188, 105] on div "Add guide note" at bounding box center [260, 118] width 215 height 52
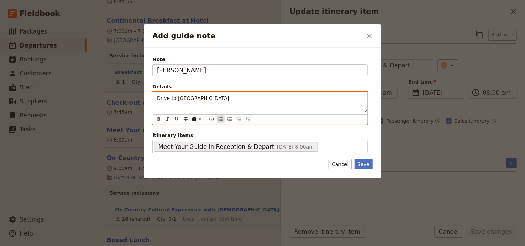
click at [221, 120] on icon "Bulleted list" at bounding box center [221, 118] width 4 height 3
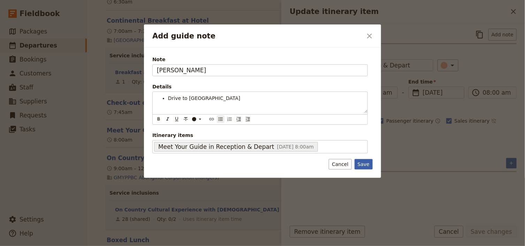
click at [363, 165] on div "Note [PERSON_NAME] Details Drive to Yarrabah ​ ​ ​ ​ ​ ​ ​ ​ ​ ​ Drive to Yarra…" at bounding box center [262, 112] width 237 height 130
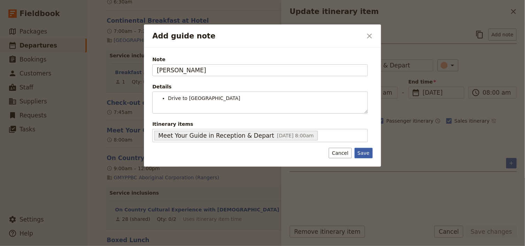
click at [366, 152] on button "Save" at bounding box center [364, 153] width 18 height 10
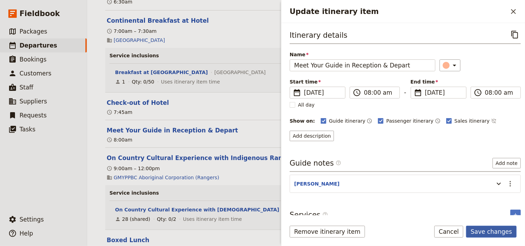
click at [498, 232] on button "Save changes" at bounding box center [492, 231] width 51 height 12
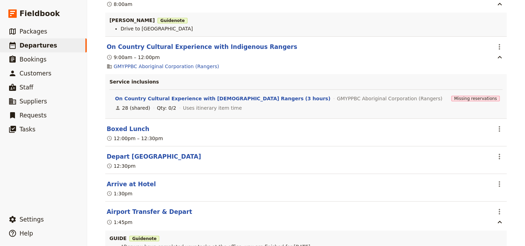
scroll to position [2479, 0]
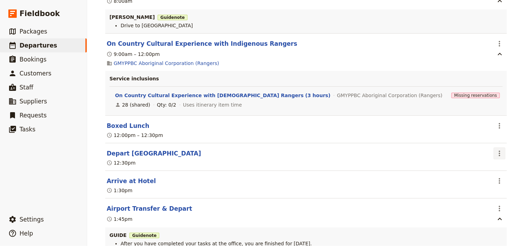
click at [502, 149] on icon "Actions" at bounding box center [500, 153] width 8 height 8
click at [494, 156] on span "Edit this itinerary item" at bounding box center [468, 159] width 61 height 7
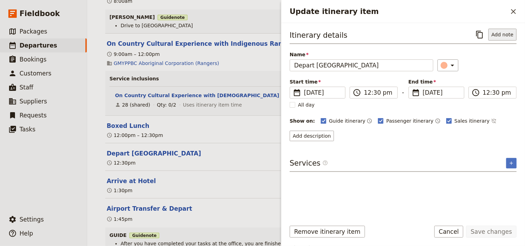
click at [507, 32] on button "Add note" at bounding box center [503, 35] width 28 height 12
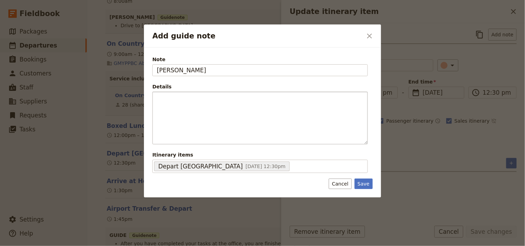
type input "[PERSON_NAME]"
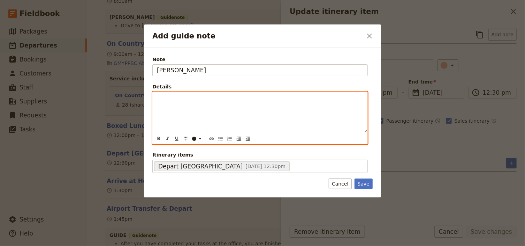
click at [187, 99] on p "Add guide note" at bounding box center [260, 98] width 207 height 7
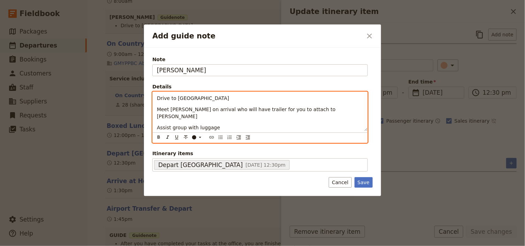
scroll to position [2, 0]
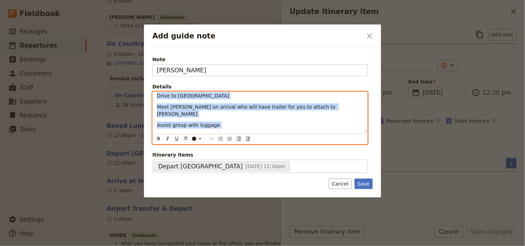
drag, startPoint x: 167, startPoint y: 128, endPoint x: 157, endPoint y: 97, distance: 32.1
click at [157, 97] on div "Drive to [GEOGRAPHIC_DATA] Meet [PERSON_NAME] on arrival who will have trailer …" at bounding box center [260, 112] width 215 height 40
click at [221, 137] on icon "Bulleted list" at bounding box center [221, 139] width 6 height 6
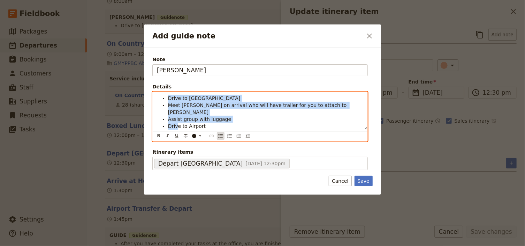
scroll to position [0, 0]
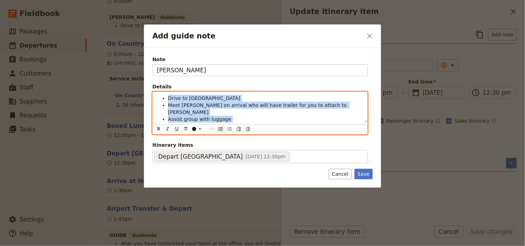
click at [197, 106] on span "Meet [PERSON_NAME] on arrival who will have trailer for you to attach to [PERSO…" at bounding box center [258, 108] width 180 height 13
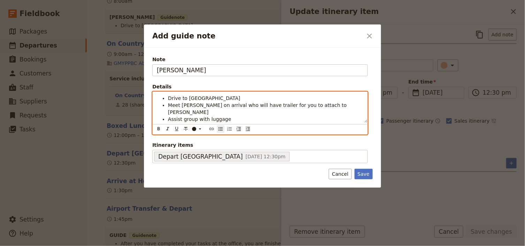
click at [169, 105] on span "Meet [PERSON_NAME] on arrival who will have trailer for you to attach to [PERSO…" at bounding box center [258, 108] width 180 height 13
drag, startPoint x: 184, startPoint y: 105, endPoint x: 169, endPoint y: 105, distance: 15.0
click at [169, 105] on span "1:30pm -Meet [PERSON_NAME] on arrival who will have trailer for you to attach t…" at bounding box center [266, 108] width 196 height 13
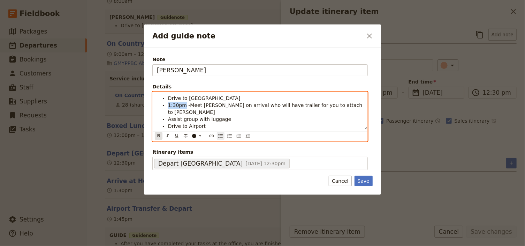
click at [158, 134] on icon "Format bold" at bounding box center [159, 135] width 2 height 3
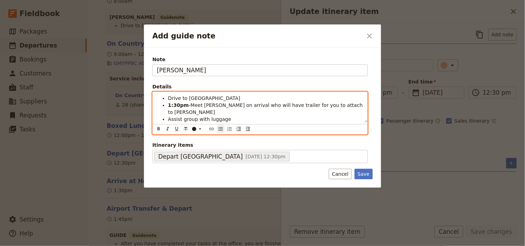
click at [223, 116] on span "Assist group with luggage" at bounding box center [199, 119] width 63 height 6
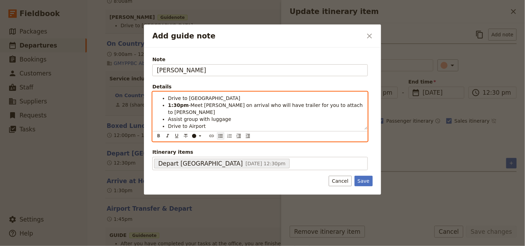
click at [328, 104] on span "-Meet [PERSON_NAME] on arrival who will have trailer for you to attach to [PERS…" at bounding box center [266, 108] width 196 height 13
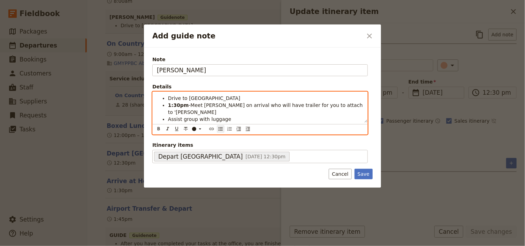
click at [343, 104] on li "1:30pm -Meet [PERSON_NAME] on arrival who will have trailer for you to attach t…" at bounding box center [265, 109] width 195 height 14
click at [313, 115] on li "Assist group with luggage" at bounding box center [265, 118] width 195 height 7
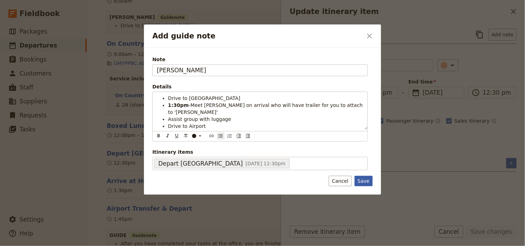
click at [365, 176] on button "Save" at bounding box center [364, 181] width 18 height 10
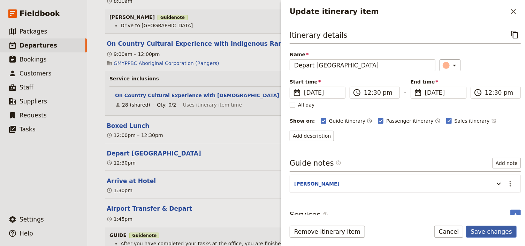
click at [499, 231] on button "Save changes" at bounding box center [492, 231] width 51 height 12
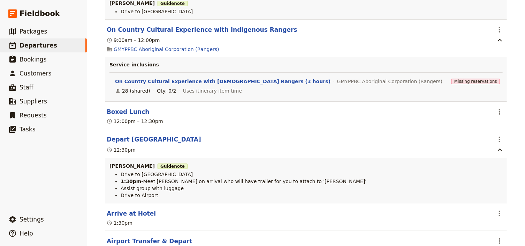
scroll to position [2479, 0]
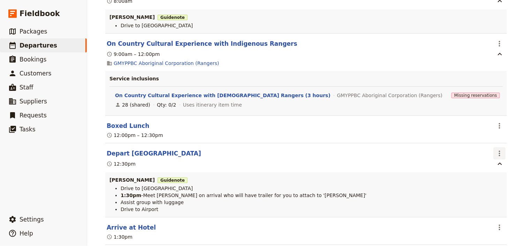
click at [499, 149] on icon "Actions" at bounding box center [500, 153] width 8 height 8
click at [485, 157] on span "Edit this itinerary item" at bounding box center [465, 159] width 55 height 7
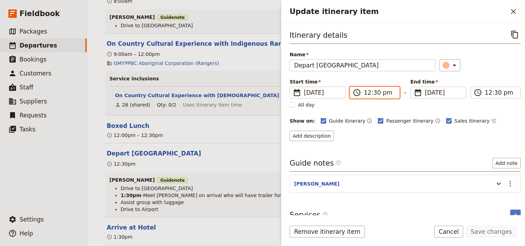
click at [375, 93] on input "12:30 pm" at bounding box center [379, 92] width 31 height 8
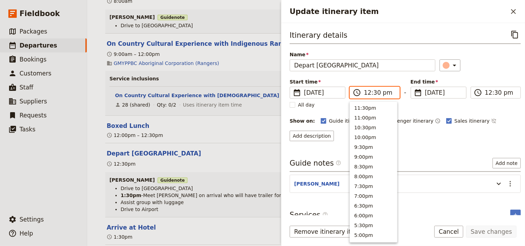
scroll to position [216, 0]
click at [375, 92] on input "12:30 pm" at bounding box center [379, 92] width 31 height 8
type input "12:45 pm"
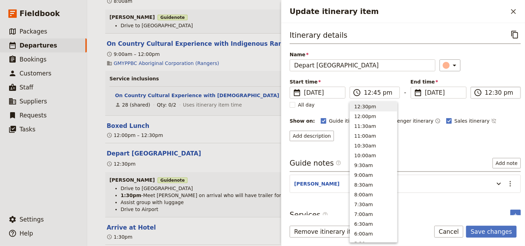
type input "12:45 pm"
click at [494, 92] on input "12:45 pm" at bounding box center [500, 92] width 31 height 8
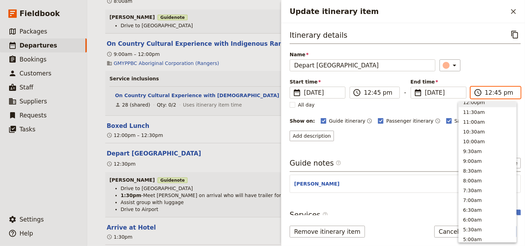
scroll to position [226, 0]
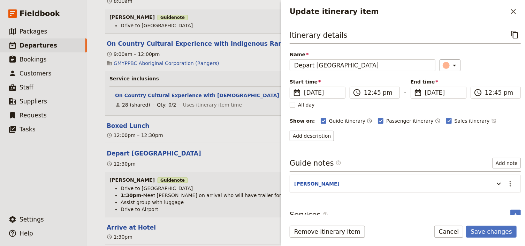
click at [483, 74] on div "Itinerary details ​ Name Depart [GEOGRAPHIC_DATA] ​ Start time ​ [DATE] [DATE] …" at bounding box center [405, 85] width 231 height 112
click at [495, 183] on icon "Update itinerary item" at bounding box center [499, 183] width 8 height 8
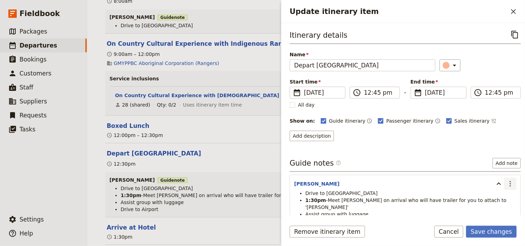
click at [510, 182] on icon "Actions" at bounding box center [510, 184] width 1 height 6
click at [313, 200] on strong "1:30pm" at bounding box center [316, 200] width 21 height 6
drag, startPoint x: 315, startPoint y: 199, endPoint x: 310, endPoint y: 198, distance: 4.5
click at [310, 198] on strong "1:30pm" at bounding box center [316, 200] width 21 height 6
click at [510, 184] on icon "Actions" at bounding box center [510, 184] width 1 height 6
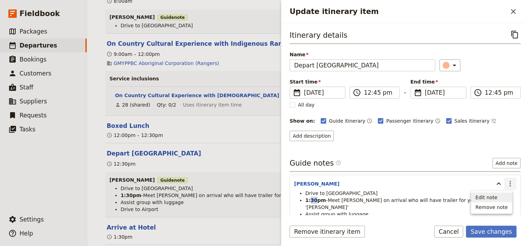
click at [494, 197] on span "Edit note" at bounding box center [487, 197] width 22 height 7
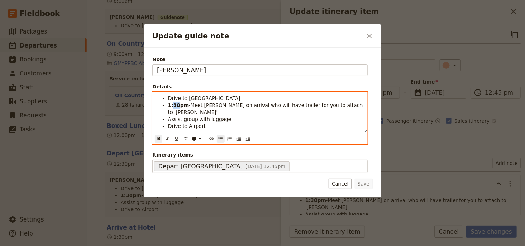
drag, startPoint x: 177, startPoint y: 106, endPoint x: 173, endPoint y: 106, distance: 3.9
click at [173, 106] on strong "1:30pm" at bounding box center [178, 105] width 21 height 6
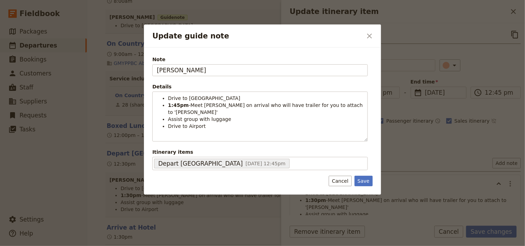
drag, startPoint x: 364, startPoint y: 169, endPoint x: 433, endPoint y: 205, distance: 77.6
click at [365, 176] on button "Save" at bounding box center [364, 181] width 18 height 10
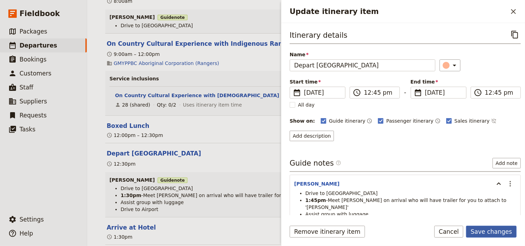
click at [482, 232] on button "Save changes" at bounding box center [492, 231] width 51 height 12
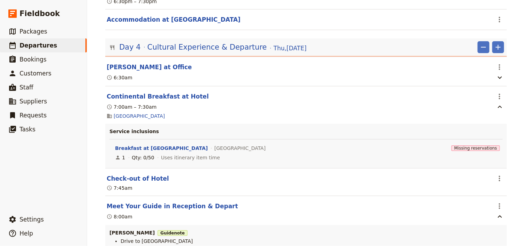
scroll to position [2262, 0]
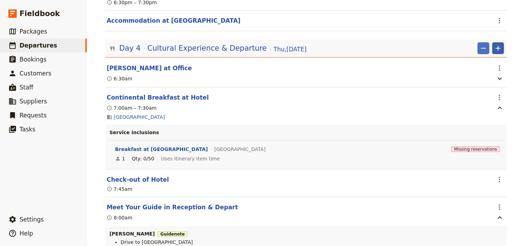
click at [497, 44] on icon "Add" at bounding box center [498, 48] width 8 height 8
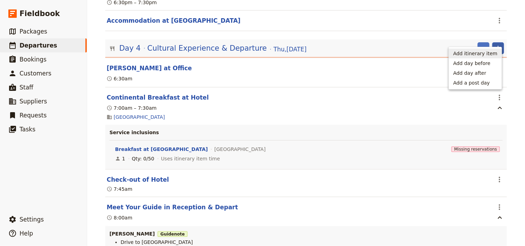
click at [473, 53] on span "Add itinerary item" at bounding box center [476, 53] width 44 height 7
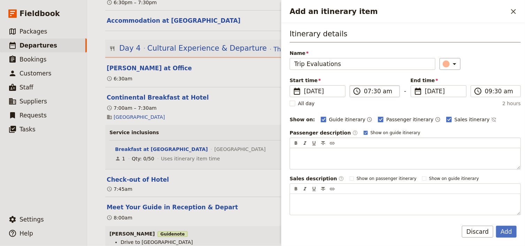
type input "Trip Evaluations"
click at [365, 91] on input "07:30 am" at bounding box center [379, 91] width 31 height 8
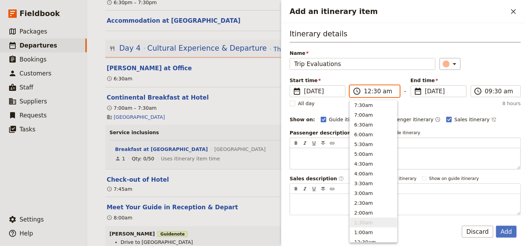
scroll to position [330, 0]
click at [386, 89] on input "12:30 am" at bounding box center [379, 91] width 31 height 8
click at [386, 90] on input "12:30 am" at bounding box center [379, 91] width 31 height 8
click at [385, 92] on input "12:30 am" at bounding box center [379, 91] width 31 height 8
type input "12:30 pm"
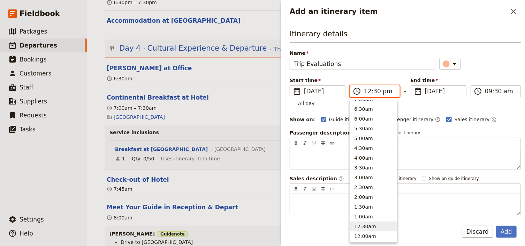
scroll to position [216, 0]
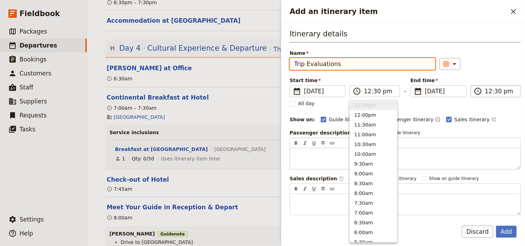
click at [489, 93] on input "12:30 pm" at bounding box center [500, 91] width 31 height 8
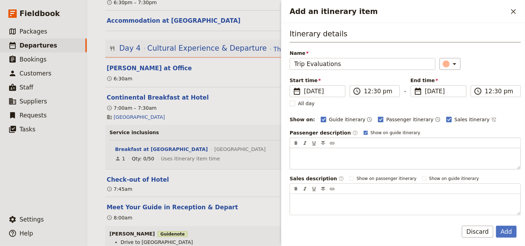
click at [487, 67] on div "​" at bounding box center [480, 64] width 81 height 12
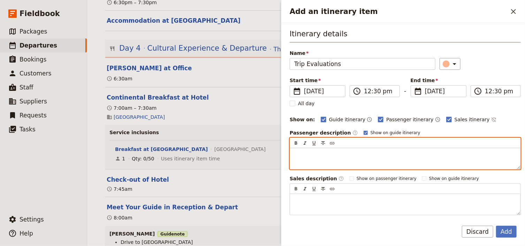
click at [307, 151] on p "Add an itinerary item" at bounding box center [406, 154] width 222 height 7
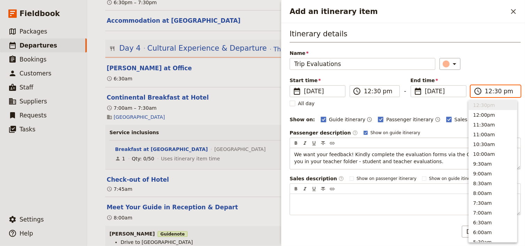
click at [495, 91] on input "12:30 pm" at bounding box center [500, 91] width 31 height 8
type input "12:45 pm"
click at [499, 70] on div "Itinerary details Name Trip Evaluations ​ Start time ​ [DATE] [DATE] [DATE] 12:…" at bounding box center [405, 122] width 231 height 186
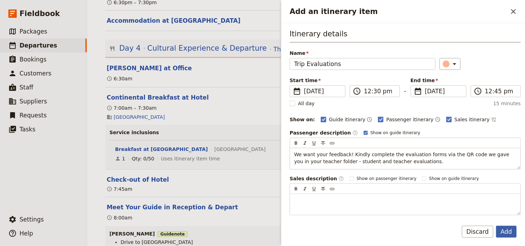
click at [508, 230] on button "Add" at bounding box center [507, 231] width 21 height 12
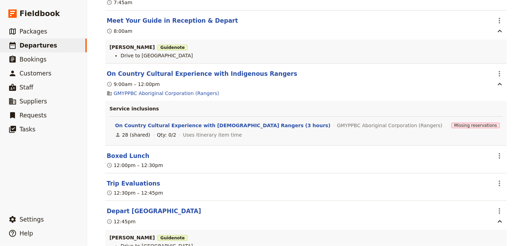
scroll to position [2458, 0]
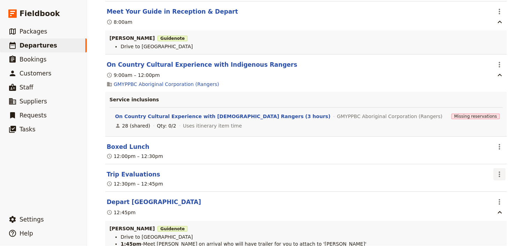
click at [499, 171] on icon "Actions" at bounding box center [499, 174] width 1 height 6
click at [484, 181] on span "Edit this itinerary item" at bounding box center [465, 180] width 55 height 7
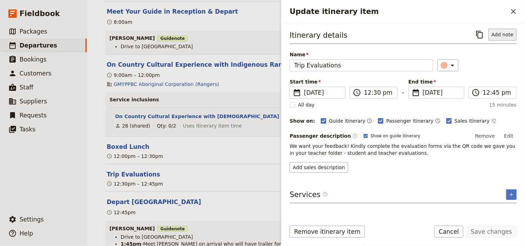
click at [497, 35] on button "Add note" at bounding box center [503, 35] width 28 height 12
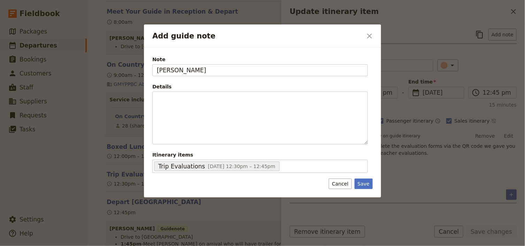
type input "[PERSON_NAME]"
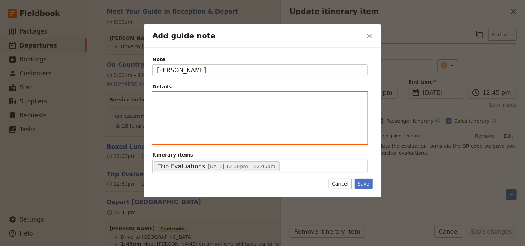
click at [162, 100] on p "Add guide note" at bounding box center [260, 98] width 207 height 7
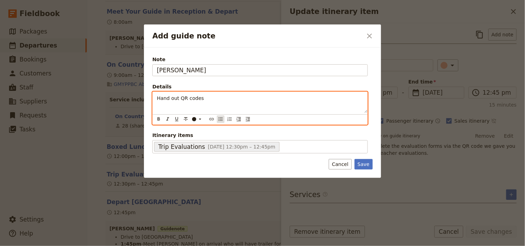
click at [221, 120] on icon "Bulleted list" at bounding box center [221, 119] width 6 height 6
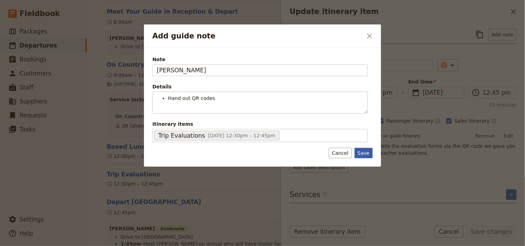
click at [369, 165] on div "Note [PERSON_NAME] Details Hand out QR codes ​ ​ ​ ​ ​ ​ ​ ​ ​ ​ Hand out QR co…" at bounding box center [262, 106] width 237 height 119
click at [368, 151] on button "Save" at bounding box center [364, 153] width 18 height 10
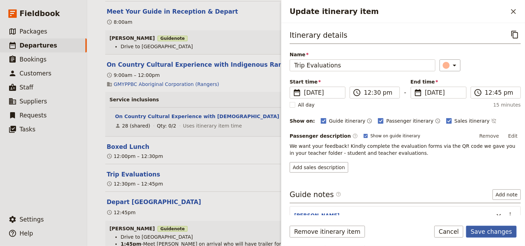
click at [496, 228] on button "Save changes" at bounding box center [492, 231] width 51 height 12
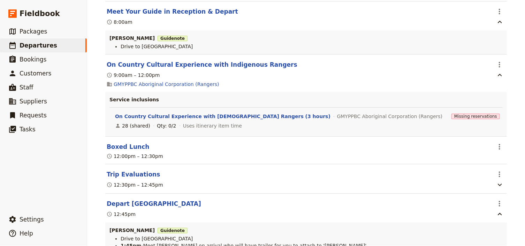
scroll to position [2486, 0]
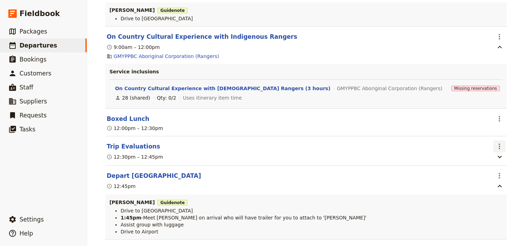
drag, startPoint x: 499, startPoint y: 136, endPoint x: 498, endPoint y: 142, distance: 5.2
click at [499, 142] on icon "Actions" at bounding box center [500, 146] width 8 height 8
click at [321, 142] on header "Trip Evaluations" at bounding box center [299, 146] width 385 height 8
click at [499, 152] on icon "button" at bounding box center [500, 156] width 8 height 8
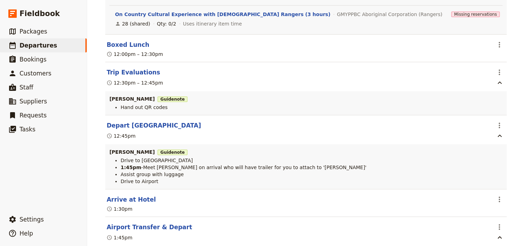
scroll to position [2570, 0]
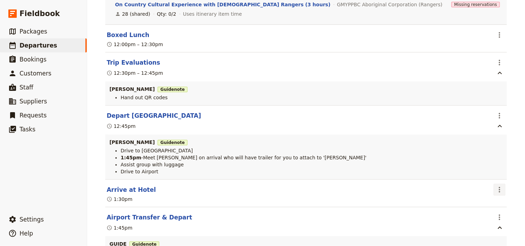
click at [499, 185] on icon "Actions" at bounding box center [500, 189] width 8 height 8
click at [494, 195] on span "Edit this itinerary item" at bounding box center [468, 196] width 61 height 7
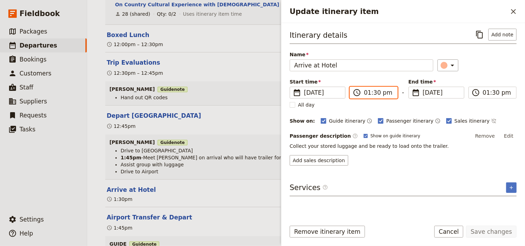
click at [372, 94] on input "01:30 pm" at bounding box center [378, 92] width 29 height 8
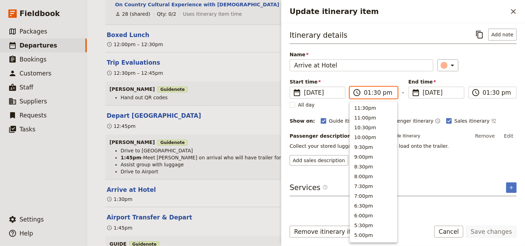
scroll to position [197, 0]
click at [377, 93] on input "01:30 pm" at bounding box center [378, 92] width 29 height 8
type input "01:45 pm"
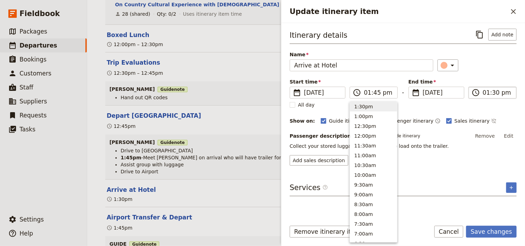
type input "01:45 pm"
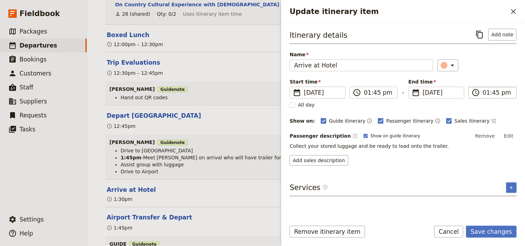
click at [495, 93] on input "01:45 pm" at bounding box center [497, 92] width 29 height 8
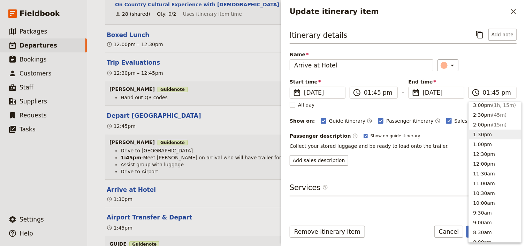
click at [493, 69] on div "​" at bounding box center [477, 65] width 79 height 12
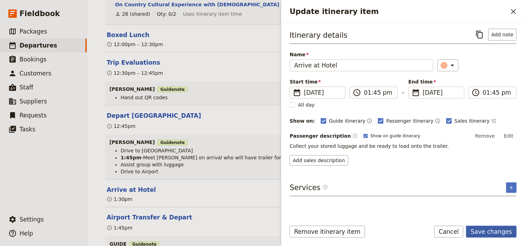
click at [504, 229] on button "Save changes" at bounding box center [492, 231] width 51 height 12
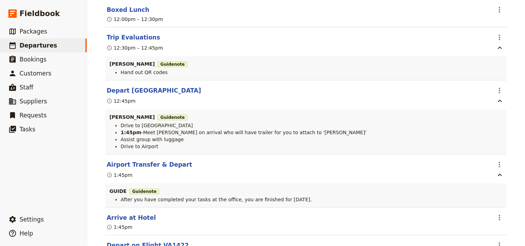
scroll to position [2623, 0]
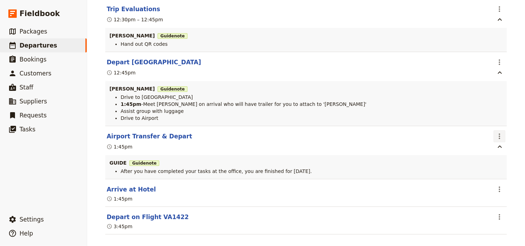
click at [496, 132] on icon "Actions" at bounding box center [500, 136] width 8 height 8
click at [493, 145] on span "Edit this itinerary item" at bounding box center [465, 143] width 55 height 7
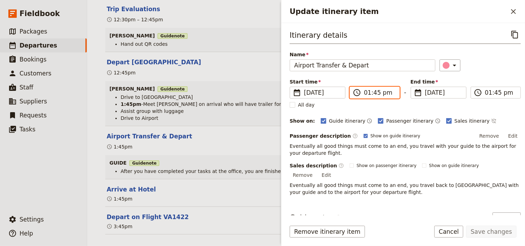
click at [367, 94] on input "01:45 pm" at bounding box center [379, 92] width 31 height 8
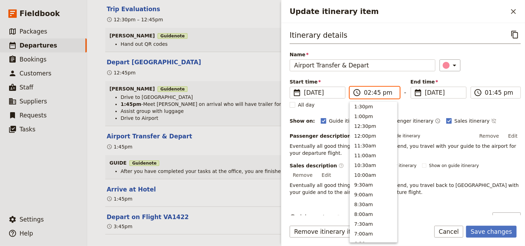
scroll to position [177, 0]
click at [375, 93] on input "02:45 pm" at bounding box center [379, 92] width 31 height 8
type input "02:00 pm"
click at [485, 93] on input "02:00 pm" at bounding box center [500, 92] width 31 height 8
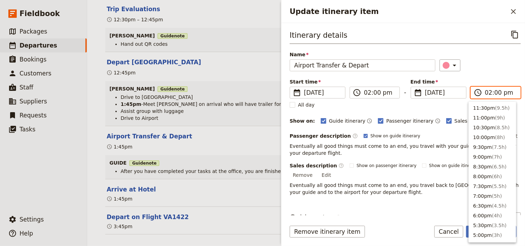
scroll to position [187, 0]
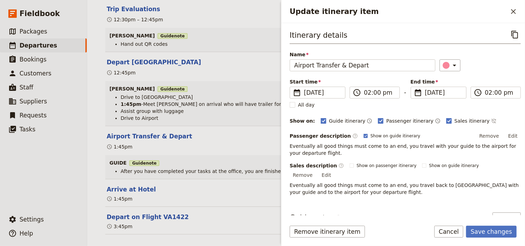
click at [498, 73] on div "Itinerary details ​ Name Airport Transfer & Depart ​ Start time ​ [DATE] [DATE]…" at bounding box center [405, 112] width 231 height 167
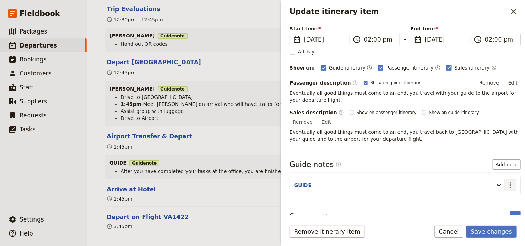
drag, startPoint x: 507, startPoint y: 177, endPoint x: 502, endPoint y: 181, distance: 6.7
click at [510, 182] on icon "Actions" at bounding box center [510, 185] width 1 height 6
click at [483, 192] on span "Edit note" at bounding box center [487, 190] width 22 height 7
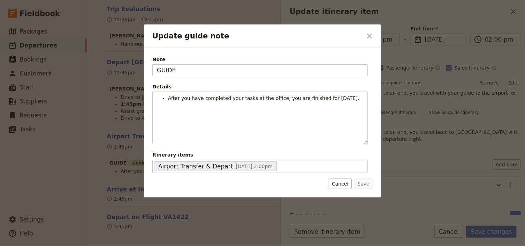
drag, startPoint x: 178, startPoint y: 70, endPoint x: 137, endPoint y: 68, distance: 41.2
click at [137, 246] on div "Update guide note ​ Note GUIDE Details After you have completed your tasks at t…" at bounding box center [262, 246] width 525 height 0
type input "[PERSON_NAME]"
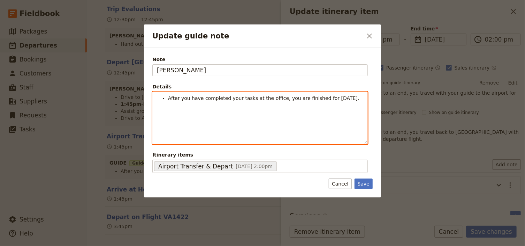
click at [169, 97] on span "After you have completed your tasks at the office, you are finished for [DATE]." at bounding box center [264, 98] width 192 height 6
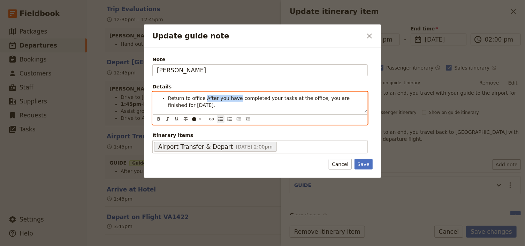
drag, startPoint x: 233, startPoint y: 97, endPoint x: 203, endPoint y: 98, distance: 30.4
click at [203, 98] on span "Return to office After you have completed your tasks at the office, you are fin…" at bounding box center [260, 101] width 184 height 13
click at [232, 99] on span "Return to office to completed your tasks at the office, you are finished for [D…" at bounding box center [259, 101] width 182 height 13
click at [241, 97] on span "Return to office to complete your tasks at the office, you are finished for [DA…" at bounding box center [257, 101] width 179 height 13
drag, startPoint x: 347, startPoint y: 98, endPoint x: 263, endPoint y: 99, distance: 83.8
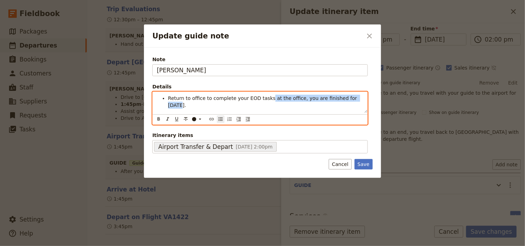
click at [263, 99] on span "Return to office to complete your EOD tasks at the office, you are finished for…" at bounding box center [263, 101] width 191 height 13
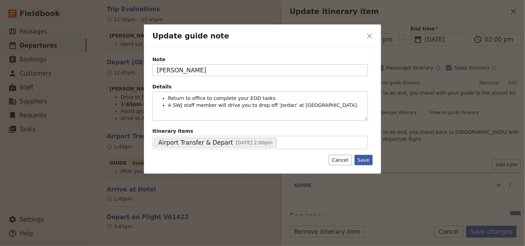
click at [363, 163] on button "Save" at bounding box center [364, 160] width 18 height 10
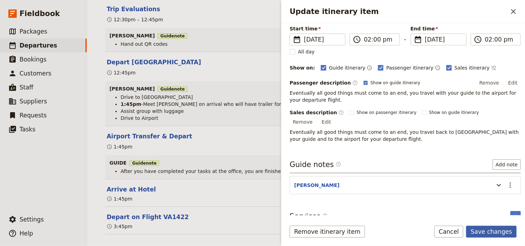
click at [478, 230] on button "Save changes" at bounding box center [492, 231] width 51 height 12
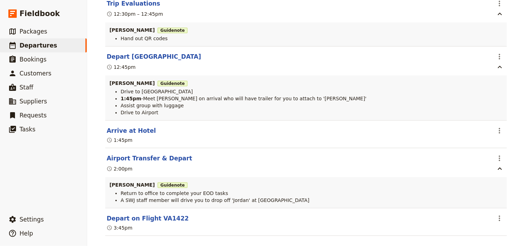
scroll to position [2630, 0]
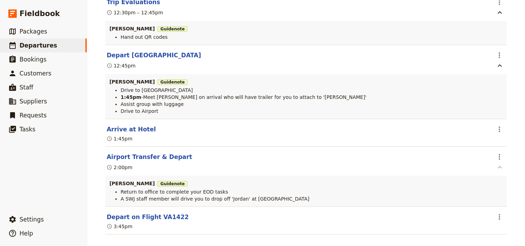
drag, startPoint x: 497, startPoint y: 145, endPoint x: 494, endPoint y: 155, distance: 10.4
click at [497, 152] on icon "Actions" at bounding box center [500, 156] width 8 height 8
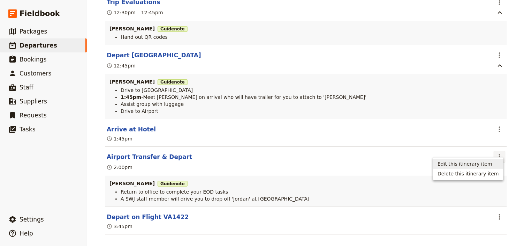
click at [490, 164] on span "Edit this itinerary item" at bounding box center [465, 163] width 55 height 7
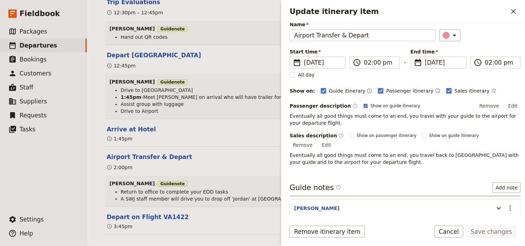
scroll to position [53, 0]
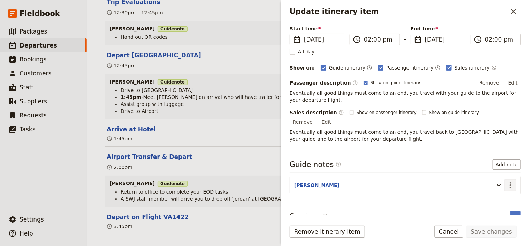
click at [507, 181] on icon "Actions" at bounding box center [511, 185] width 8 height 8
click at [497, 187] on span "Edit note" at bounding box center [487, 190] width 22 height 7
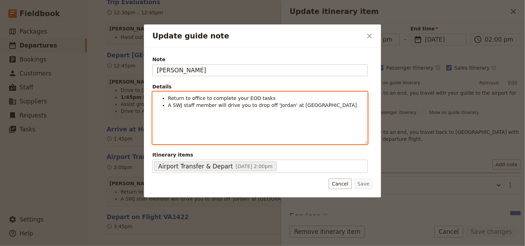
click at [169, 99] on span "Return to office to complete your EOD tasks" at bounding box center [221, 98] width 107 height 6
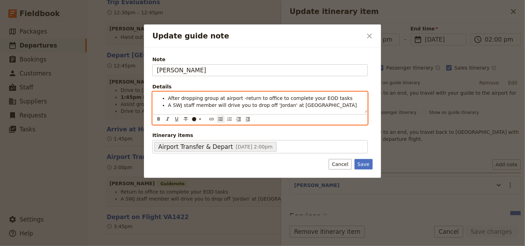
drag, startPoint x: 220, startPoint y: 104, endPoint x: 253, endPoint y: 138, distance: 47.1
click at [222, 106] on span "A SWJ staff member will drive you to drop off 'Jordan' at [GEOGRAPHIC_DATA]" at bounding box center [262, 105] width 189 height 6
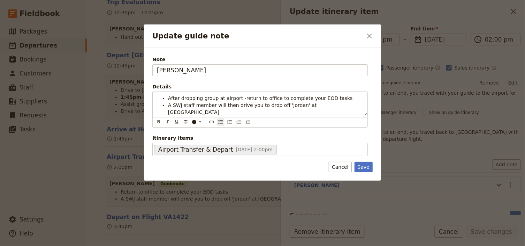
drag, startPoint x: 367, startPoint y: 162, endPoint x: 436, endPoint y: 204, distance: 80.8
click at [367, 163] on button "Save" at bounding box center [364, 167] width 18 height 10
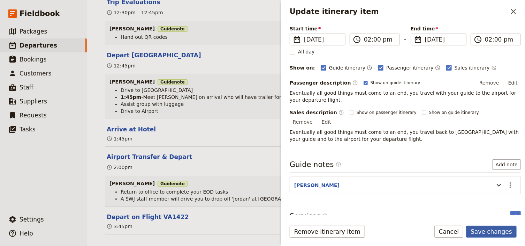
click at [483, 230] on button "Save changes" at bounding box center [492, 231] width 51 height 12
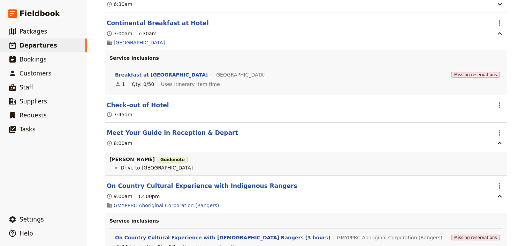
scroll to position [2225, 0]
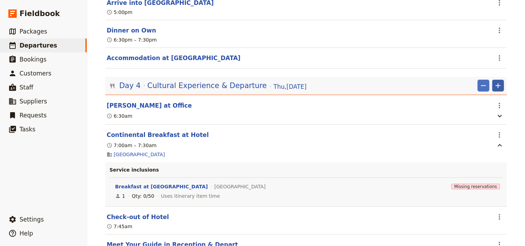
click at [497, 83] on icon "Add" at bounding box center [498, 85] width 5 height 5
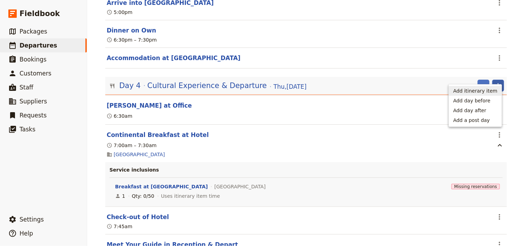
click at [485, 92] on span "Add itinerary item" at bounding box center [476, 90] width 44 height 7
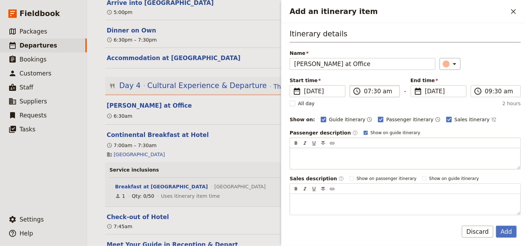
type input "[PERSON_NAME] at Office"
click at [367, 90] on input "07:30 am" at bounding box center [379, 91] width 31 height 8
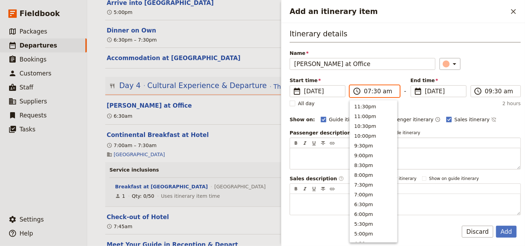
scroll to position [314, 0]
click at [377, 90] on input "01:30 am" at bounding box center [379, 91] width 31 height 8
click at [375, 91] on input "01:30 am" at bounding box center [379, 91] width 31 height 8
click at [376, 91] on input "01:15 pm" at bounding box center [379, 91] width 31 height 8
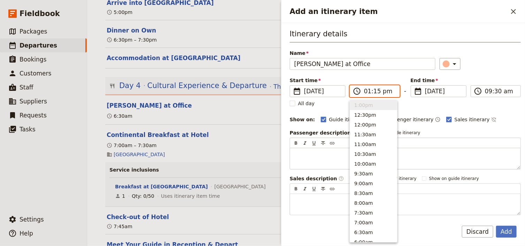
type input "01:00 pm"
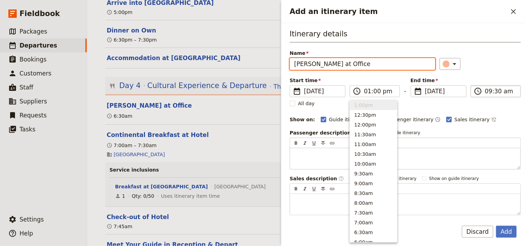
type input "01:00 pm"
click at [485, 91] on input "01:00 pm" at bounding box center [500, 91] width 31 height 8
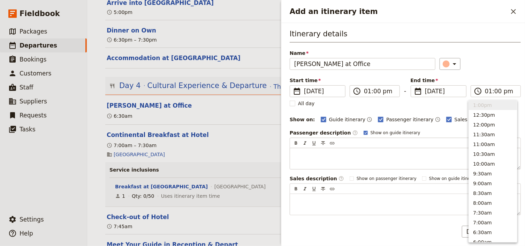
click at [491, 73] on div "Itinerary details Name [PERSON_NAME] at Office ​ Start time ​ [DATE] [DATE] [DA…" at bounding box center [405, 122] width 231 height 186
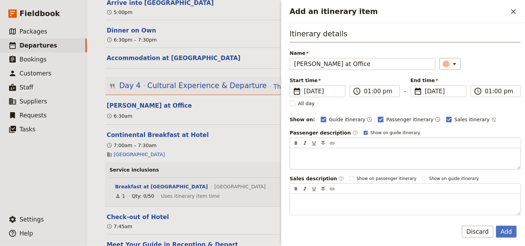
click at [379, 119] on rect "Add an itinerary item" at bounding box center [381, 119] width 5 height 5
click at [378, 116] on input "Passenger itinerary" at bounding box center [378, 115] width 0 height 0
checkbox input "false"
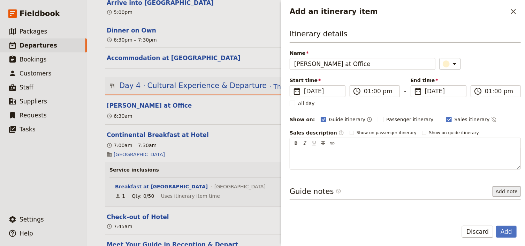
click at [505, 191] on button "Add note" at bounding box center [507, 191] width 28 height 10
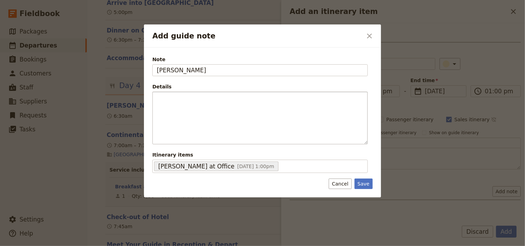
type input "[PERSON_NAME]"
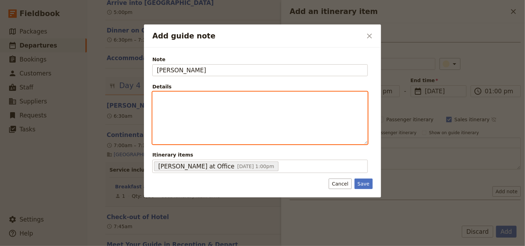
click at [221, 98] on p "Add guide note" at bounding box center [260, 98] width 207 height 7
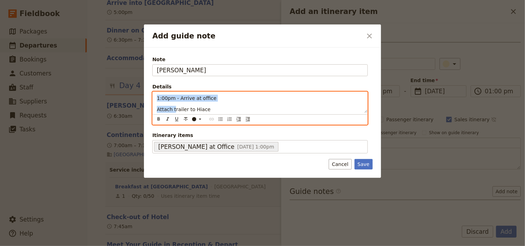
drag, startPoint x: 174, startPoint y: 110, endPoint x: 157, endPoint y: 97, distance: 21.4
click at [157, 97] on div "1:00pm - Arrive at office Attach trailer to [GEOGRAPHIC_DATA]" at bounding box center [260, 102] width 215 height 21
click at [222, 120] on icon "Bulleted list" at bounding box center [221, 118] width 4 height 3
click at [227, 105] on li "Attach trailer to Hiace" at bounding box center [265, 105] width 195 height 7
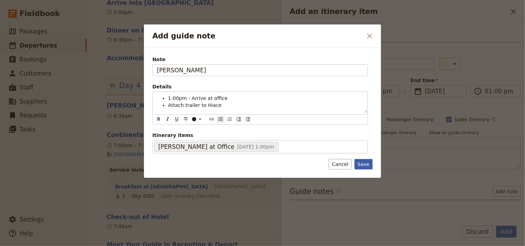
click at [363, 162] on button "Save" at bounding box center [364, 164] width 18 height 10
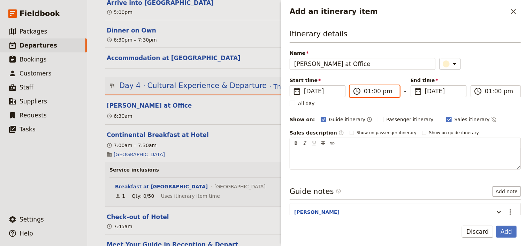
click at [376, 92] on input "01:00 pm" at bounding box center [379, 91] width 31 height 8
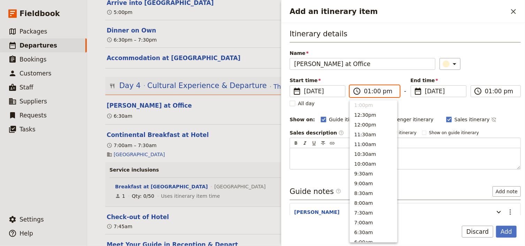
click at [372, 91] on input "01:00 pm" at bounding box center [379, 91] width 31 height 8
type input "01:15 pm"
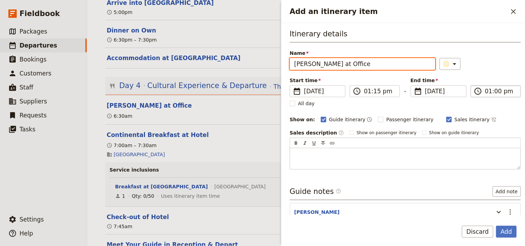
type input "01:15 pm"
click at [495, 92] on input "01:15 pm" at bounding box center [500, 91] width 31 height 8
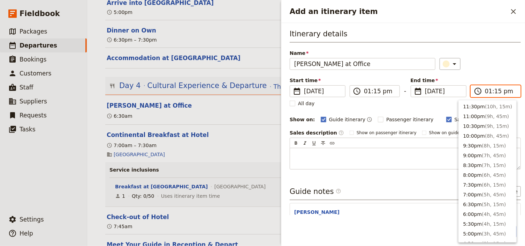
scroll to position [214, 0]
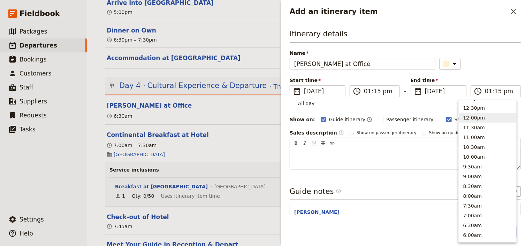
click at [483, 73] on div "Itinerary details Name [PERSON_NAME] at Office ​ Start time ​ [DATE] [DATE] [DA…" at bounding box center [405, 99] width 231 height 141
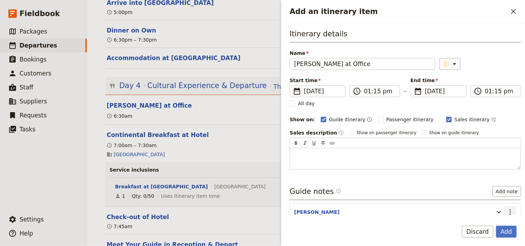
click at [510, 210] on icon "Actions" at bounding box center [510, 212] width 1 height 6
click at [486, 226] on span "Edit note" at bounding box center [487, 225] width 22 height 7
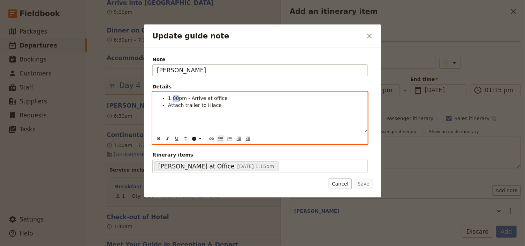
drag, startPoint x: 176, startPoint y: 97, endPoint x: 172, endPoint y: 97, distance: 4.2
click at [172, 97] on span "1:00pm - Arrive at office" at bounding box center [198, 98] width 60 height 6
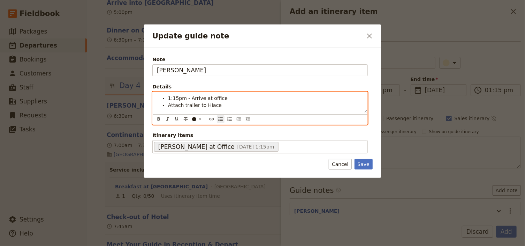
click at [223, 106] on li "Attach trailer to Hiace" at bounding box center [265, 105] width 195 height 7
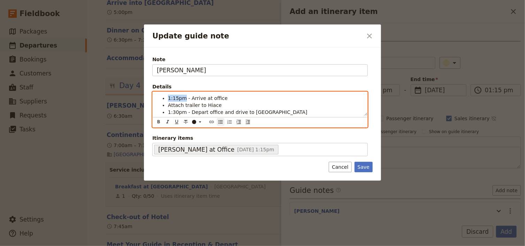
drag, startPoint x: 184, startPoint y: 96, endPoint x: 169, endPoint y: 95, distance: 14.7
click at [169, 95] on span "1:15pm - Arrive at office" at bounding box center [198, 98] width 60 height 6
click at [158, 121] on icon "Format bold" at bounding box center [159, 121] width 2 height 3
drag, startPoint x: 184, startPoint y: 112, endPoint x: 168, endPoint y: 112, distance: 16.1
click at [168, 112] on span "1:30pm - Depart office and drive to [GEOGRAPHIC_DATA]" at bounding box center [238, 112] width 140 height 6
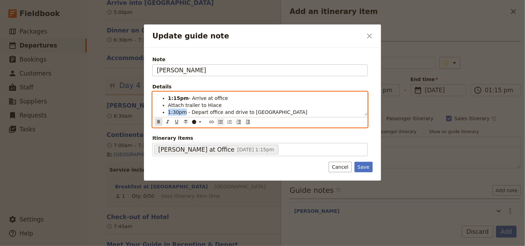
click at [161, 120] on icon "Format bold" at bounding box center [159, 122] width 6 height 6
click at [297, 113] on li "1:30pm - Depart office and drive to [GEOGRAPHIC_DATA]" at bounding box center [265, 112] width 195 height 7
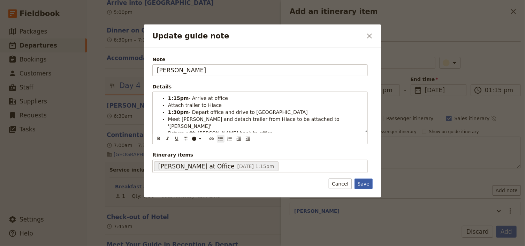
click at [368, 180] on button "Save" at bounding box center [364, 183] width 18 height 10
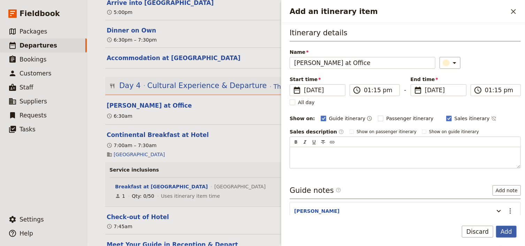
click at [509, 232] on button "Add" at bounding box center [507, 231] width 21 height 12
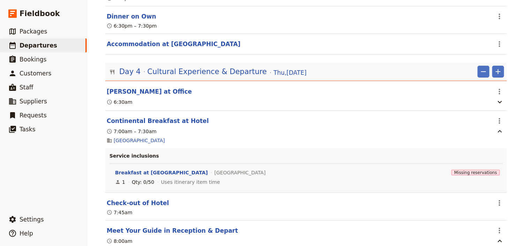
scroll to position [2225, 0]
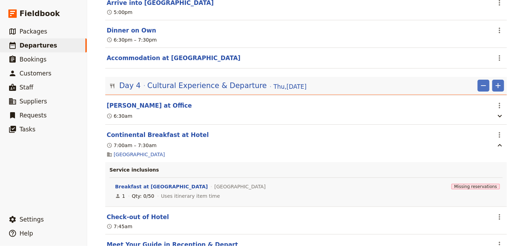
click at [505, 140] on section "Continental Breakfast at Hotel ​ 7:00am – 7:[GEOGRAPHIC_DATA] Service inclusion…" at bounding box center [306, 166] width 402 height 82
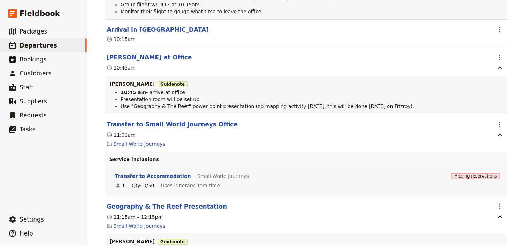
scroll to position [0, 0]
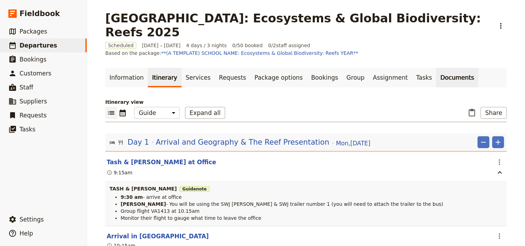
click at [437, 68] on link "Documents" at bounding box center [458, 78] width 42 height 20
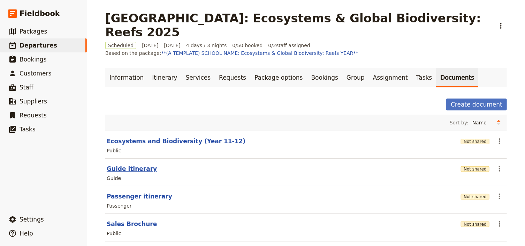
click at [133, 164] on button "Guide itinerary" at bounding box center [132, 168] width 50 height 8
select select "STAFF"
select select "RUN_SHEET"
select select "DEFAULT"
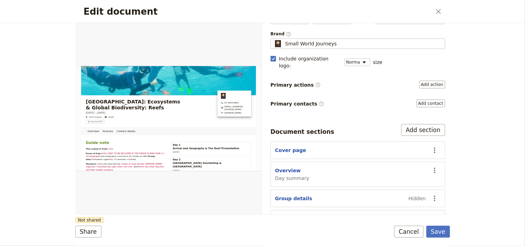
scroll to position [97, 0]
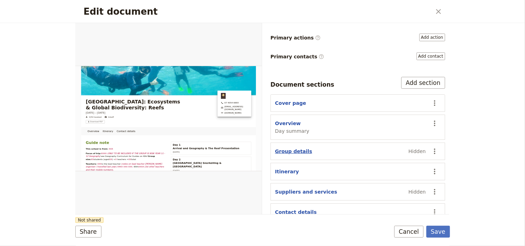
click at [298, 148] on button "Group details" at bounding box center [293, 151] width 37 height 7
select select "GROUP_DETAILS"
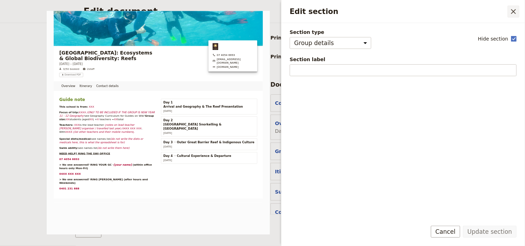
click at [515, 9] on icon "Close drawer" at bounding box center [514, 11] width 8 height 8
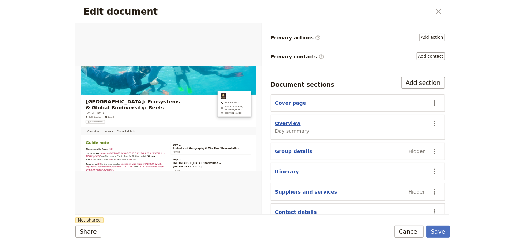
click at [290, 120] on button "Overview" at bounding box center [288, 123] width 26 height 7
select select "DAY_SUMMARY"
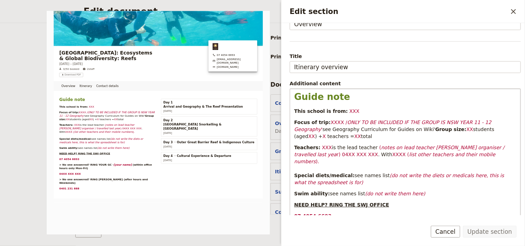
scroll to position [84, 0]
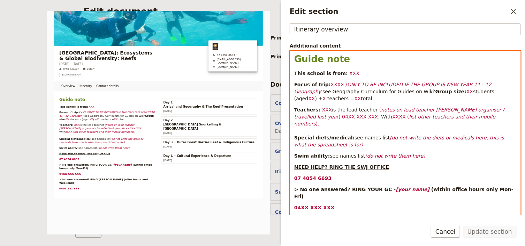
click at [349, 73] on p "This school is from: XXX" at bounding box center [406, 73] width 222 height 7
drag, startPoint x: 349, startPoint y: 73, endPoint x: 341, endPoint y: 73, distance: 8.4
click at [341, 73] on p "This school is from: XXX" at bounding box center [406, 73] width 222 height 7
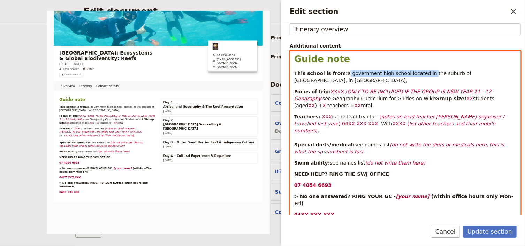
drag, startPoint x: 419, startPoint y: 73, endPoint x: 341, endPoint y: 74, distance: 78.5
click at [341, 74] on span "a government high school located in the suburb of [GEOGRAPHIC_DATA], in [GEOGRA…" at bounding box center [384, 76] width 179 height 13
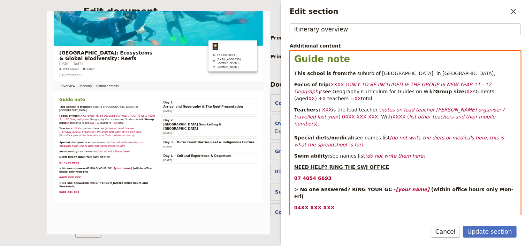
click at [420, 74] on p "This school is from: the suburb of [GEOGRAPHIC_DATA], in [GEOGRAPHIC_DATA]," at bounding box center [406, 73] width 222 height 7
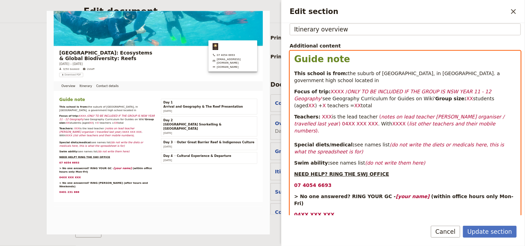
click at [421, 73] on span "the suburb of [GEOGRAPHIC_DATA], in [GEOGRAPHIC_DATA]. a government high school…" at bounding box center [399, 76] width 208 height 13
click at [501, 70] on span "the suburb of [GEOGRAPHIC_DATA], in [GEOGRAPHIC_DATA] - a government high schoo…" at bounding box center [399, 76] width 209 height 13
drag, startPoint x: 502, startPoint y: 72, endPoint x: 479, endPoint y: 73, distance: 22.7
click at [479, 73] on p "This school is from: the suburb of [GEOGRAPHIC_DATA], in [GEOGRAPHIC_DATA] - a …" at bounding box center [406, 77] width 222 height 14
drag, startPoint x: 337, startPoint y: 84, endPoint x: 325, endPoint y: 82, distance: 12.3
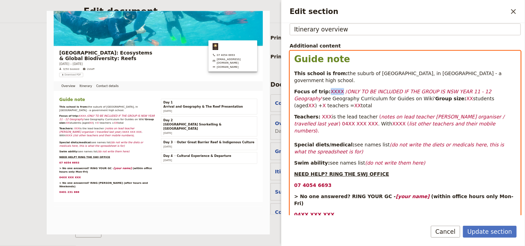
click at [325, 88] on p "Focus of trip: XXXX / ONLY TO BE INCLUDED IF THE GROUP IS [GEOGRAPHIC_DATA] YEA…" at bounding box center [406, 98] width 222 height 21
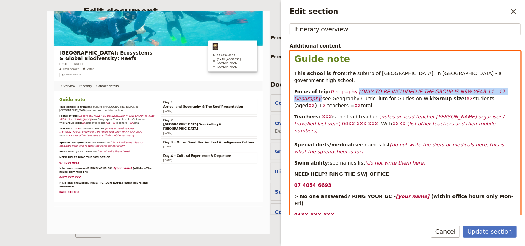
drag, startPoint x: 509, startPoint y: 84, endPoint x: 352, endPoint y: 84, distance: 157.7
click at [352, 88] on p "Focus of trip: Geography / ONLY TO BE INCLUDED IF THE GROUP IS [GEOGRAPHIC_DATA…" at bounding box center [406, 98] width 222 height 21
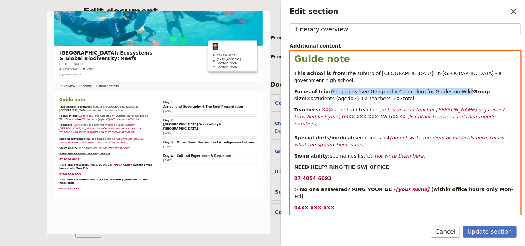
drag, startPoint x: 447, startPoint y: 84, endPoint x: 327, endPoint y: 85, distance: 120.4
click at [327, 88] on p "Focus of trip: Geography ' see Geography Curriculum for Guides on Wiki' Group s…" at bounding box center [406, 95] width 222 height 14
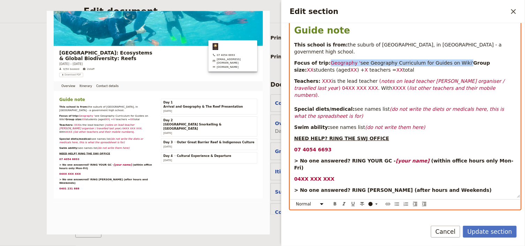
scroll to position [147, 0]
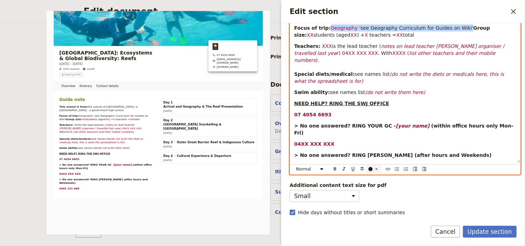
click at [372, 167] on div "Edit section" at bounding box center [371, 169] width 4 height 4
click at [371, 171] on div "button" at bounding box center [371, 172] width 4 height 4
click at [410, 111] on p "07 4054 6693" at bounding box center [406, 114] width 222 height 7
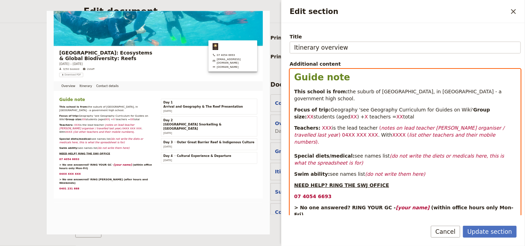
scroll to position [36, 0]
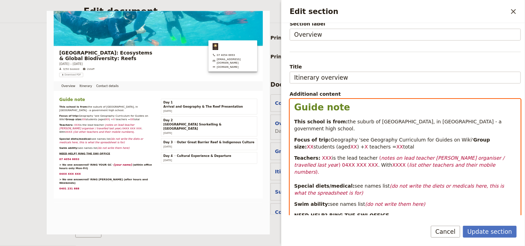
click at [388, 137] on span "Geography 'see Geography Curriculum for Guides on Wiki'" at bounding box center [402, 140] width 143 height 6
click at [350, 137] on span "Geography 'see Geography Curriculum for Guides on Wiki'" at bounding box center [402, 140] width 143 height 6
drag, startPoint x: 355, startPoint y: 132, endPoint x: 360, endPoint y: 135, distance: 6.6
click at [355, 137] on span "Geography - 'see Geography Curriculum for Guides on Wiki'" at bounding box center [404, 140] width 146 height 6
click at [456, 136] on p "Focus of trip: Geography - see Geography Curriculum for Guides on Wiki' Group s…" at bounding box center [406, 143] width 222 height 14
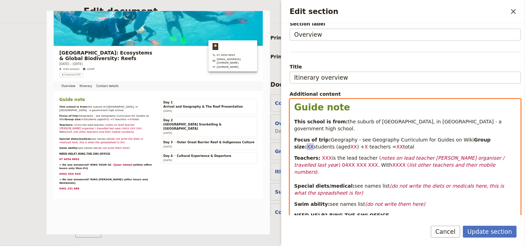
drag, startPoint x: 326, startPoint y: 146, endPoint x: 321, endPoint y: 145, distance: 5.2
click at [314, 145] on span "XX" at bounding box center [310, 147] width 7 height 6
click at [375, 146] on p "Focus of trip: Geography - see Geography Curriculum for Guides on Wiki Group si…" at bounding box center [406, 143] width 222 height 14
drag, startPoint x: 409, startPoint y: 144, endPoint x: 403, endPoint y: 144, distance: 5.6
click at [403, 144] on span "XX" at bounding box center [399, 147] width 7 height 6
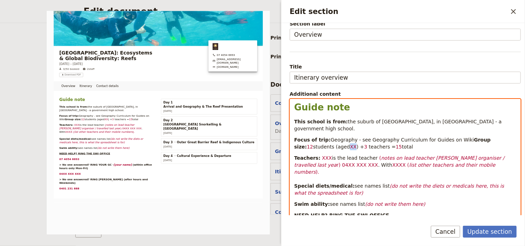
drag, startPoint x: 367, startPoint y: 146, endPoint x: 361, endPoint y: 146, distance: 5.6
click at [361, 146] on p "Focus of trip: Geography - see Geography Curriculum for Guides on Wiki Group si…" at bounding box center [406, 143] width 222 height 14
drag, startPoint x: 426, startPoint y: 147, endPoint x: 321, endPoint y: 146, distance: 104.7
click at [321, 146] on p "Focus of trip: Geography - see Geography Curriculum for Guides on Wiki Group si…" at bounding box center [406, 143] width 222 height 14
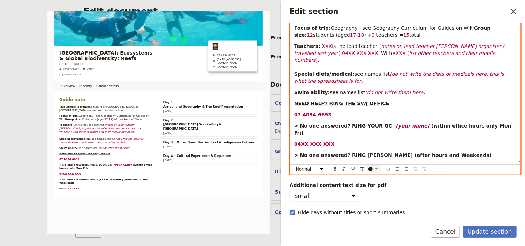
click at [373, 166] on div "​" at bounding box center [375, 169] width 14 height 6
click at [370, 171] on div "button" at bounding box center [371, 172] width 4 height 4
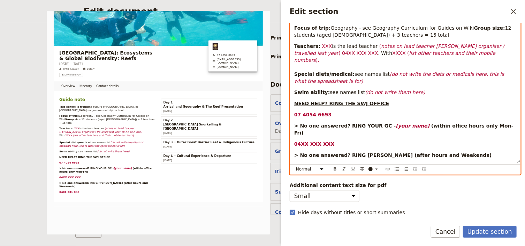
click at [361, 123] on strong "> No one answered? RING YOUR GC -" at bounding box center [346, 126] width 102 height 6
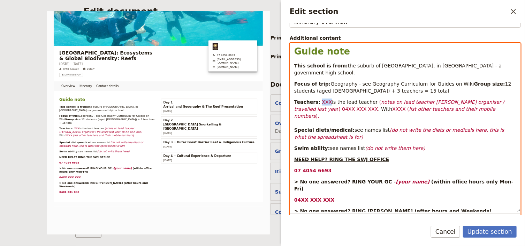
drag, startPoint x: 325, startPoint y: 102, endPoint x: 317, endPoint y: 102, distance: 8.4
click at [322, 102] on span "XXX" at bounding box center [327, 102] width 10 height 6
click at [409, 101] on span "Edit section" at bounding box center [409, 102] width 1 height 6
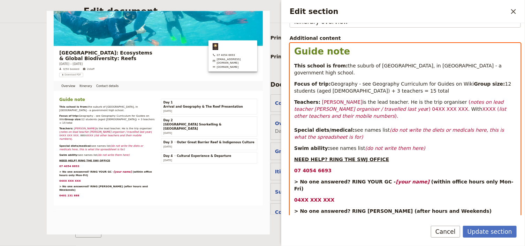
click at [440, 101] on span "is the lead teacher. He is the trip organiser" at bounding box center [415, 102] width 105 height 6
click at [481, 64] on p "This school is from: the suburb of [GEOGRAPHIC_DATA], in [GEOGRAPHIC_DATA] - a …" at bounding box center [406, 69] width 222 height 14
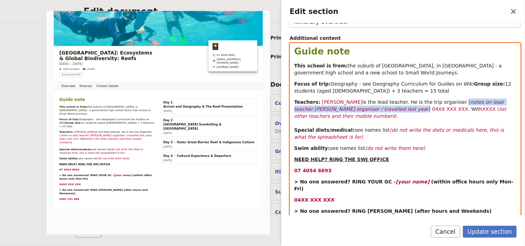
drag, startPoint x: 442, startPoint y: 108, endPoint x: 358, endPoint y: 114, distance: 84.4
click at [358, 114] on p "Teachers: [PERSON_NAME] is the lead teacher. He is the trip organiser ( notes o…" at bounding box center [406, 119] width 222 height 42
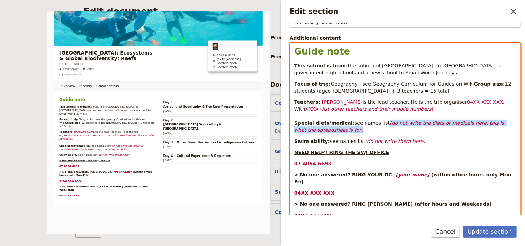
drag, startPoint x: 378, startPoint y: 129, endPoint x: 384, endPoint y: 135, distance: 7.9
click at [384, 133] on p "Teachers: [PERSON_NAME] is the lead teacher. He is the trip organiser 04XX XXX …" at bounding box center [406, 115] width 222 height 35
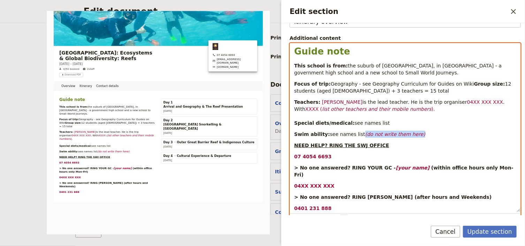
drag, startPoint x: 410, startPoint y: 141, endPoint x: 357, endPoint y: 142, distance: 53.0
click at [357, 137] on p "Swim ability: see names list (do not write them here)" at bounding box center [406, 134] width 222 height 7
drag, startPoint x: 409, startPoint y: 173, endPoint x: 381, endPoint y: 173, distance: 27.6
click at [381, 173] on p "> No one answered? RING YOUR GC - [your name] (within office hours only Mon-Fri)" at bounding box center [406, 171] width 222 height 14
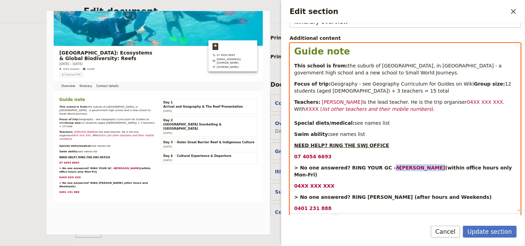
drag, startPoint x: 382, startPoint y: 173, endPoint x: 376, endPoint y: 190, distance: 17.9
click at [414, 173] on p "> No one answered? RING YOUR GC - N [PERSON_NAME] (within office hours only Mon…" at bounding box center [406, 171] width 222 height 14
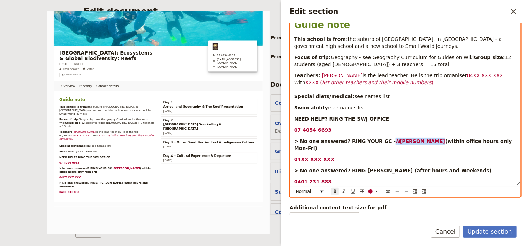
scroll to position [147, 0]
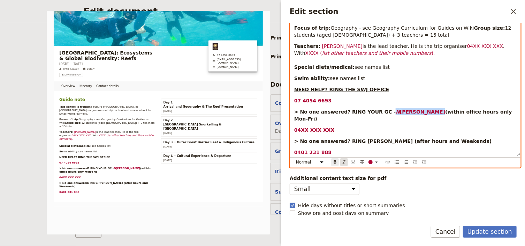
click at [345, 161] on icon "Format italic" at bounding box center [345, 162] width 6 height 6
click at [375, 161] on icon "Edit section" at bounding box center [377, 162] width 6 height 6
click at [370, 172] on div "button" at bounding box center [371, 172] width 4 height 4
click at [390, 122] on div "Guide note This school is from: the suburb of [GEOGRAPHIC_DATA], in [GEOGRAPHIC…" at bounding box center [405, 71] width 231 height 168
drag, startPoint x: 327, startPoint y: 128, endPoint x: 300, endPoint y: 128, distance: 26.2
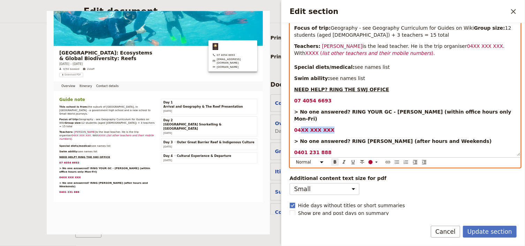
click at [300, 128] on p "04XX XXX XXX" at bounding box center [406, 129] width 222 height 7
click at [339, 129] on p "0417 089869" at bounding box center [406, 129] width 222 height 7
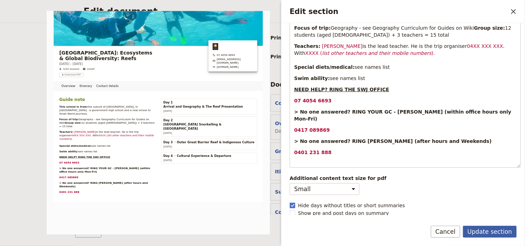
click at [489, 233] on button "Update section" at bounding box center [490, 231] width 54 height 12
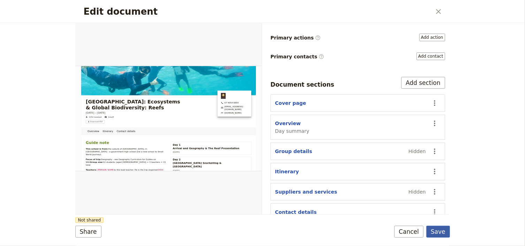
click at [441, 234] on button "Save" at bounding box center [439, 231] width 24 height 12
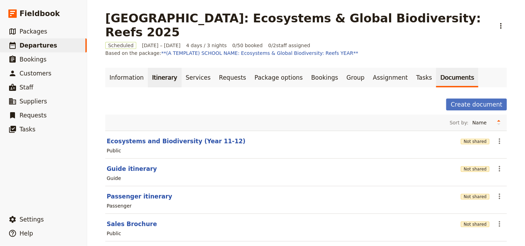
click at [155, 68] on link "Itinerary" at bounding box center [164, 78] width 33 height 20
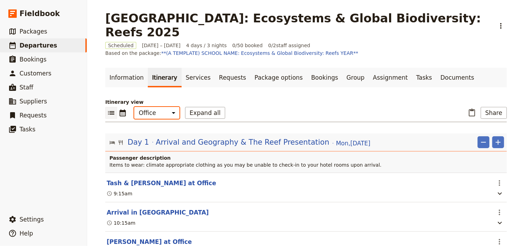
click at [161, 107] on select "Office Guide Passenger Sales" at bounding box center [156, 113] width 45 height 12
select select "STAFF"
click at [134, 107] on select "Office Guide Passenger Sales" at bounding box center [156, 113] width 45 height 12
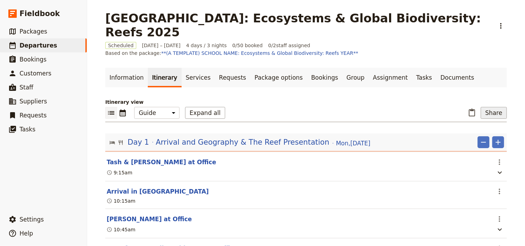
click at [482, 107] on button "Share" at bounding box center [494, 113] width 26 height 12
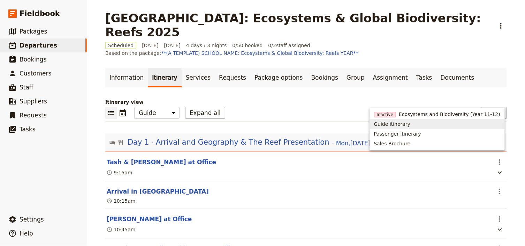
click at [411, 125] on span "Guide itinerary" at bounding box center [392, 123] width 37 height 7
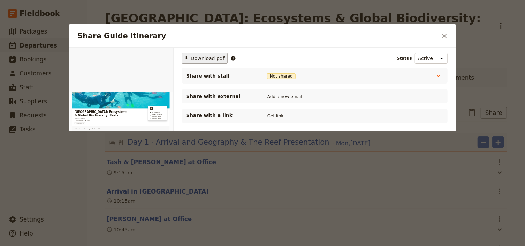
click at [204, 56] on span "Download pdf" at bounding box center [208, 58] width 34 height 7
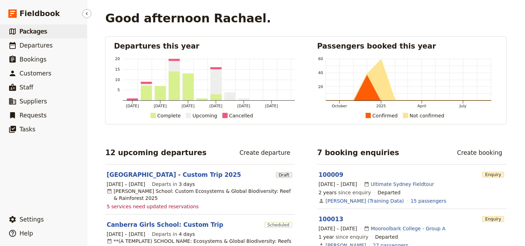
click at [40, 33] on span "Packages" at bounding box center [34, 31] width 28 height 7
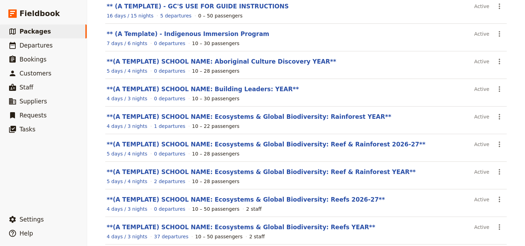
scroll to position [84, 0]
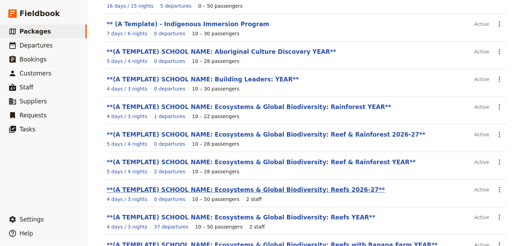
click at [310, 189] on link "**(A TEMPLATE) SCHOOL NAME: Ecosystems & Global Biodiversity: Reefs 2026-27**" at bounding box center [246, 189] width 278 height 7
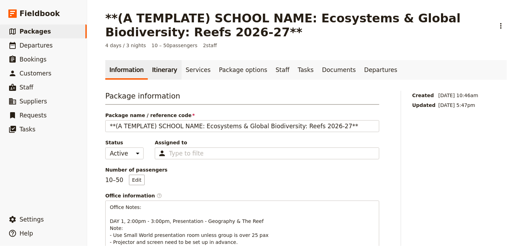
click at [156, 69] on link "Itinerary" at bounding box center [164, 70] width 33 height 20
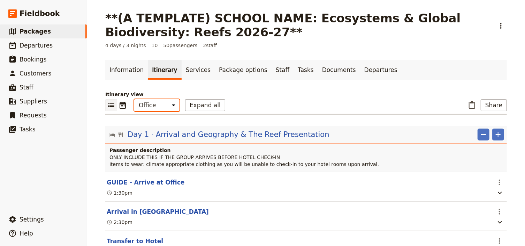
click at [163, 104] on select "Office Guide Passenger Sales" at bounding box center [156, 105] width 45 height 12
select select "PASSENGER"
click at [134, 99] on select "Office Guide Passenger Sales" at bounding box center [156, 105] width 45 height 12
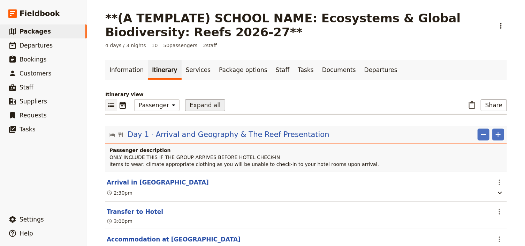
click at [194, 107] on button "Expand all" at bounding box center [205, 105] width 40 height 12
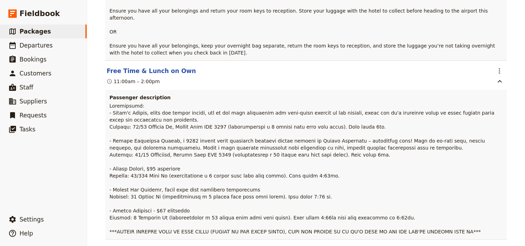
scroll to position [2775, 0]
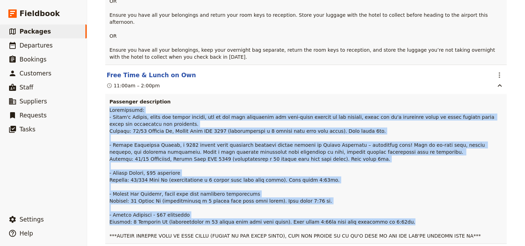
drag, startPoint x: 377, startPoint y: 184, endPoint x: 106, endPoint y: 71, distance: 292.8
click at [106, 94] on div "Passenger description" at bounding box center [306, 168] width 402 height 149
copy span "Suggestions: - Rusty's Market, visit the famous market, one of the most success…"
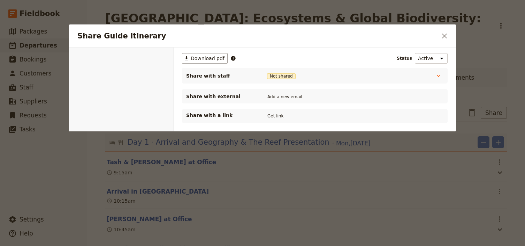
select select "STAFF"
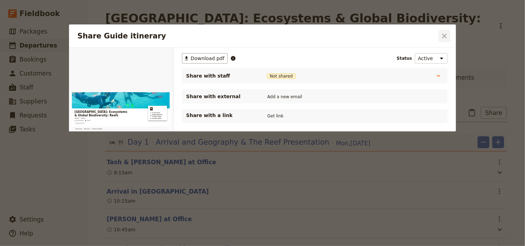
click at [446, 34] on icon "Close dialog" at bounding box center [445, 36] width 8 height 8
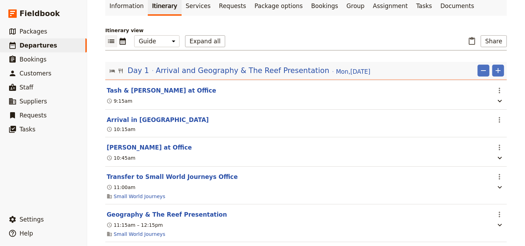
scroll to position [84, 0]
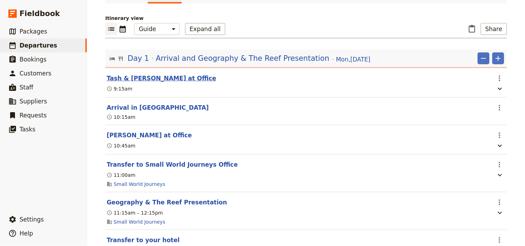
click at [174, 74] on button "Tash & [PERSON_NAME] at Office" at bounding box center [162, 78] width 110 height 8
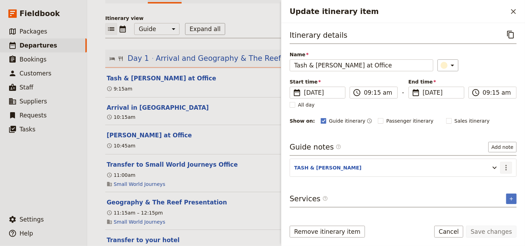
click at [507, 167] on icon "Actions" at bounding box center [506, 167] width 8 height 8
click at [488, 180] on span "Edit note" at bounding box center [487, 181] width 22 height 7
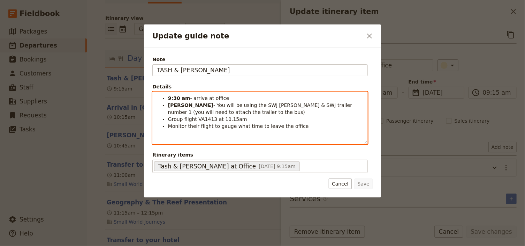
click at [226, 119] on span "Group flight VA1413 at 10.15am" at bounding box center [207, 119] width 79 height 6
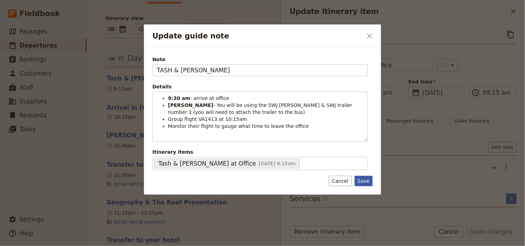
click at [365, 182] on button "Save" at bounding box center [364, 181] width 18 height 10
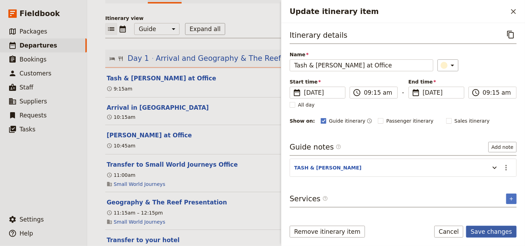
click at [483, 231] on button "Save changes" at bounding box center [492, 231] width 51 height 12
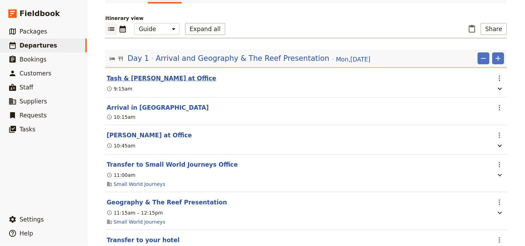
click at [127, 74] on button "Tash & [PERSON_NAME] at Office" at bounding box center [162, 78] width 110 height 8
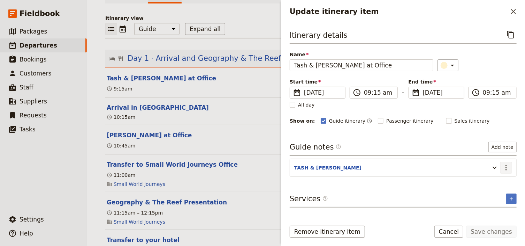
click at [509, 169] on icon "Actions" at bounding box center [506, 167] width 8 height 8
click at [488, 181] on span "Edit note" at bounding box center [487, 181] width 22 height 7
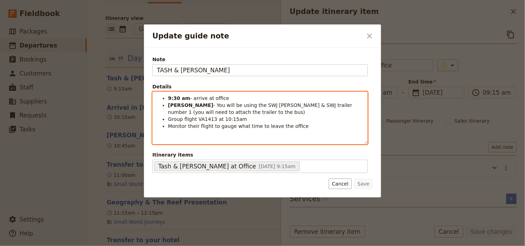
click at [180, 97] on strong "9:30 am" at bounding box center [179, 98] width 22 height 6
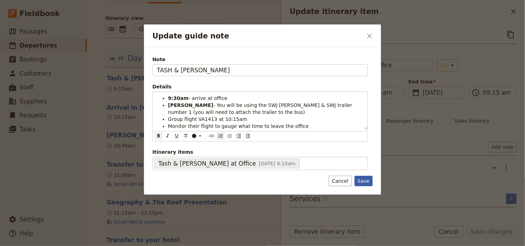
click at [365, 182] on button "Save" at bounding box center [364, 181] width 18 height 10
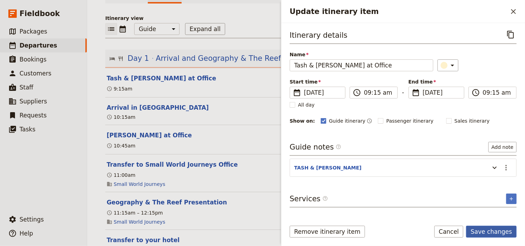
click at [494, 231] on button "Save changes" at bounding box center [492, 231] width 51 height 12
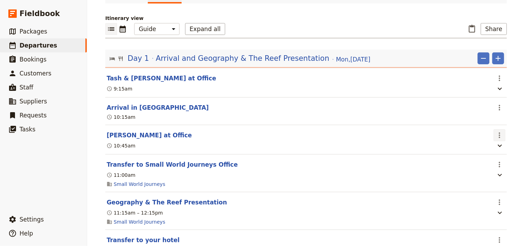
click at [498, 131] on icon "Actions" at bounding box center [500, 135] width 8 height 8
click at [489, 135] on span "Edit this itinerary item" at bounding box center [465, 136] width 55 height 7
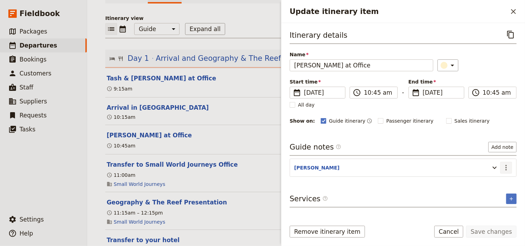
click at [506, 165] on icon "Actions" at bounding box center [506, 167] width 8 height 8
click at [490, 181] on span "Edit note" at bounding box center [487, 181] width 22 height 7
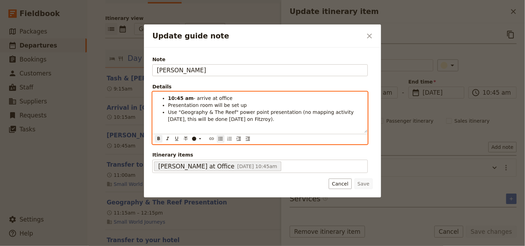
click at [182, 97] on strong "10:45 am" at bounding box center [180, 98] width 25 height 6
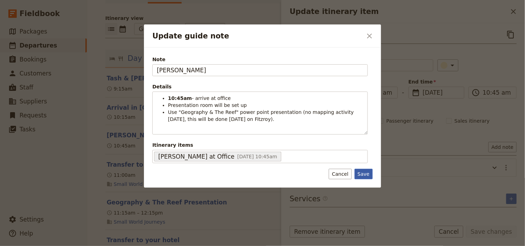
click at [367, 174] on button "Save" at bounding box center [364, 174] width 18 height 10
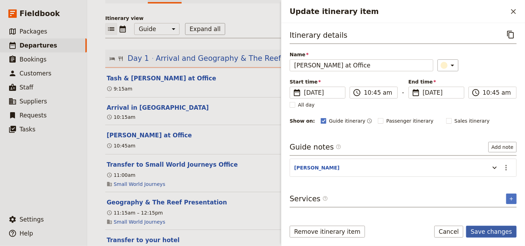
click at [499, 232] on button "Save changes" at bounding box center [492, 231] width 51 height 12
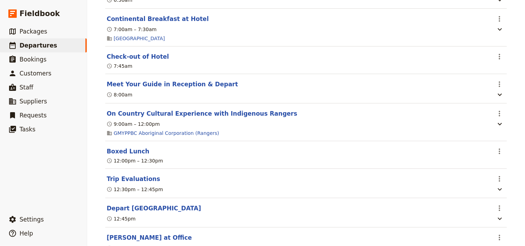
scroll to position [1340, 0]
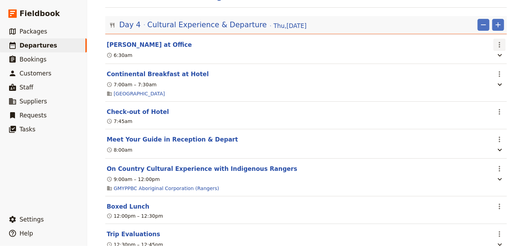
click at [496, 40] on icon "Actions" at bounding box center [500, 44] width 8 height 8
click at [492, 51] on span "Edit this itinerary item" at bounding box center [465, 50] width 55 height 7
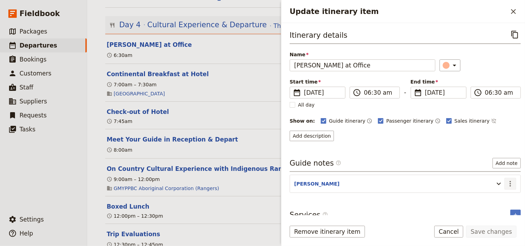
click at [508, 181] on icon "Actions" at bounding box center [511, 183] width 8 height 8
click at [492, 194] on span "Edit note" at bounding box center [487, 197] width 22 height 7
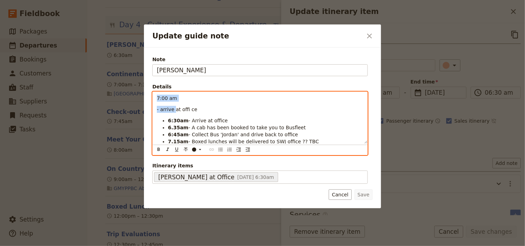
drag, startPoint x: 174, startPoint y: 112, endPoint x: 152, endPoint y: 95, distance: 27.6
click at [152, 95] on div "Note STEVEN Details 7:00 am - arrive at offi ce 6:30am - Arrive at office 6.35a…" at bounding box center [262, 119] width 221 height 129
click at [218, 150] on icon "Bulleted list" at bounding box center [221, 150] width 6 height 6
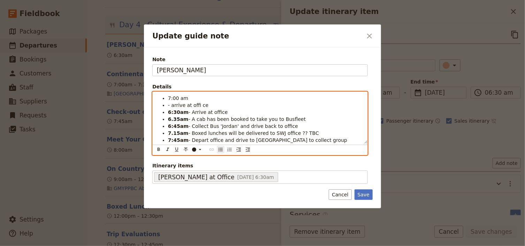
click at [189, 118] on span "- A cab has been booked to take you to Busfleet" at bounding box center [248, 119] width 118 height 6
click at [167, 105] on ul "7:00 am - arrive at offi ce 6:30am - Arrive at office 6.35am - A cab has been b…" at bounding box center [260, 119] width 207 height 49
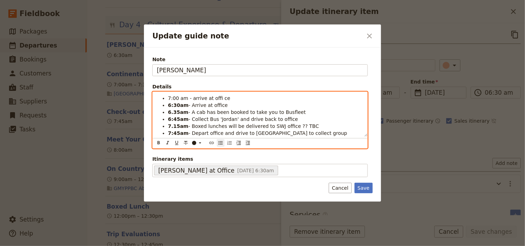
click at [217, 99] on span "7:00 am - arrive at offi ce" at bounding box center [199, 98] width 62 height 6
drag, startPoint x: 193, startPoint y: 100, endPoint x: 163, endPoint y: 100, distance: 30.0
click at [168, 100] on li "7:00 am - arrive at offi ce" at bounding box center [265, 98] width 195 height 7
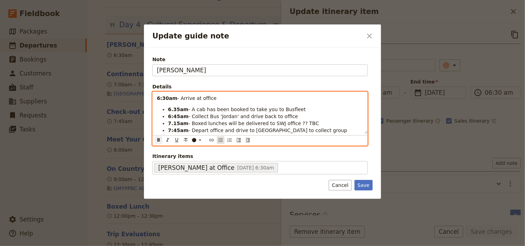
click at [220, 139] on icon "Bulleted list" at bounding box center [221, 140] width 6 height 6
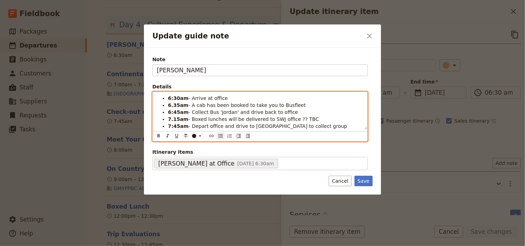
click at [232, 99] on li "6:30am - Arrive at office" at bounding box center [265, 98] width 195 height 7
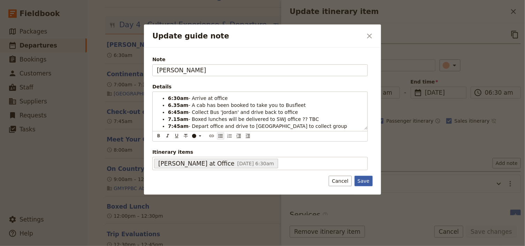
click at [363, 181] on button "Save" at bounding box center [364, 181] width 18 height 10
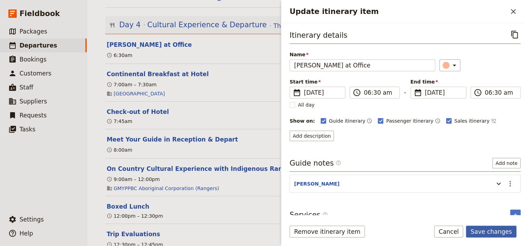
click at [485, 232] on button "Save changes" at bounding box center [492, 231] width 51 height 12
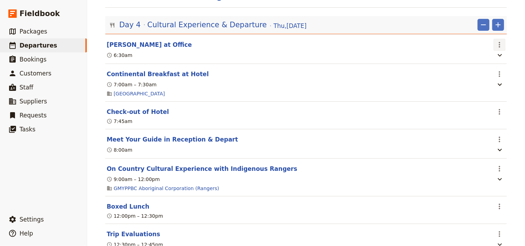
click at [496, 40] on icon "Actions" at bounding box center [500, 44] width 8 height 8
click at [489, 53] on span "Edit this itinerary item" at bounding box center [465, 50] width 55 height 7
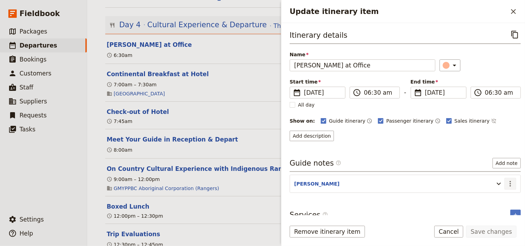
click at [510, 184] on icon "Actions" at bounding box center [510, 184] width 1 height 6
click at [489, 196] on span "Edit note" at bounding box center [487, 197] width 22 height 7
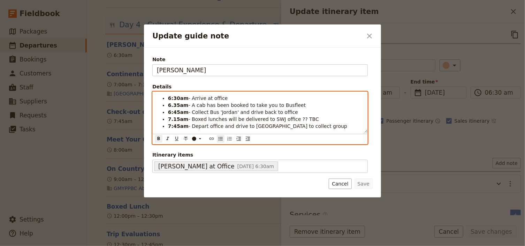
click at [173, 106] on strong "6.35am" at bounding box center [178, 105] width 21 height 6
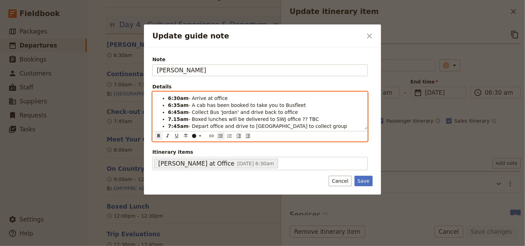
click at [173, 121] on strong "7.15am" at bounding box center [178, 119] width 21 height 6
click at [185, 126] on strong "7:45am" at bounding box center [178, 126] width 21 height 6
drag, startPoint x: 304, startPoint y: 118, endPoint x: 190, endPoint y: 119, distance: 114.1
click at [190, 119] on li "7:15am - Boxed lunches will be delivered to SWJ office ?? TBC" at bounding box center [265, 118] width 195 height 7
click at [202, 135] on icon "Update guide note" at bounding box center [200, 136] width 6 height 6
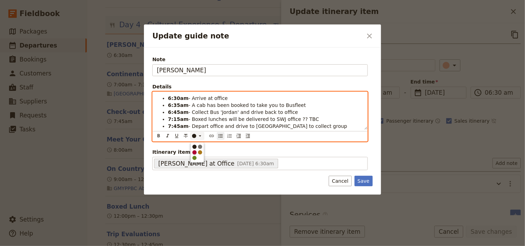
click at [195, 150] on div "button" at bounding box center [195, 152] width 4 height 4
click at [282, 104] on span "- A cab has been booked to take you to Busfleet" at bounding box center [248, 105] width 118 height 6
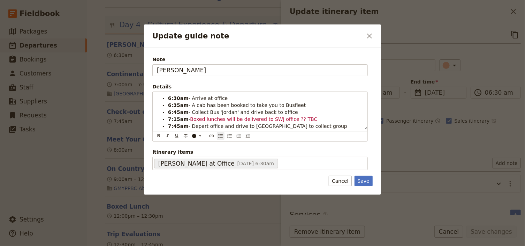
drag, startPoint x: 363, startPoint y: 180, endPoint x: 373, endPoint y: 179, distance: 10.3
click at [364, 180] on button "Save" at bounding box center [364, 181] width 18 height 10
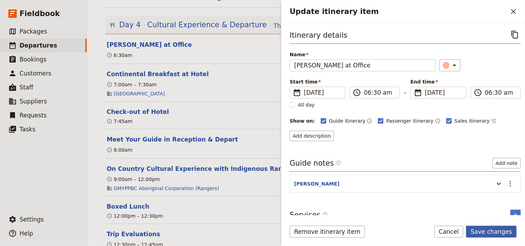
click at [488, 233] on button "Save changes" at bounding box center [492, 231] width 51 height 12
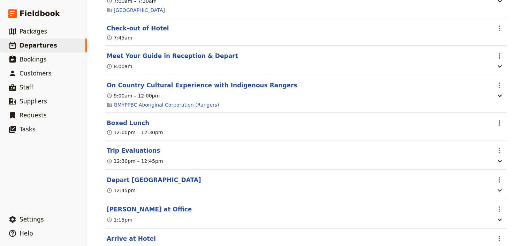
scroll to position [1424, 0]
click at [500, 175] on icon "Actions" at bounding box center [500, 179] width 8 height 8
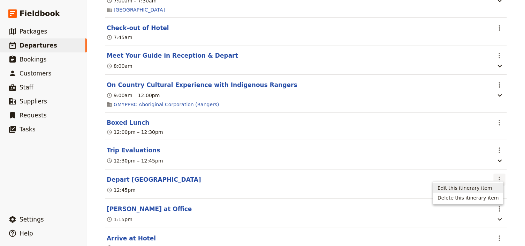
click at [484, 190] on span "Edit this itinerary item" at bounding box center [465, 187] width 55 height 7
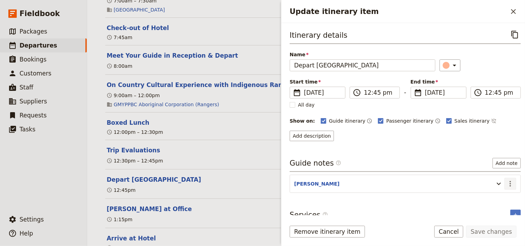
click at [509, 182] on icon "Actions" at bounding box center [511, 183] width 8 height 8
click at [485, 196] on span "Edit note" at bounding box center [487, 197] width 22 height 7
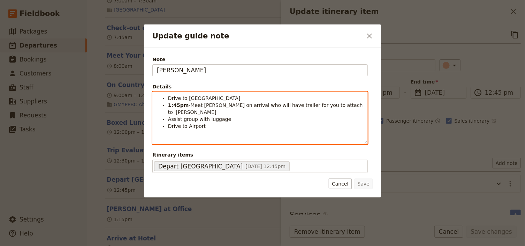
click at [188, 106] on span "-Meet [PERSON_NAME] on arrival who will have trailer for you to attach to '[PER…" at bounding box center [266, 108] width 196 height 13
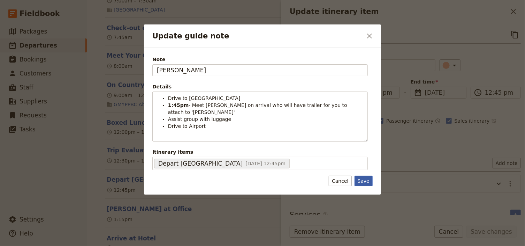
click at [364, 176] on button "Save" at bounding box center [364, 181] width 18 height 10
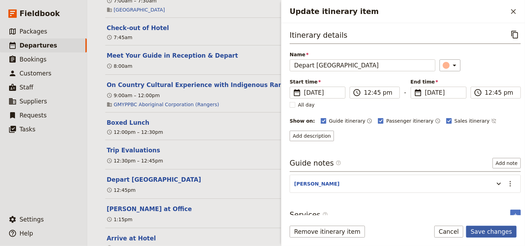
drag, startPoint x: 484, startPoint y: 229, endPoint x: 411, endPoint y: 205, distance: 77.6
click at [484, 229] on button "Save changes" at bounding box center [492, 231] width 51 height 12
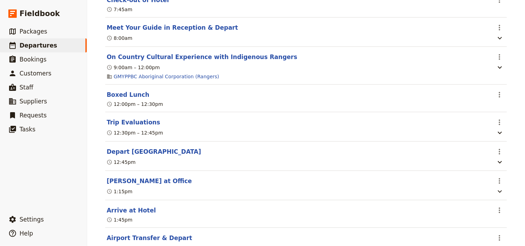
scroll to position [1479, 0]
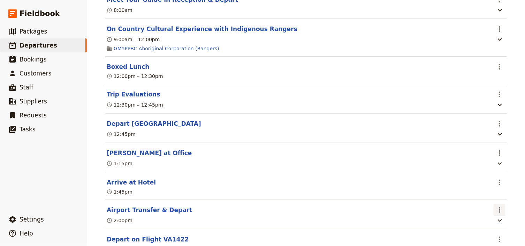
click at [497, 206] on icon "Actions" at bounding box center [500, 210] width 8 height 8
click at [481, 216] on span "Edit this itinerary item" at bounding box center [465, 218] width 55 height 7
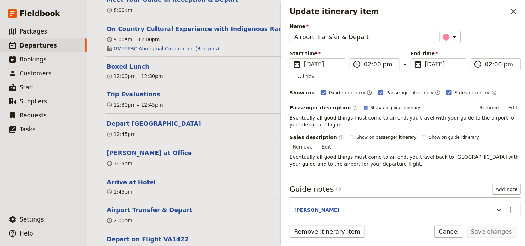
scroll to position [53, 0]
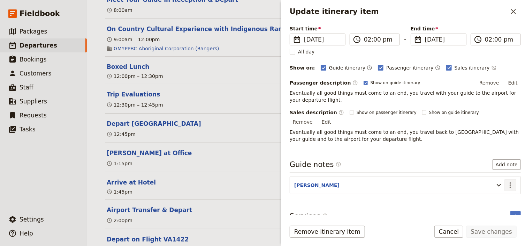
click at [507, 181] on icon "Actions" at bounding box center [511, 185] width 8 height 8
click at [493, 188] on span "Edit note" at bounding box center [487, 190] width 22 height 7
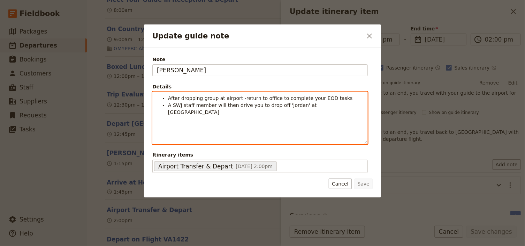
click at [239, 97] on span "After dropping group at airport -return to office to complete your EOD tasks" at bounding box center [260, 98] width 185 height 6
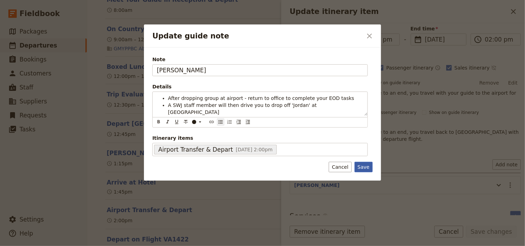
click at [364, 162] on button "Save" at bounding box center [364, 167] width 18 height 10
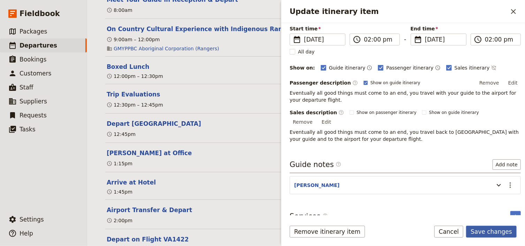
click at [501, 229] on button "Save changes" at bounding box center [492, 231] width 51 height 12
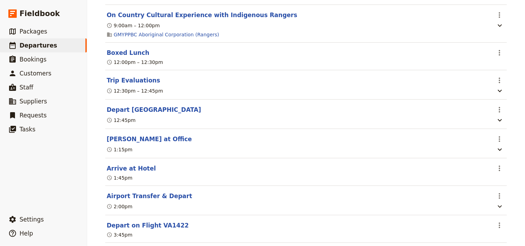
scroll to position [1479, 0]
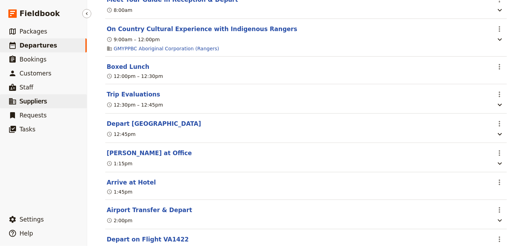
click at [50, 104] on link "​ Suppliers" at bounding box center [43, 101] width 87 height 14
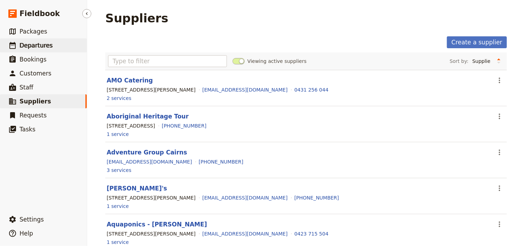
click at [38, 46] on span "Departures" at bounding box center [36, 45] width 33 height 7
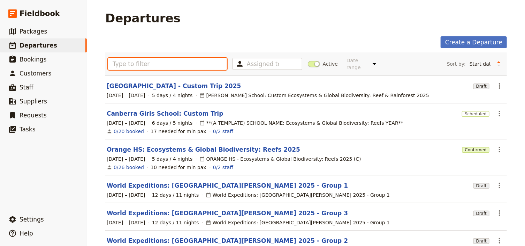
click at [122, 59] on input "text" at bounding box center [167, 64] width 119 height 12
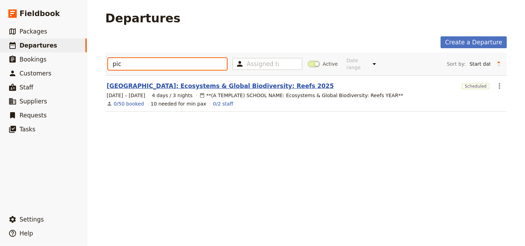
type input "pic"
click at [165, 82] on link "[GEOGRAPHIC_DATA]: Ecosystems & Global Biodiversity: Reefs 2025" at bounding box center [221, 86] width 228 height 8
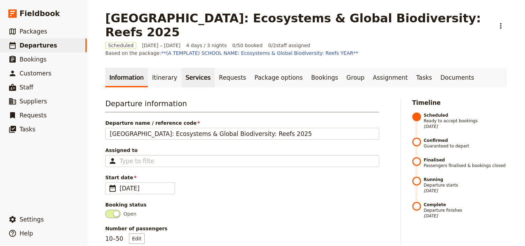
click at [195, 68] on link "Services" at bounding box center [198, 78] width 33 height 20
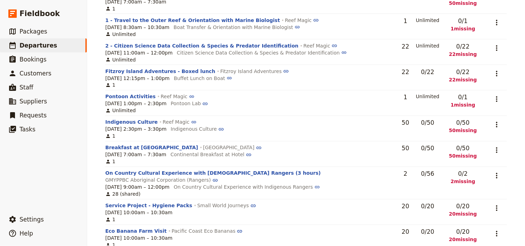
scroll to position [578, 0]
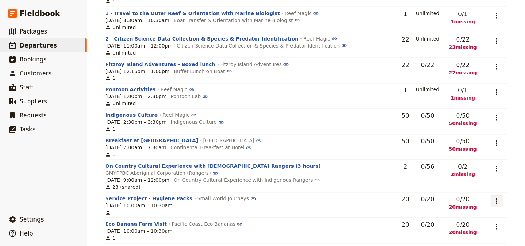
click at [494, 197] on icon "Actions" at bounding box center [497, 201] width 8 height 8
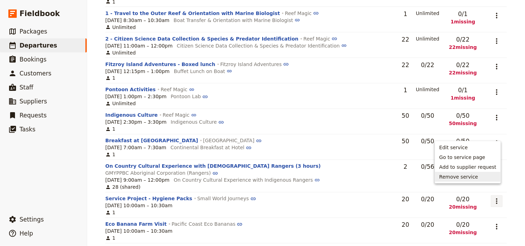
click at [473, 179] on span "Remove service" at bounding box center [459, 176] width 39 height 7
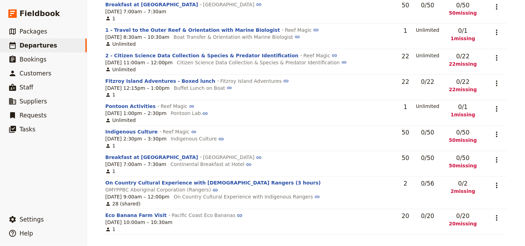
scroll to position [552, 0]
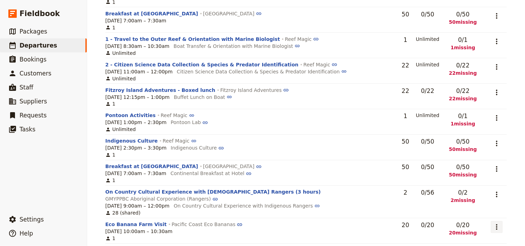
click at [497, 224] on icon "Actions" at bounding box center [497, 227] width 1 height 6
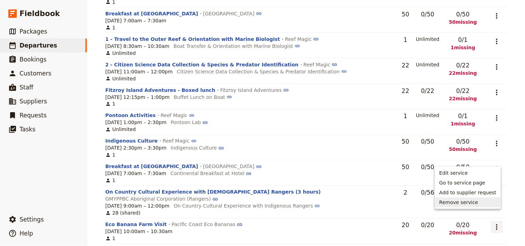
click at [460, 204] on span "Remove service" at bounding box center [459, 202] width 39 height 7
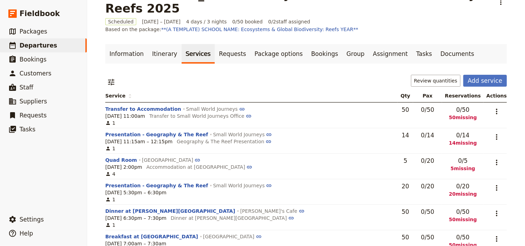
scroll to position [0, 0]
